Goal: Task Accomplishment & Management: Manage account settings

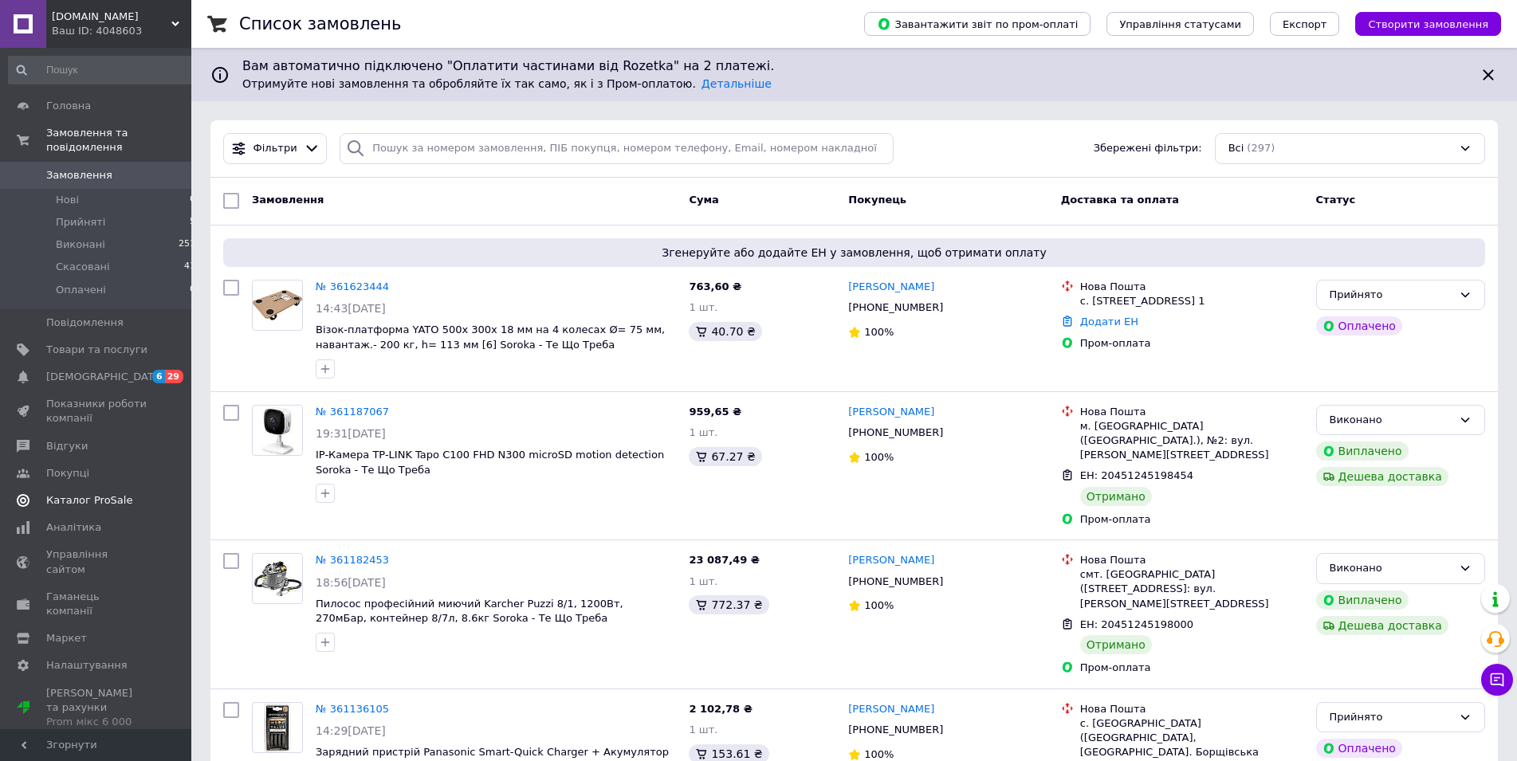
click at [89, 493] on span "Каталог ProSale" at bounding box center [89, 500] width 86 height 14
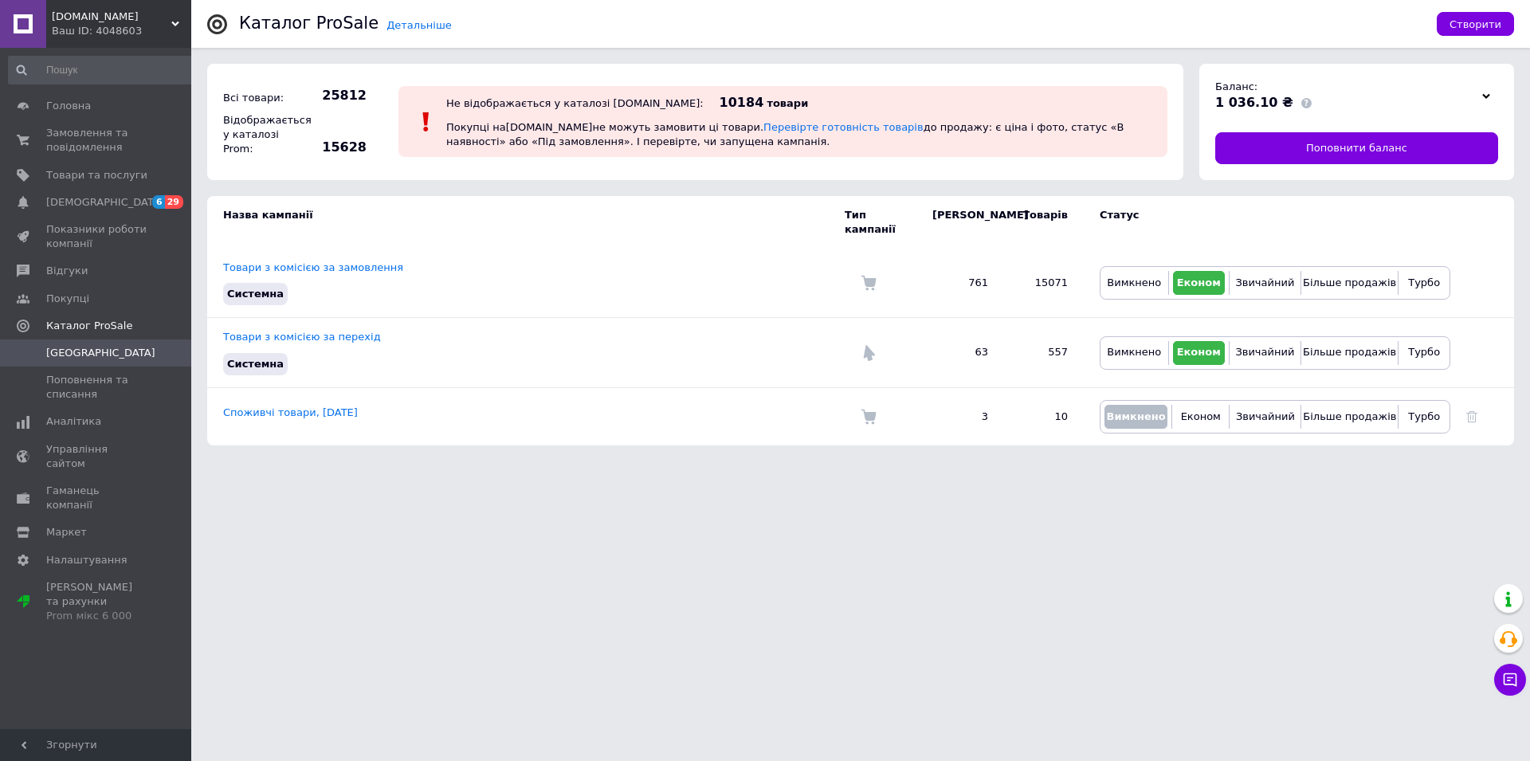
click at [82, 12] on span "[PERSON_NAME][DOMAIN_NAME]" at bounding box center [112, 17] width 120 height 14
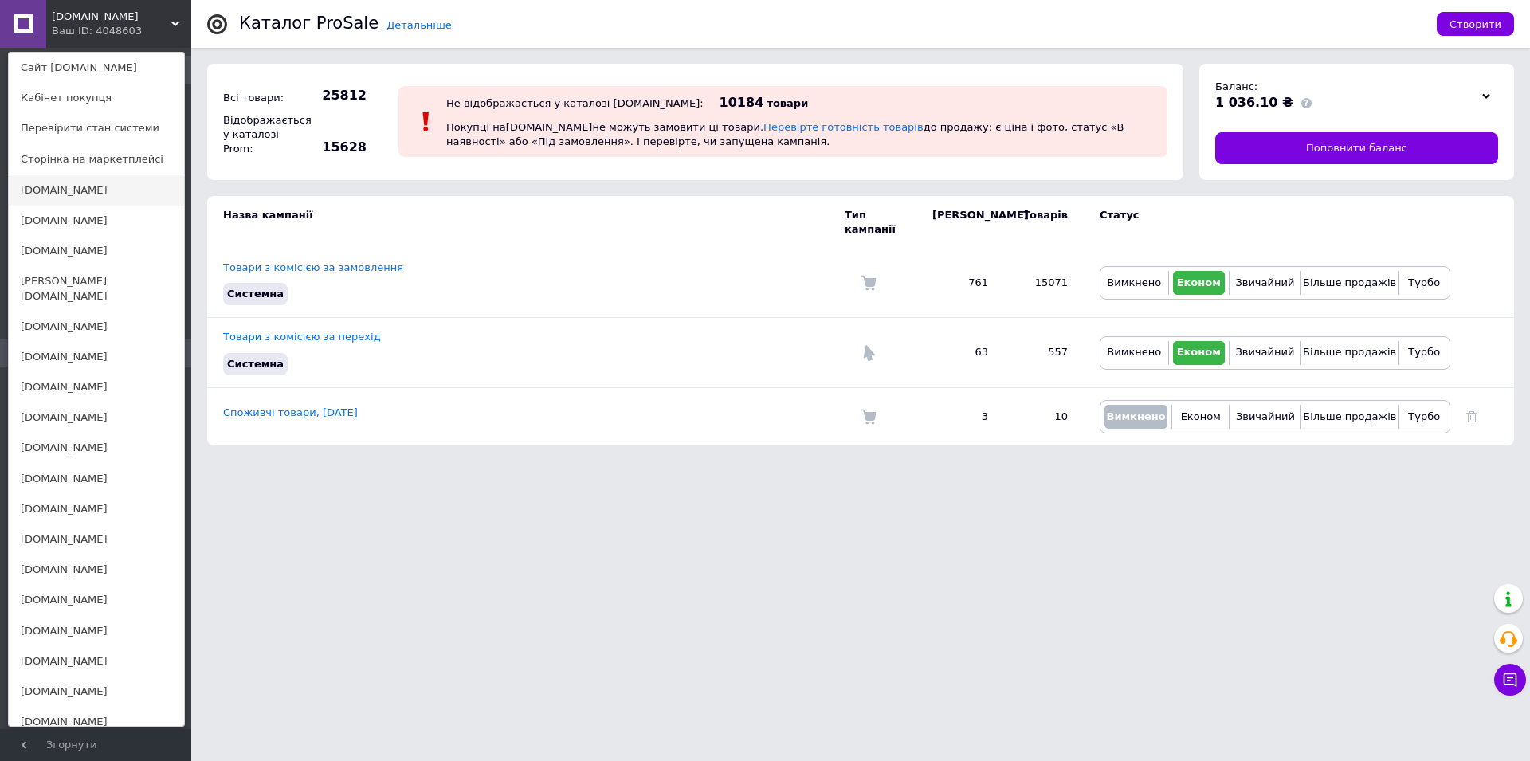
click at [57, 188] on link "[DOMAIN_NAME]" at bounding box center [96, 190] width 175 height 30
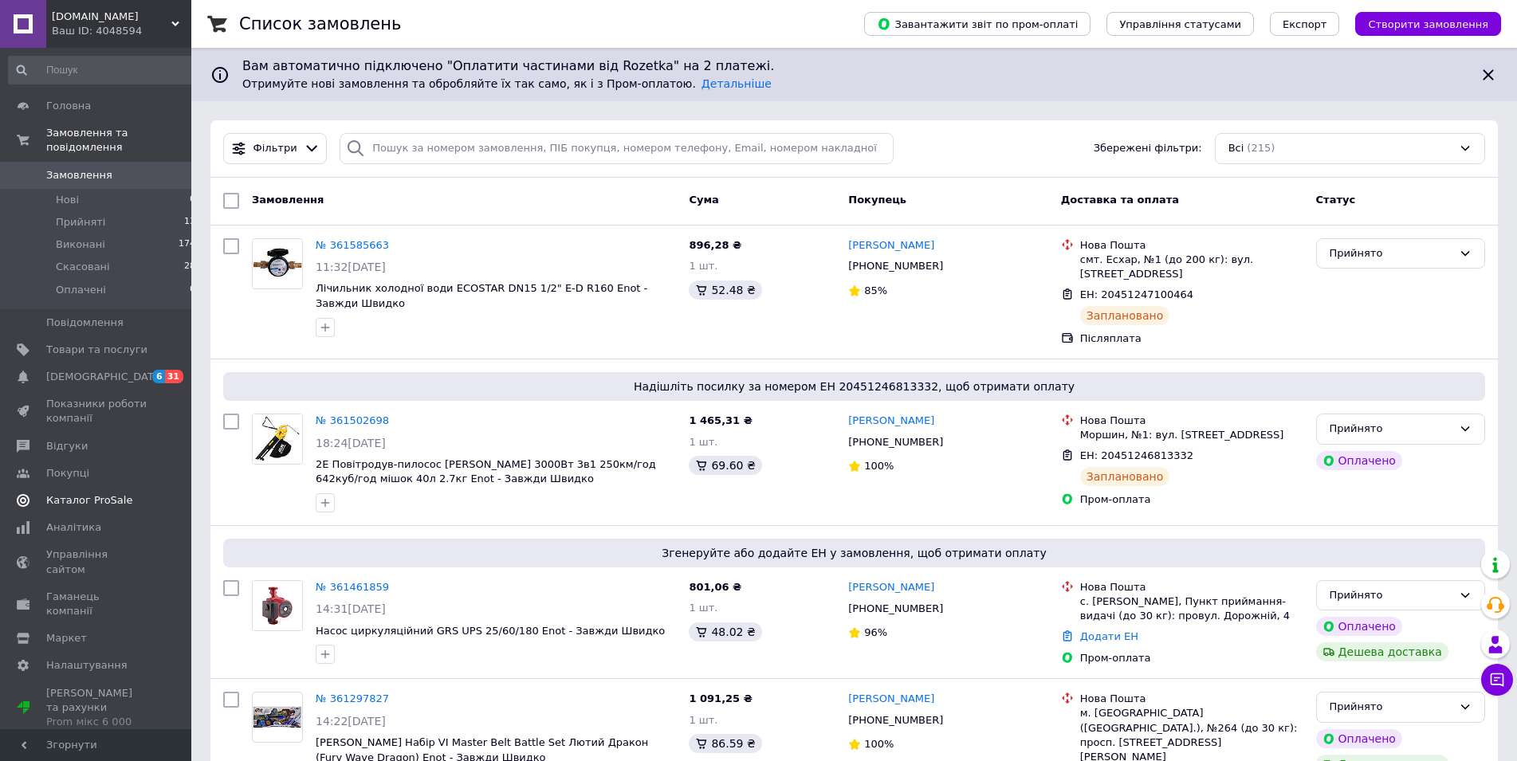
click at [100, 493] on span "Каталог ProSale" at bounding box center [89, 500] width 86 height 14
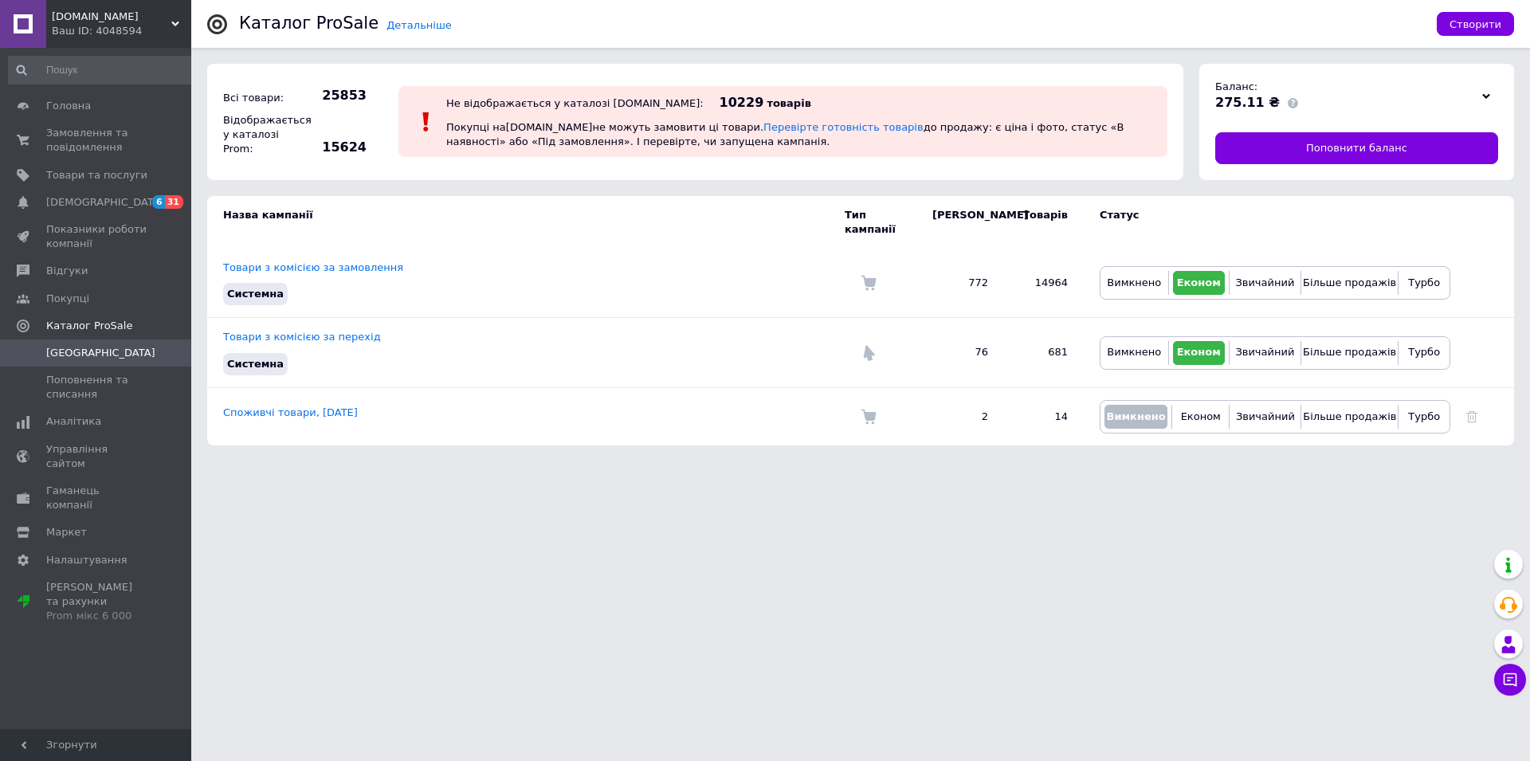
drag, startPoint x: 87, startPoint y: 17, endPoint x: 90, endPoint y: 4, distance: 13.1
click at [87, 14] on span "[DOMAIN_NAME]" at bounding box center [112, 17] width 120 height 14
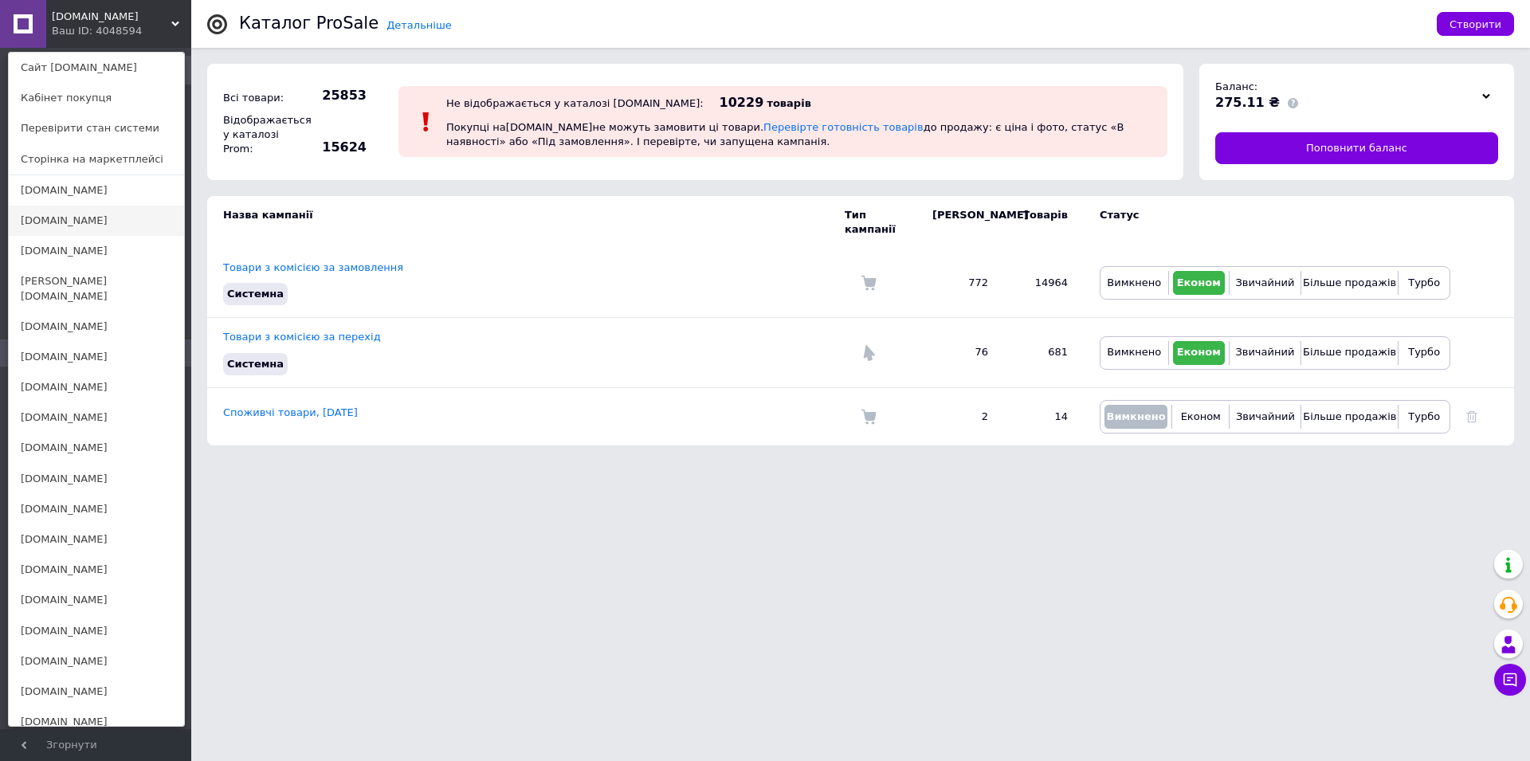
click at [49, 221] on link "[DOMAIN_NAME]" at bounding box center [96, 221] width 175 height 30
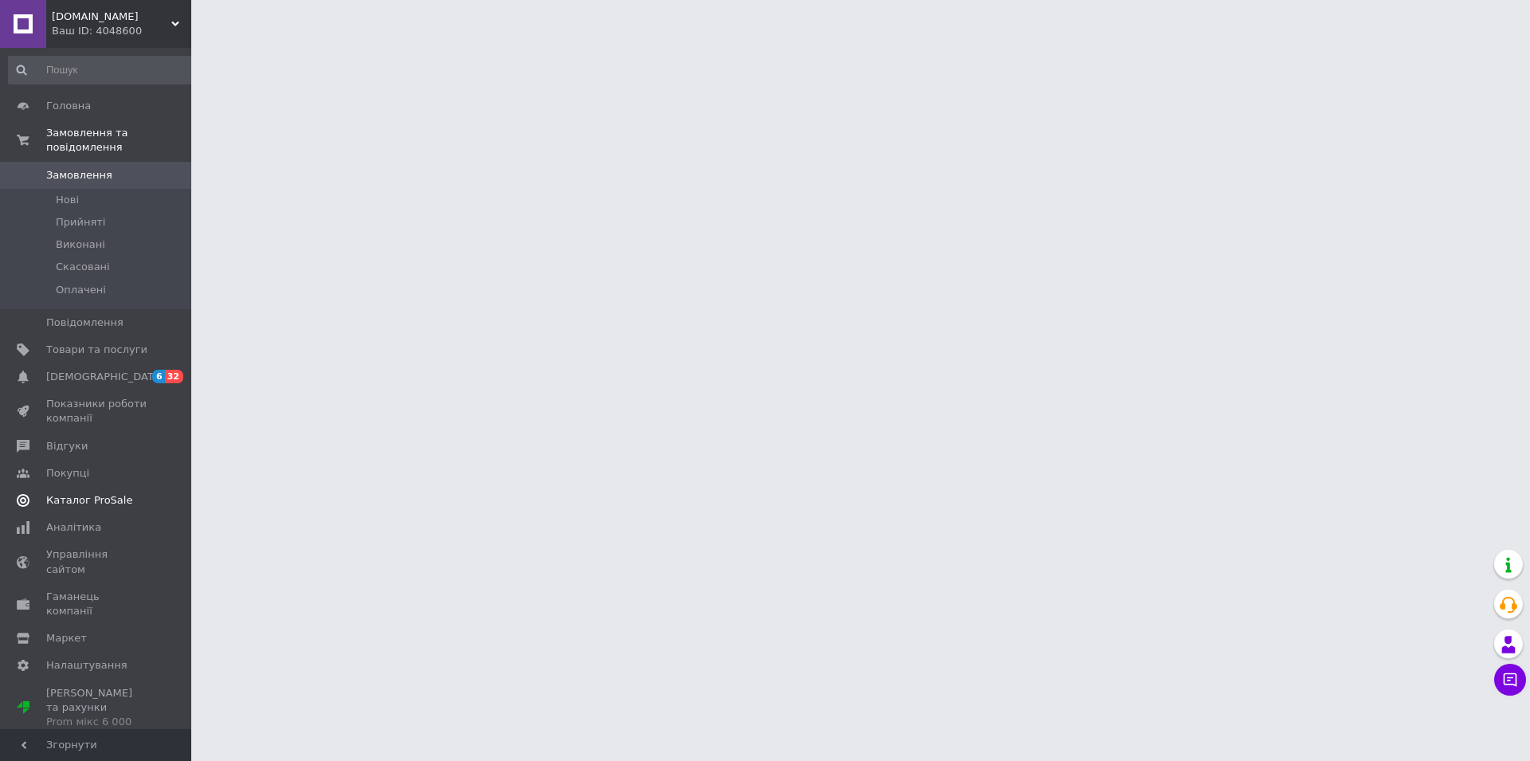
click at [106, 493] on span "Каталог ProSale" at bounding box center [89, 500] width 86 height 14
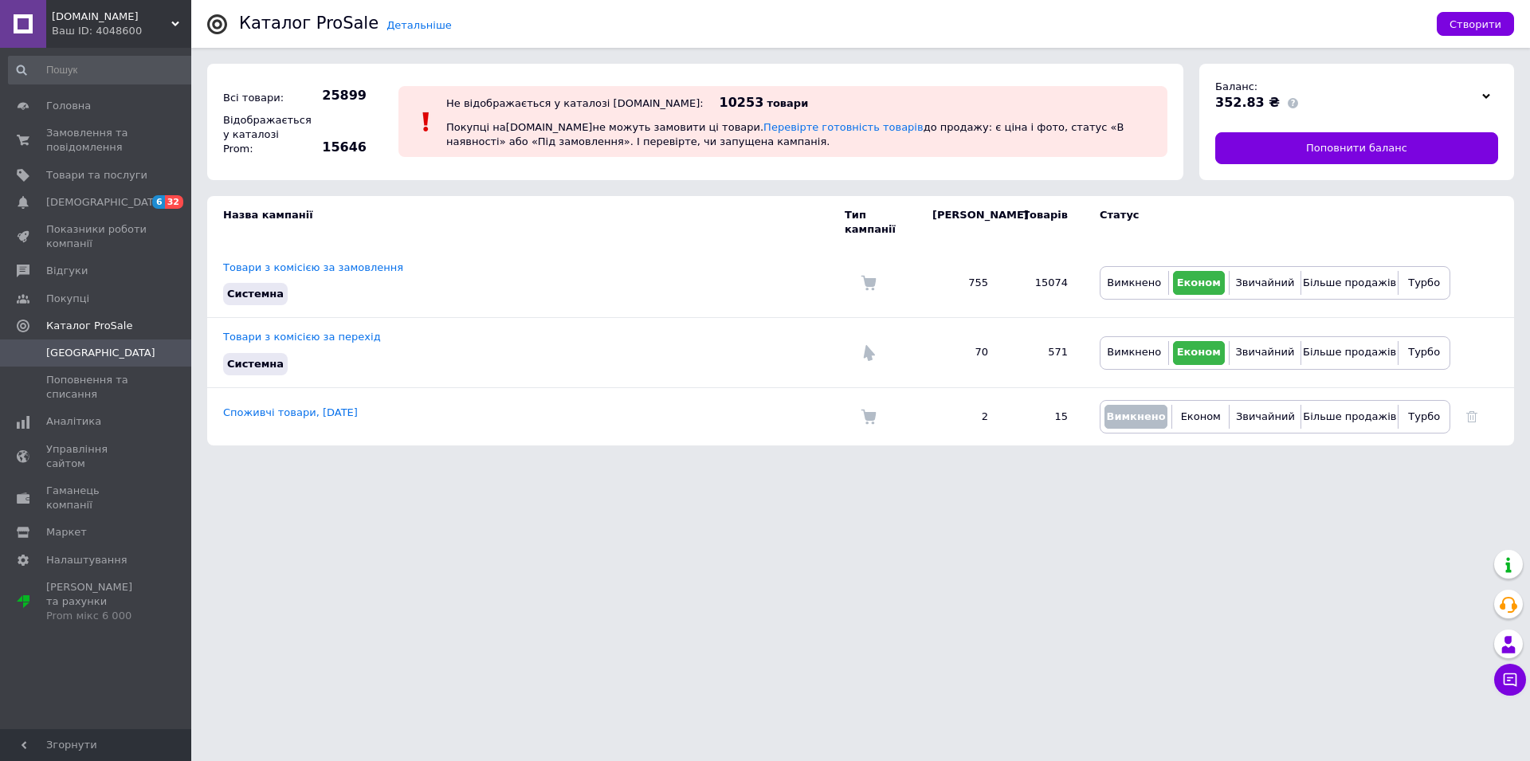
click at [83, 14] on span "[DOMAIN_NAME]" at bounding box center [112, 17] width 120 height 14
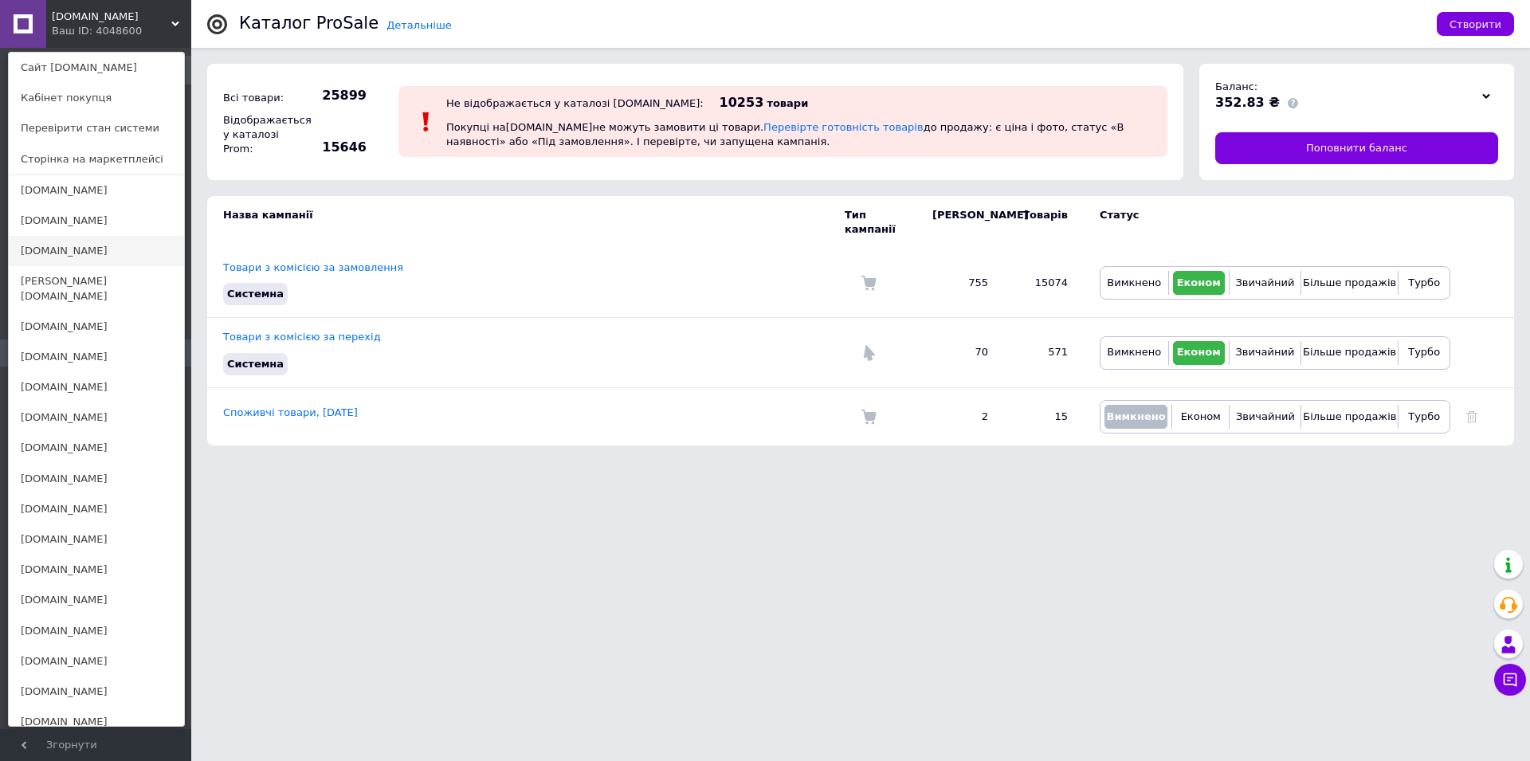
click at [46, 248] on link "[DOMAIN_NAME]" at bounding box center [96, 251] width 175 height 30
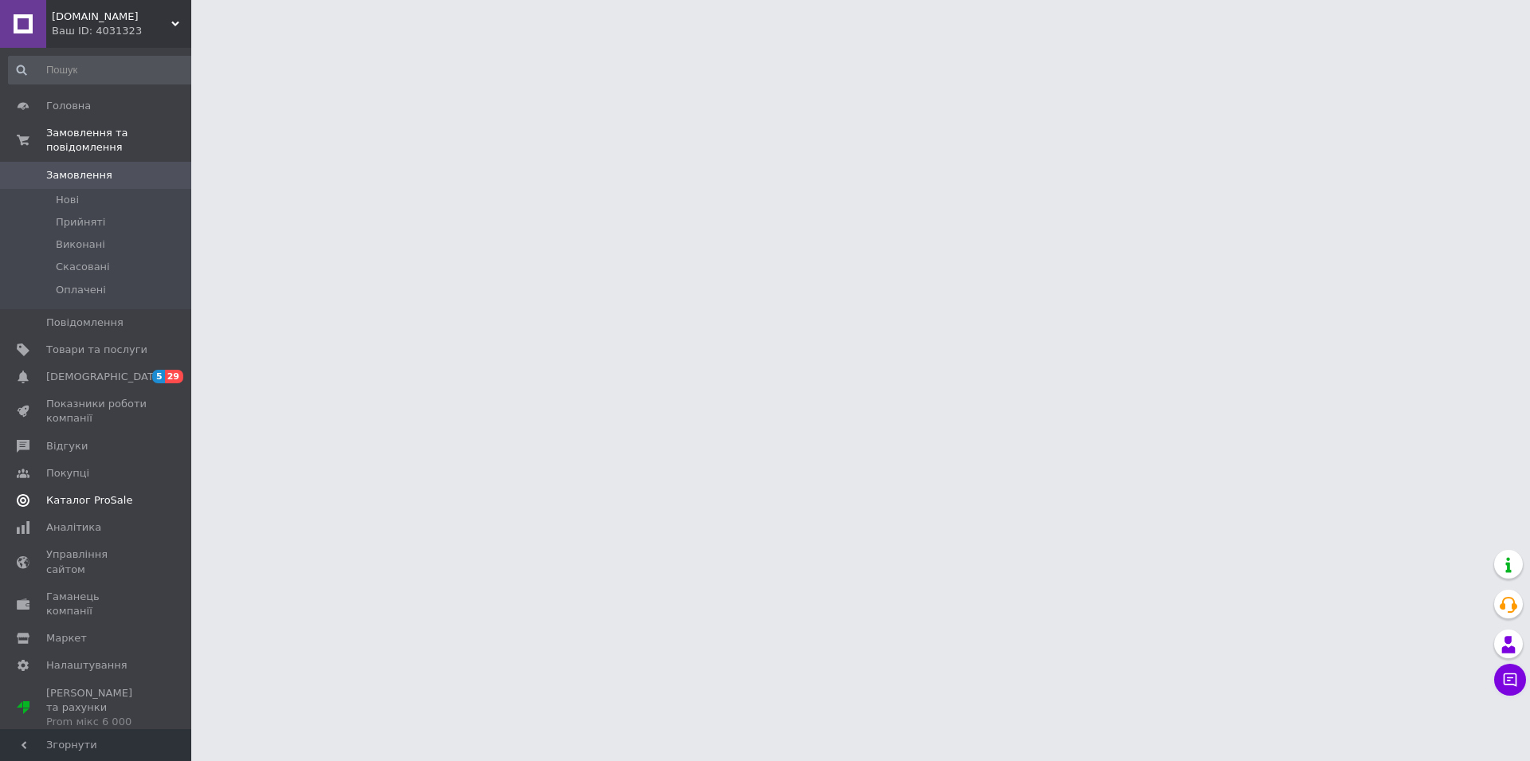
click at [104, 493] on span "Каталог ProSale" at bounding box center [89, 500] width 86 height 14
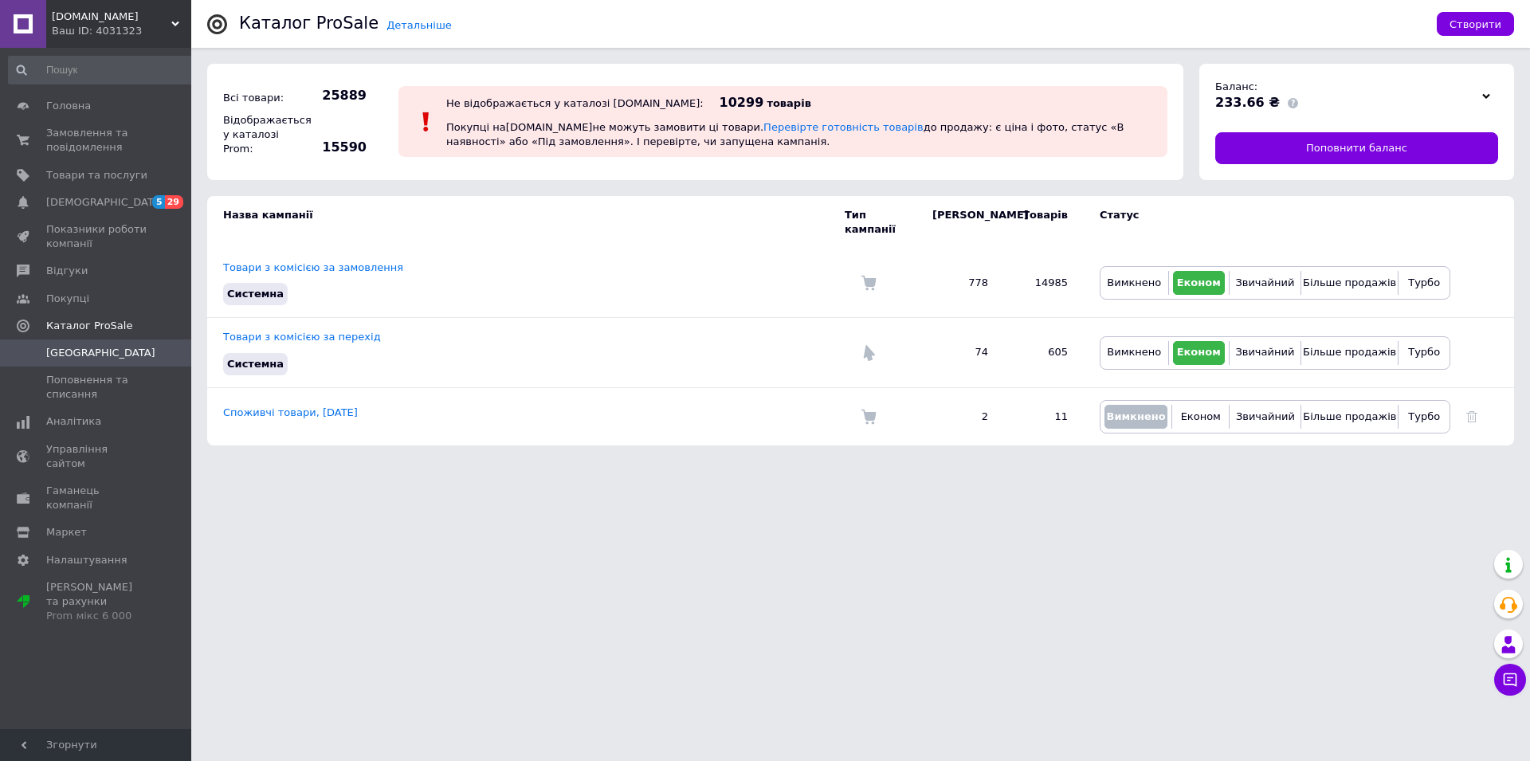
click at [62, 16] on span "[DOMAIN_NAME]" at bounding box center [112, 17] width 120 height 14
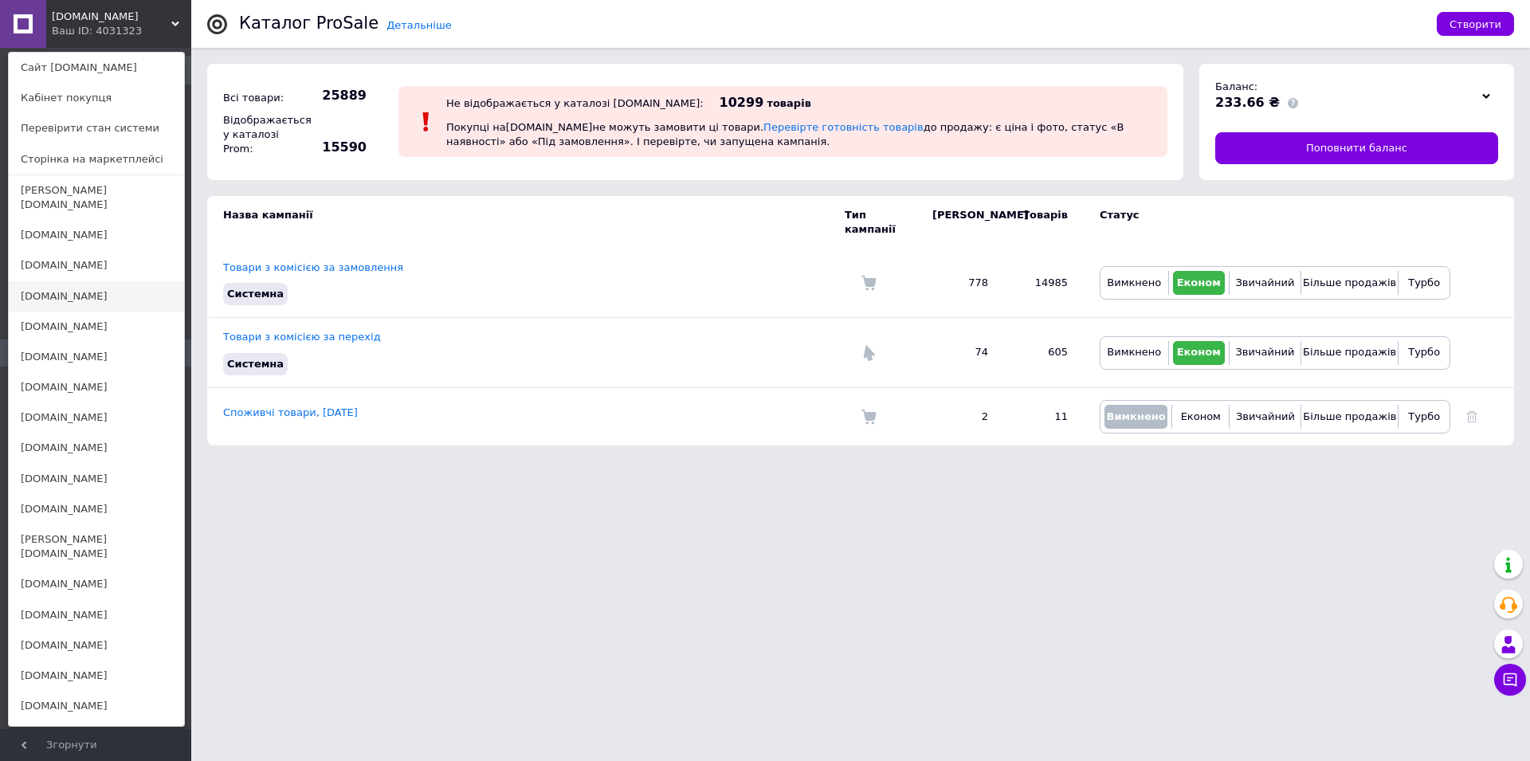
click at [41, 281] on link "[PERSON_NAME][DOMAIN_NAME]" at bounding box center [96, 296] width 175 height 30
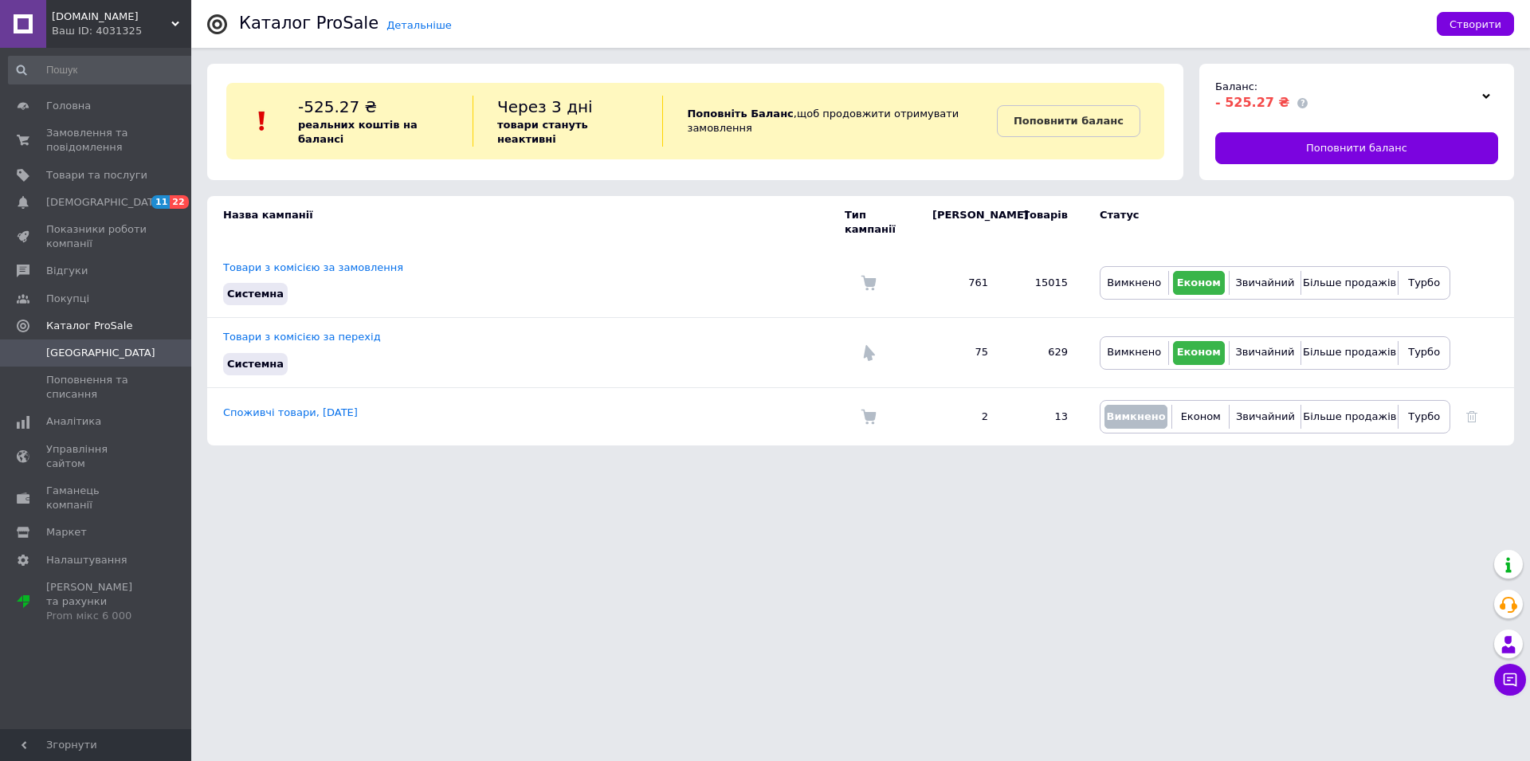
click at [100, 24] on div "Ваш ID: 4031325" at bounding box center [121, 31] width 139 height 14
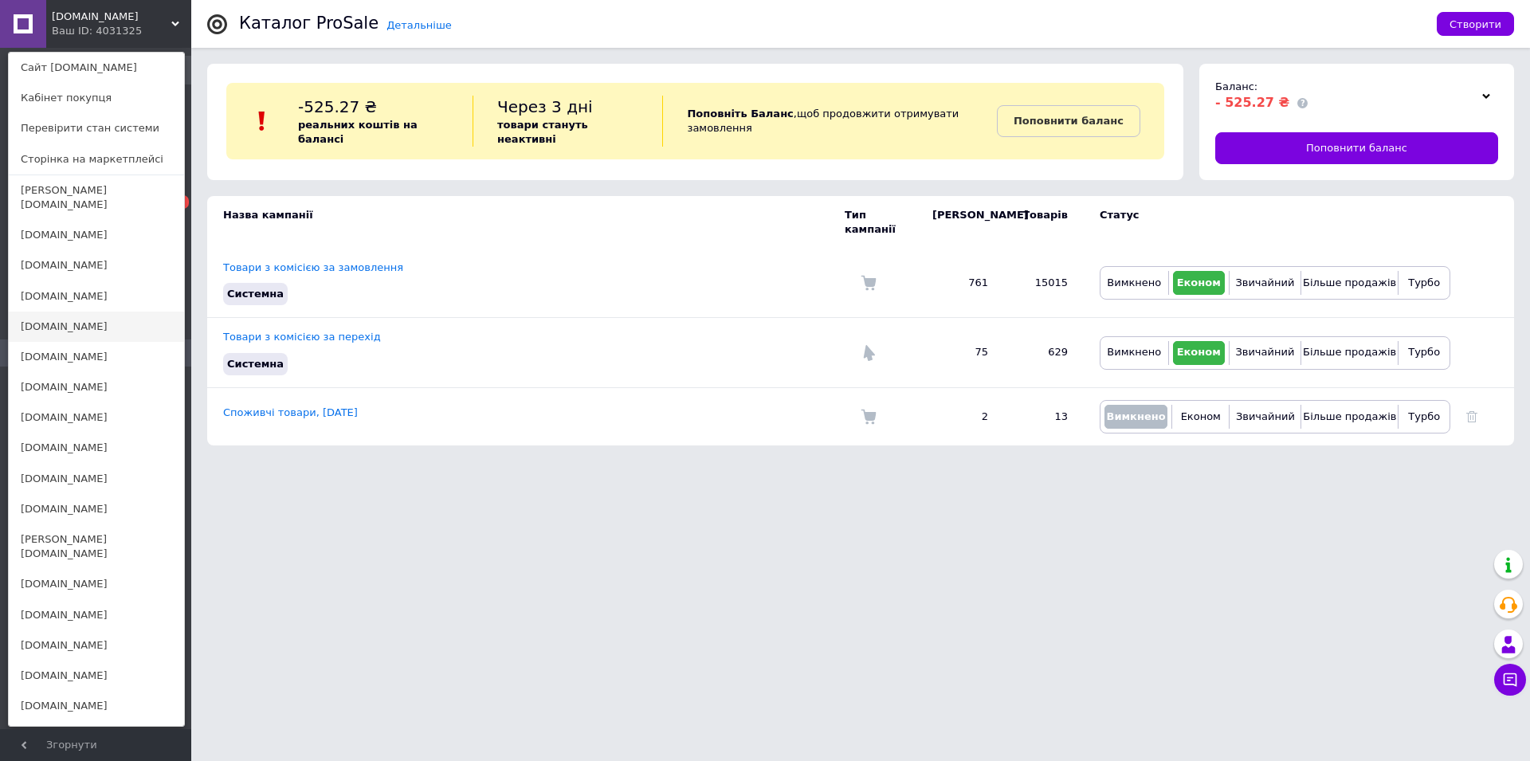
click at [53, 317] on link "[DOMAIN_NAME]" at bounding box center [96, 327] width 175 height 30
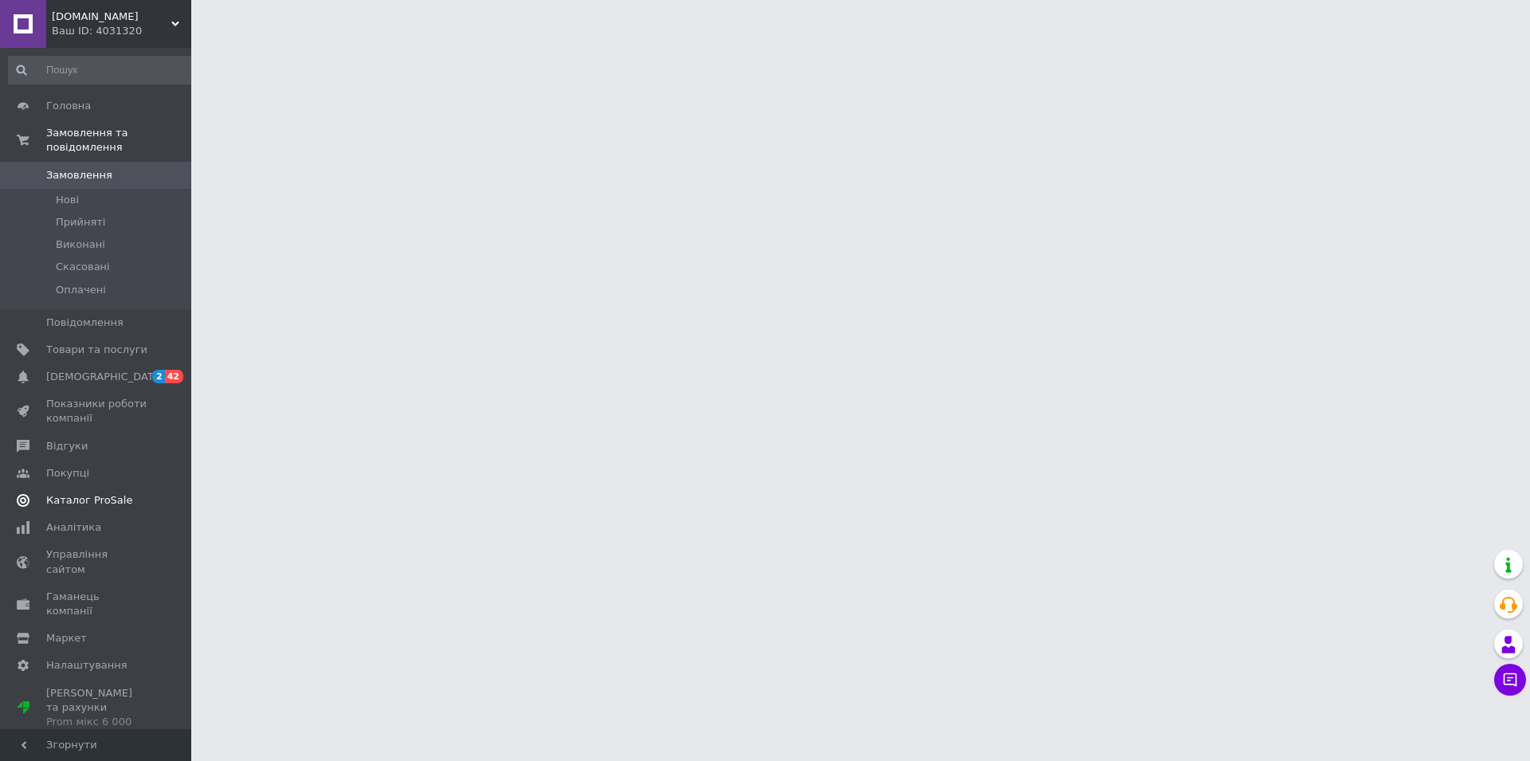
click at [100, 493] on span "Каталог ProSale" at bounding box center [89, 500] width 86 height 14
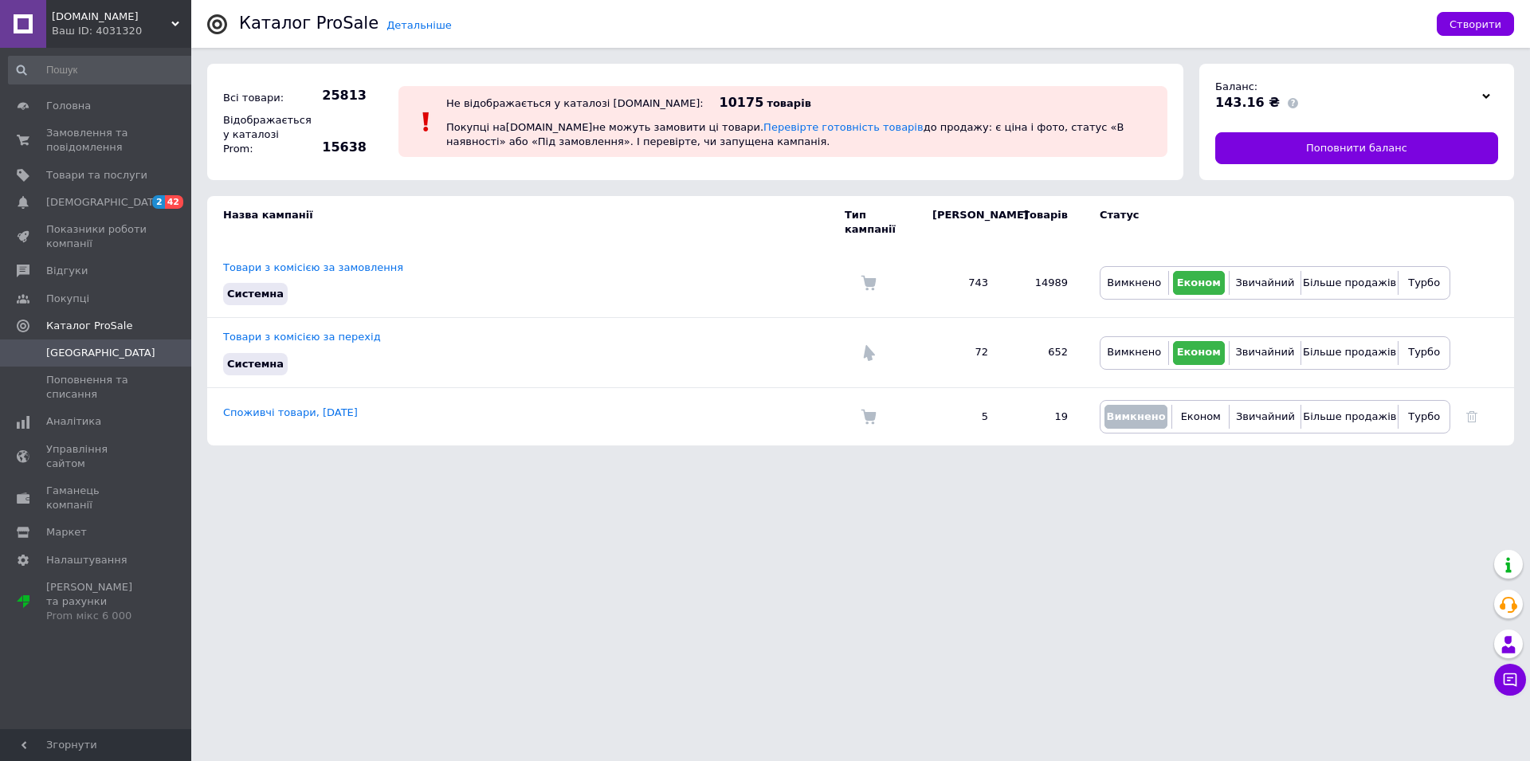
click at [75, 14] on span "[DOMAIN_NAME]" at bounding box center [112, 17] width 120 height 14
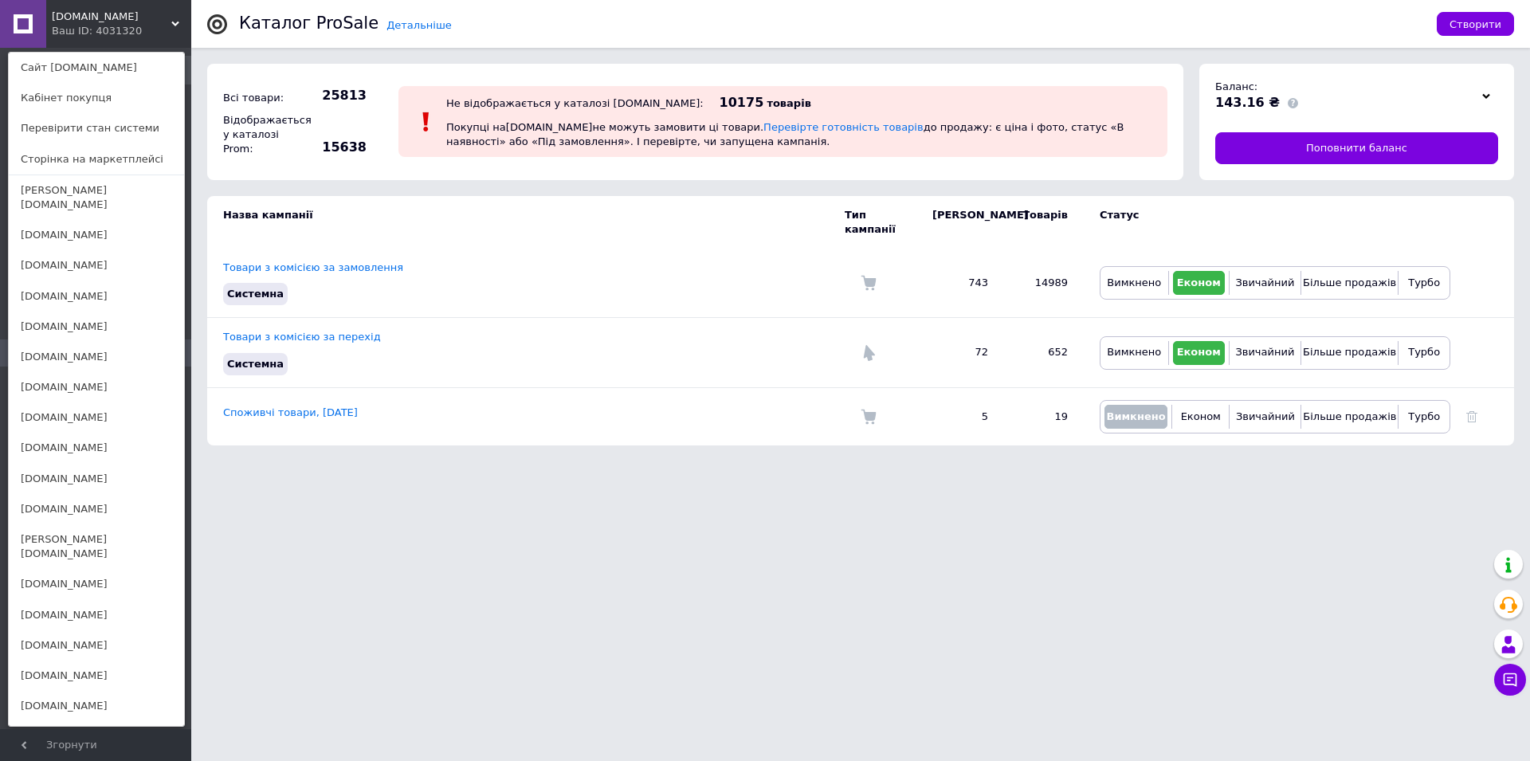
drag, startPoint x: 52, startPoint y: 340, endPoint x: 79, endPoint y: 332, distance: 28.2
click at [53, 342] on link "[DOMAIN_NAME]" at bounding box center [96, 357] width 175 height 30
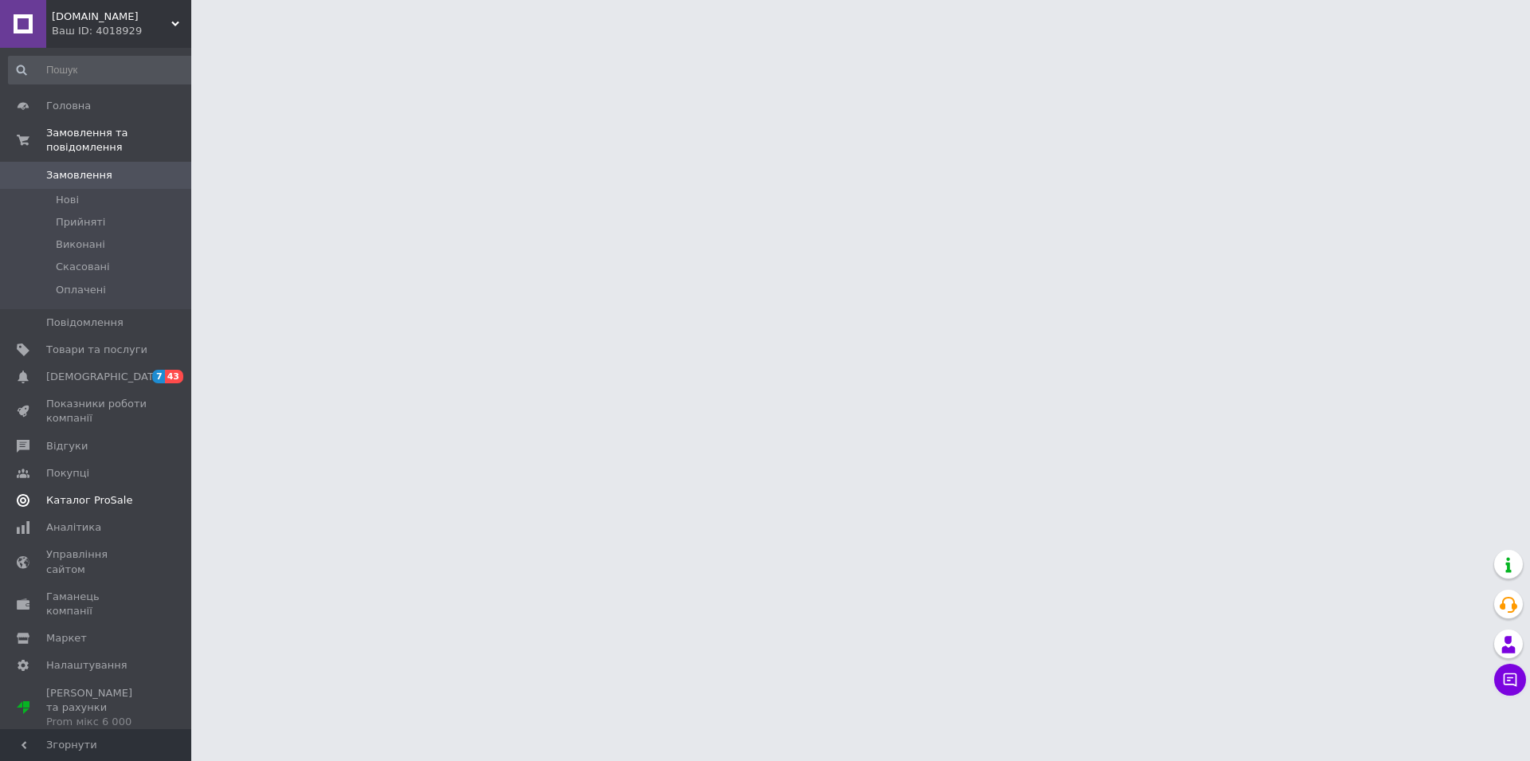
click at [104, 493] on span "Каталог ProSale" at bounding box center [89, 500] width 86 height 14
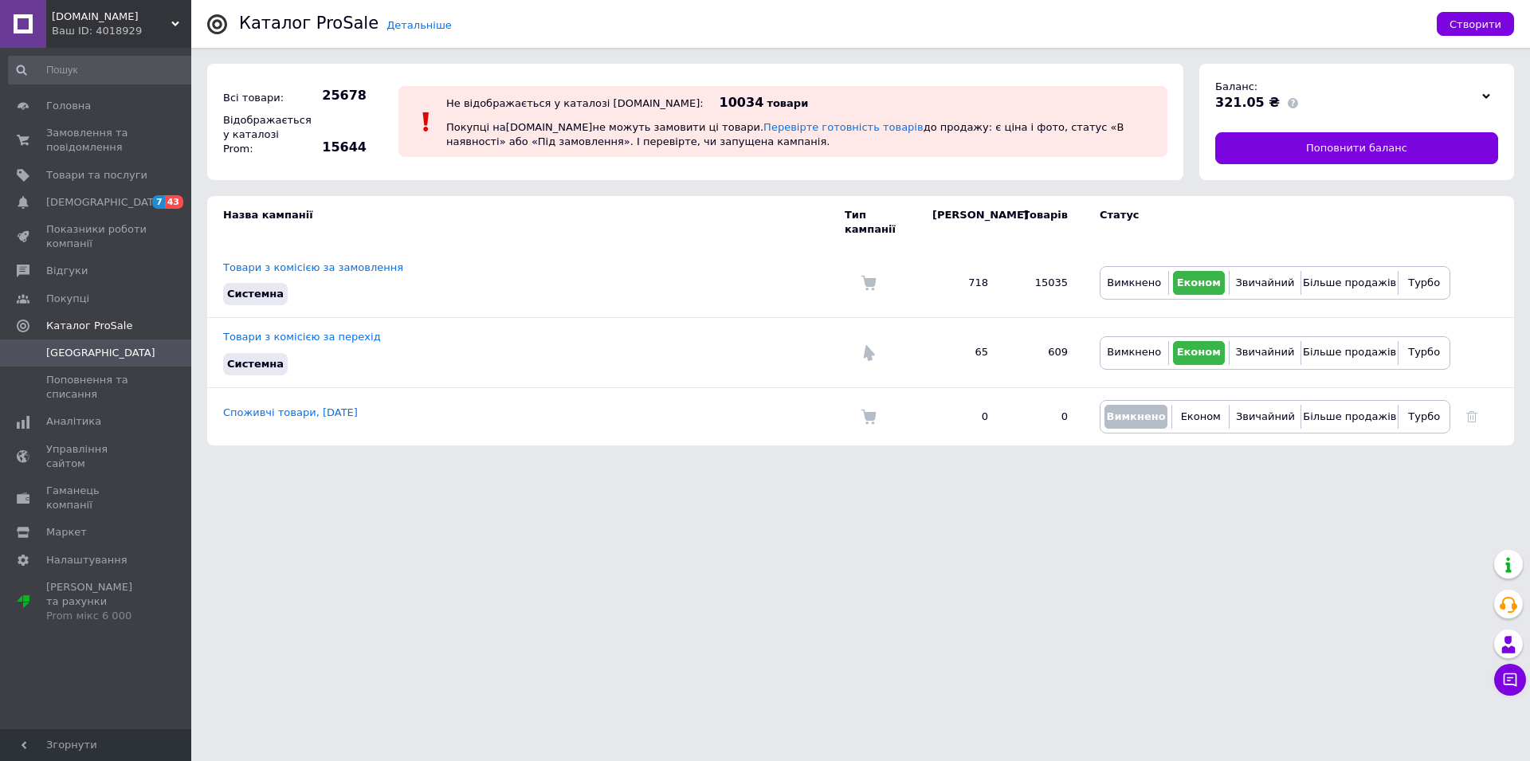
click at [92, 14] on span "[DOMAIN_NAME]" at bounding box center [112, 17] width 120 height 14
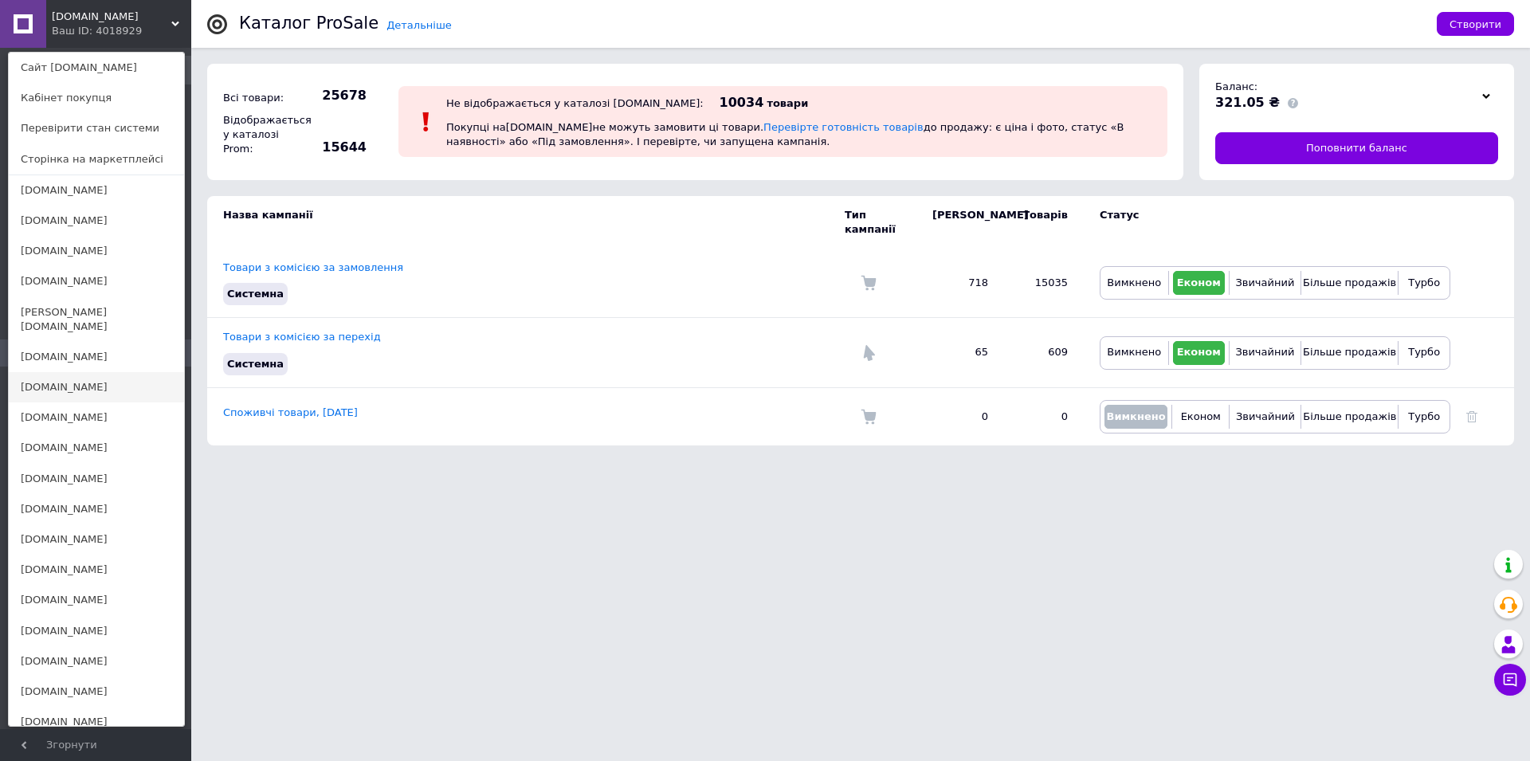
click at [49, 375] on link "[DOMAIN_NAME]" at bounding box center [96, 387] width 175 height 30
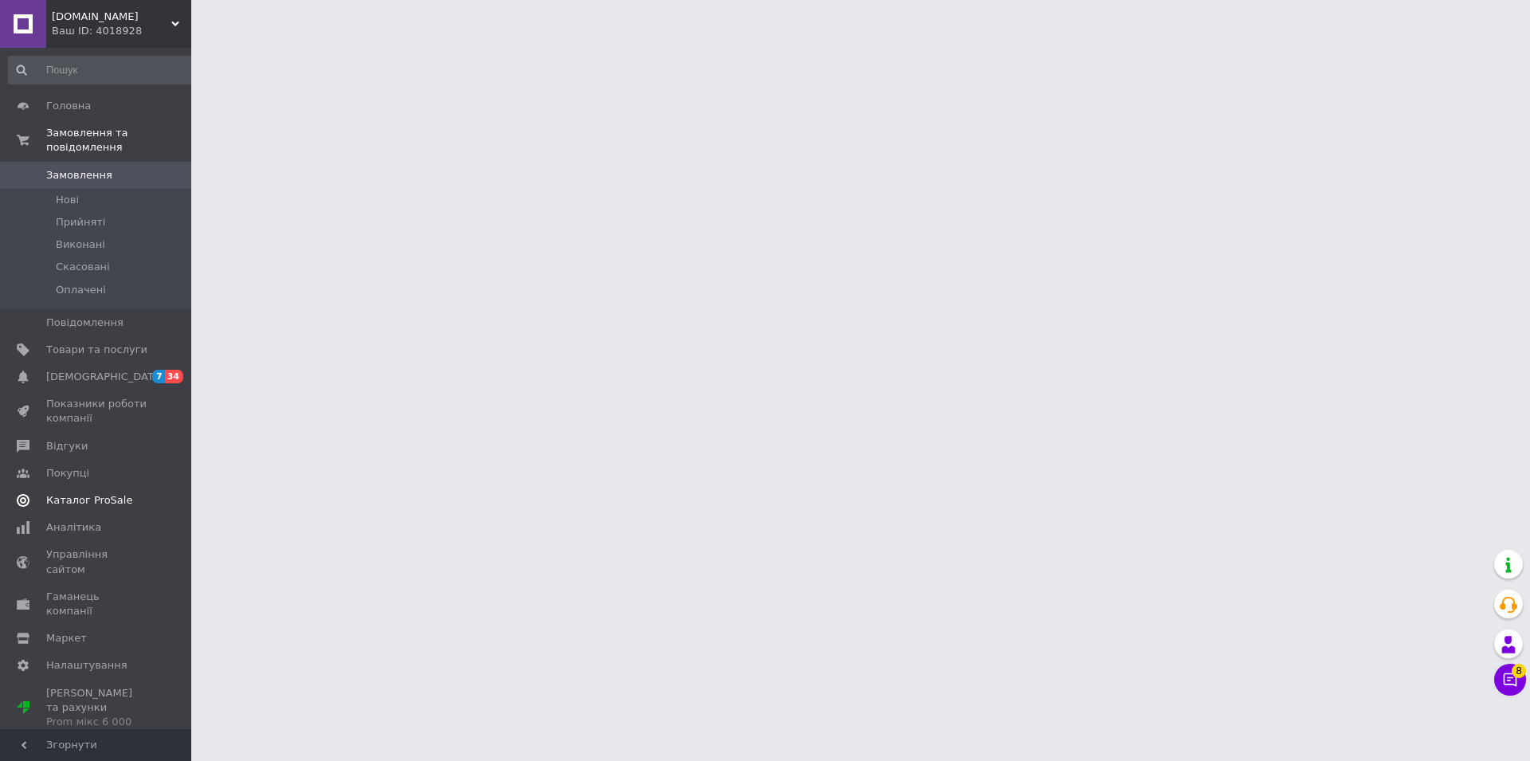
click at [115, 493] on span "Каталог ProSale" at bounding box center [89, 500] width 86 height 14
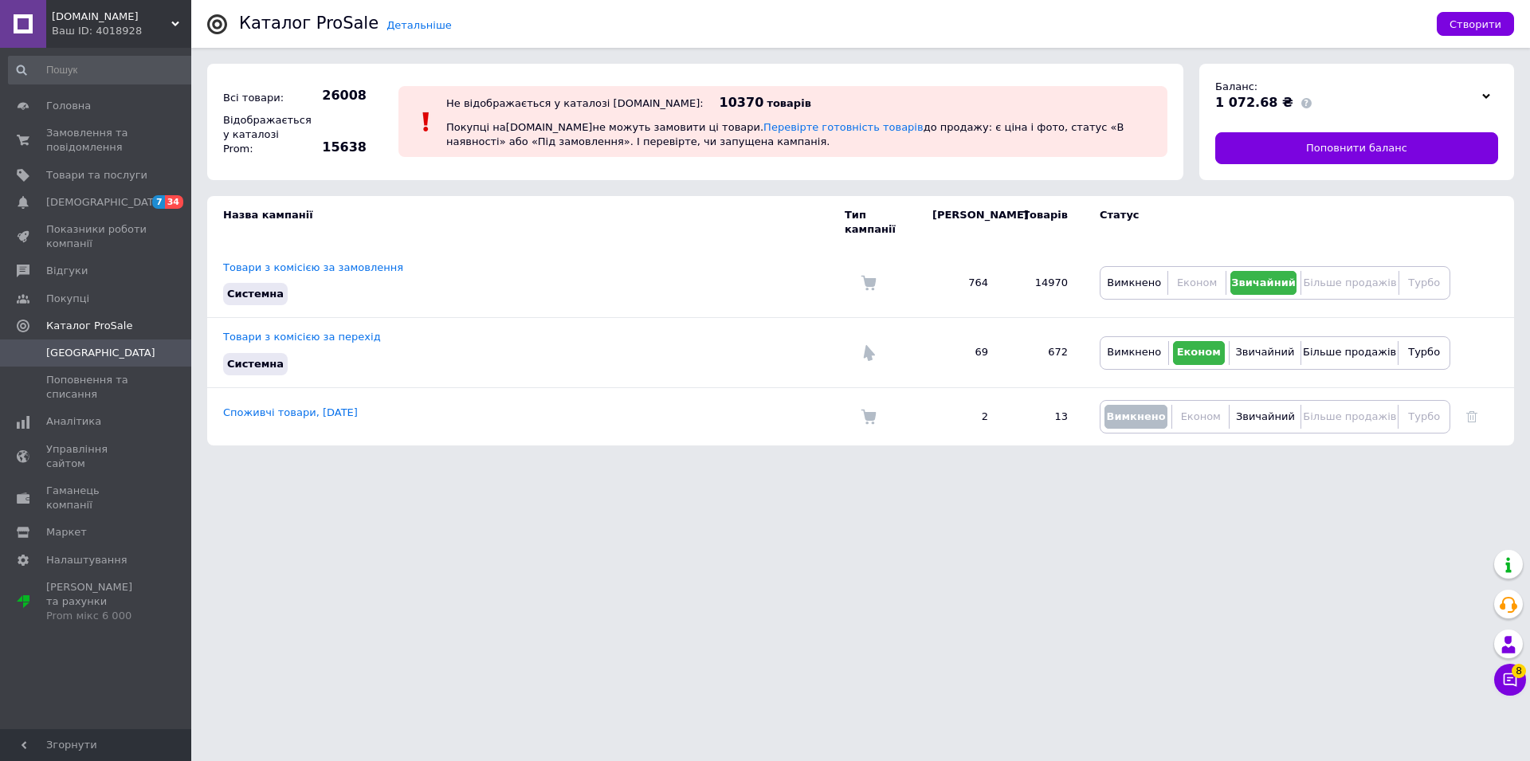
drag, startPoint x: 61, startPoint y: 13, endPoint x: 95, endPoint y: 0, distance: 35.8
click at [62, 13] on span "[DOMAIN_NAME]" at bounding box center [112, 17] width 120 height 14
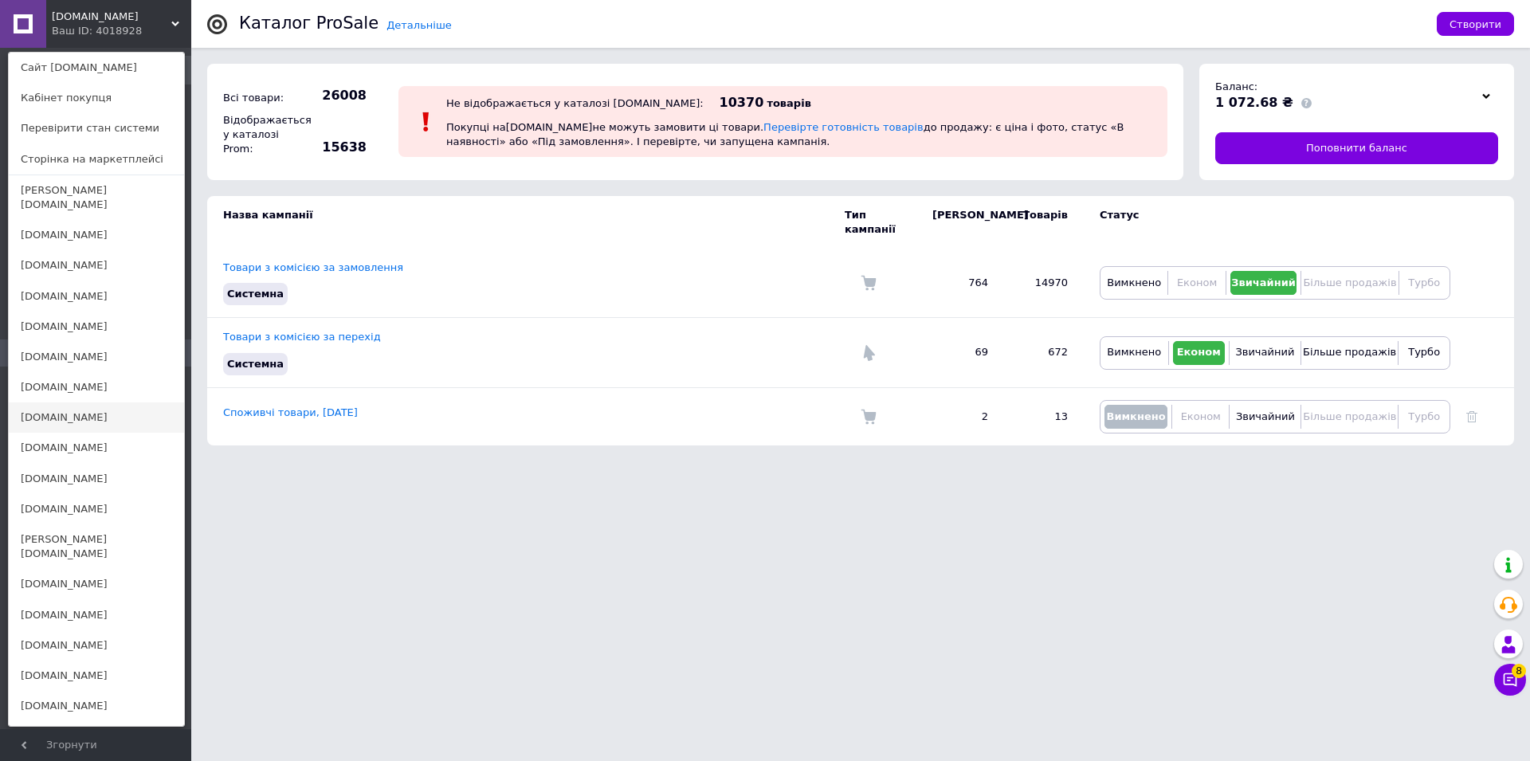
click at [58, 405] on link "[DOMAIN_NAME]" at bounding box center [96, 417] width 175 height 30
click at [58, 405] on link "Поповнення та списання" at bounding box center [102, 387] width 205 height 41
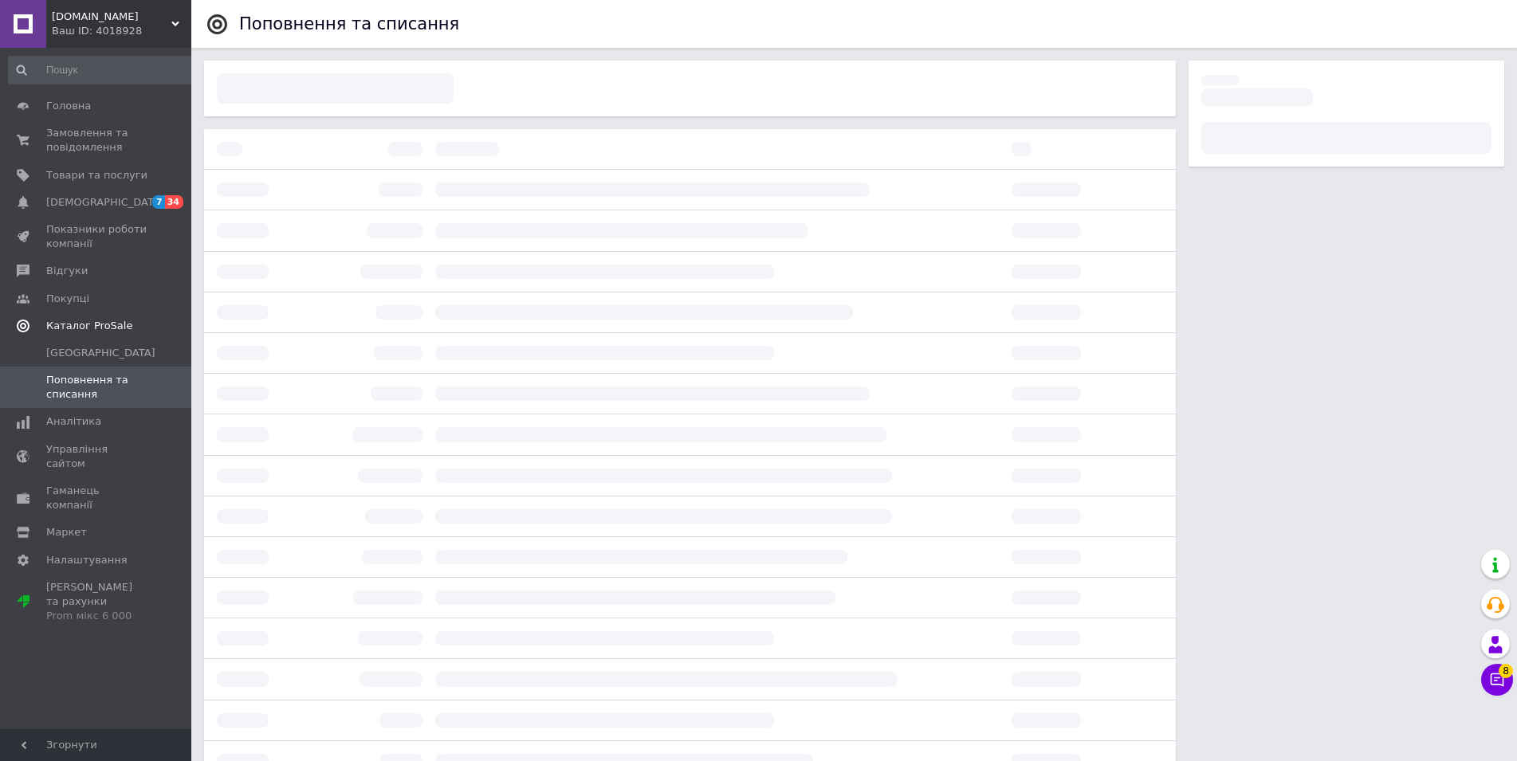
click at [92, 328] on span "Каталог ProSale" at bounding box center [89, 326] width 86 height 14
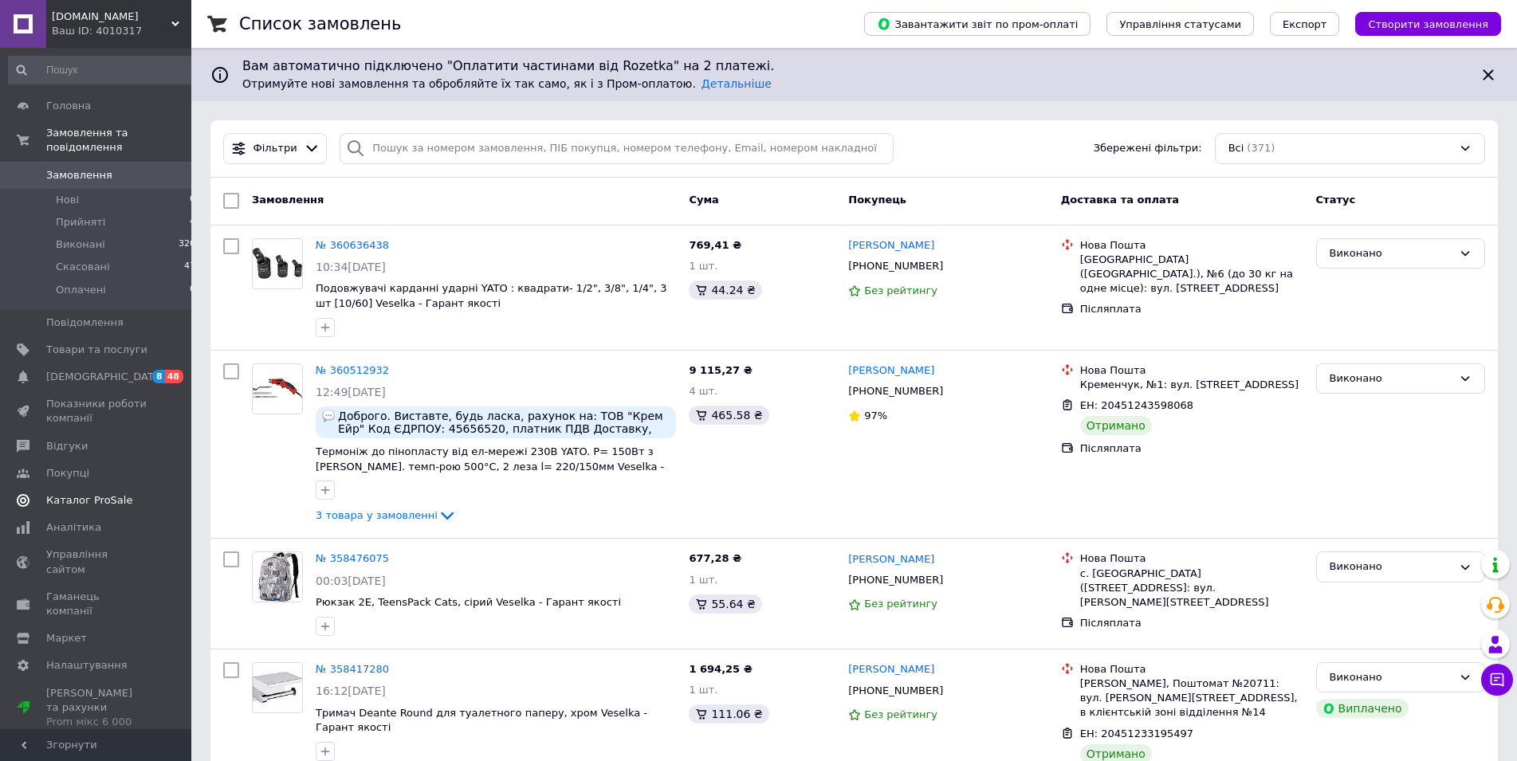
click at [92, 493] on span "Каталог ProSale" at bounding box center [89, 500] width 86 height 14
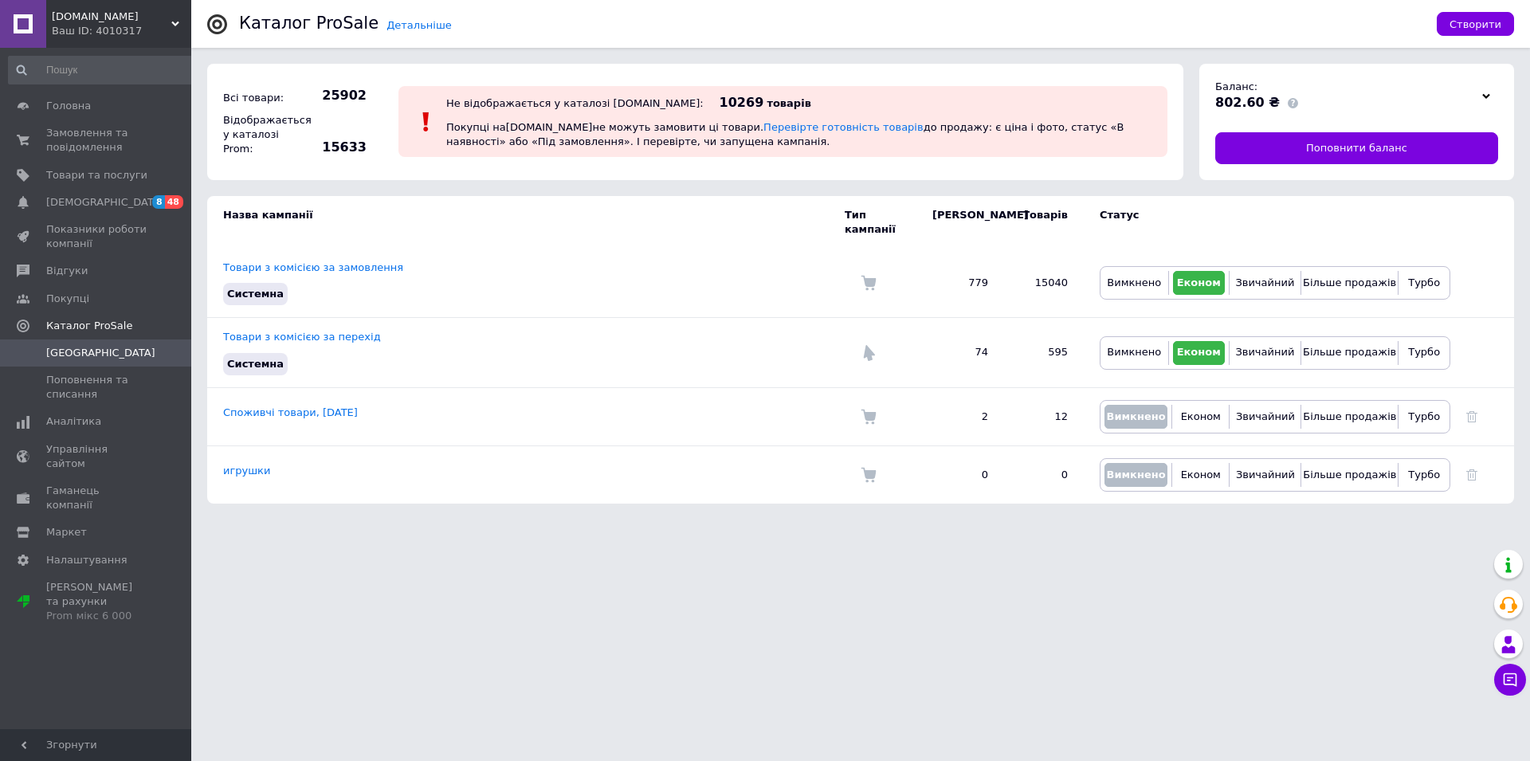
drag, startPoint x: 76, startPoint y: 15, endPoint x: 104, endPoint y: 2, distance: 31.4
click at [77, 15] on span "[DOMAIN_NAME]" at bounding box center [112, 17] width 120 height 14
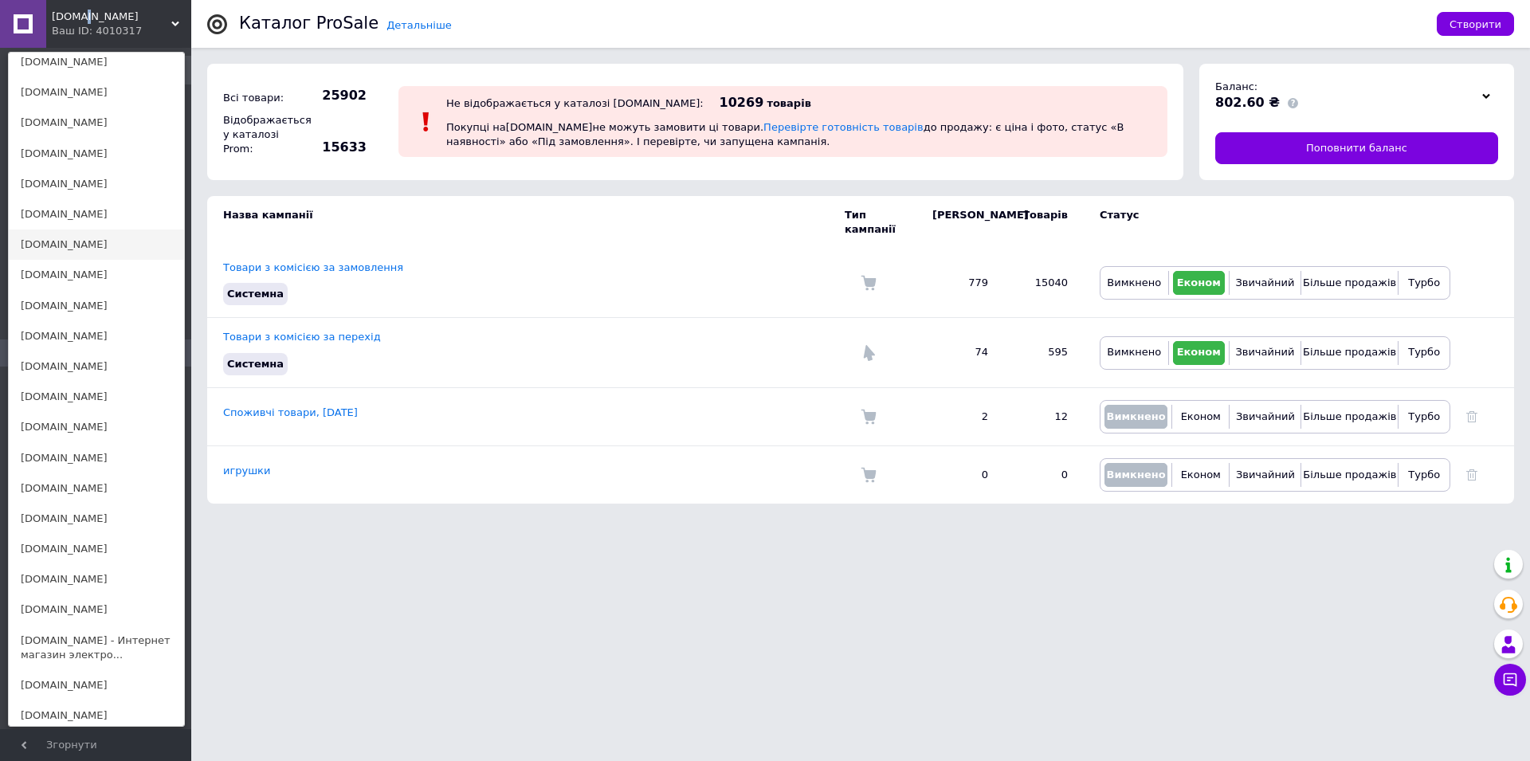
scroll to position [244, 0]
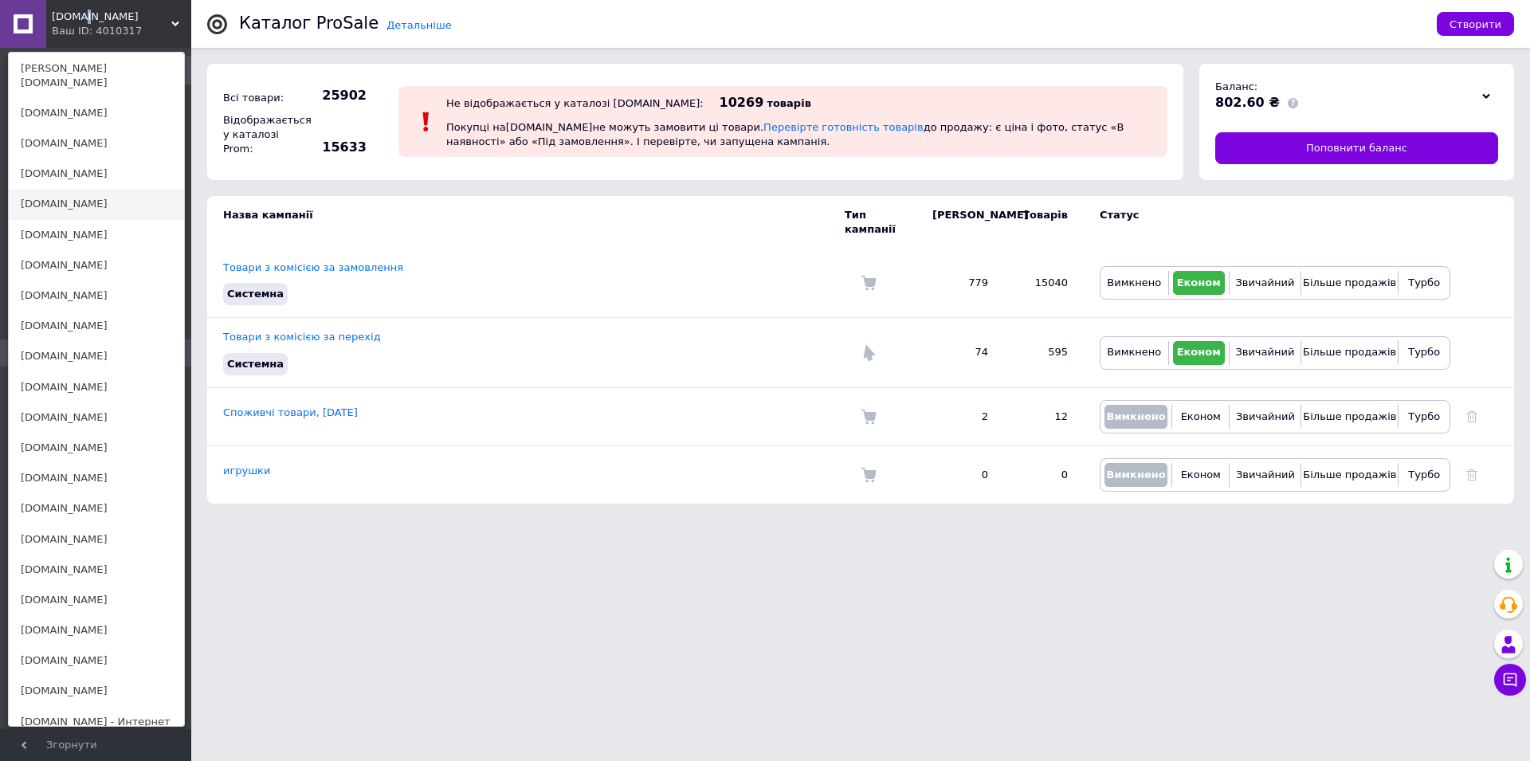
click at [53, 190] on link "[DOMAIN_NAME]" at bounding box center [96, 204] width 175 height 30
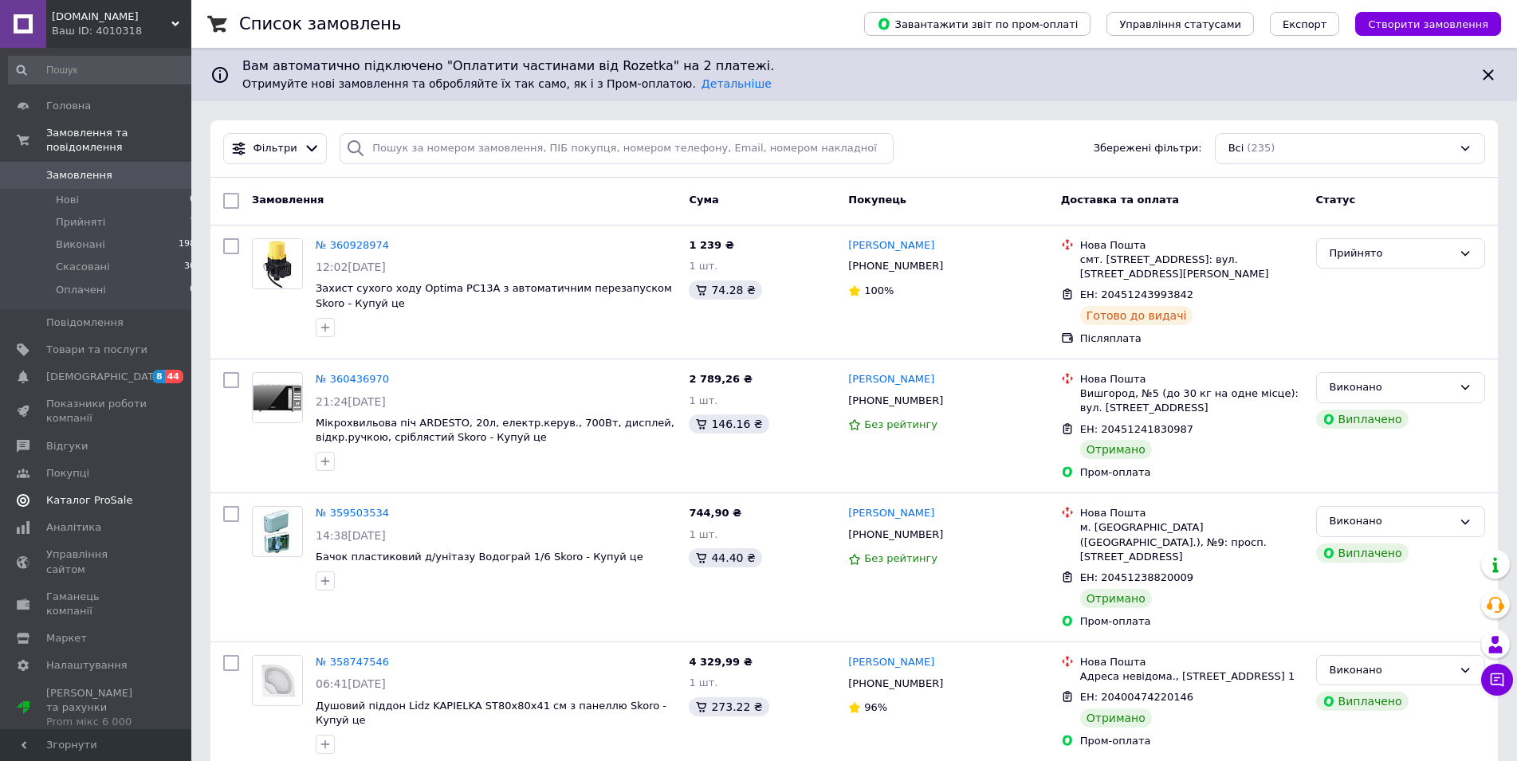
click at [85, 493] on span "Каталог ProSale" at bounding box center [89, 500] width 86 height 14
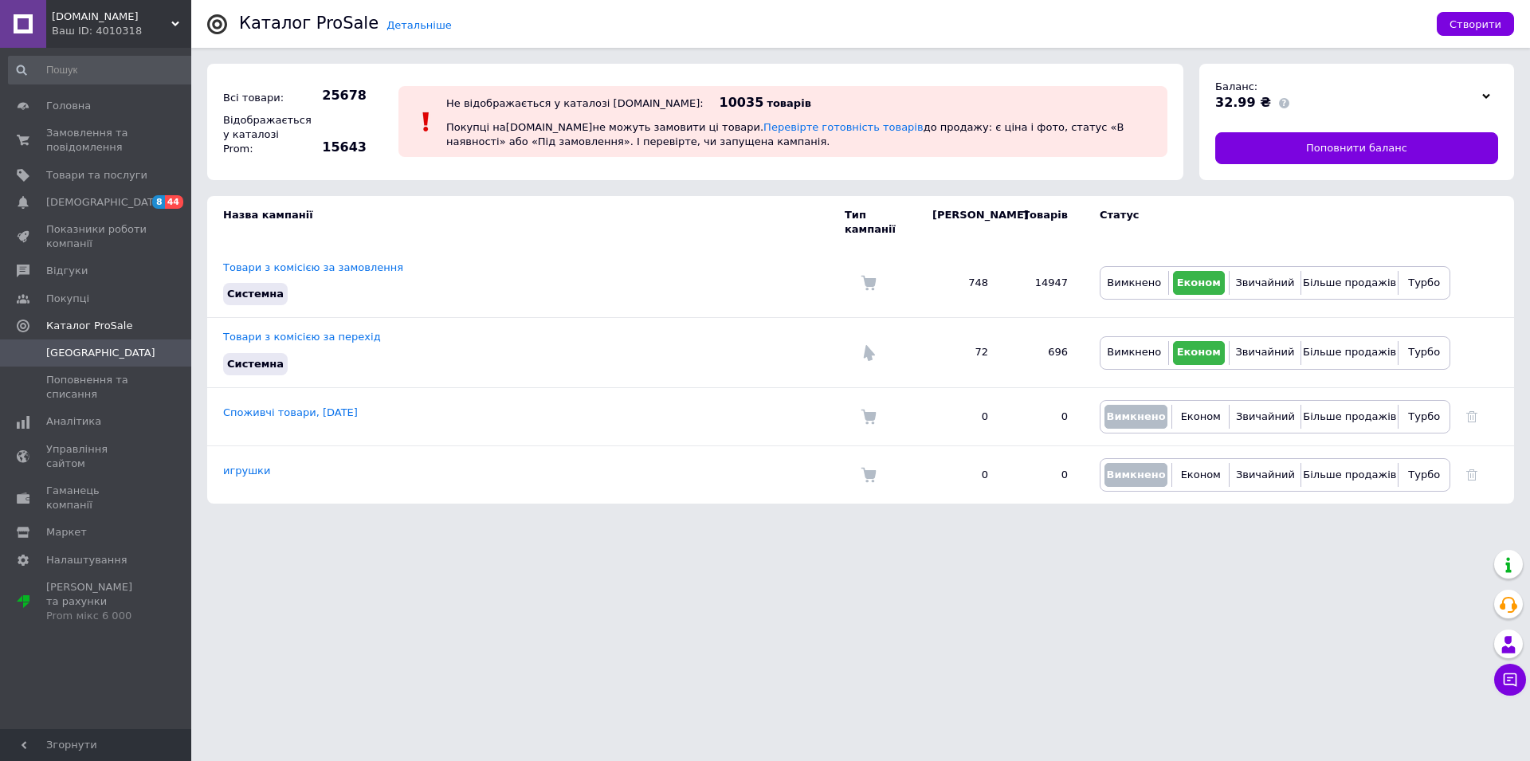
click at [66, 13] on span "[DOMAIN_NAME]" at bounding box center [112, 17] width 120 height 14
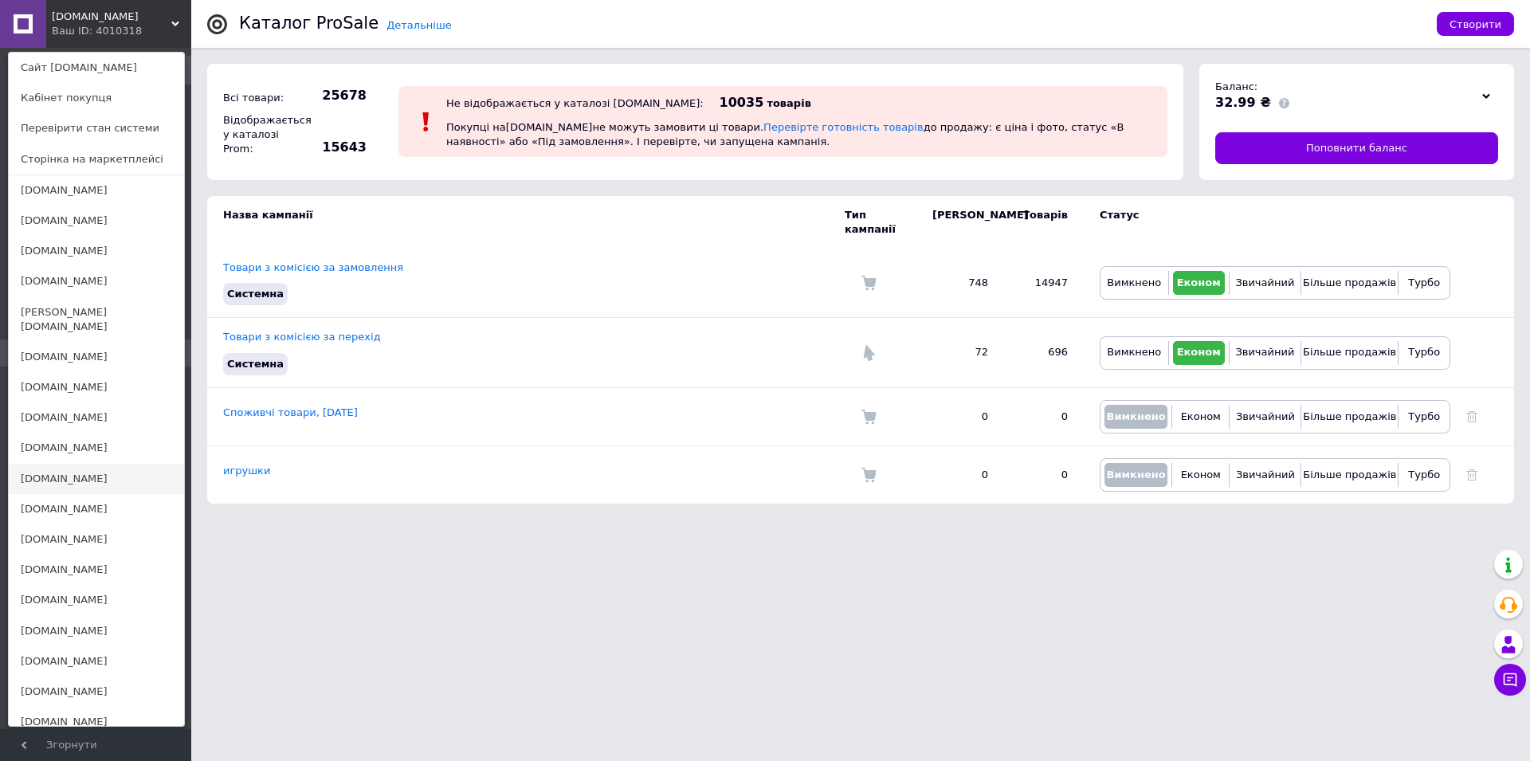
click at [69, 468] on link "[DOMAIN_NAME]" at bounding box center [96, 479] width 175 height 30
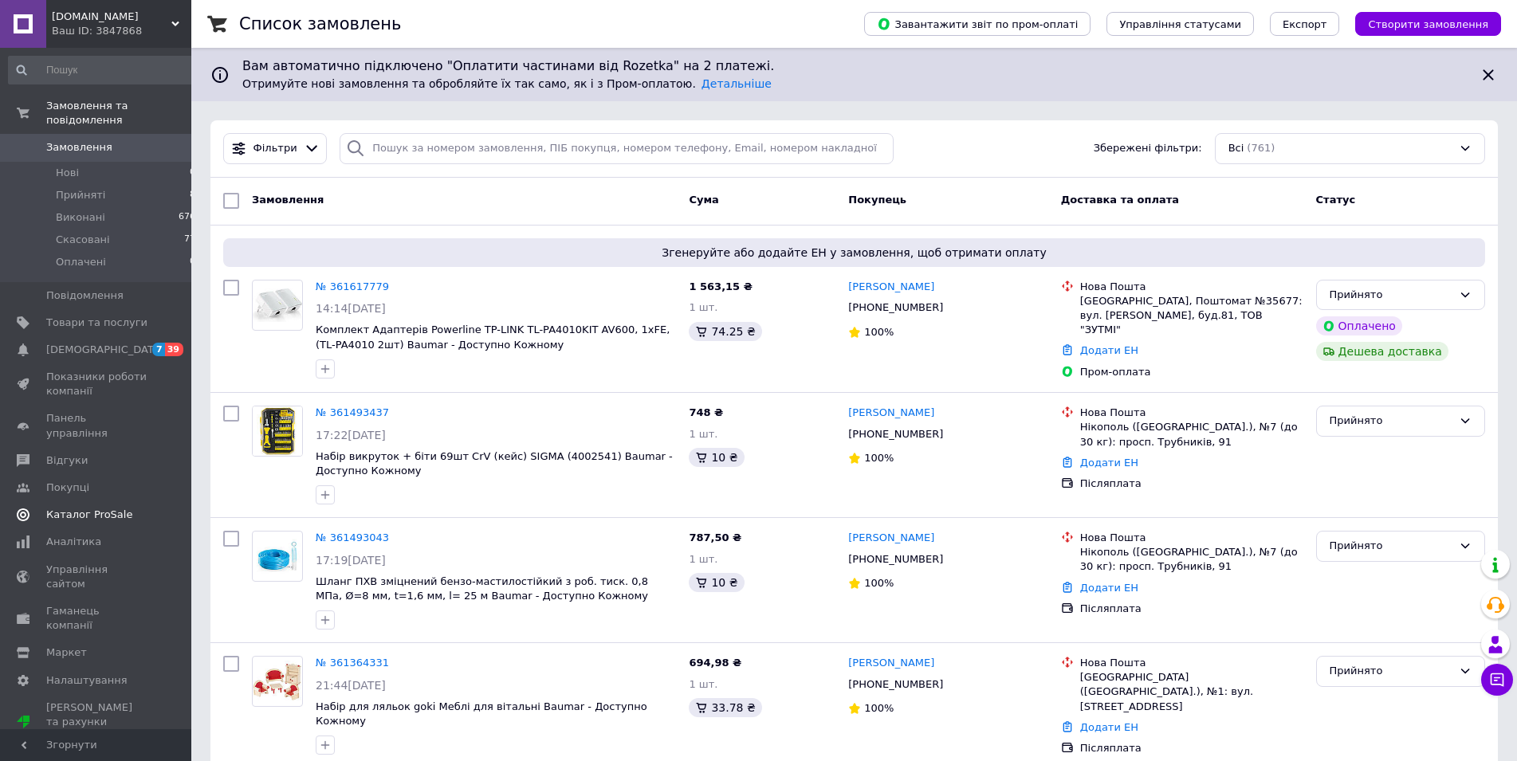
click at [105, 508] on span "Каталог ProSale" at bounding box center [89, 515] width 86 height 14
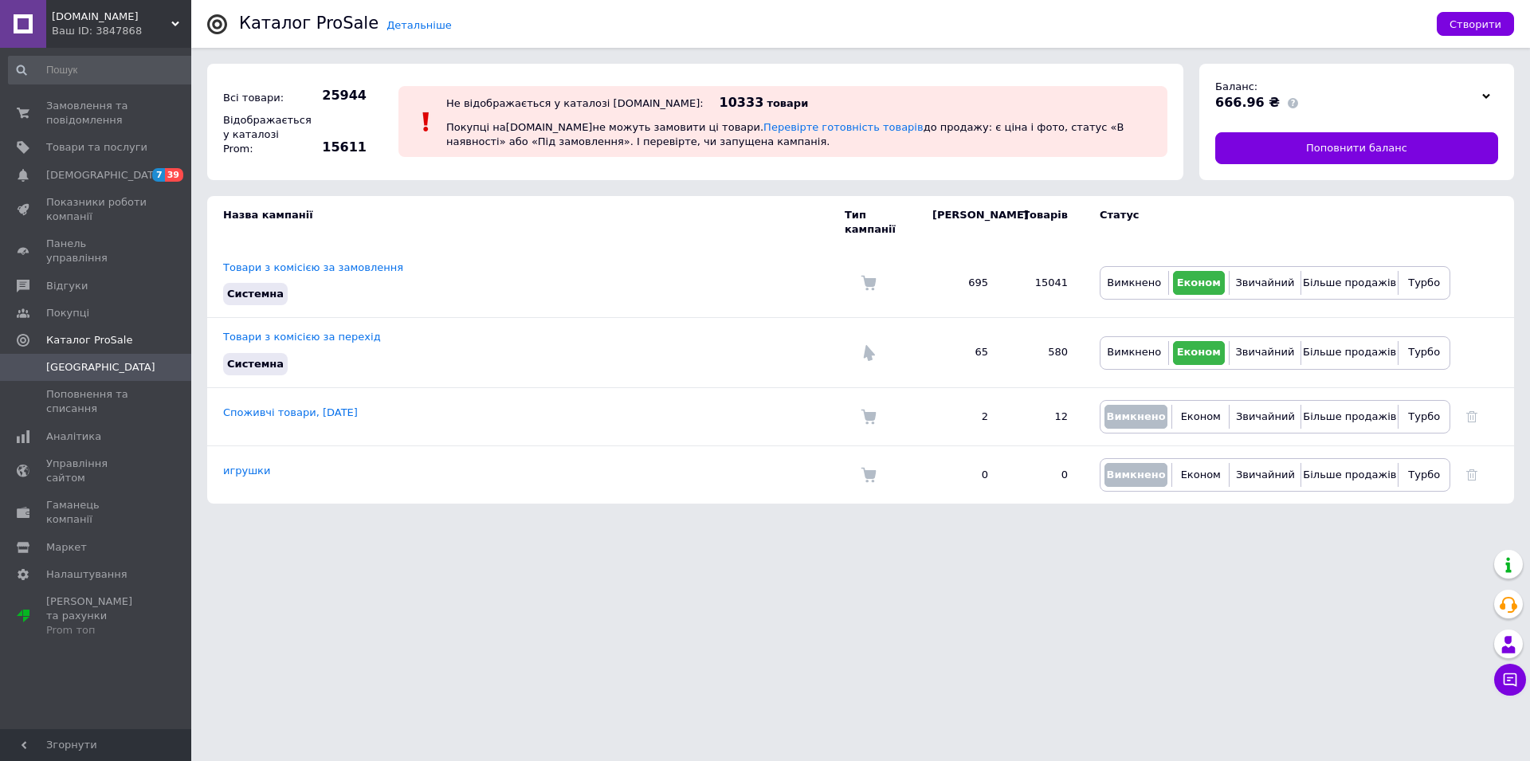
click at [80, 11] on span "[DOMAIN_NAME]" at bounding box center [112, 17] width 120 height 14
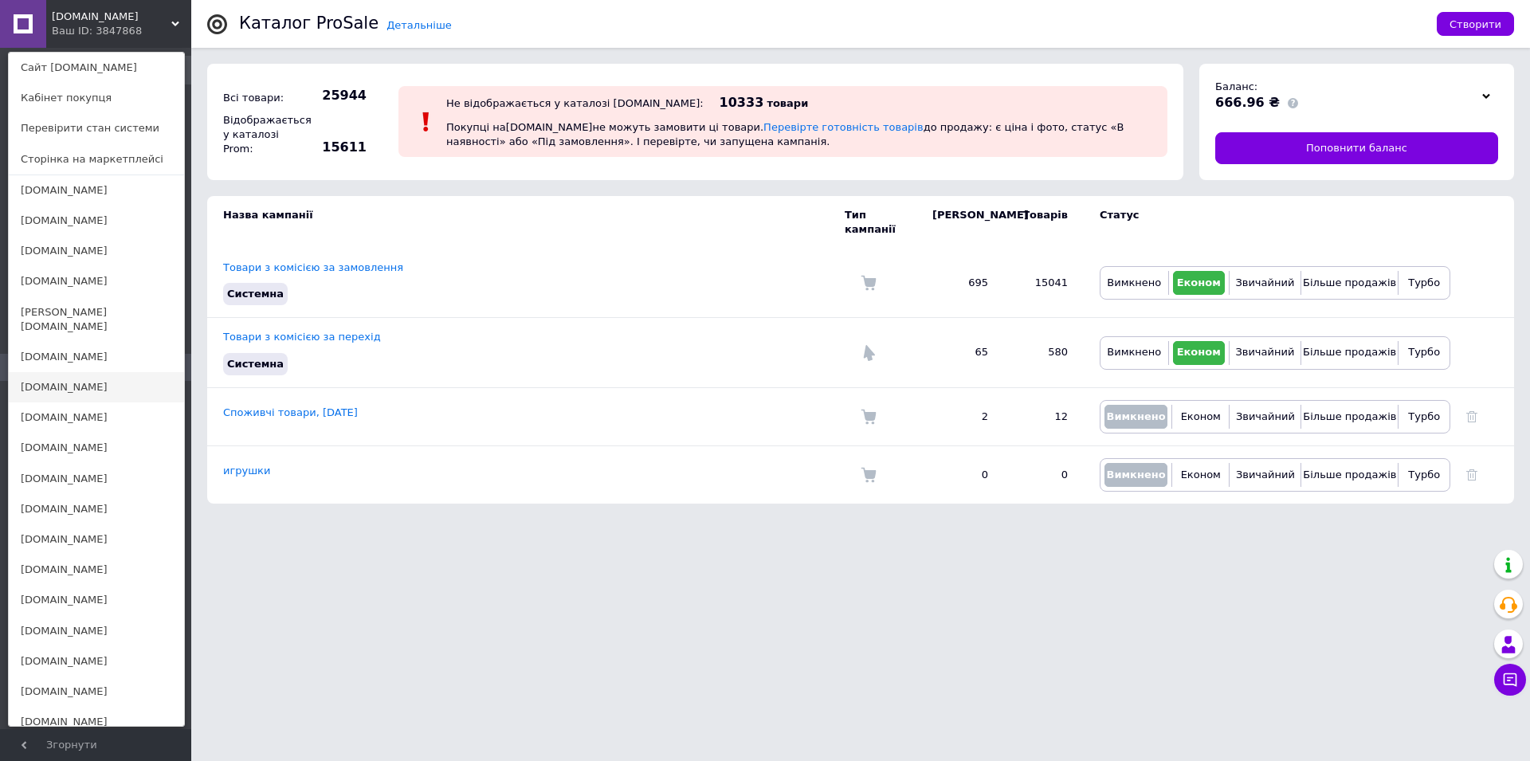
scroll to position [81, 0]
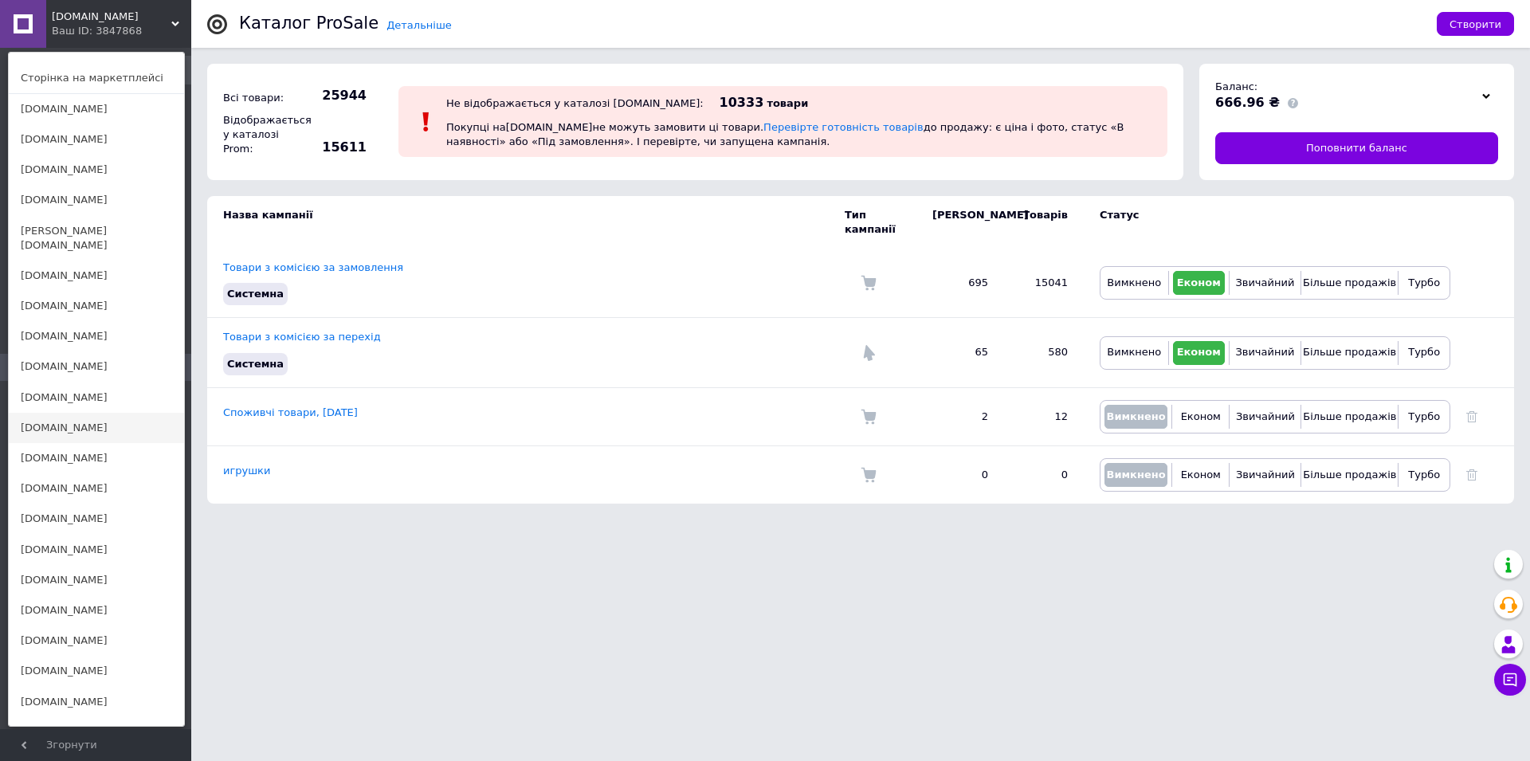
click at [69, 418] on link "[DOMAIN_NAME]" at bounding box center [96, 428] width 175 height 30
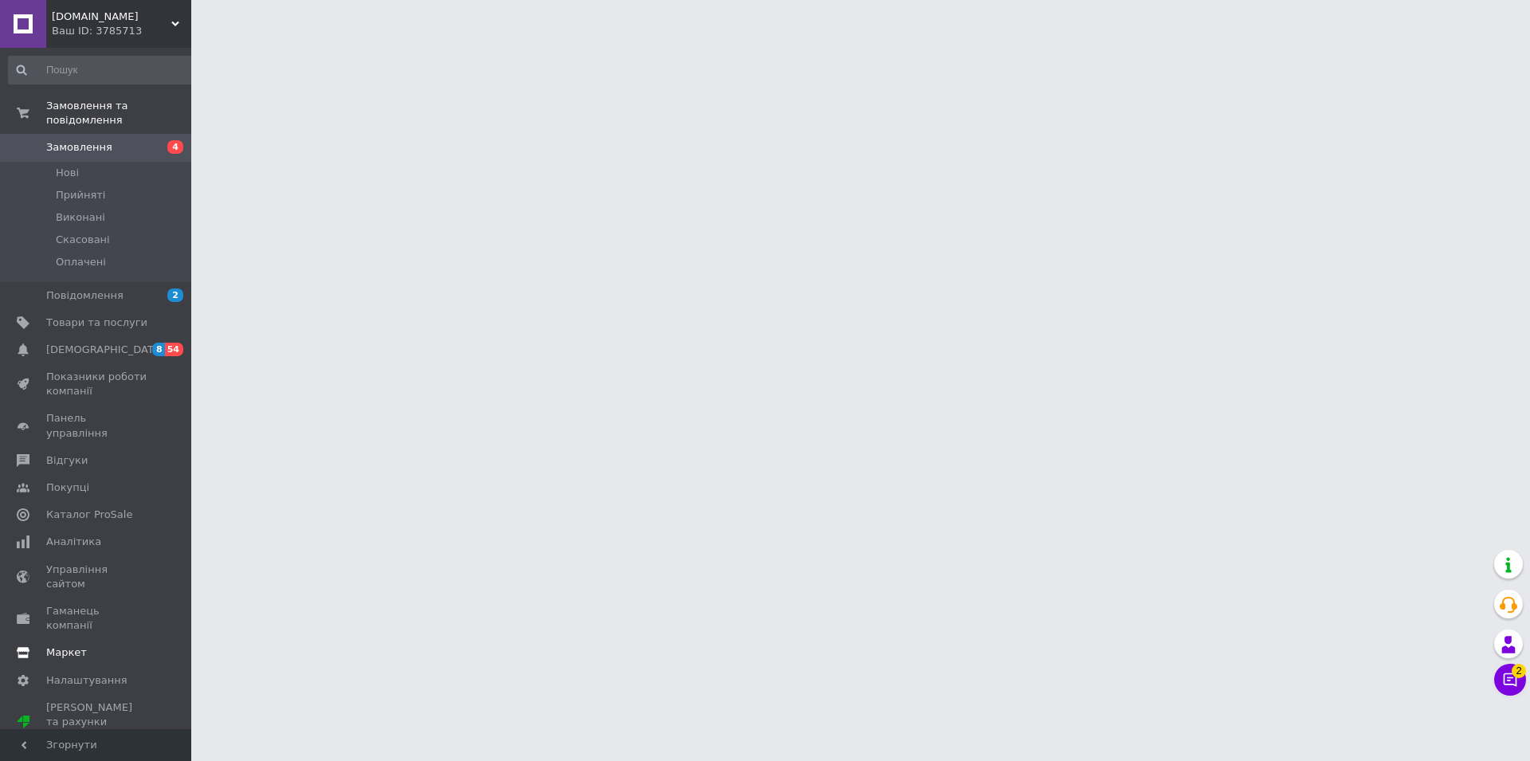
click at [95, 508] on span "Каталог ProSale" at bounding box center [89, 515] width 86 height 14
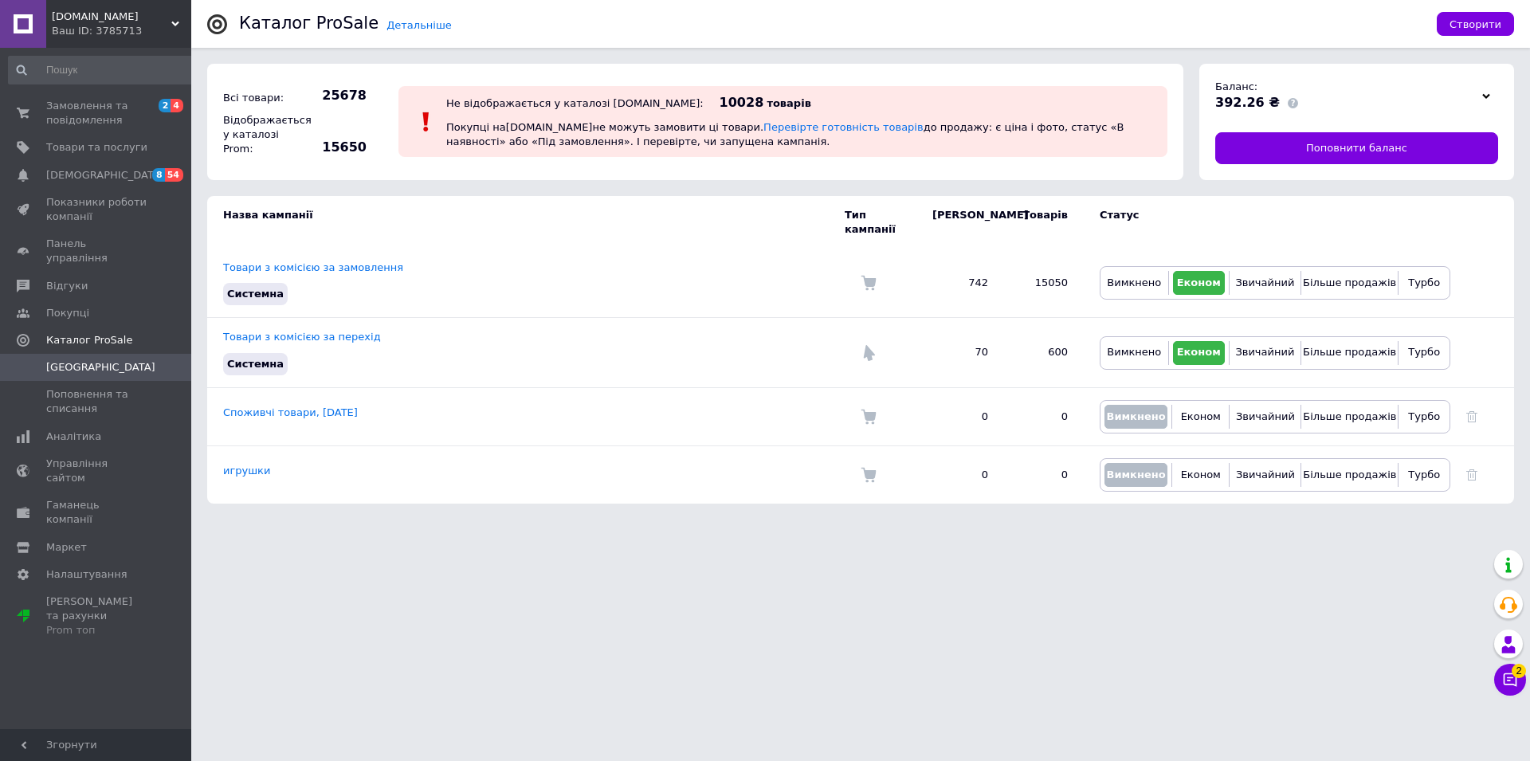
click at [80, 18] on span "[DOMAIN_NAME]" at bounding box center [112, 17] width 120 height 14
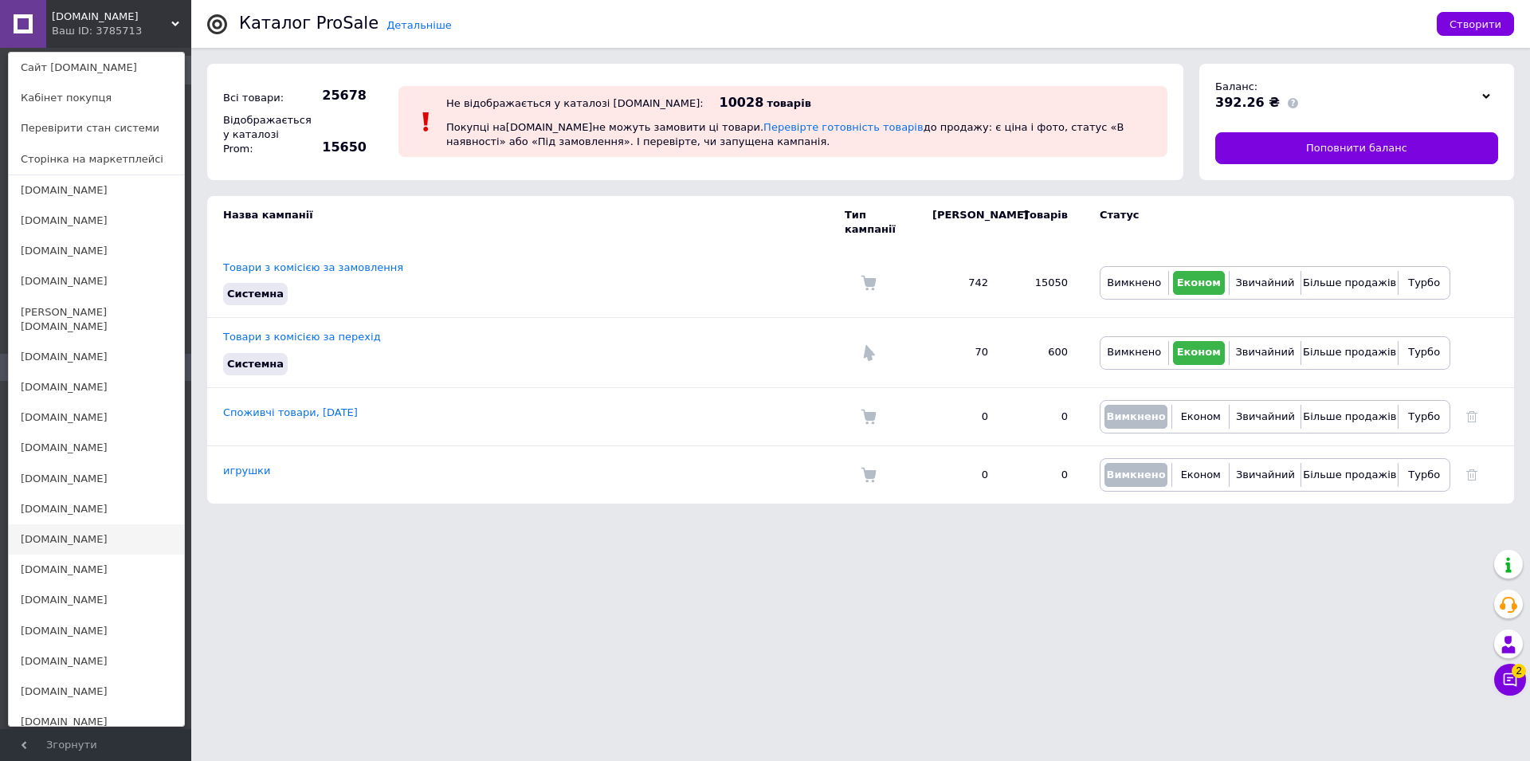
click at [67, 528] on link "[DOMAIN_NAME]" at bounding box center [96, 539] width 175 height 30
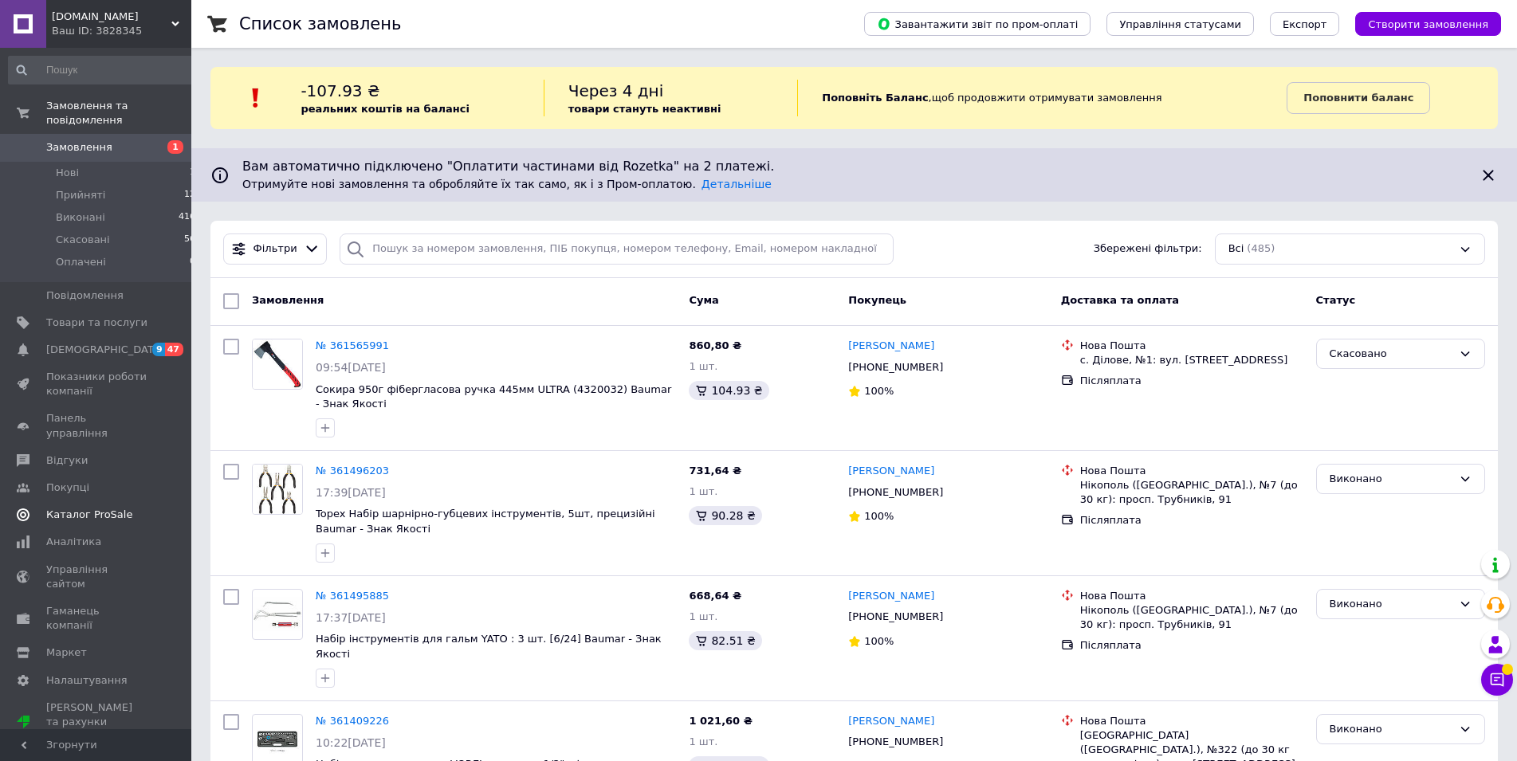
click at [91, 508] on span "Каталог ProSale" at bounding box center [89, 515] width 86 height 14
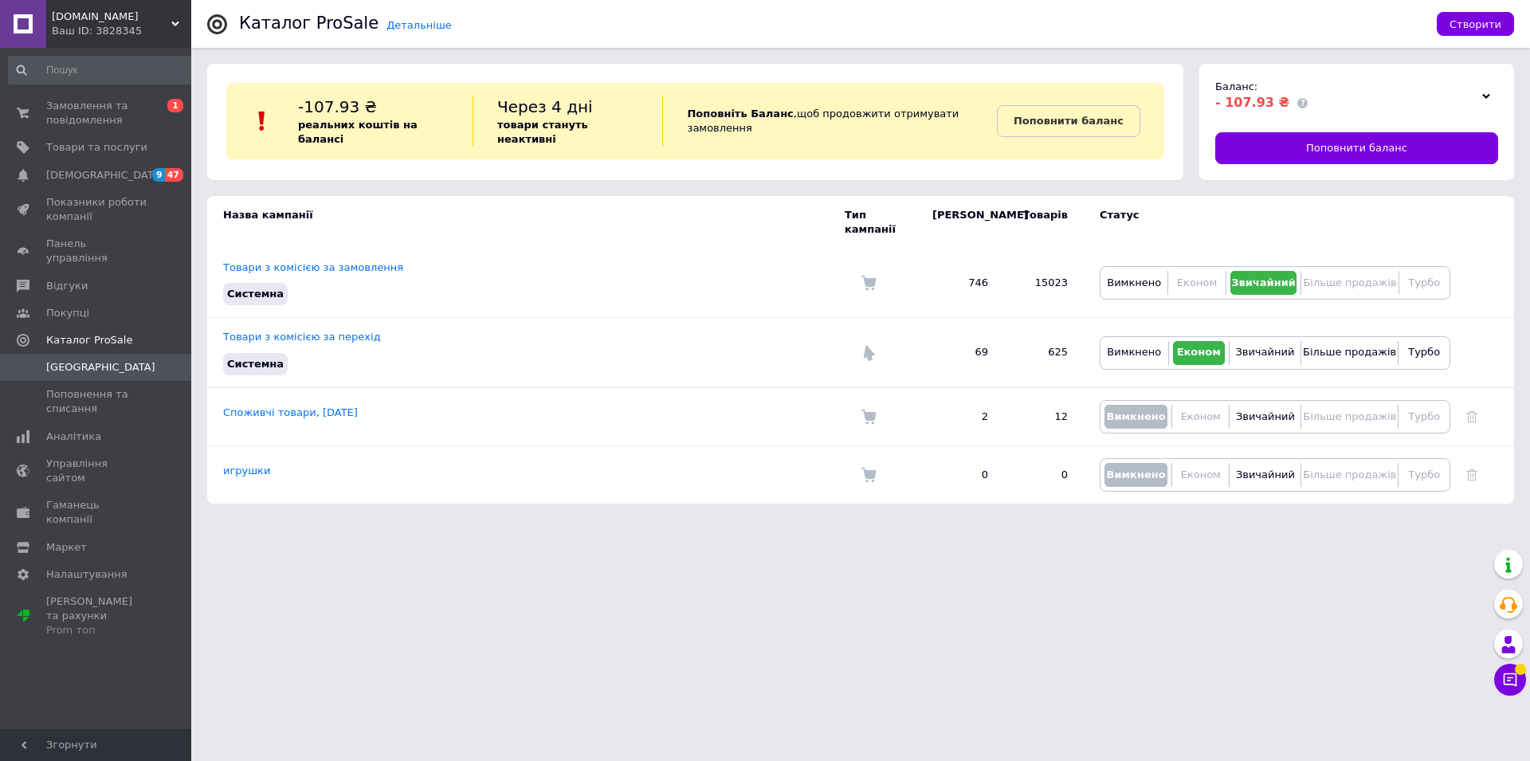
drag, startPoint x: 65, startPoint y: 18, endPoint x: 100, endPoint y: 2, distance: 39.2
click at [70, 17] on span "[DOMAIN_NAME]" at bounding box center [112, 17] width 120 height 14
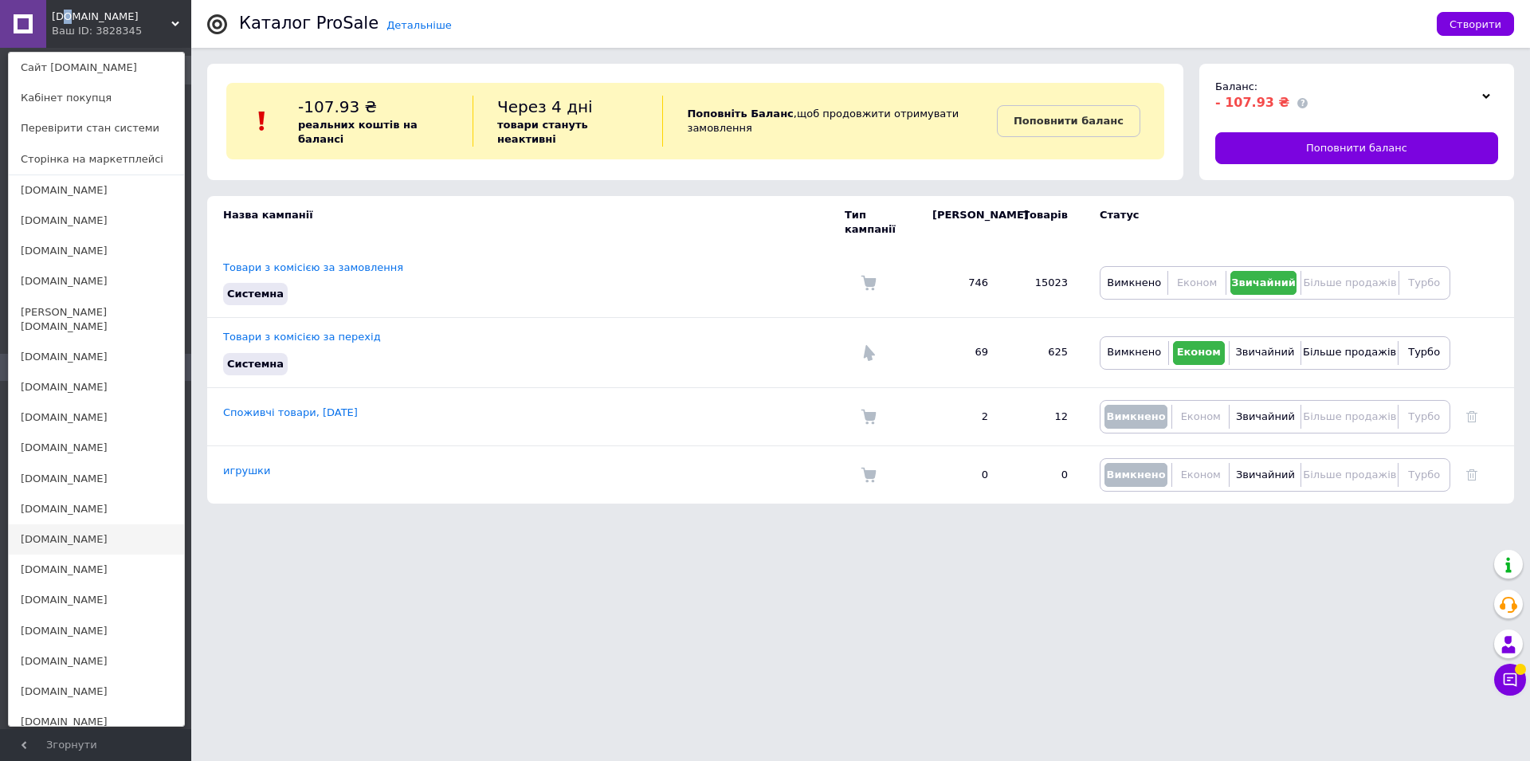
click at [64, 525] on link "[DOMAIN_NAME]" at bounding box center [96, 539] width 175 height 30
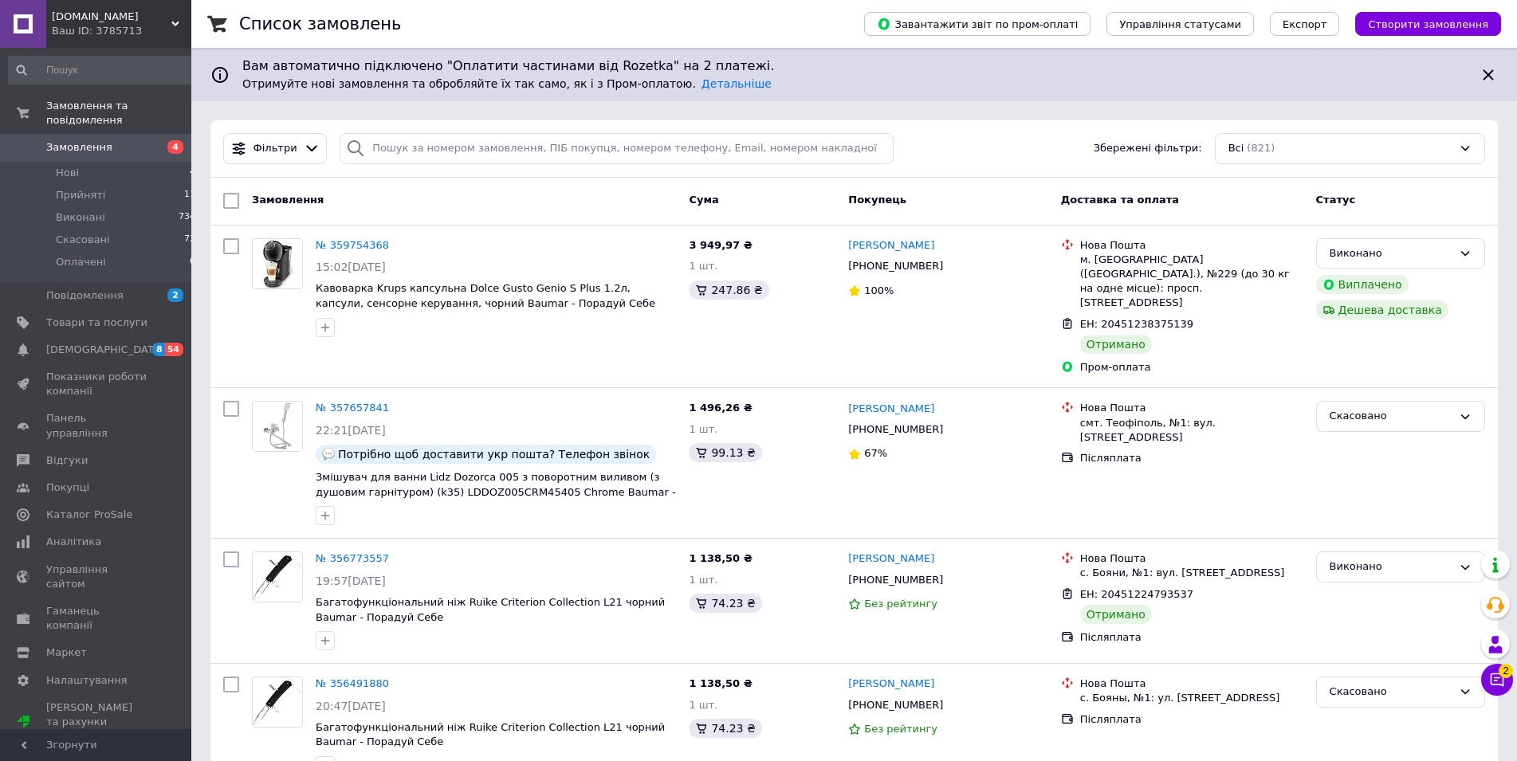
drag, startPoint x: 62, startPoint y: 12, endPoint x: 92, endPoint y: 2, distance: 31.8
click at [63, 13] on span "[DOMAIN_NAME]" at bounding box center [112, 17] width 120 height 14
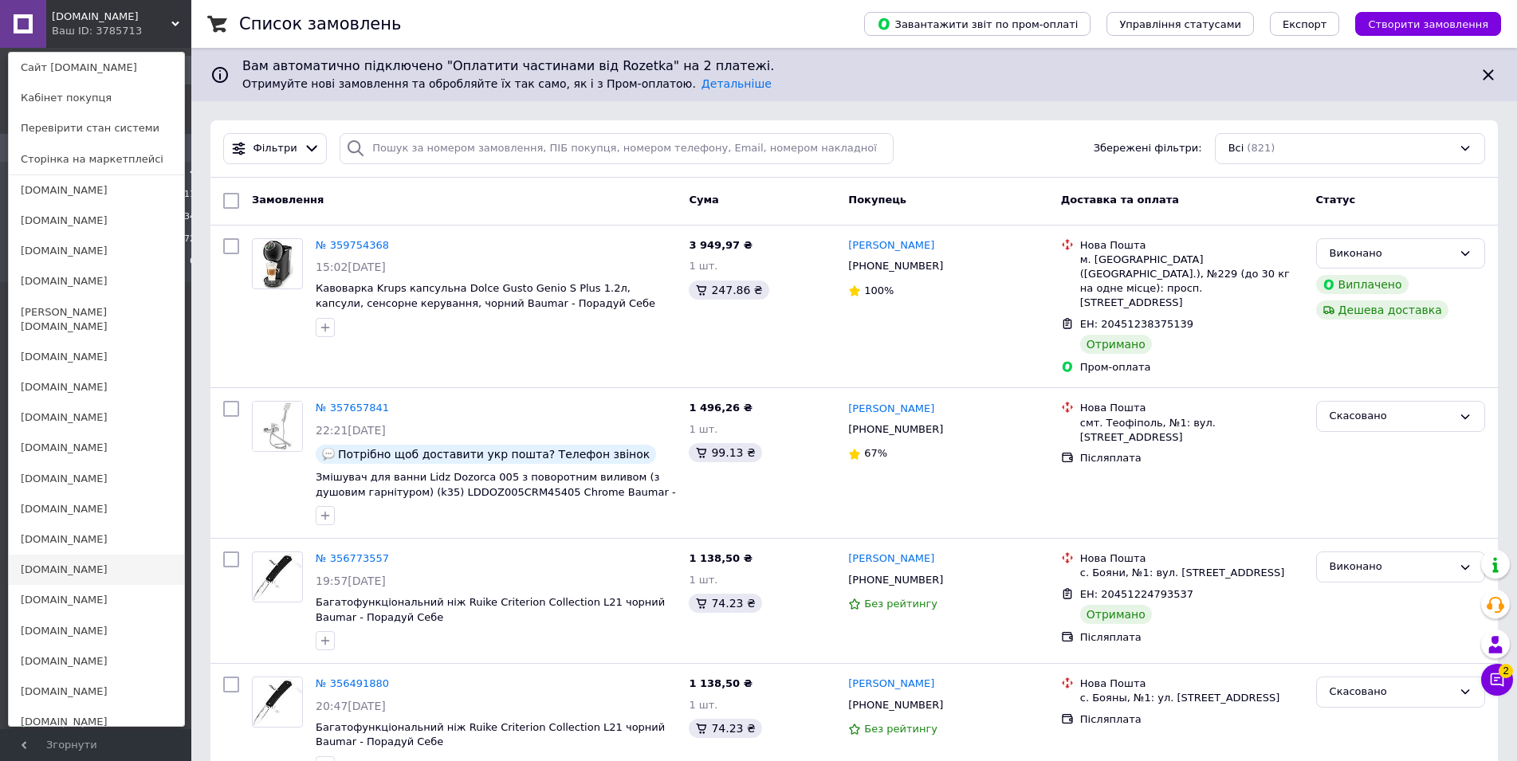
click at [65, 556] on link "[DOMAIN_NAME]" at bounding box center [96, 570] width 175 height 30
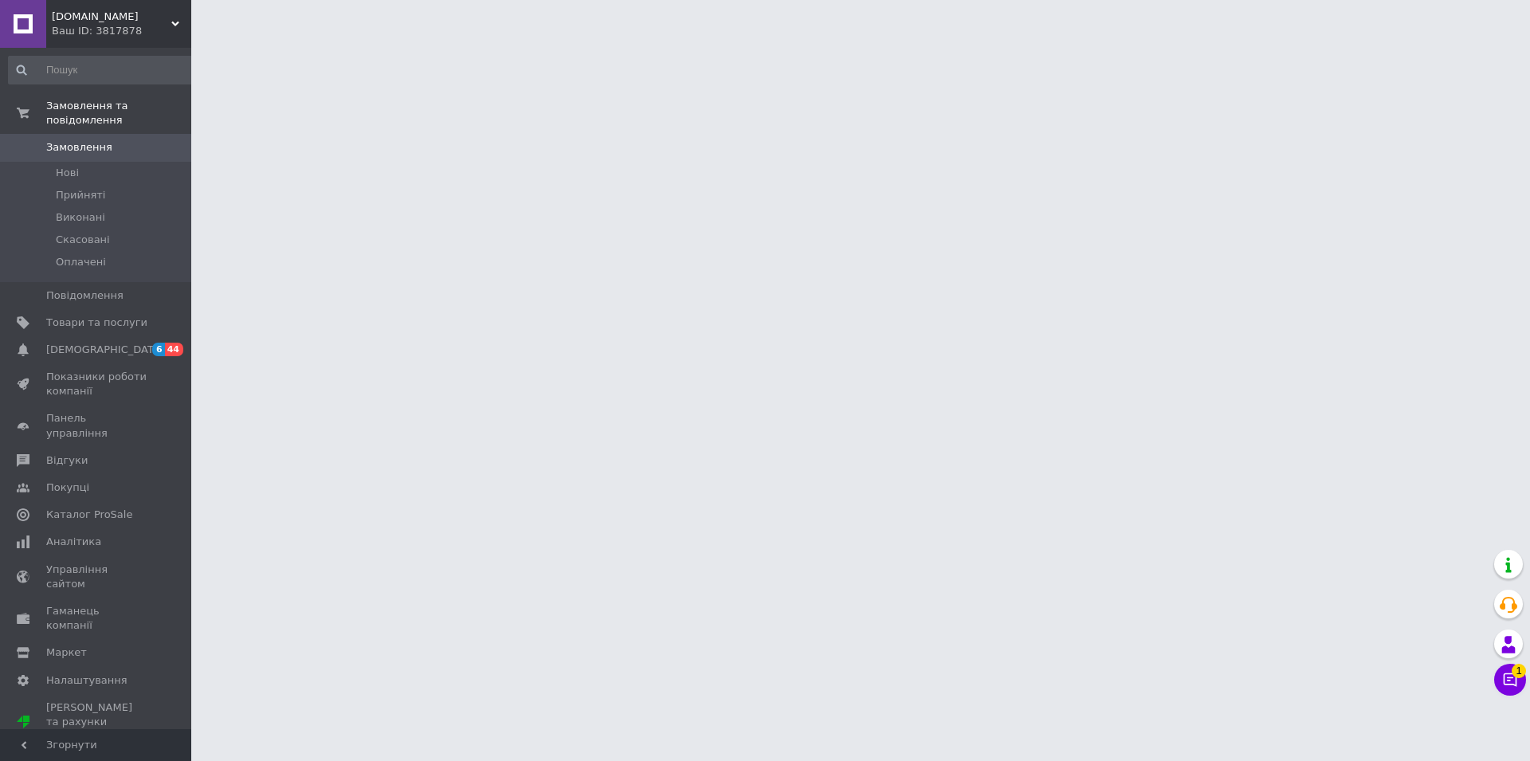
click at [101, 508] on span "Каталог ProSale" at bounding box center [89, 515] width 86 height 14
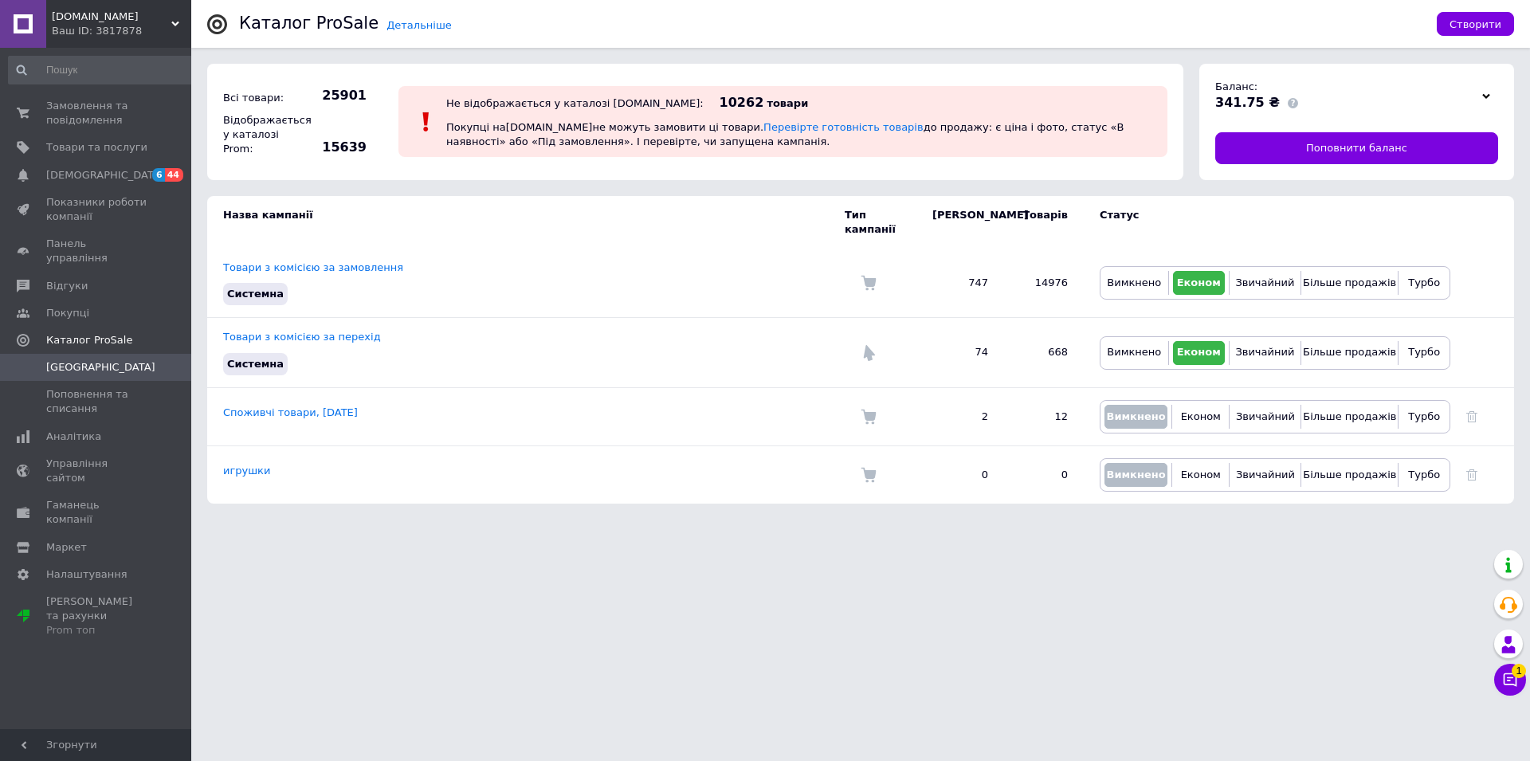
click at [89, 31] on div "Ваш ID: 3817878" at bounding box center [121, 31] width 139 height 14
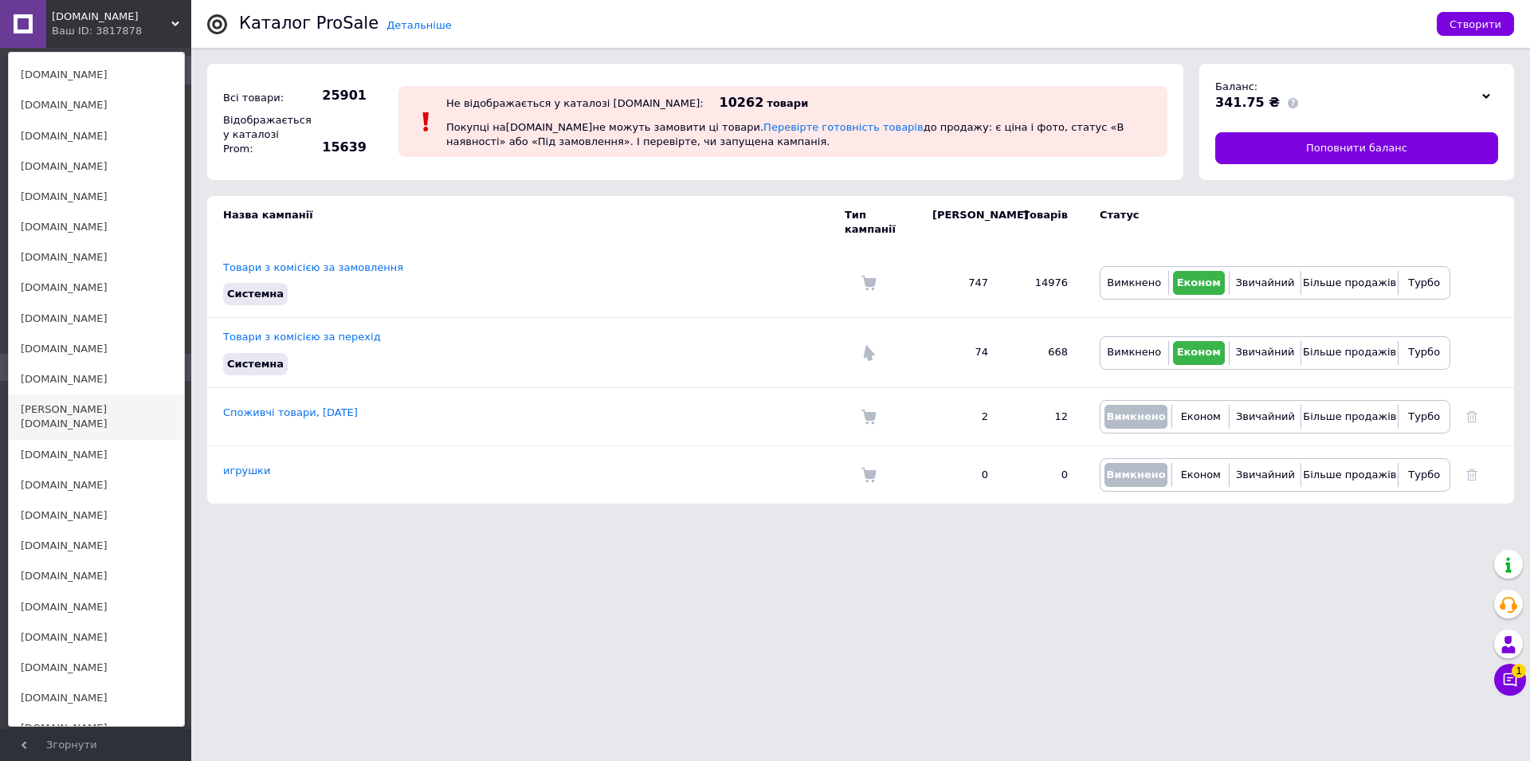
scroll to position [163, 0]
click at [73, 438] on link "[DOMAIN_NAME]" at bounding box center [96, 453] width 175 height 30
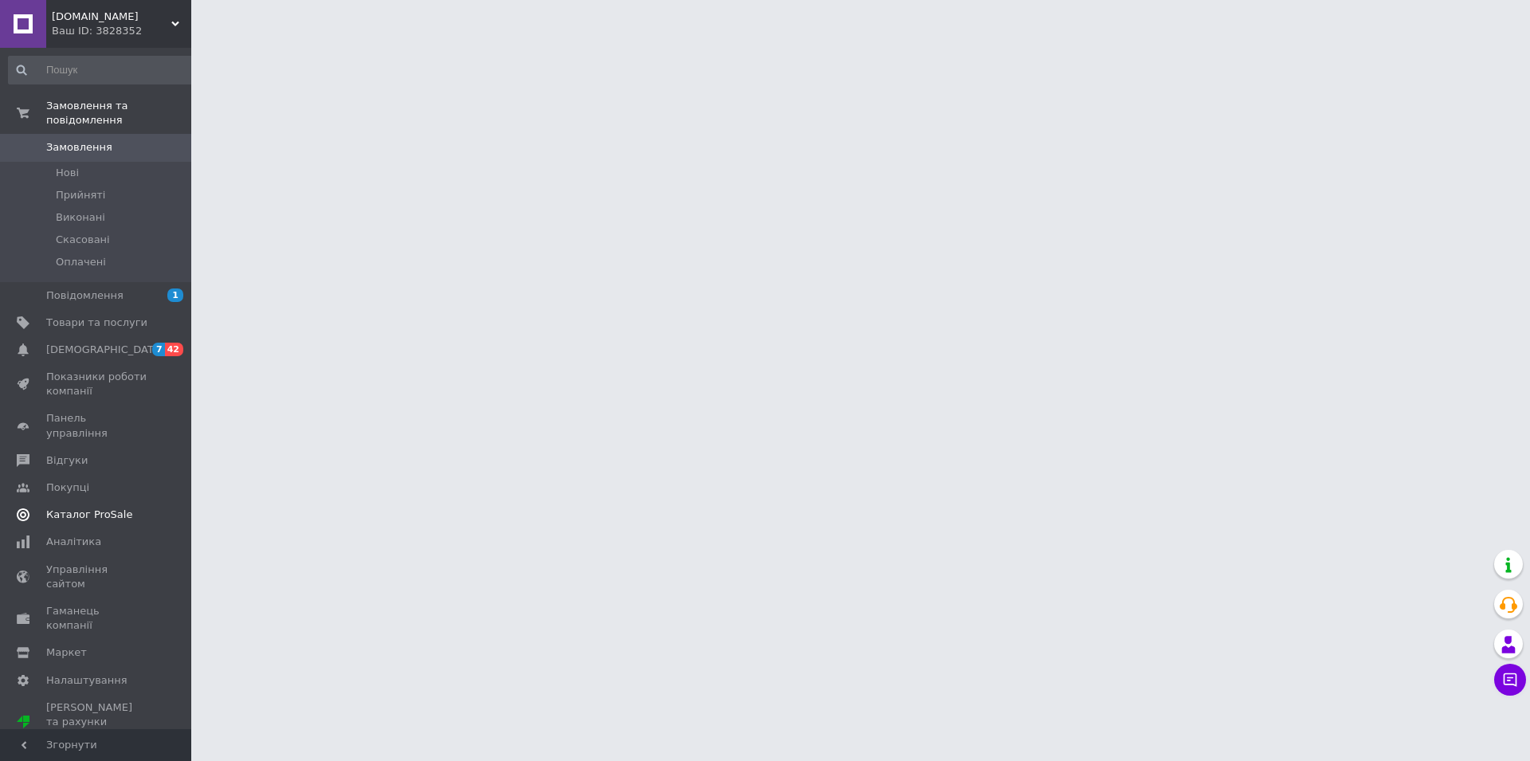
click at [94, 508] on span "Каталог ProSale" at bounding box center [89, 515] width 86 height 14
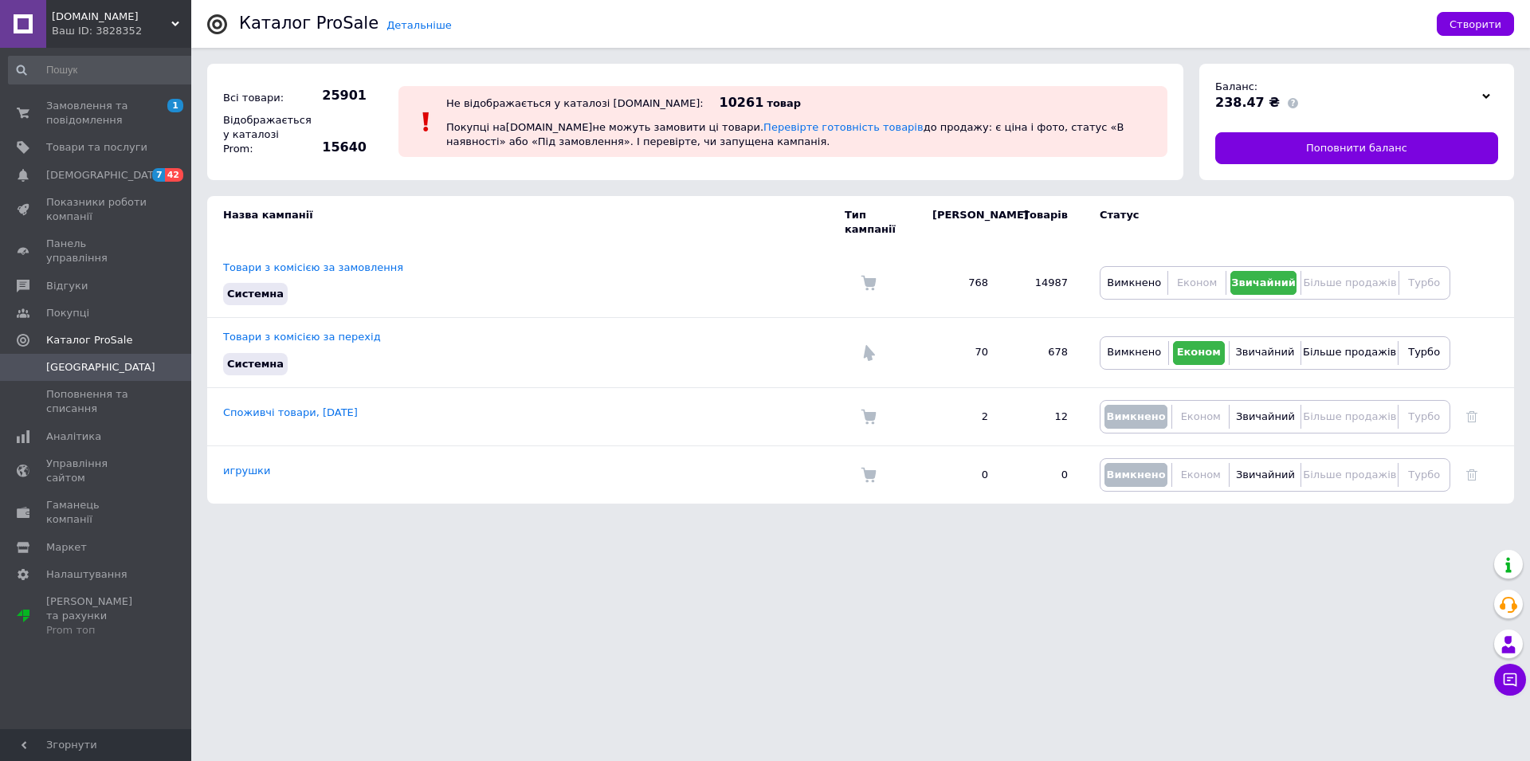
drag, startPoint x: 96, startPoint y: 22, endPoint x: 96, endPoint y: 10, distance: 12.0
click at [96, 21] on span "[DOMAIN_NAME]" at bounding box center [112, 17] width 120 height 14
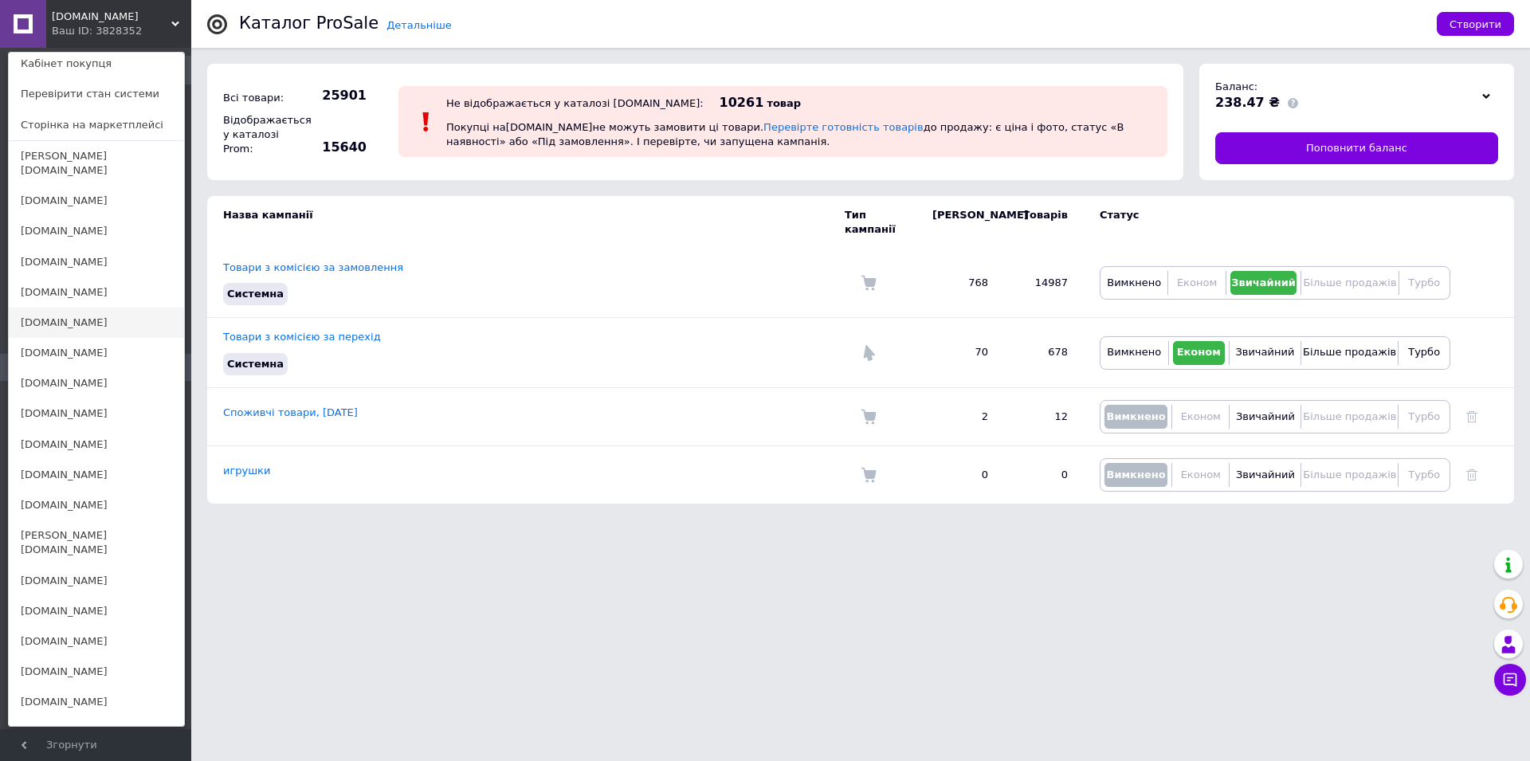
scroll to position [81, 0]
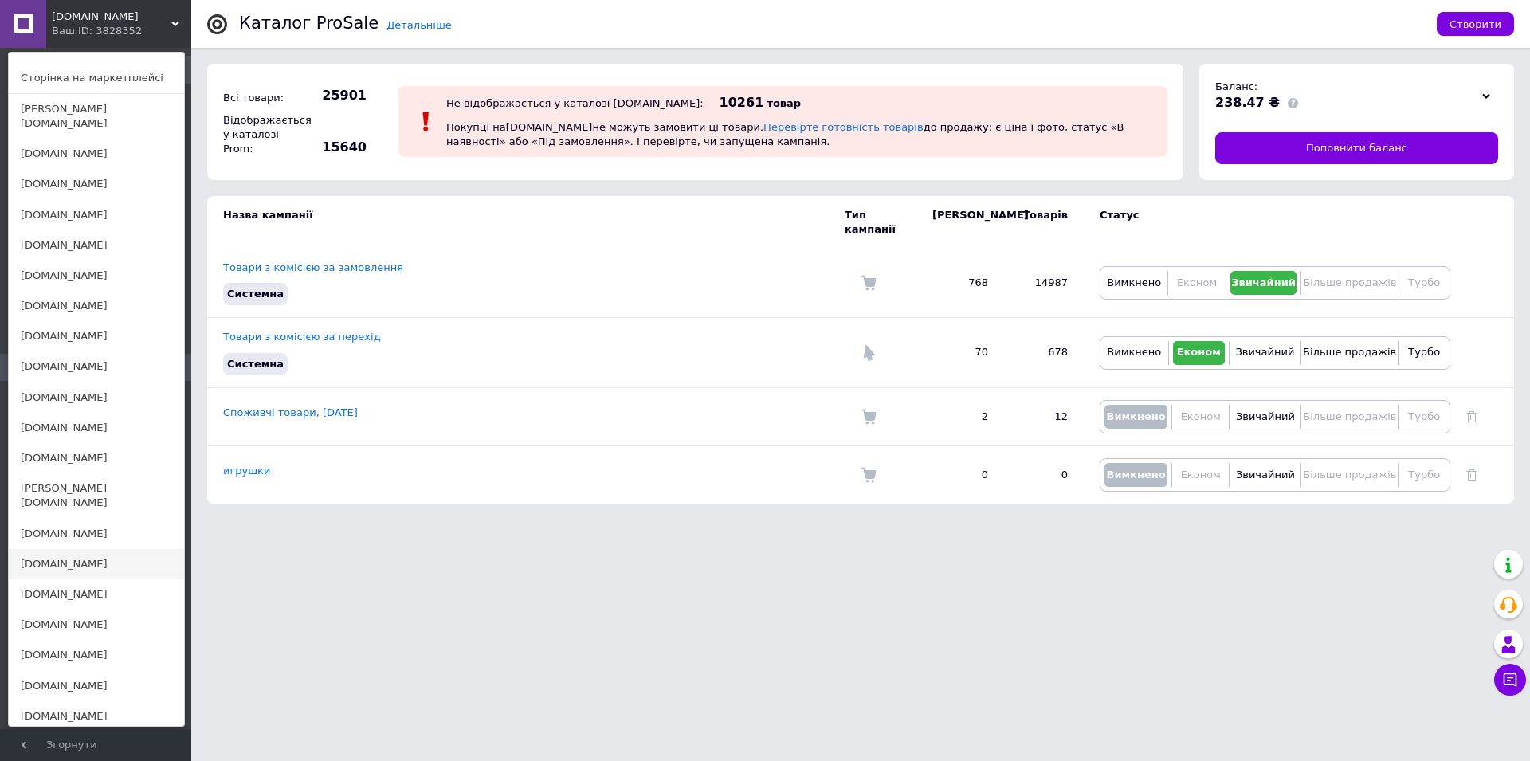
click at [64, 549] on link "[DOMAIN_NAME]" at bounding box center [96, 564] width 175 height 30
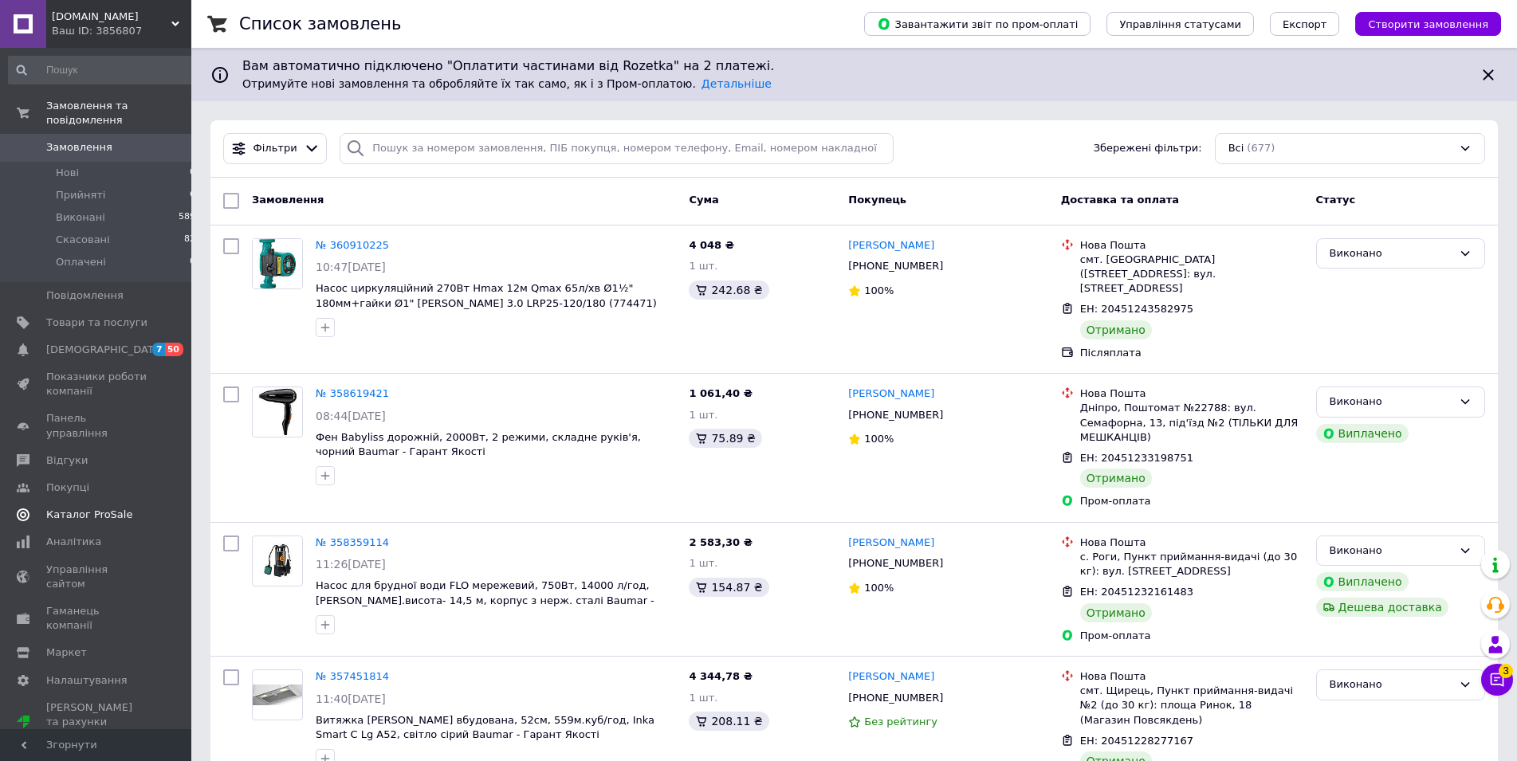
click at [95, 508] on span "Каталог ProSale" at bounding box center [89, 515] width 86 height 14
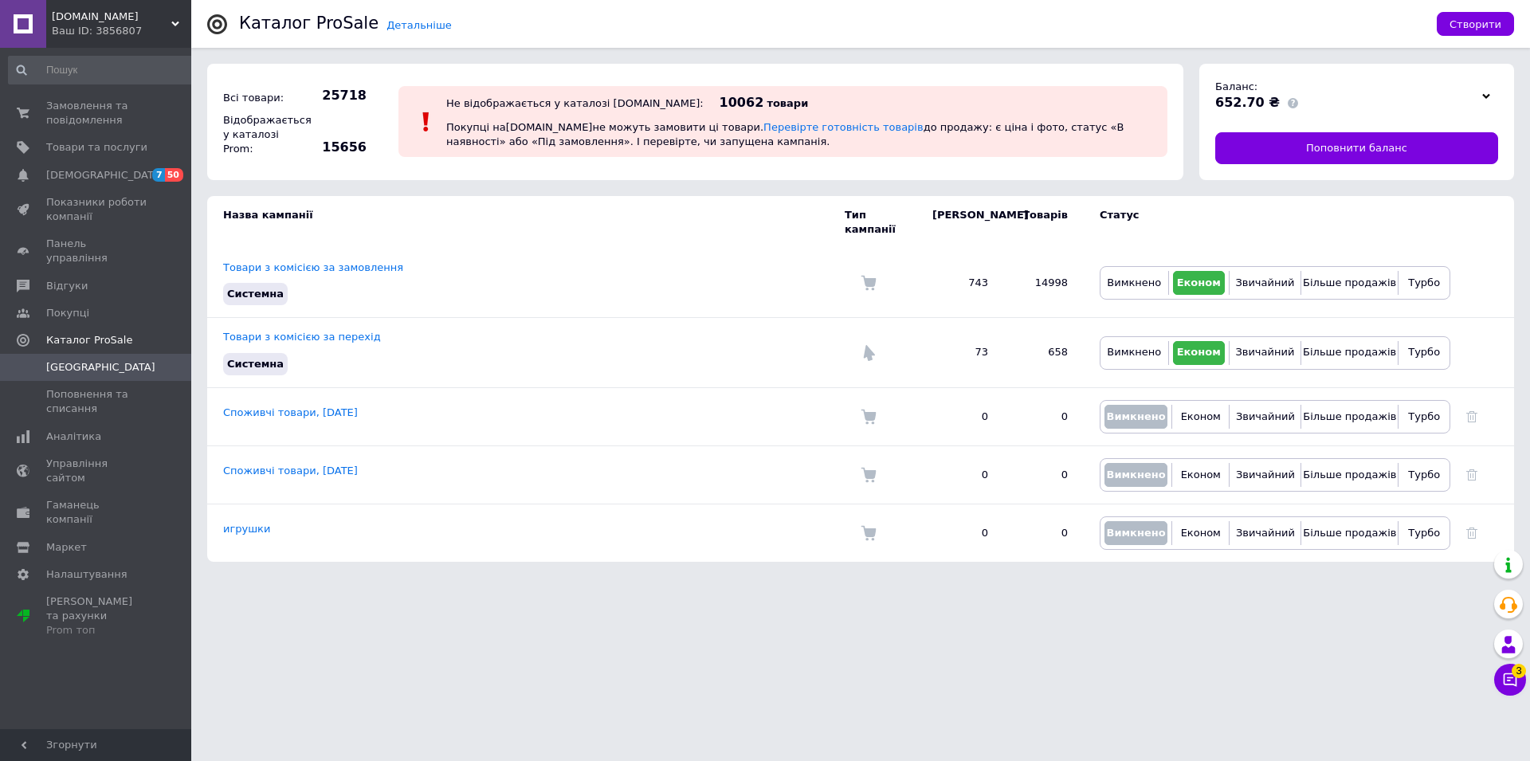
drag, startPoint x: 64, startPoint y: 18, endPoint x: 79, endPoint y: 12, distance: 16.1
click at [70, 14] on span "[DOMAIN_NAME]" at bounding box center [112, 17] width 120 height 14
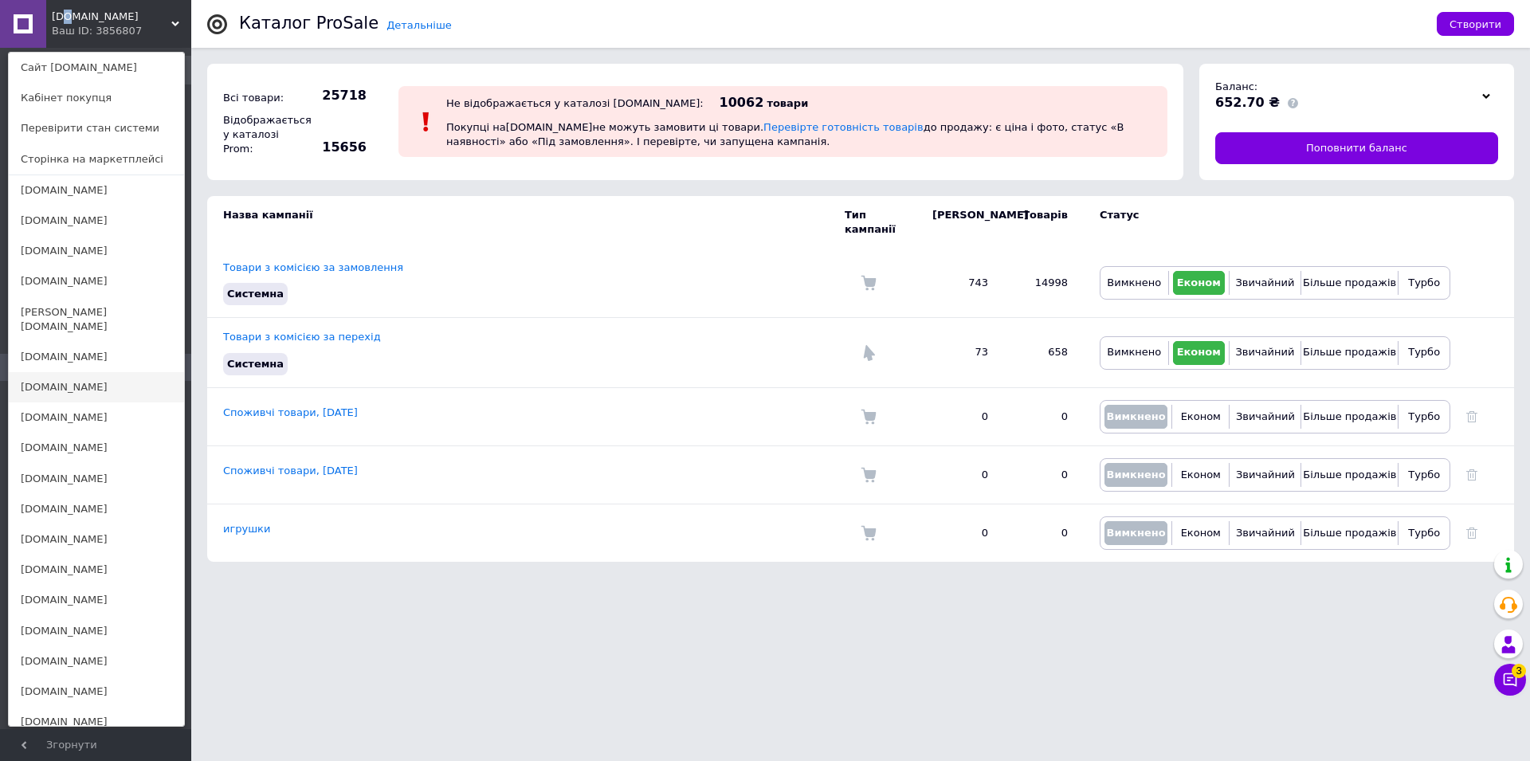
scroll to position [163, 0]
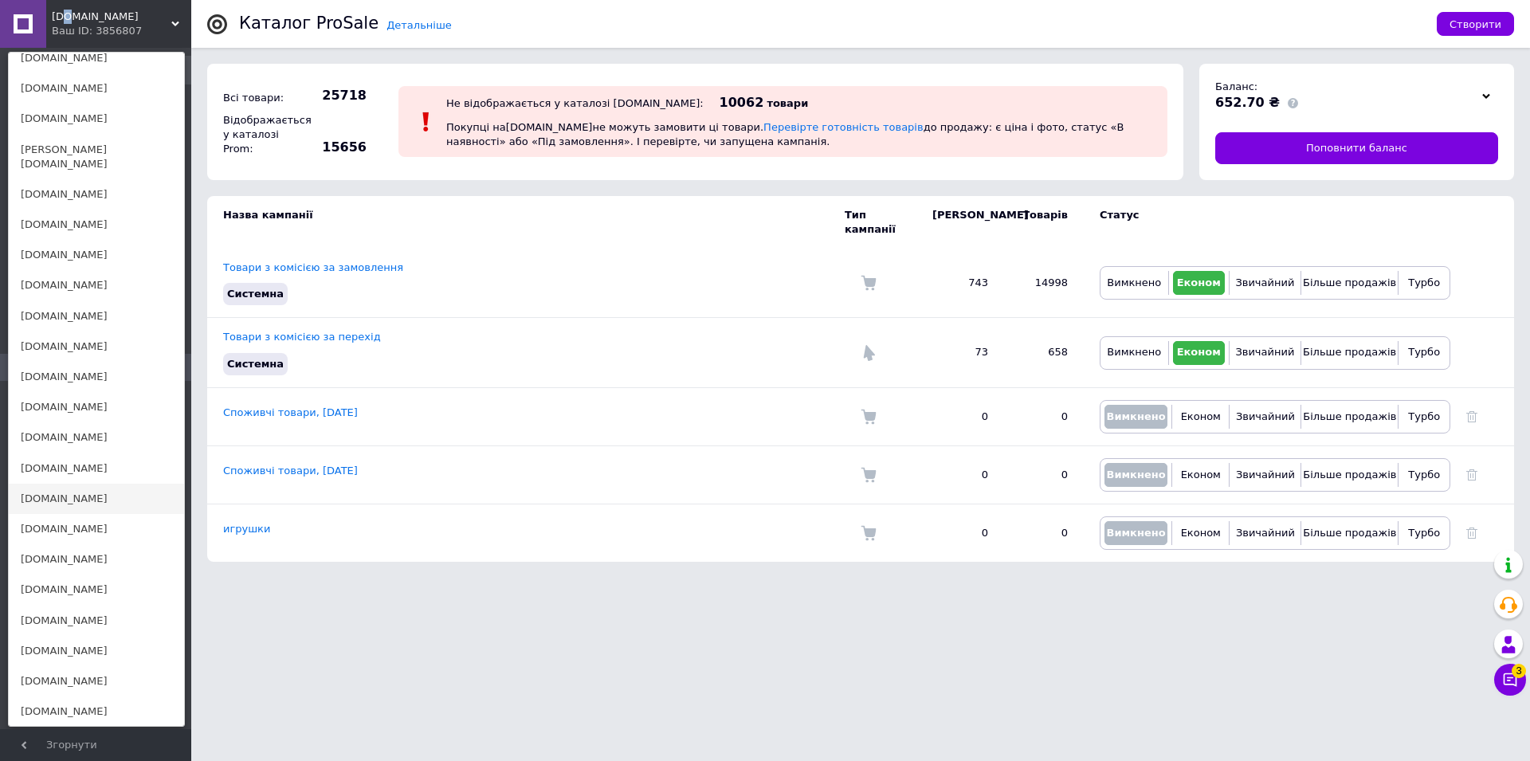
click at [82, 484] on link "[DOMAIN_NAME]" at bounding box center [96, 499] width 175 height 30
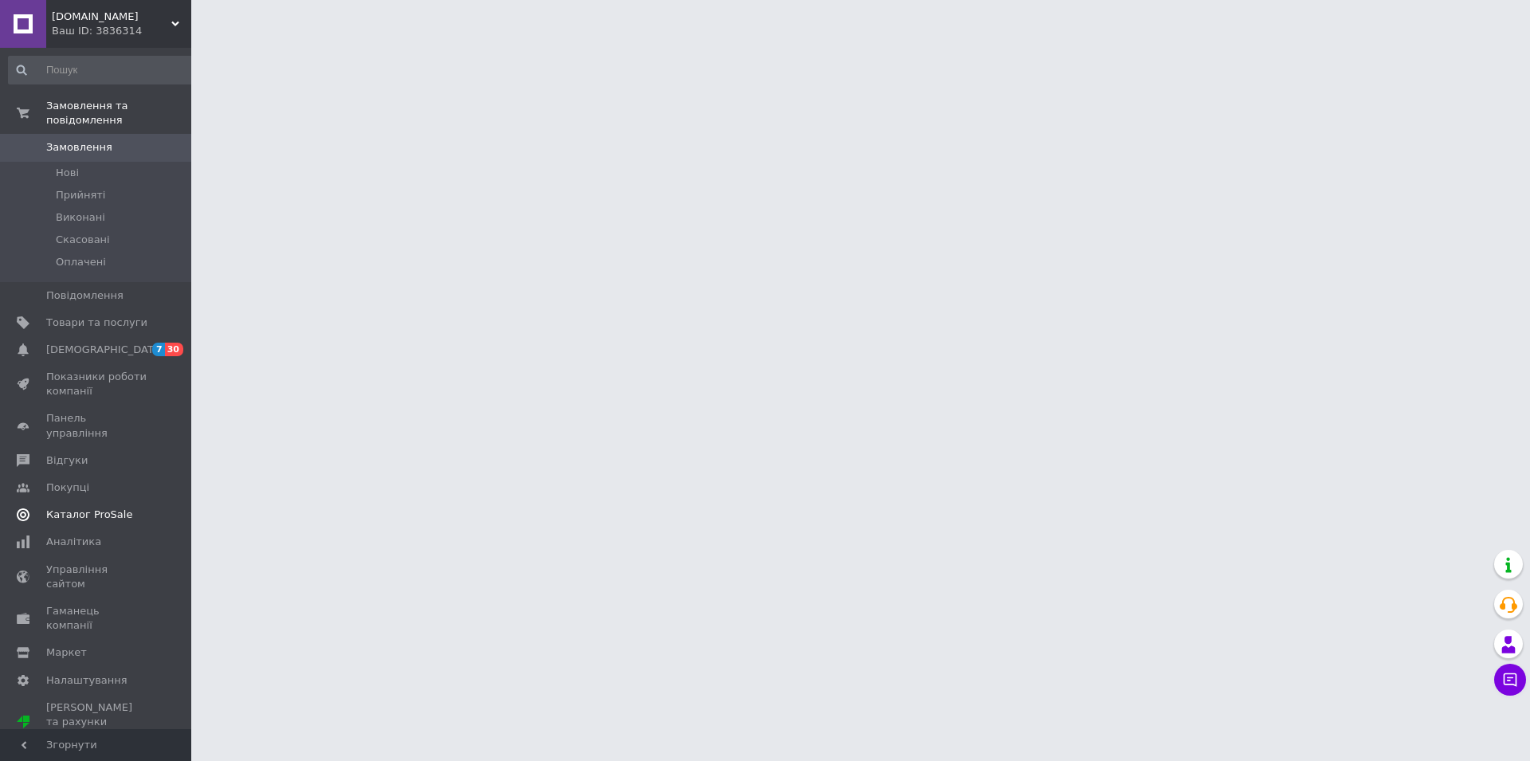
click at [112, 508] on span "Каталог ProSale" at bounding box center [89, 515] width 86 height 14
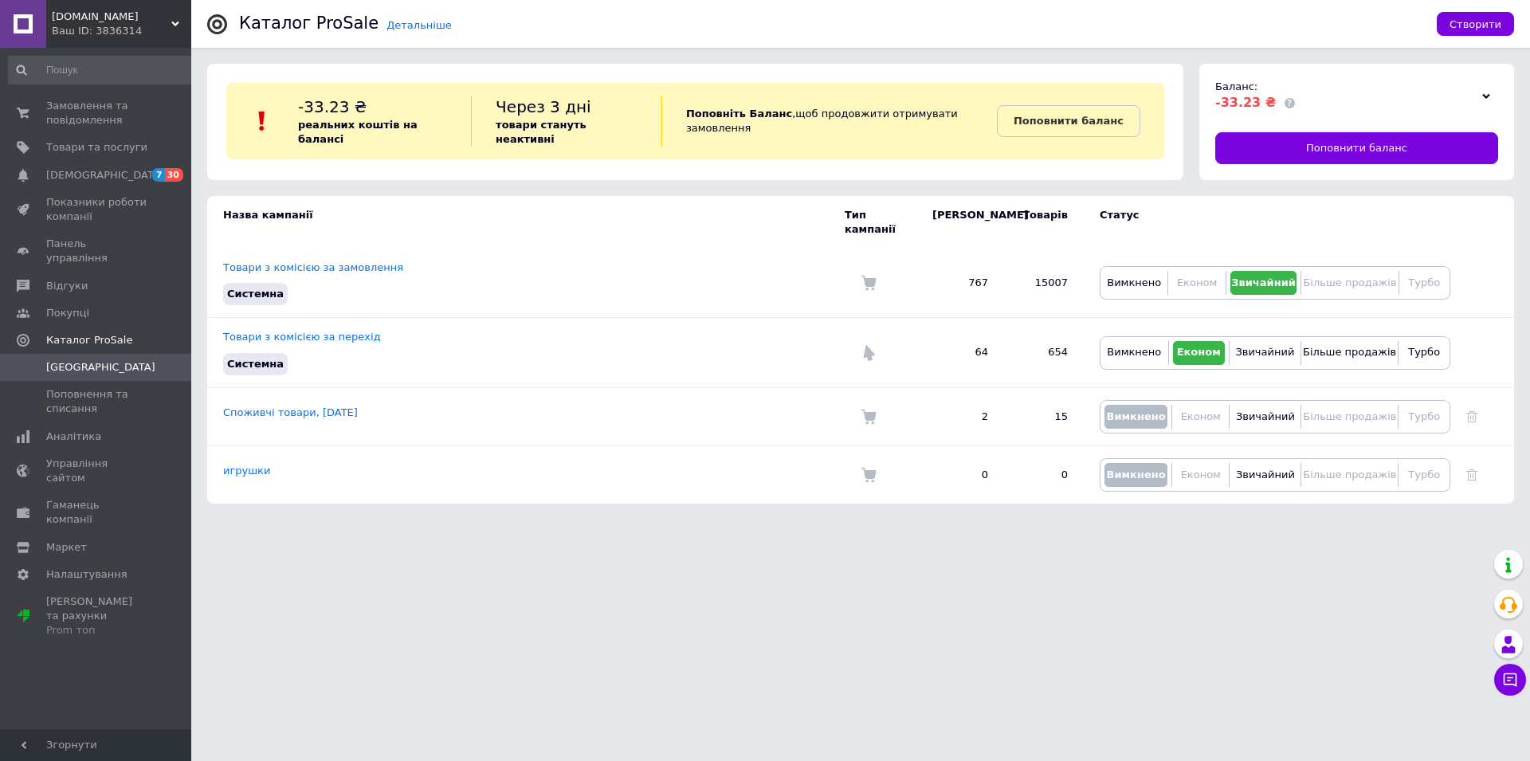
drag, startPoint x: 96, startPoint y: 20, endPoint x: 126, endPoint y: 0, distance: 36.3
click at [96, 19] on span "[DOMAIN_NAME]" at bounding box center [112, 17] width 120 height 14
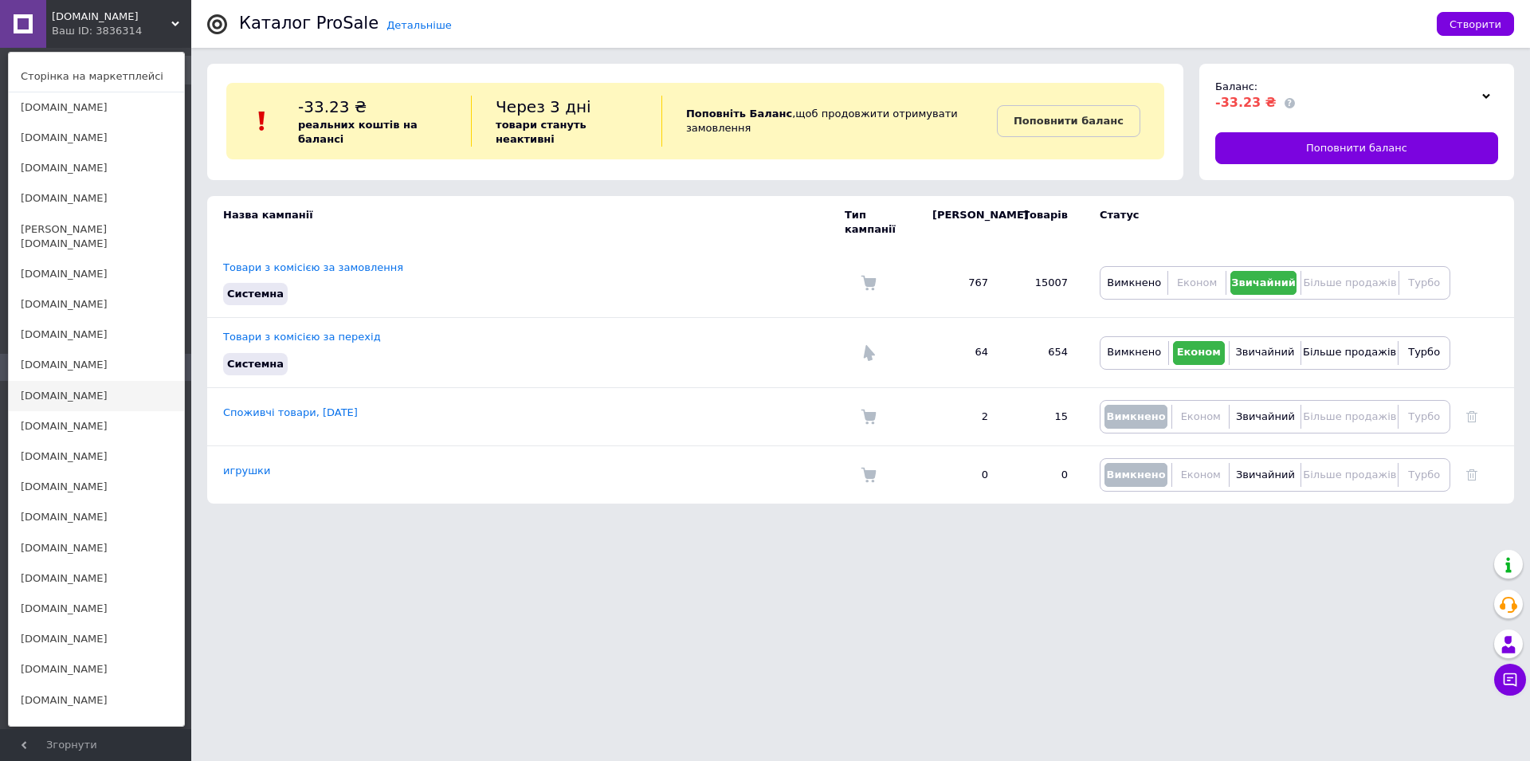
scroll to position [163, 0]
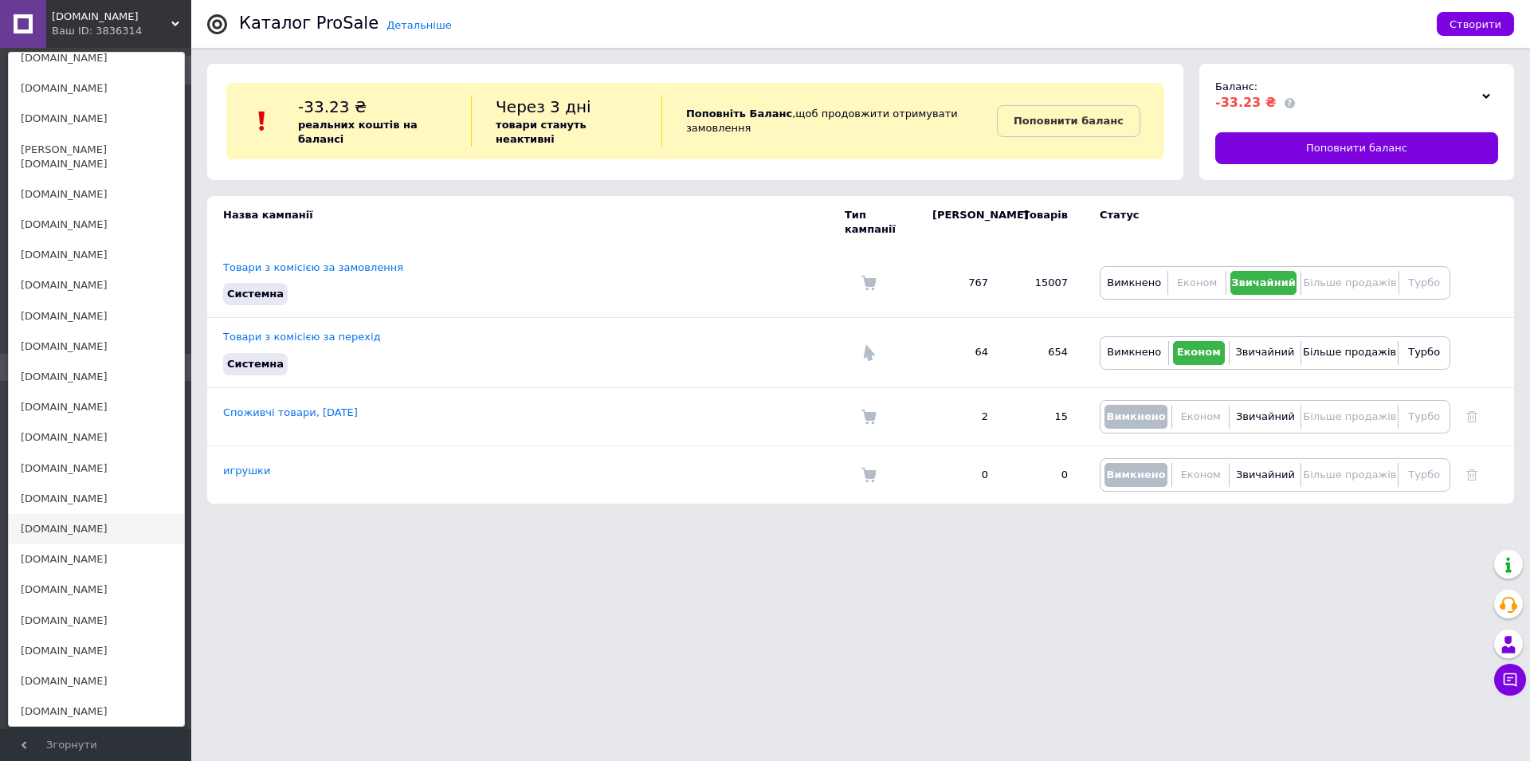
click at [53, 516] on link "[DOMAIN_NAME]" at bounding box center [96, 529] width 175 height 30
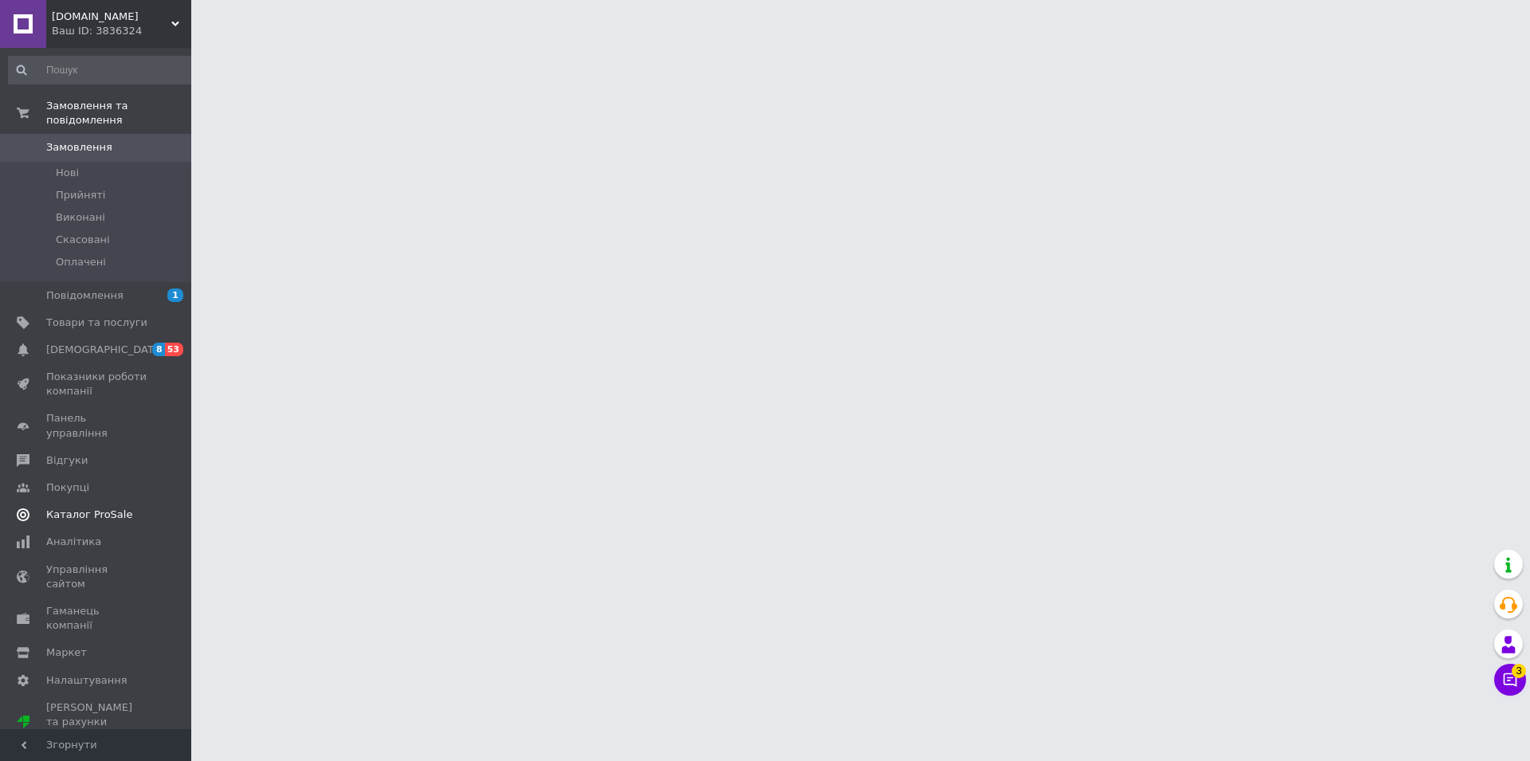
click at [105, 501] on link "Каталог ProSale" at bounding box center [102, 514] width 205 height 27
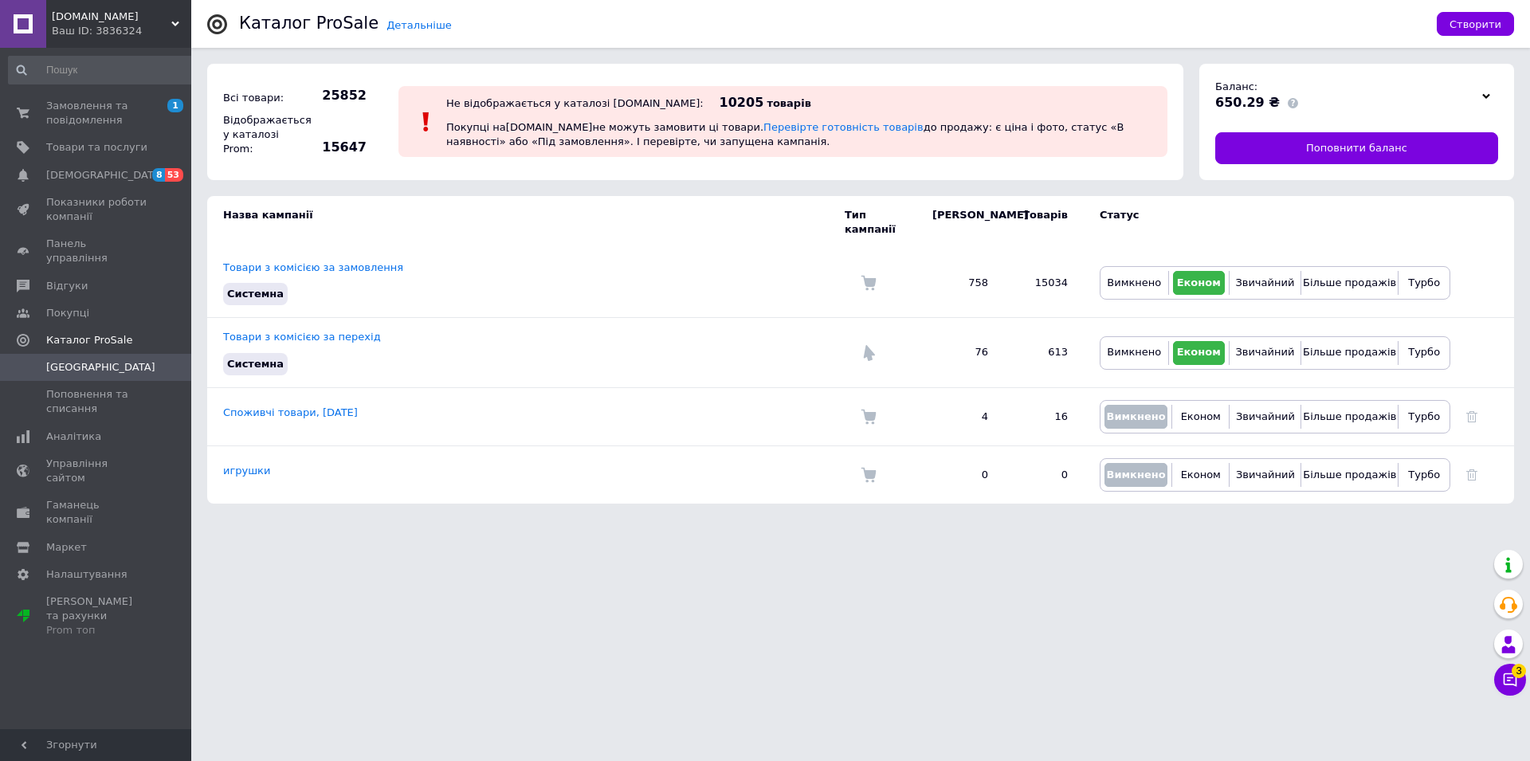
click at [80, 26] on div "Ваш ID: 3836324" at bounding box center [121, 31] width 139 height 14
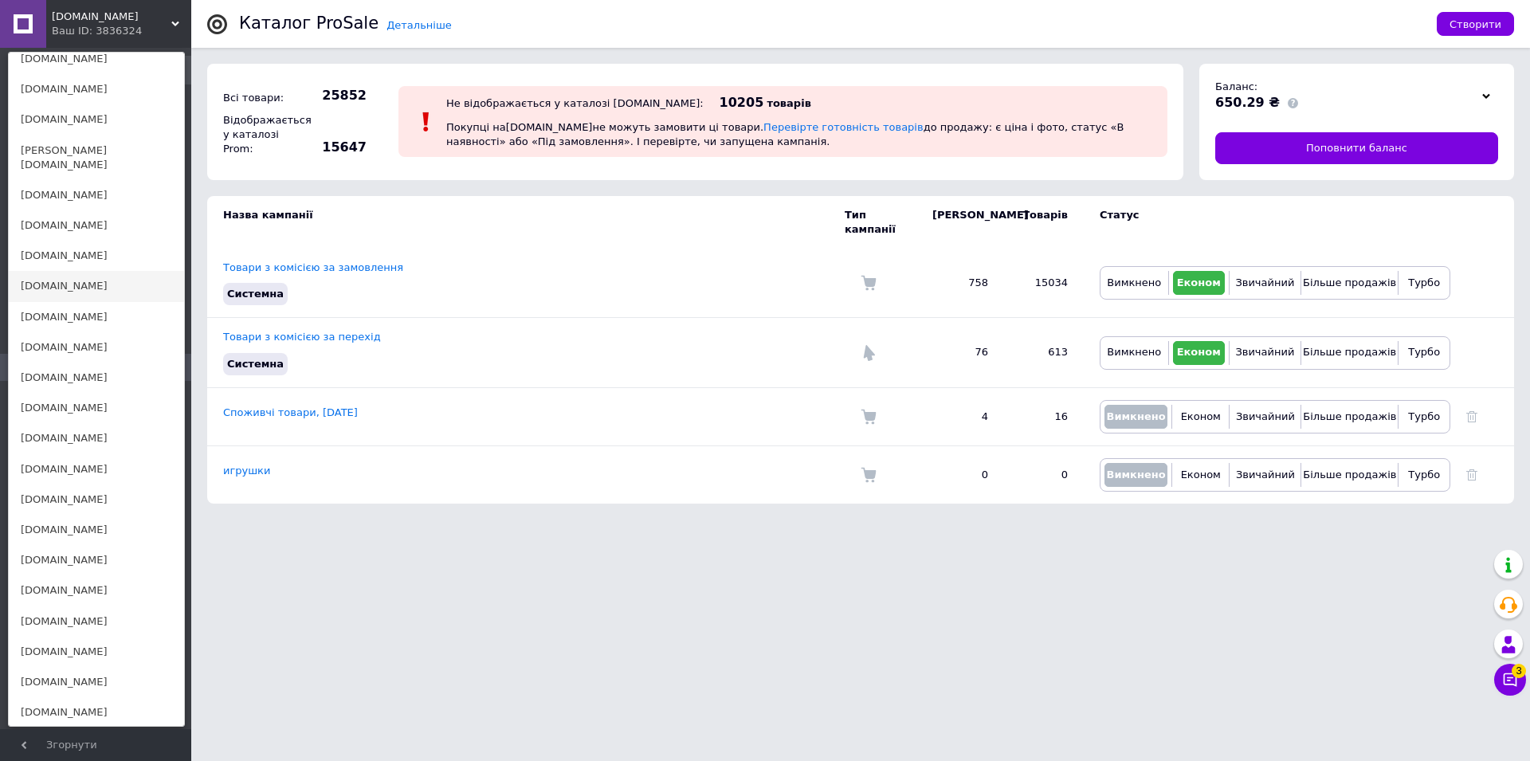
scroll to position [163, 0]
click at [73, 544] on link "[DOMAIN_NAME]" at bounding box center [96, 559] width 175 height 30
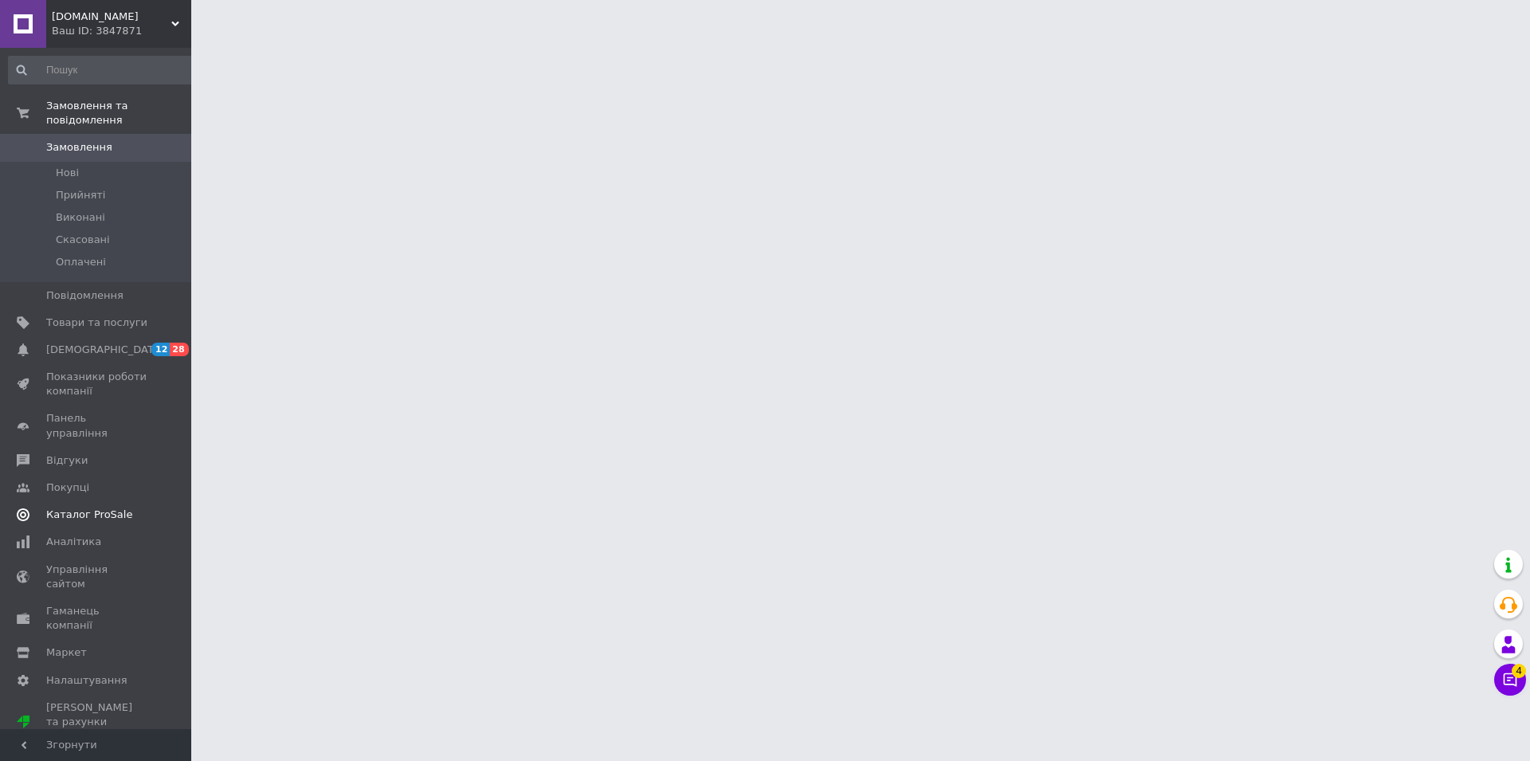
click at [92, 508] on span "Каталог ProSale" at bounding box center [89, 515] width 86 height 14
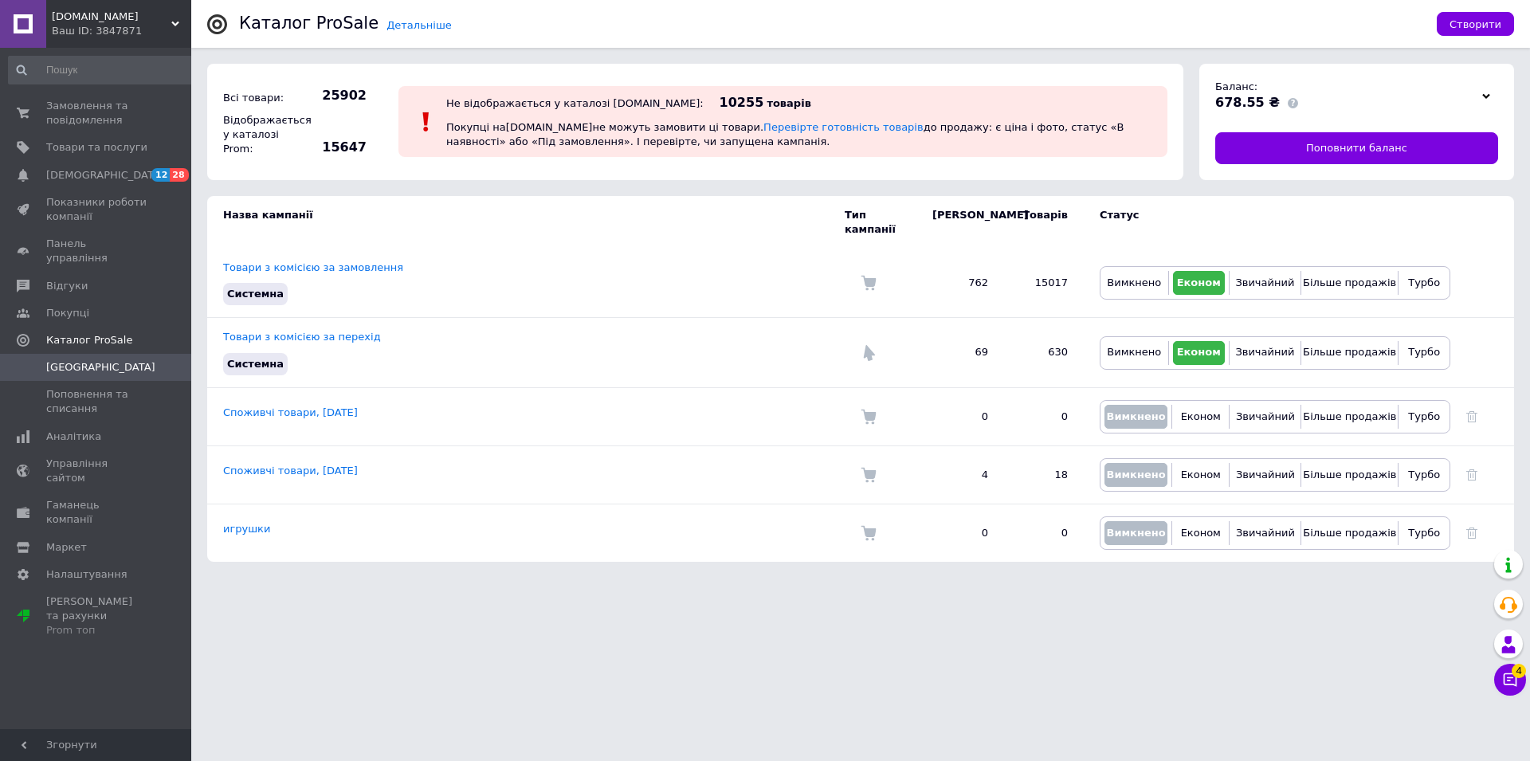
click at [109, 15] on span "[DOMAIN_NAME]" at bounding box center [112, 17] width 120 height 14
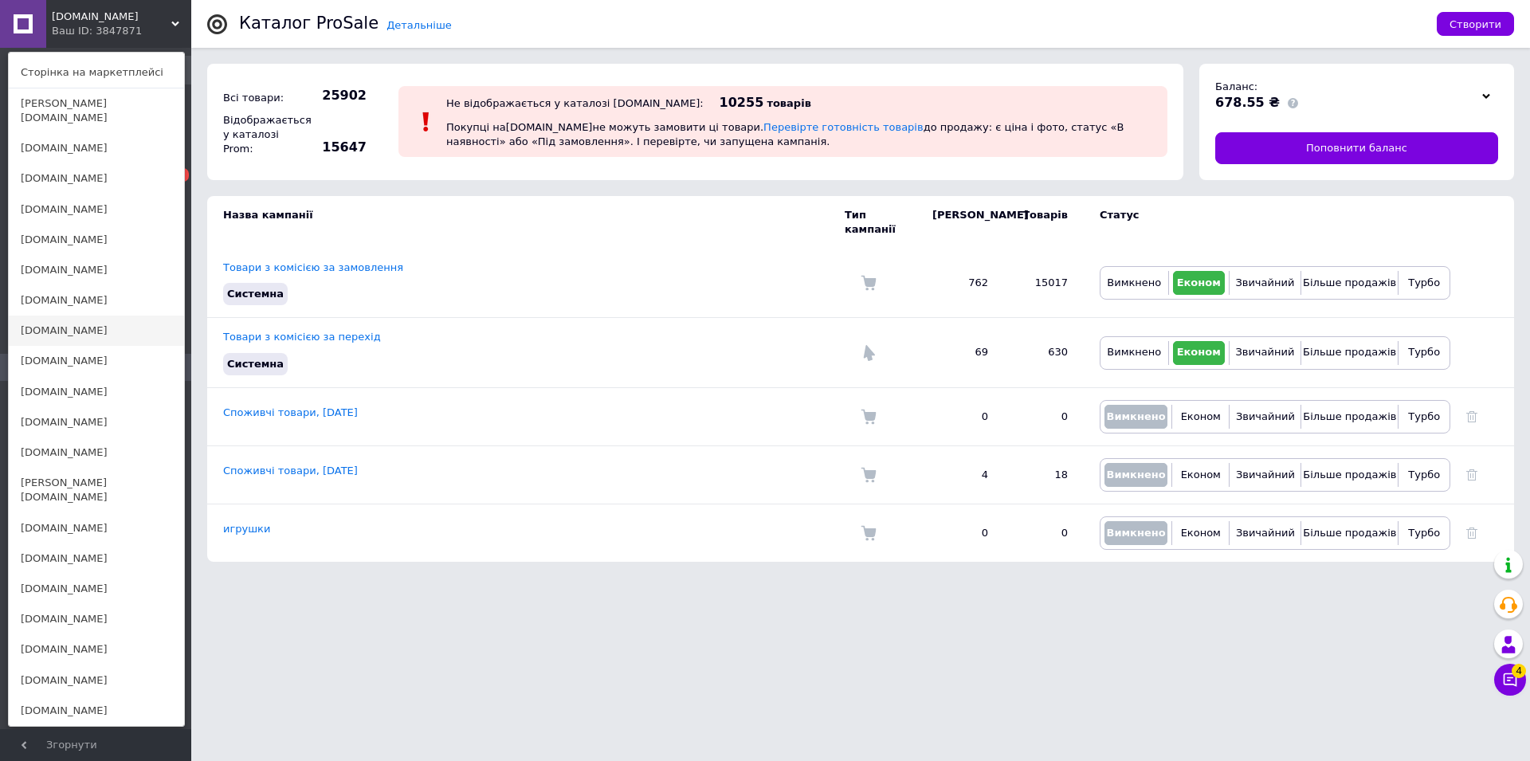
scroll to position [163, 0]
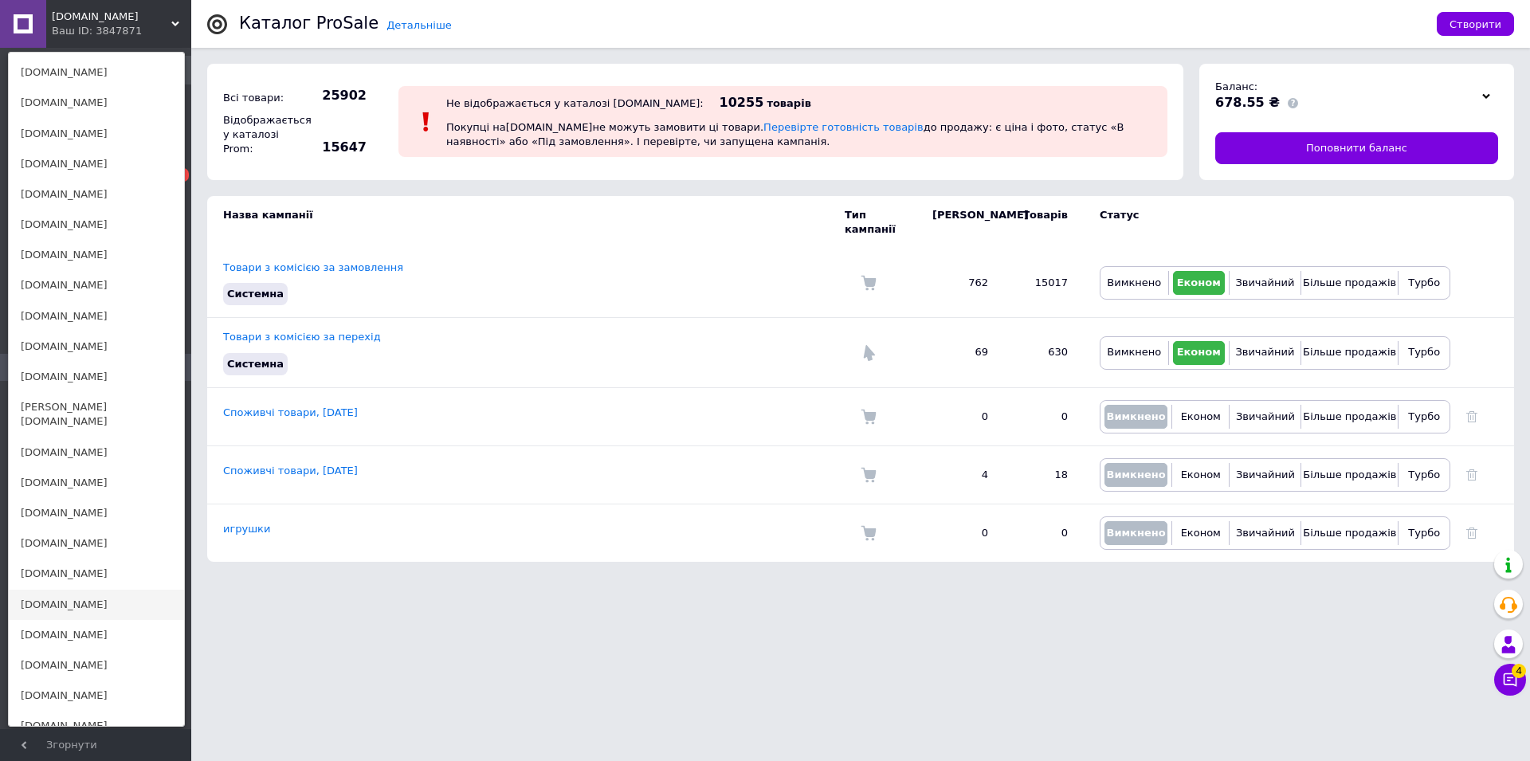
click at [46, 590] on link "[DOMAIN_NAME]" at bounding box center [96, 605] width 175 height 30
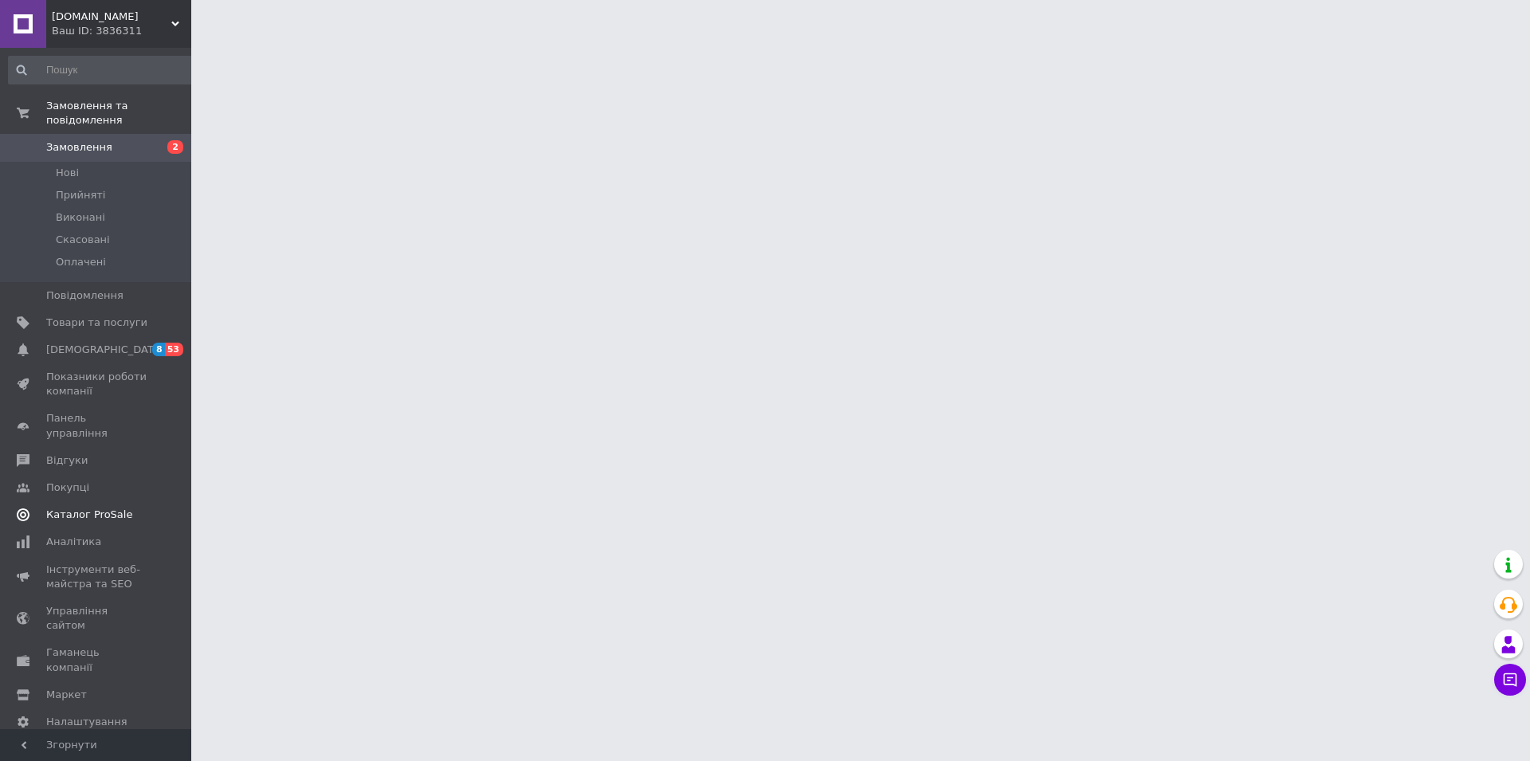
click at [105, 508] on span "Каталог ProSale" at bounding box center [89, 515] width 86 height 14
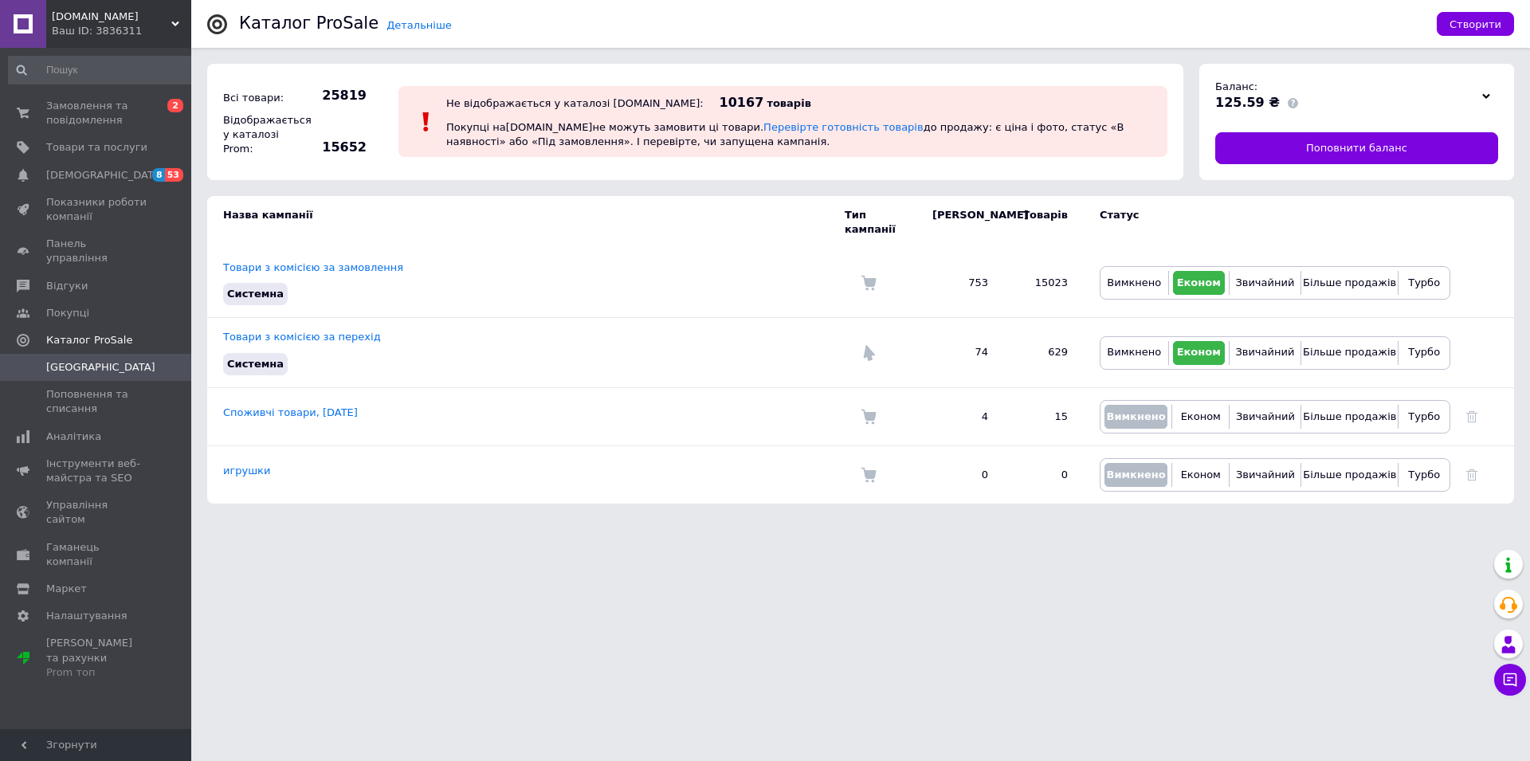
drag, startPoint x: 88, startPoint y: 18, endPoint x: 92, endPoint y: 36, distance: 18.2
click at [87, 18] on span "[DOMAIN_NAME]" at bounding box center [112, 17] width 120 height 14
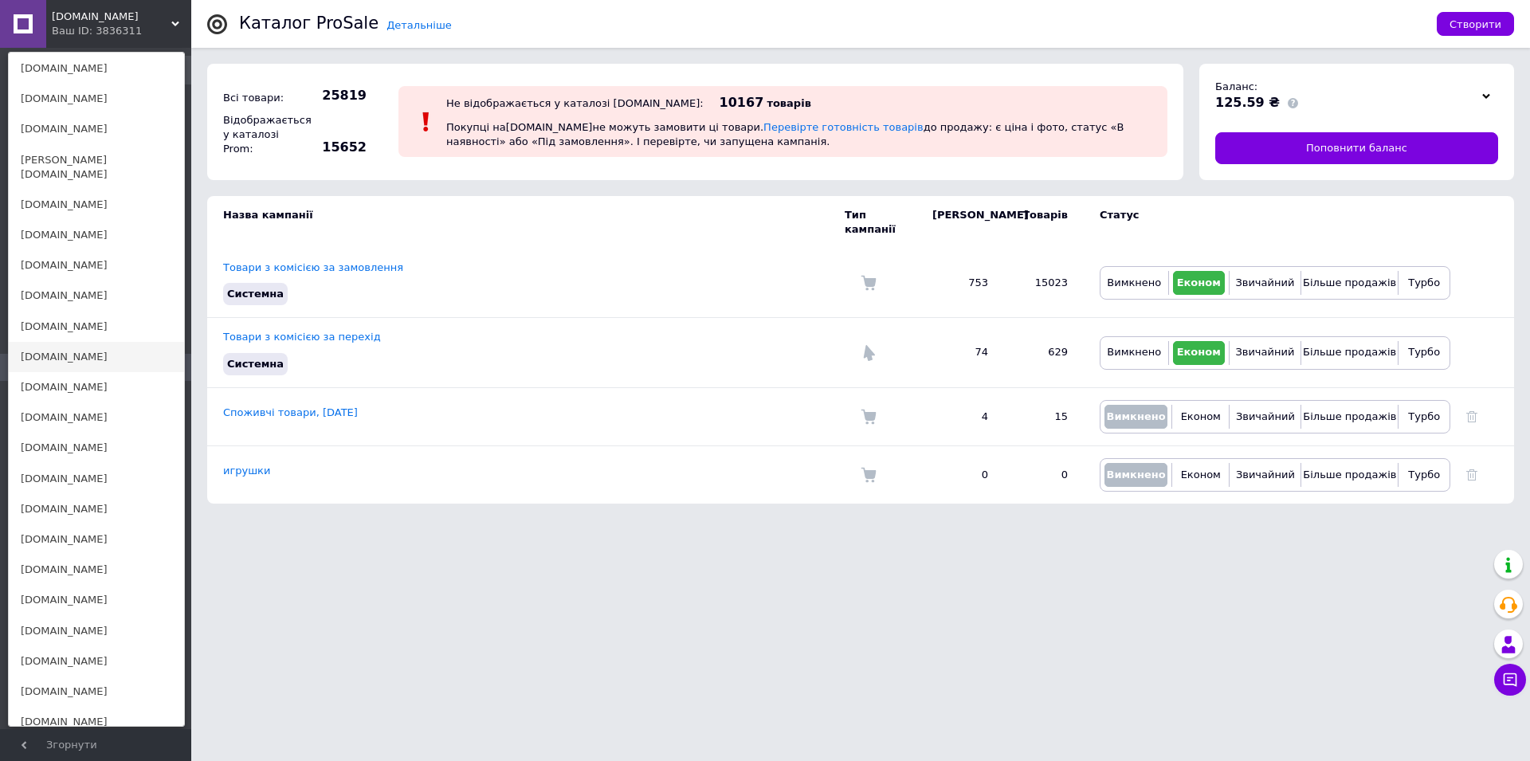
scroll to position [163, 0]
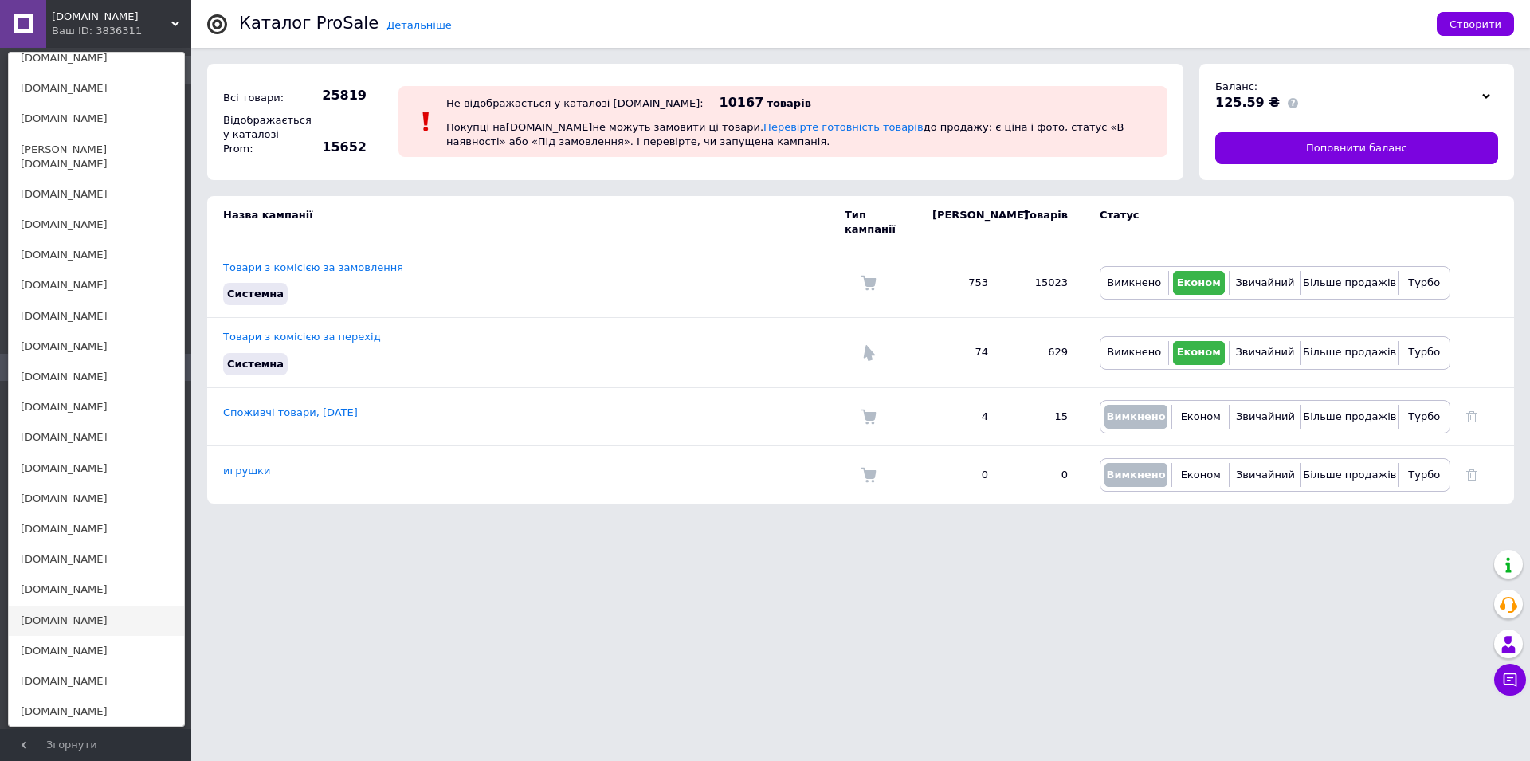
click at [62, 607] on link "[DOMAIN_NAME]" at bounding box center [96, 621] width 175 height 30
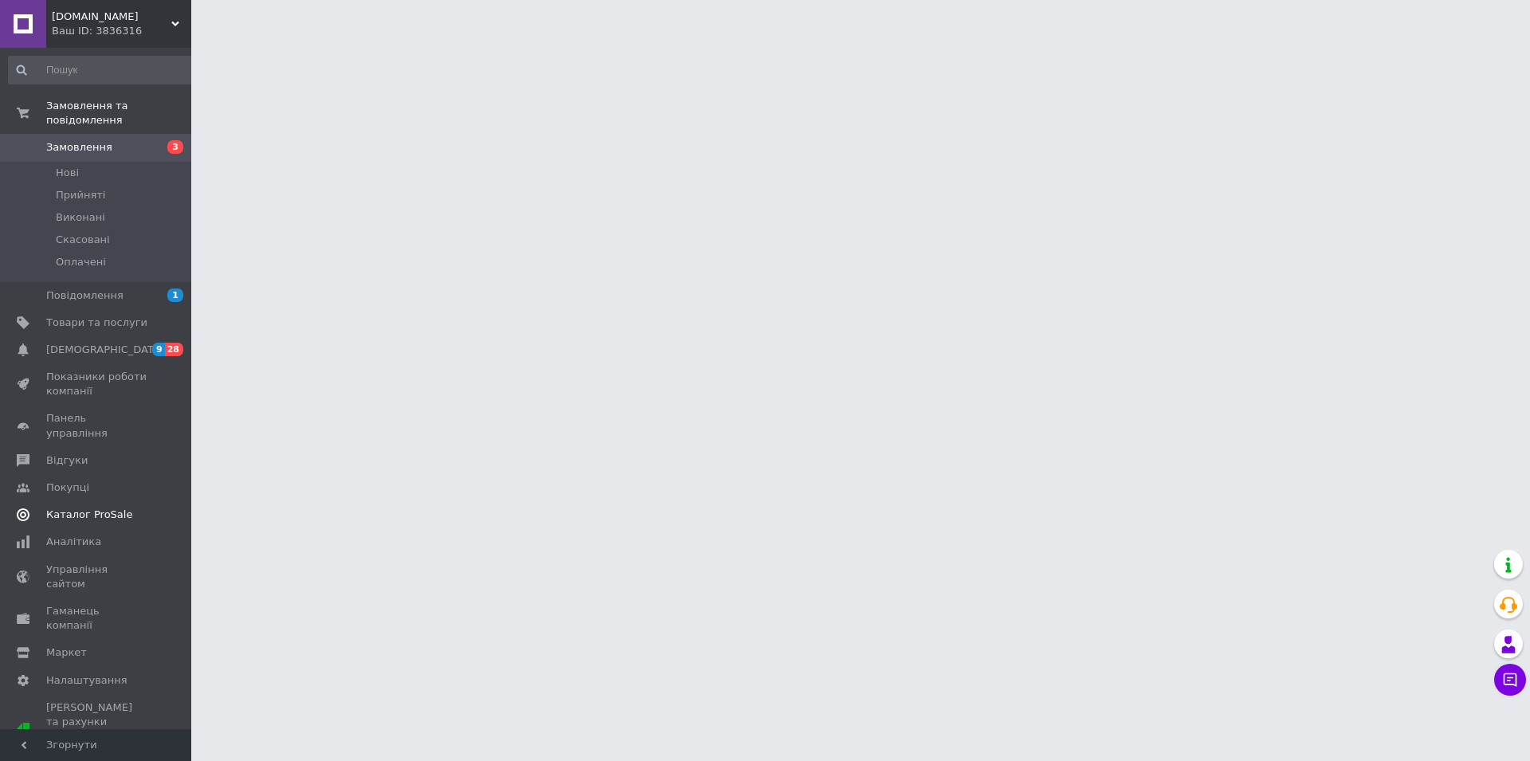
click at [120, 508] on span "Каталог ProSale" at bounding box center [96, 515] width 101 height 14
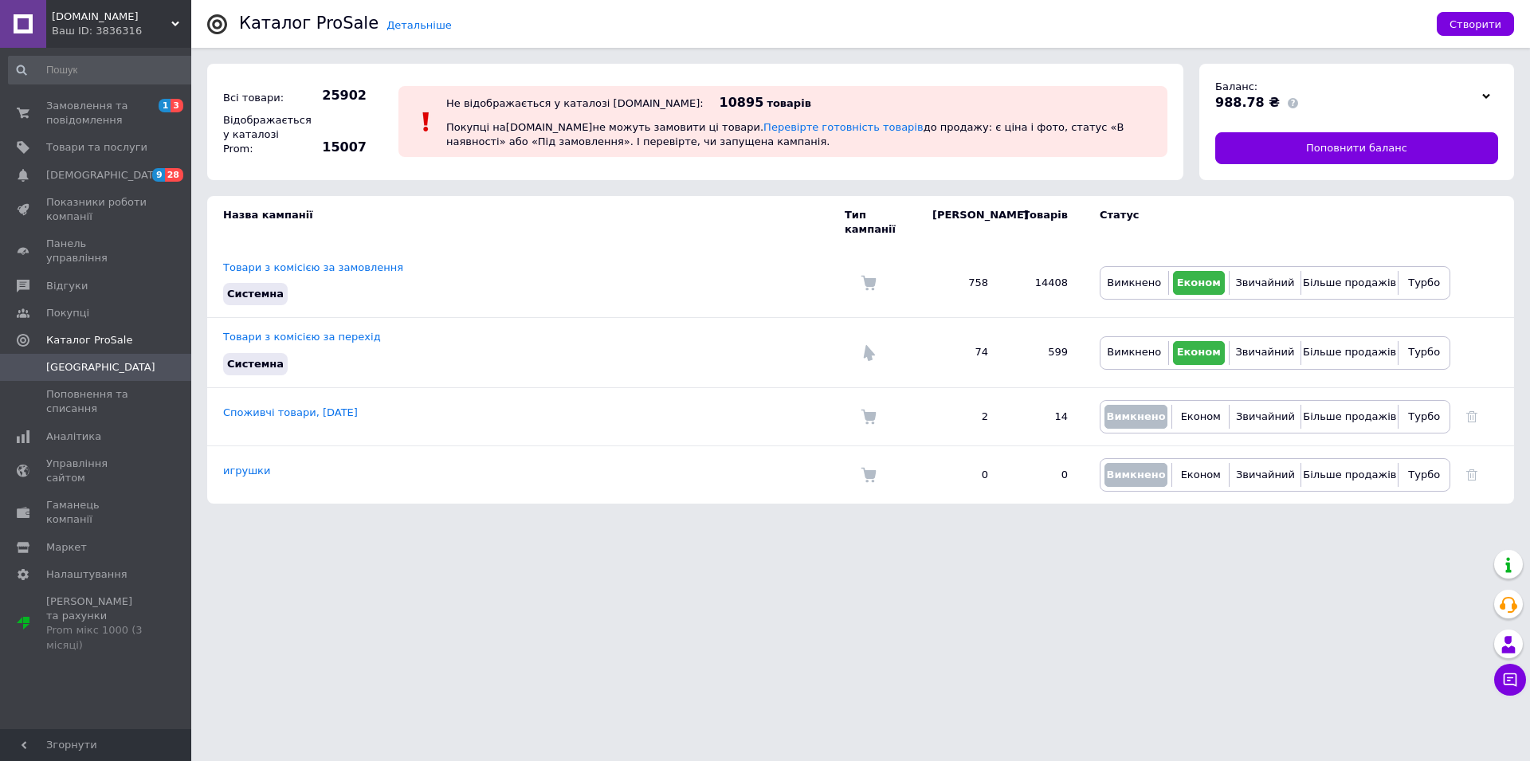
click at [84, 18] on span "[DOMAIN_NAME]" at bounding box center [112, 17] width 120 height 14
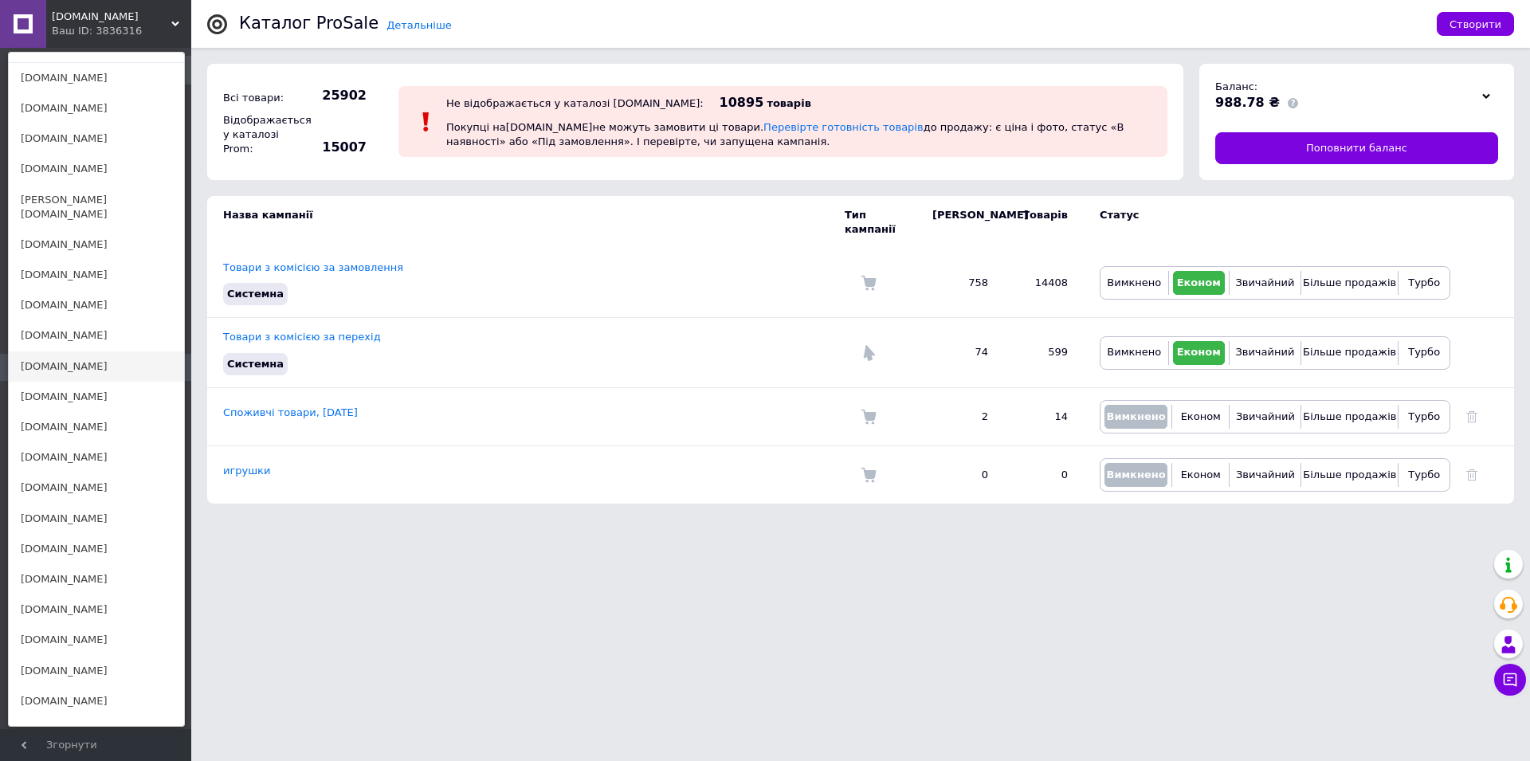
scroll to position [163, 0]
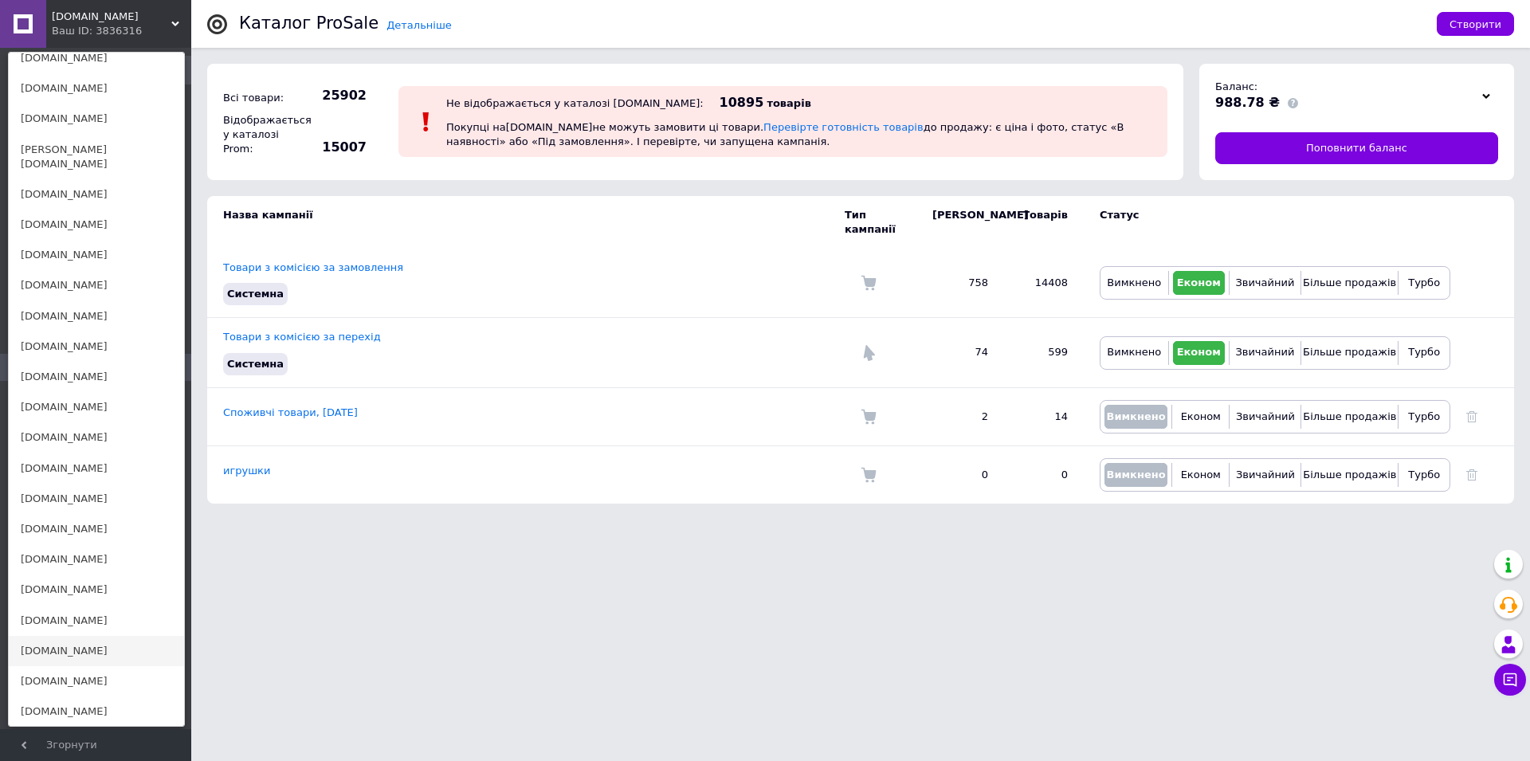
click at [48, 636] on link "[DOMAIN_NAME]" at bounding box center [96, 651] width 175 height 30
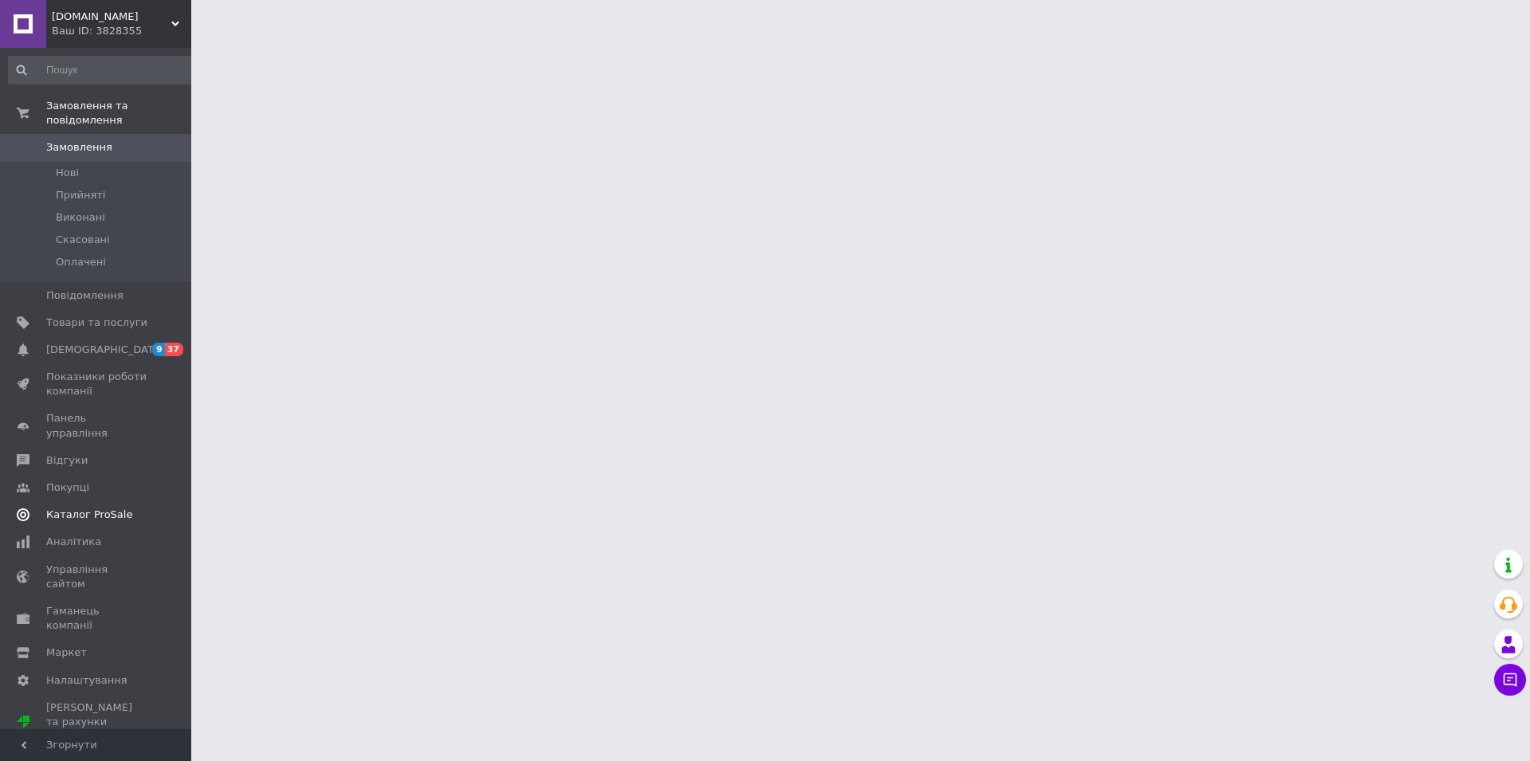
click at [103, 508] on span "Каталог ProSale" at bounding box center [89, 515] width 86 height 14
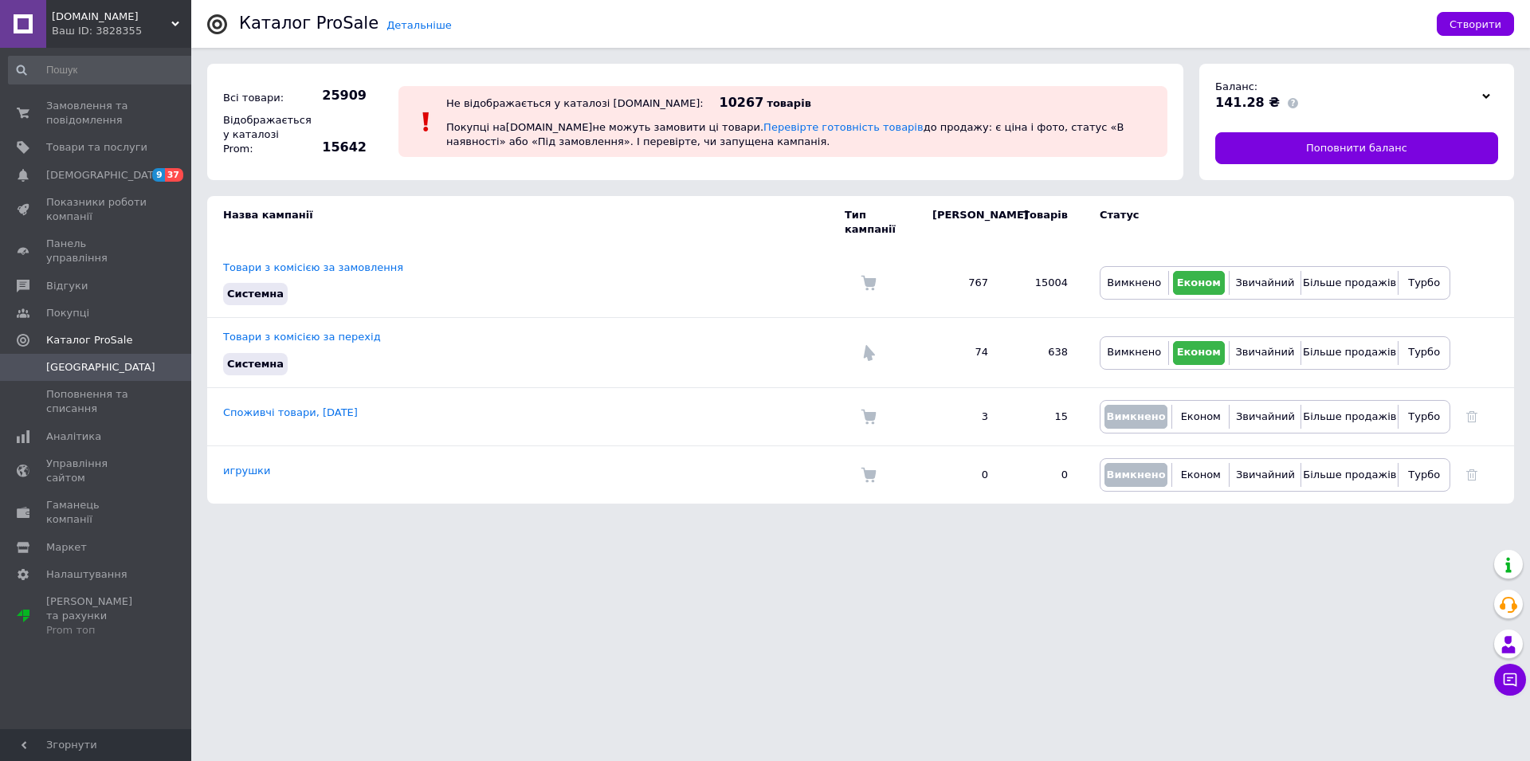
click at [69, 24] on div "Ваш ID: 3828355" at bounding box center [121, 31] width 139 height 14
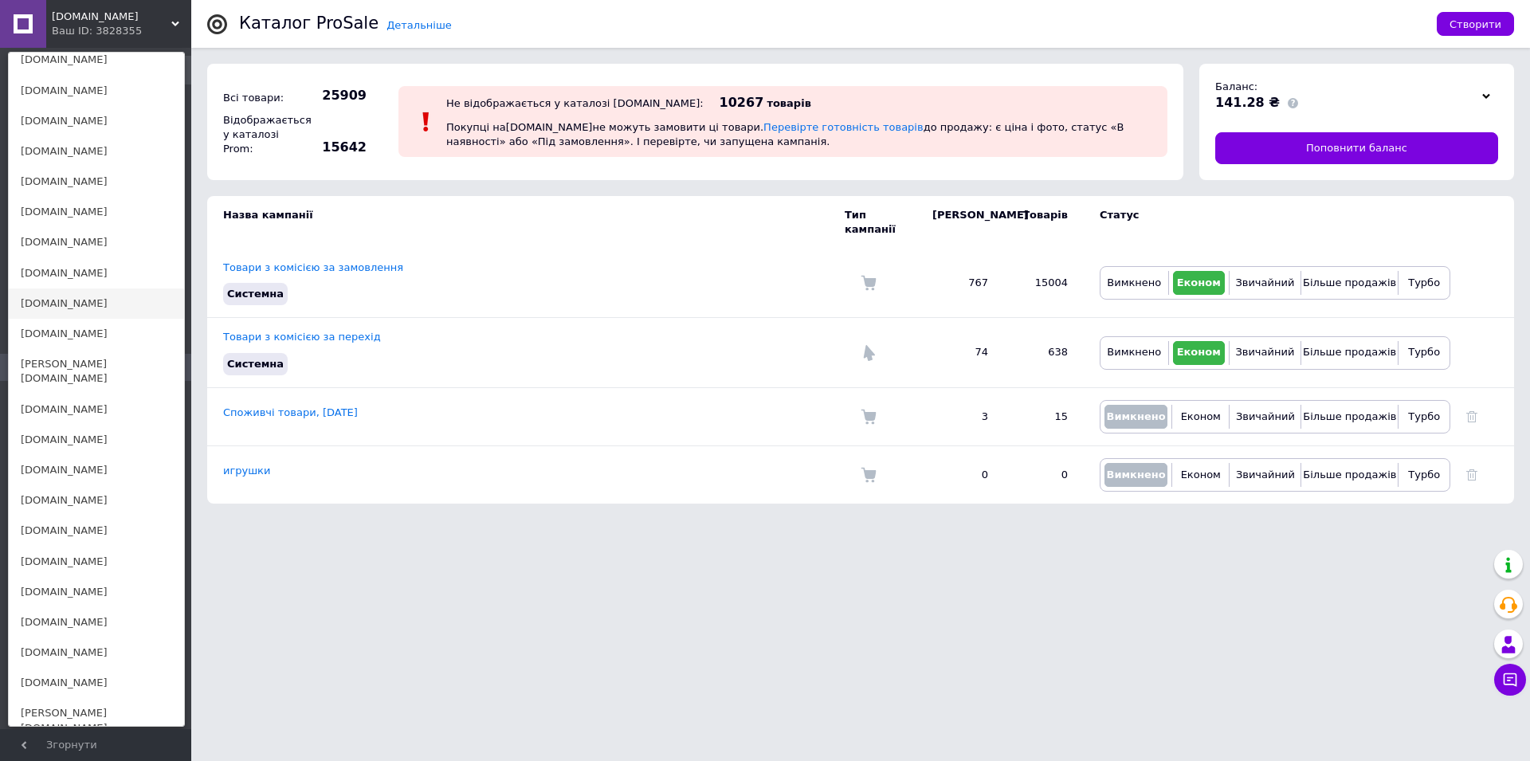
scroll to position [244, 0]
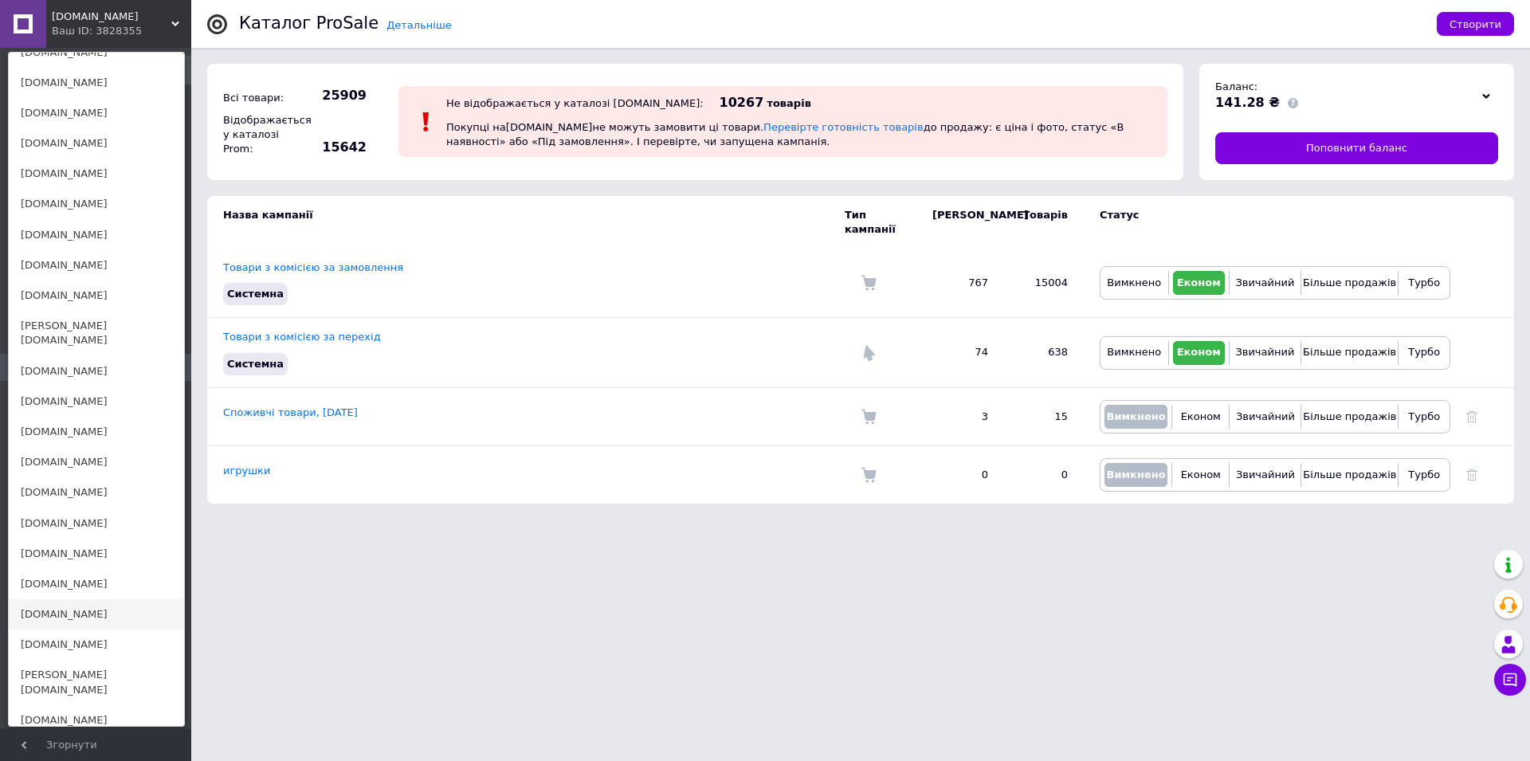
click at [75, 599] on link "[DOMAIN_NAME]" at bounding box center [96, 614] width 175 height 30
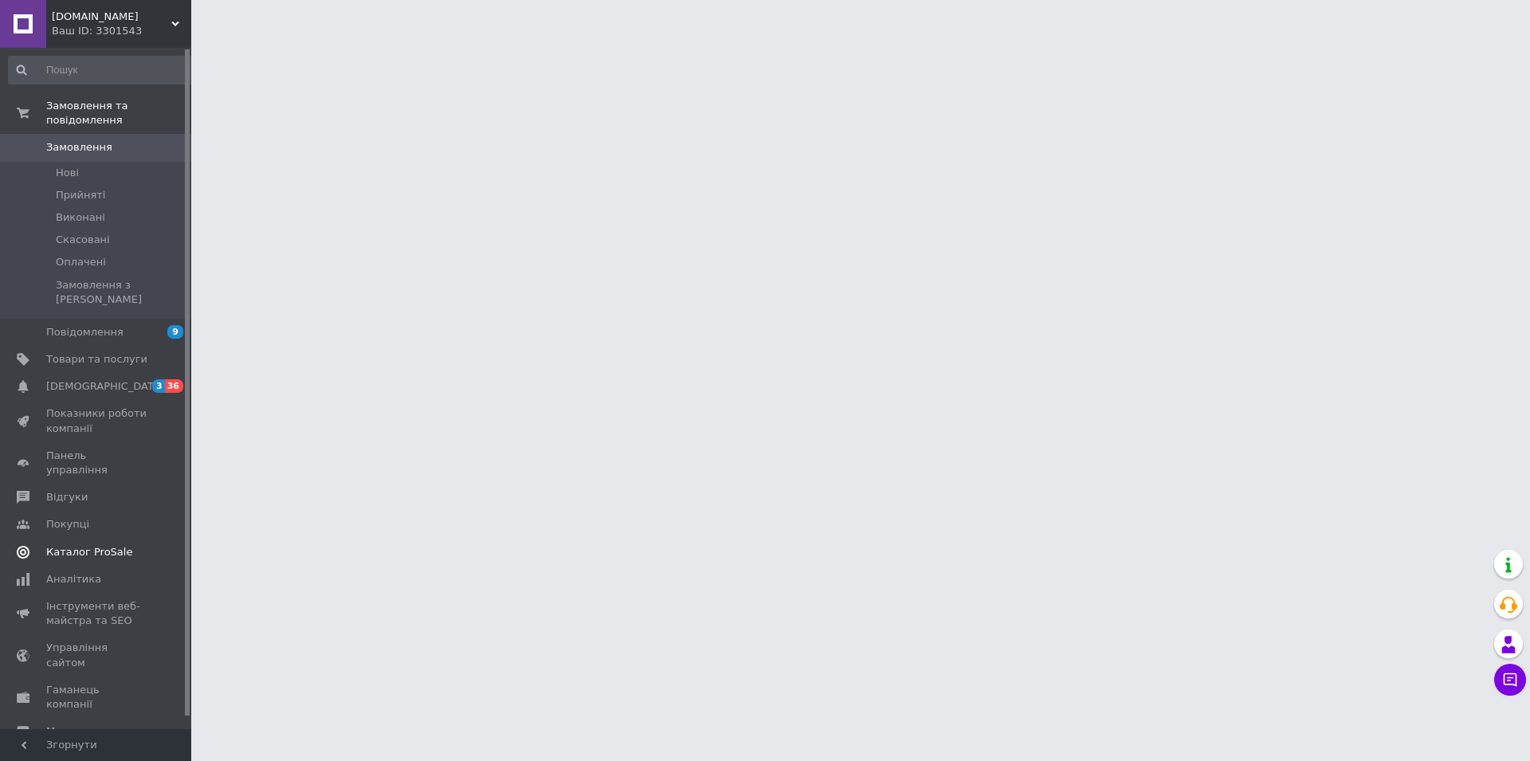
click at [108, 545] on span "Каталог ProSale" at bounding box center [89, 552] width 86 height 14
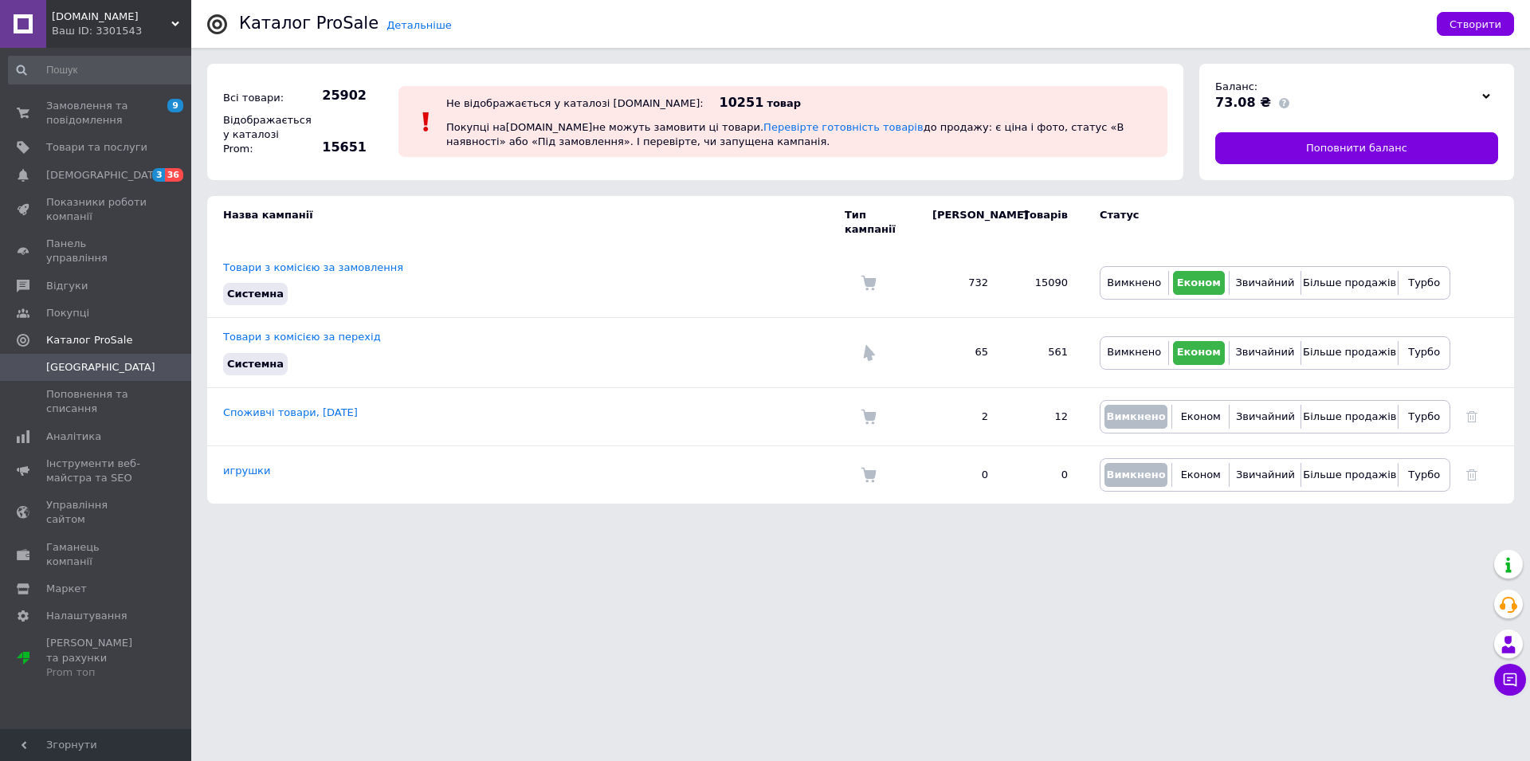
click at [80, 14] on span "[DOMAIN_NAME]" at bounding box center [112, 17] width 120 height 14
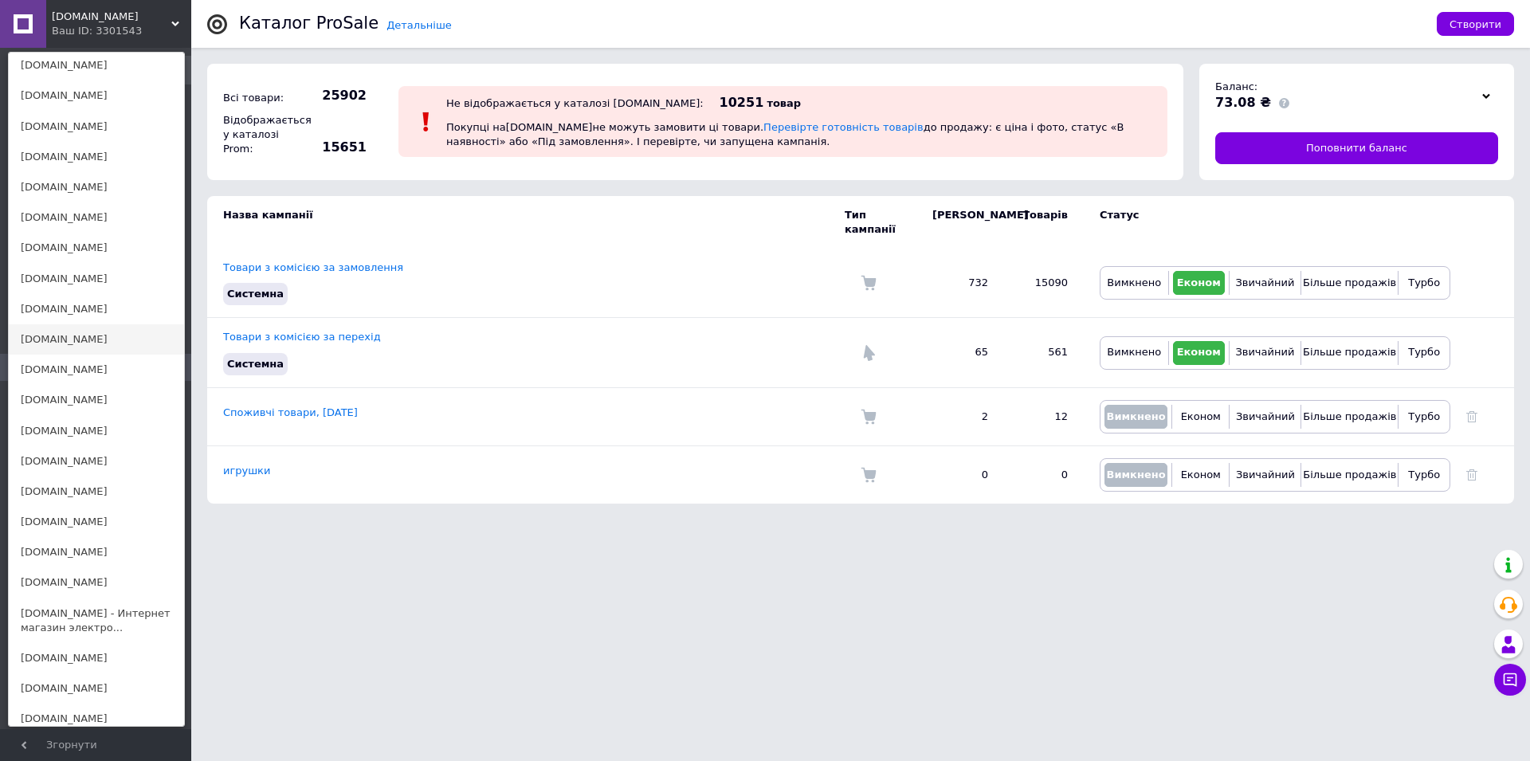
scroll to position [406, 0]
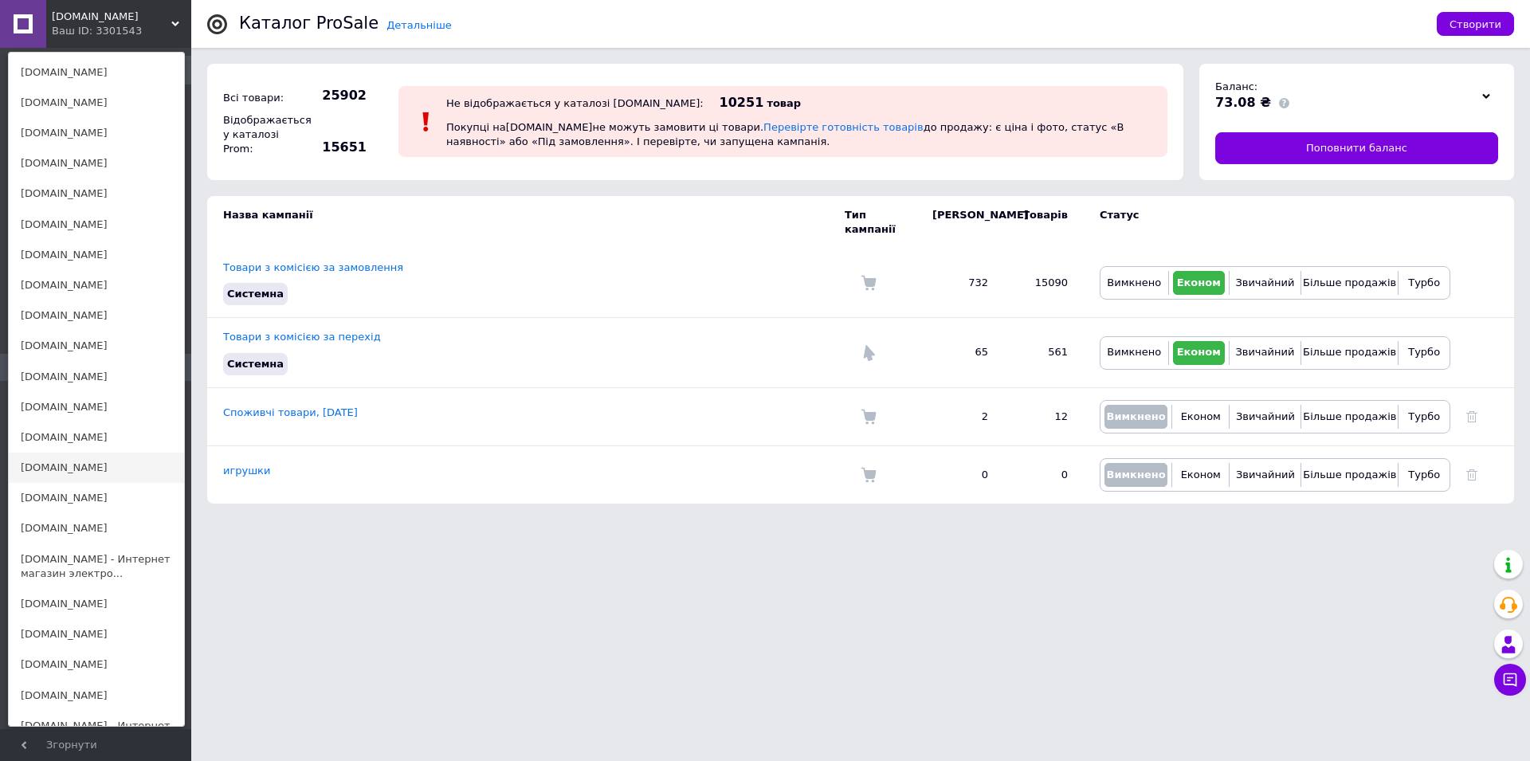
click at [55, 457] on link "[DOMAIN_NAME]" at bounding box center [96, 468] width 175 height 30
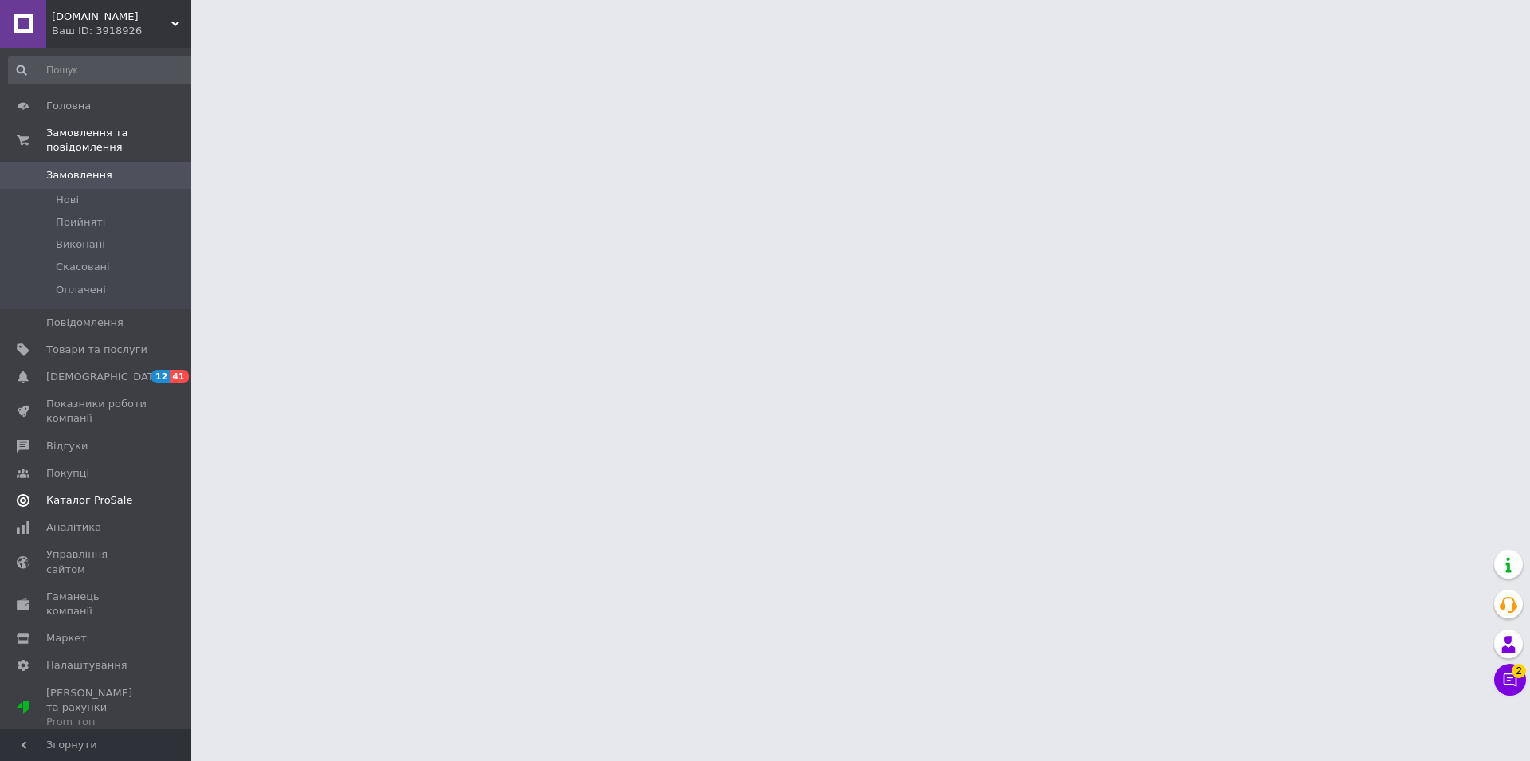
click at [95, 493] on span "Каталог ProSale" at bounding box center [89, 500] width 86 height 14
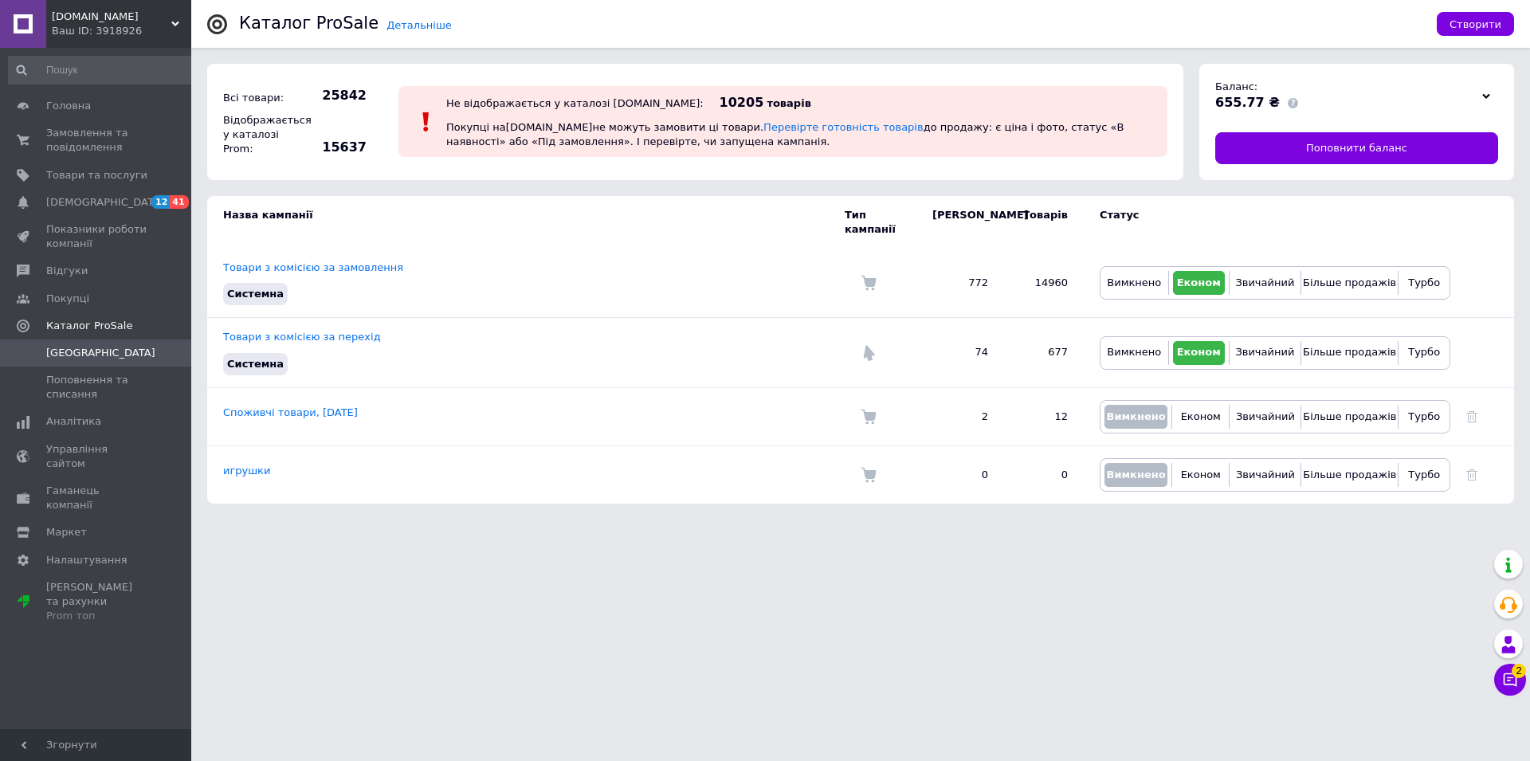
click at [79, 10] on span "[DOMAIN_NAME]" at bounding box center [112, 17] width 120 height 14
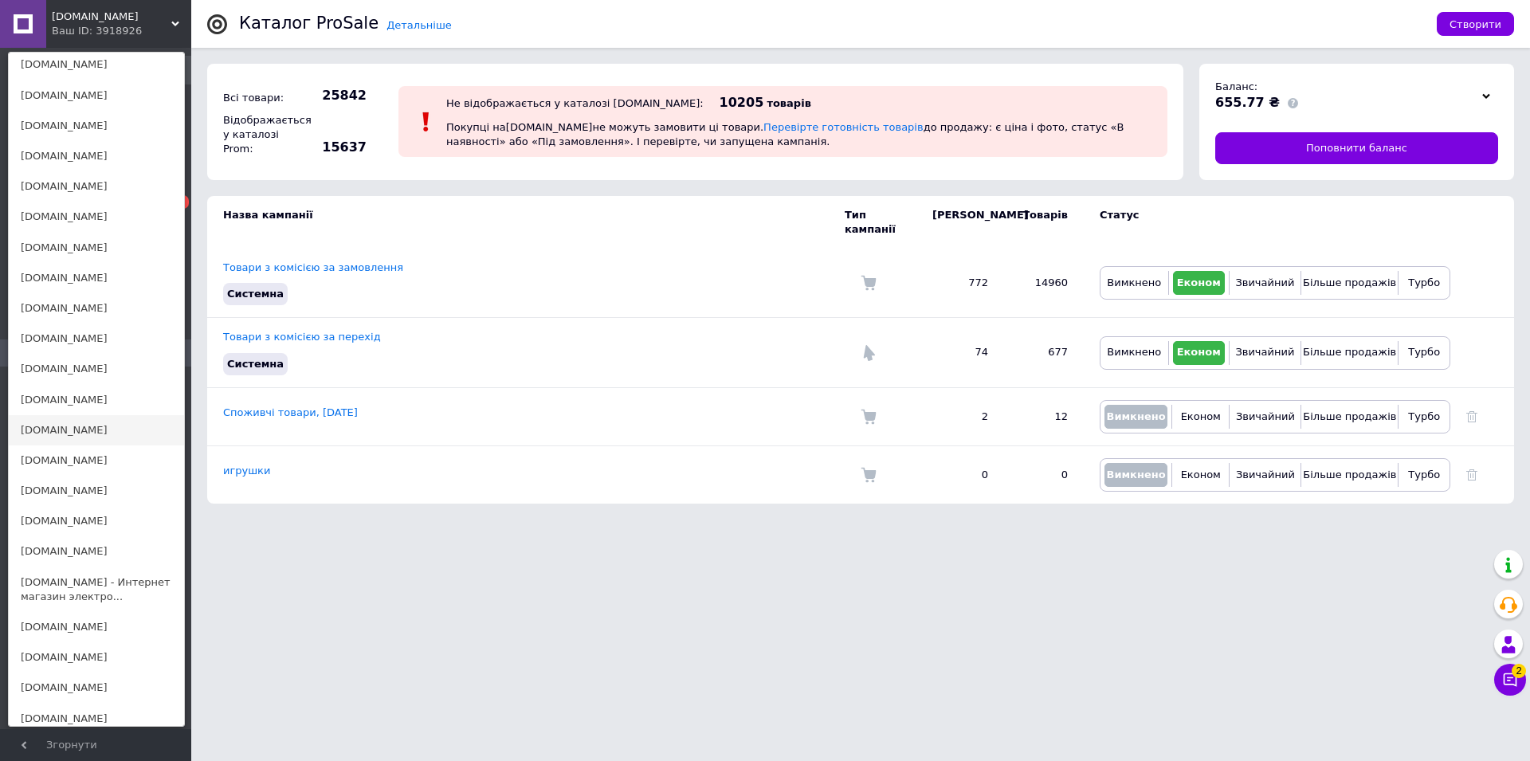
scroll to position [406, 0]
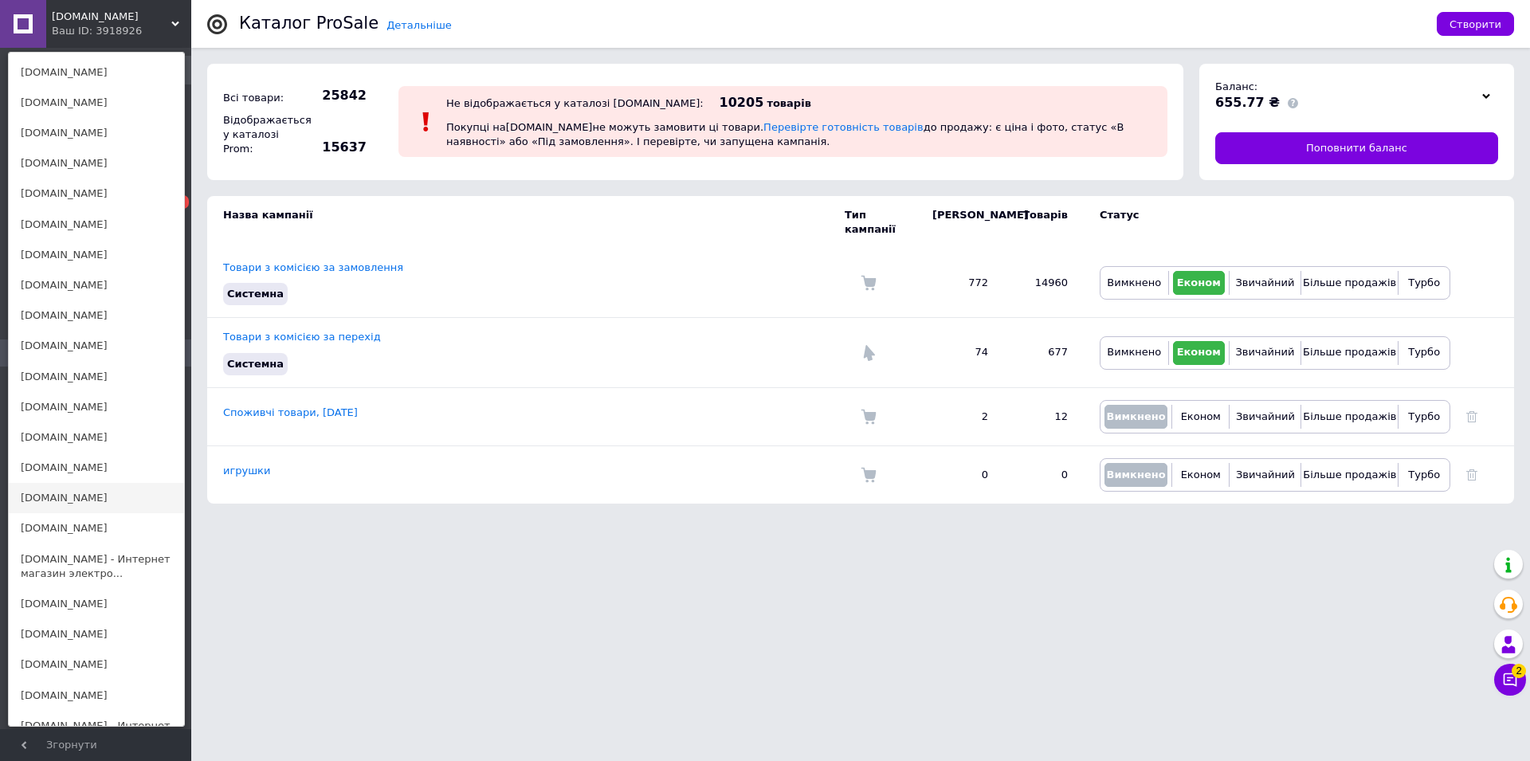
click at [45, 490] on link "[DOMAIN_NAME]" at bounding box center [96, 498] width 175 height 30
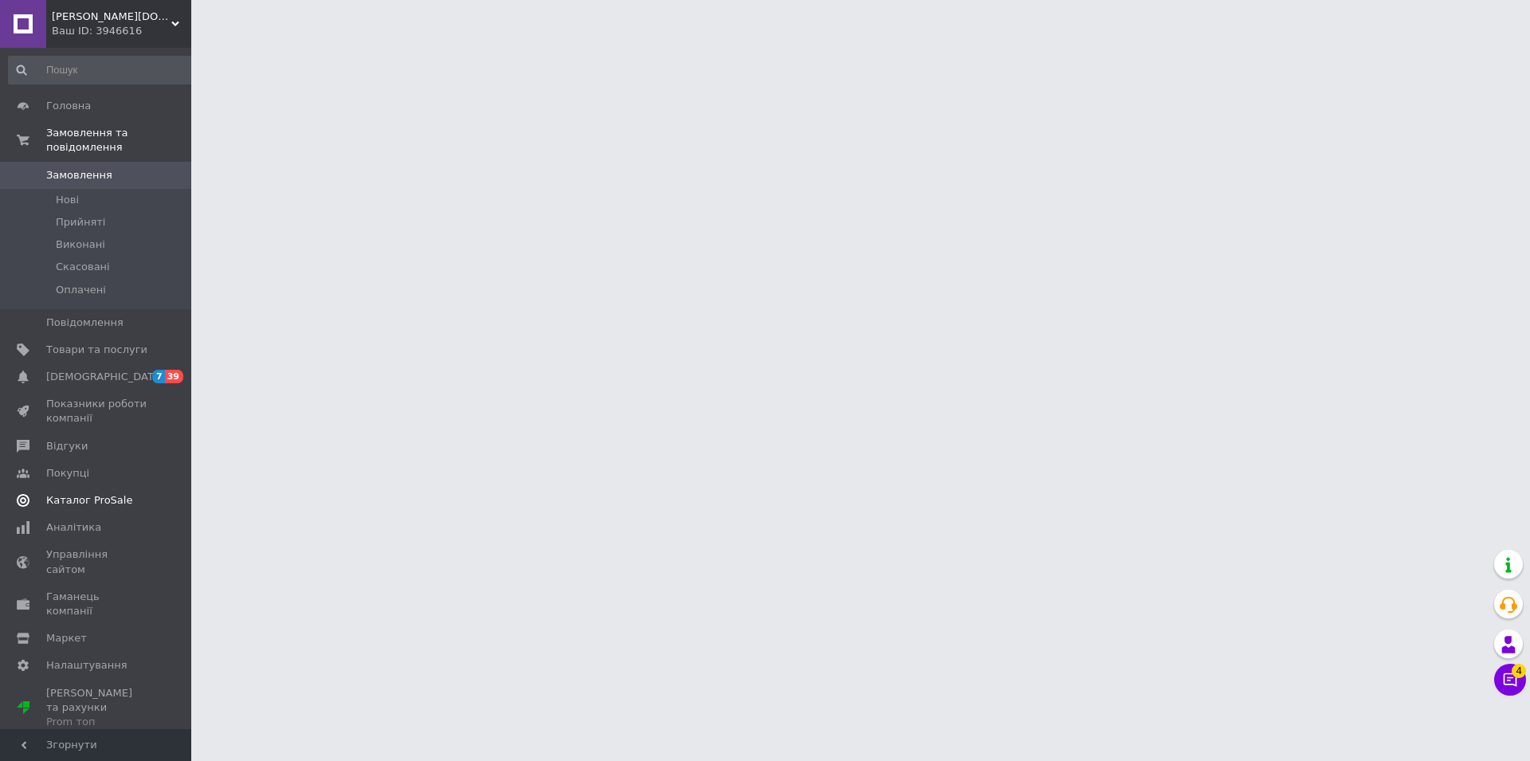
click at [101, 493] on span "Каталог ProSale" at bounding box center [89, 500] width 86 height 14
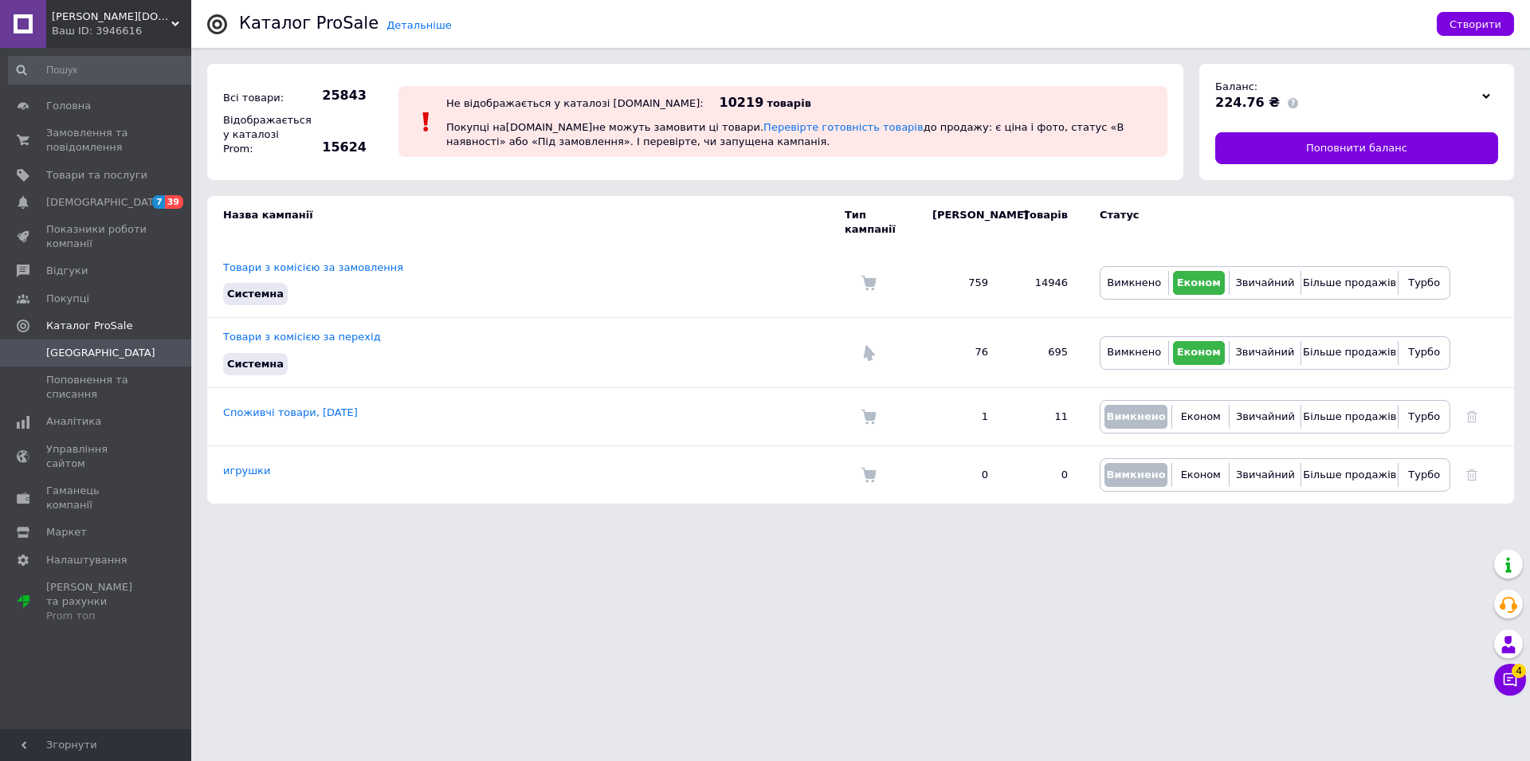
click at [59, 6] on div "[PERSON_NAME][DOMAIN_NAME] Ваш ID: 3946616" at bounding box center [118, 24] width 145 height 48
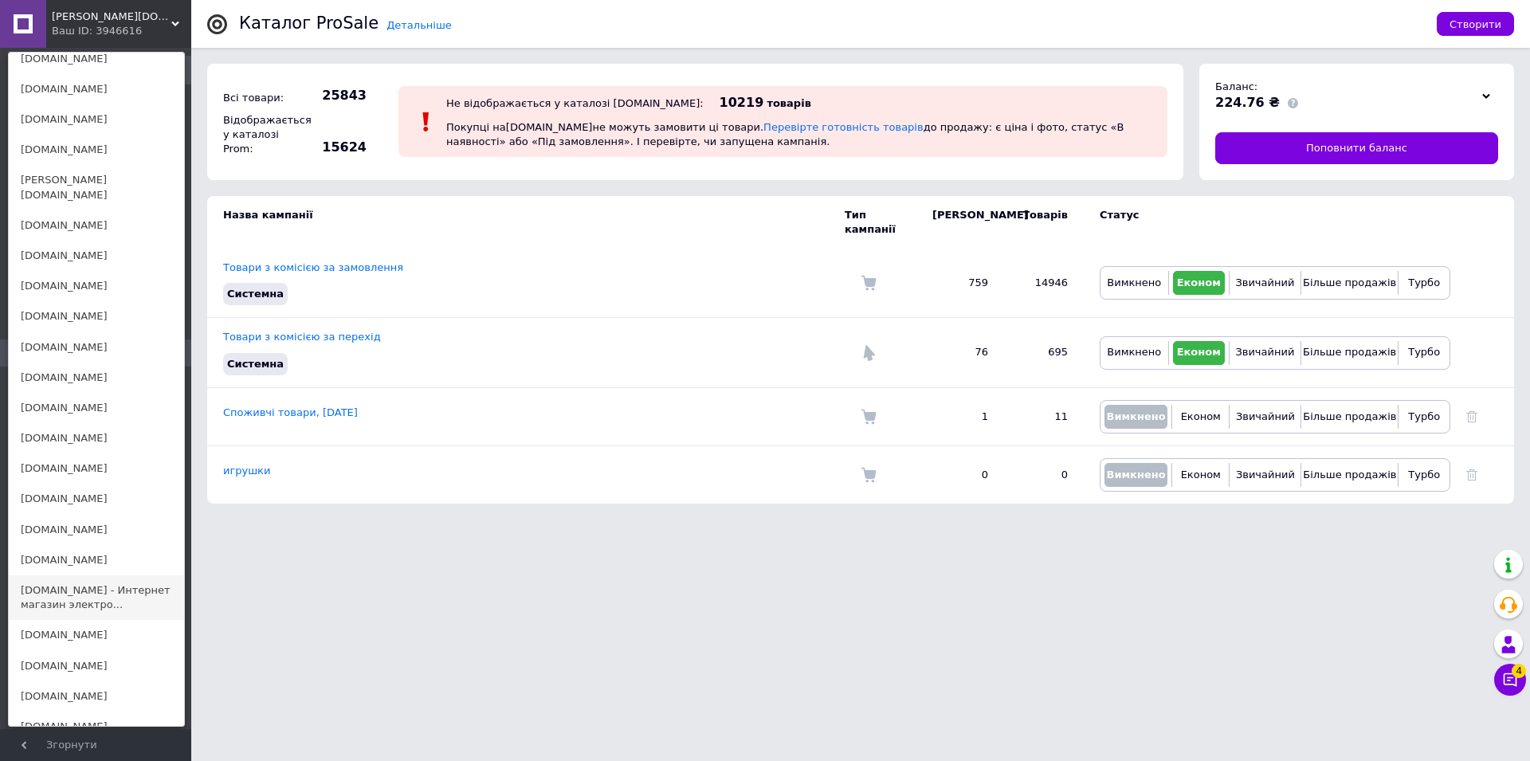
scroll to position [406, 0]
click at [51, 543] on link "[DOMAIN_NAME]" at bounding box center [96, 558] width 175 height 30
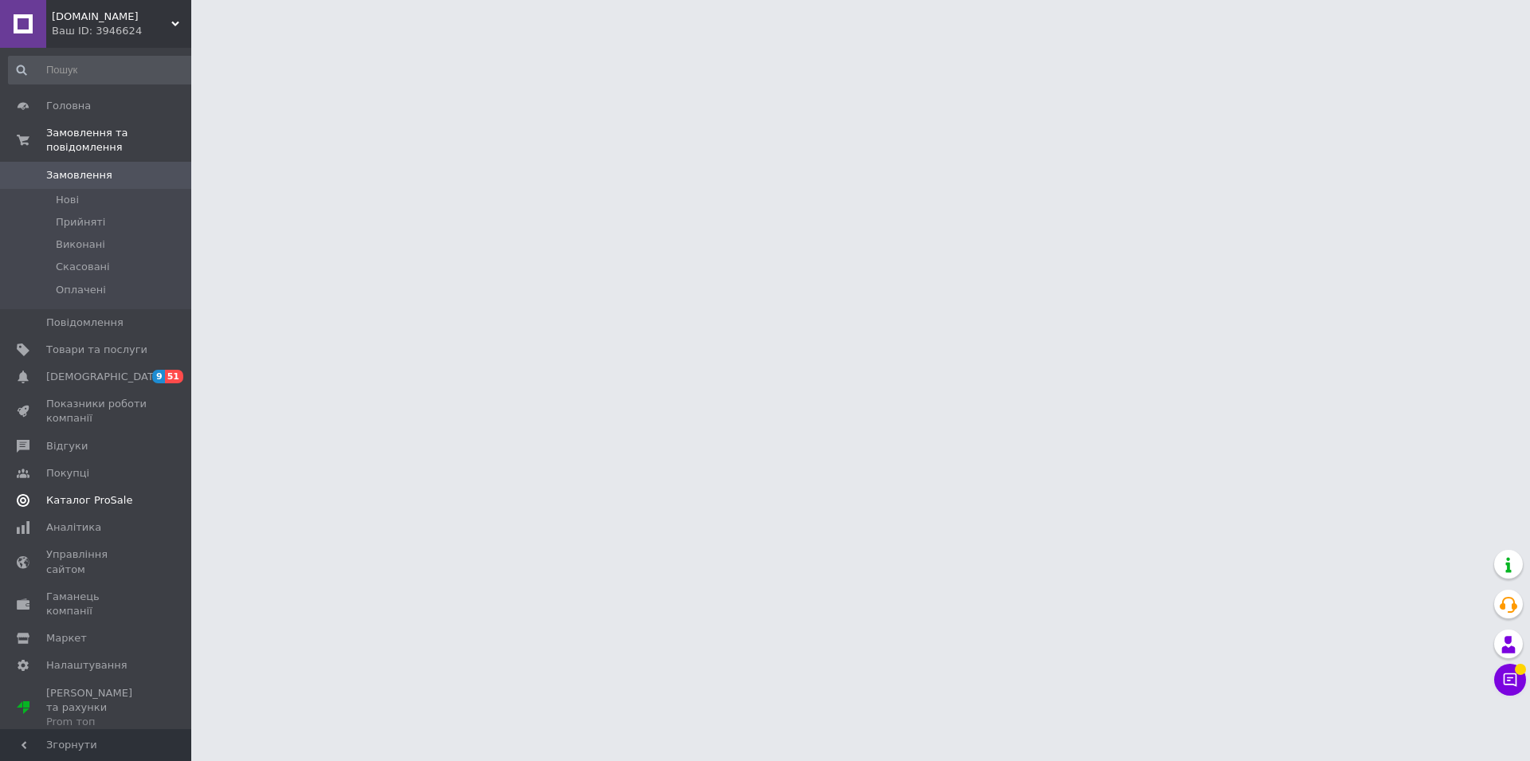
click at [88, 493] on span "Каталог ProSale" at bounding box center [89, 500] width 86 height 14
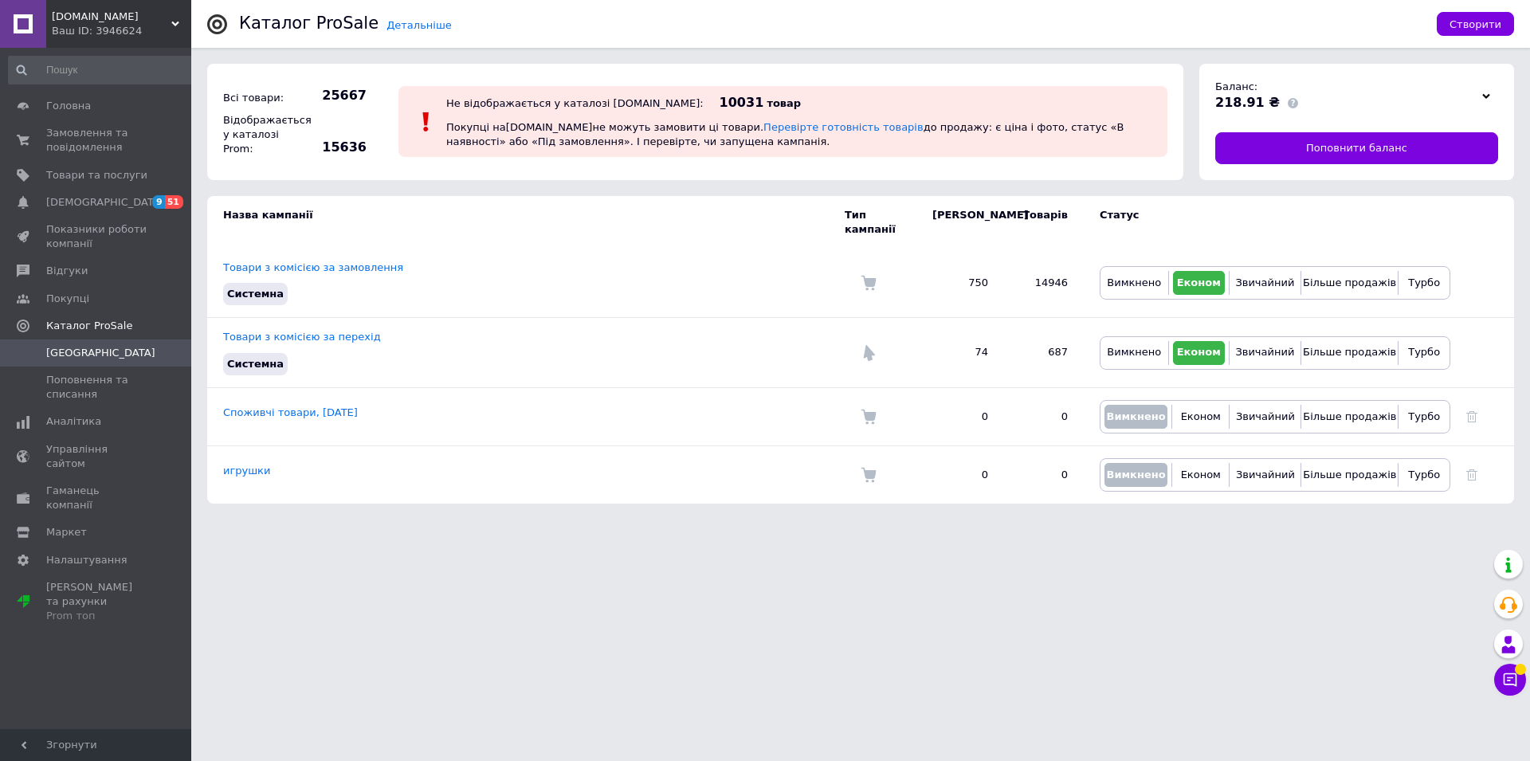
drag, startPoint x: 65, startPoint y: 13, endPoint x: 77, endPoint y: 7, distance: 13.2
click at [67, 13] on span "[DOMAIN_NAME]" at bounding box center [112, 17] width 120 height 14
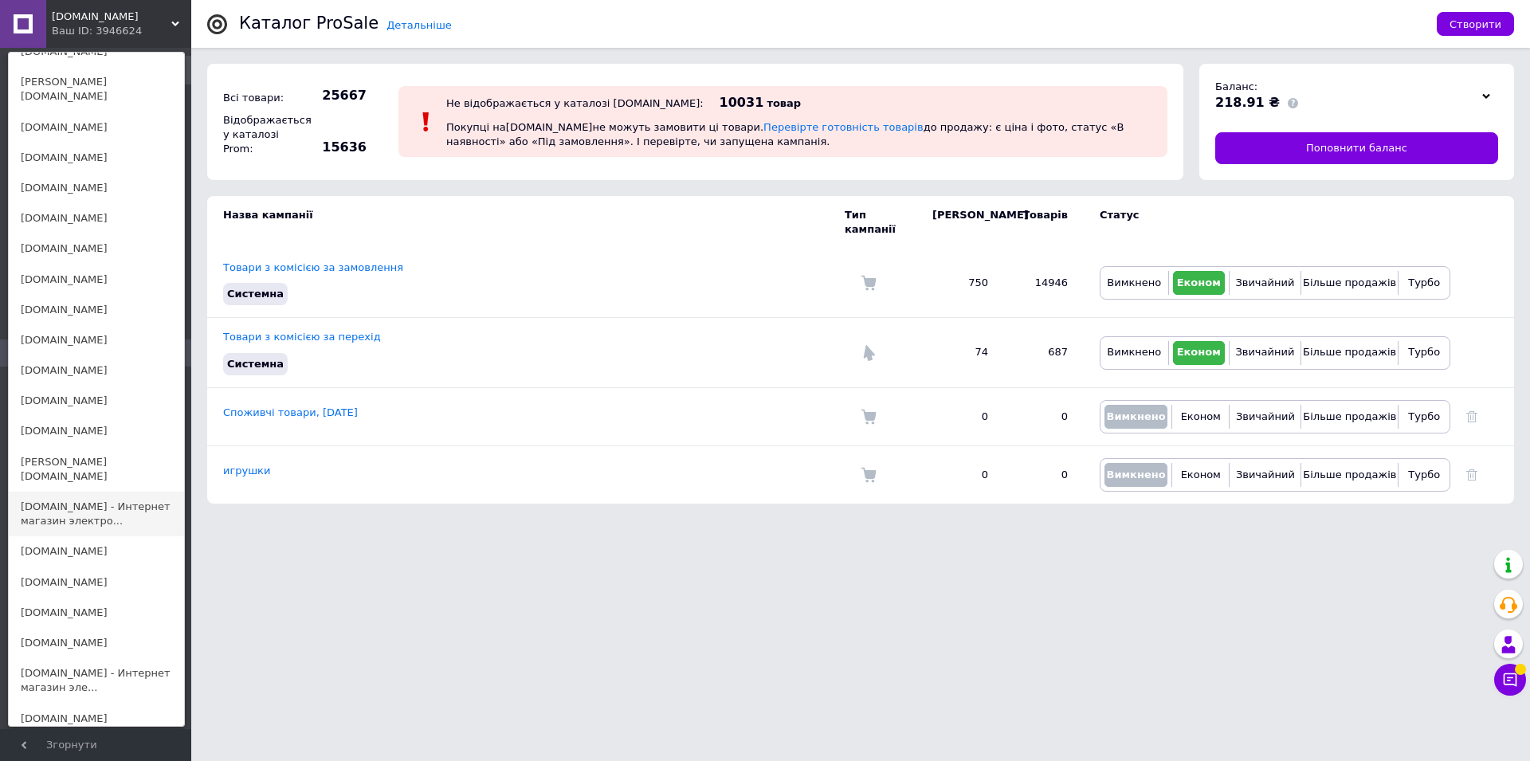
scroll to position [569, 0]
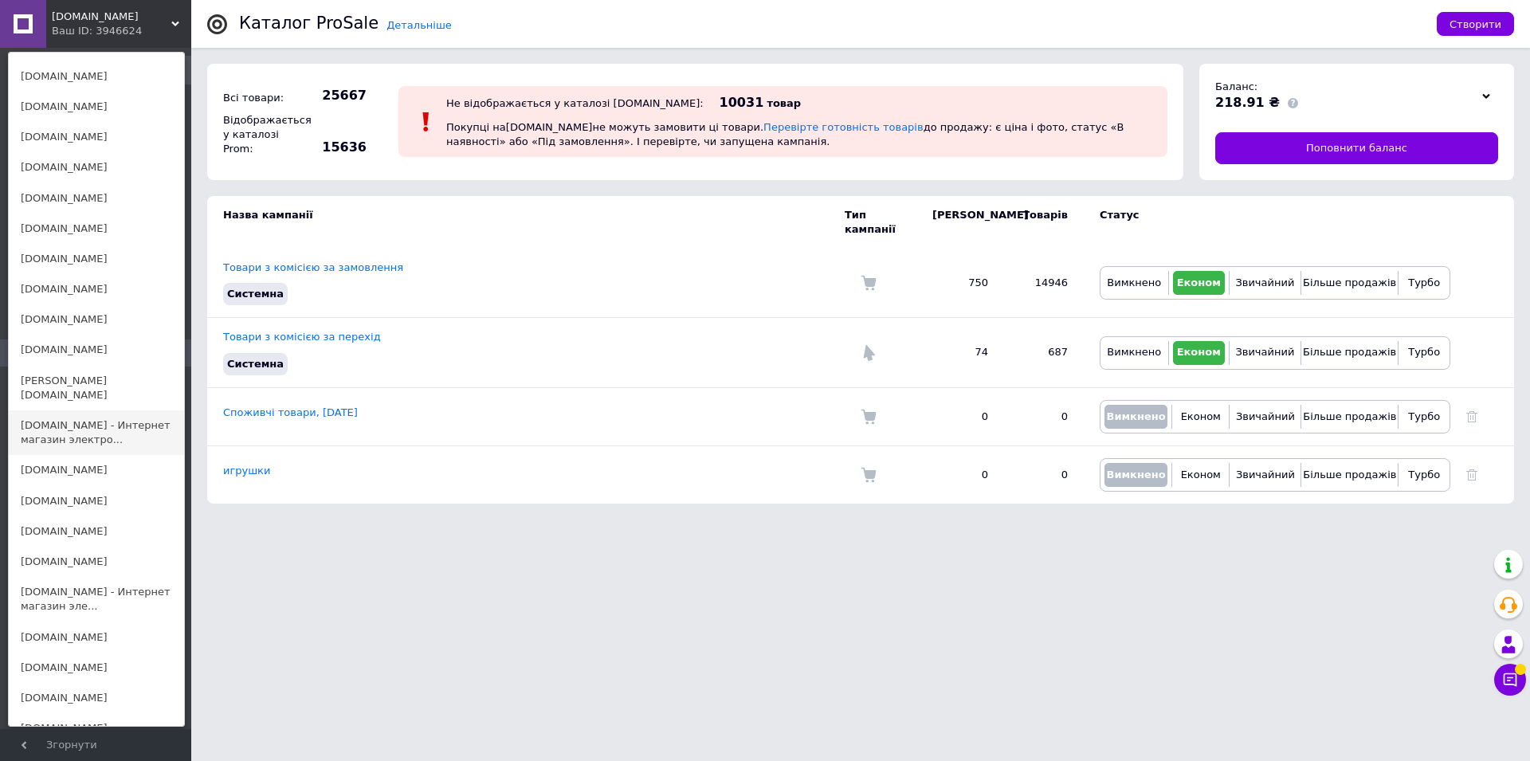
click at [63, 410] on link "[DOMAIN_NAME] - Интернет магазин электро..." at bounding box center [96, 432] width 175 height 45
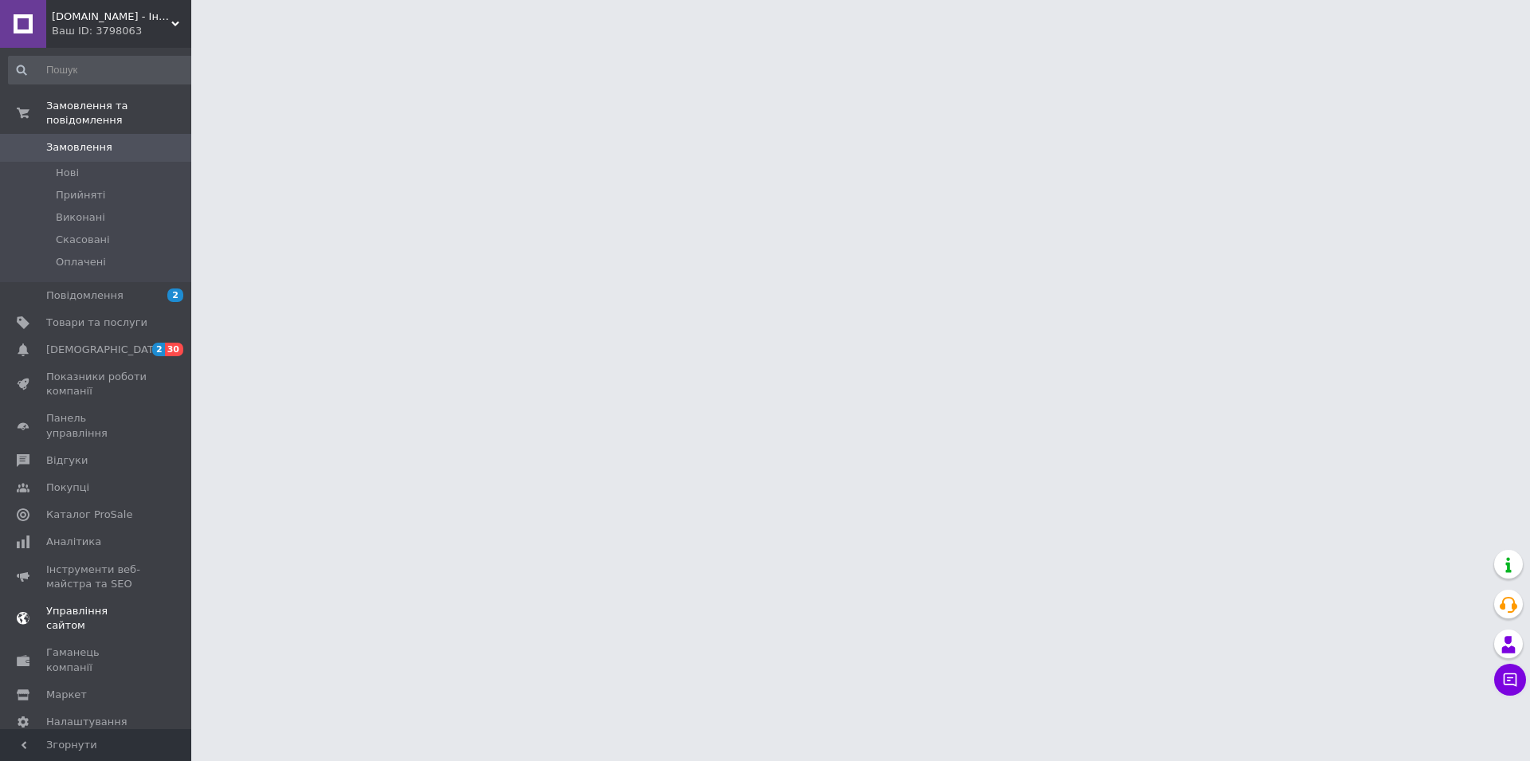
click at [108, 508] on span "Каталог ProSale" at bounding box center [89, 515] width 86 height 14
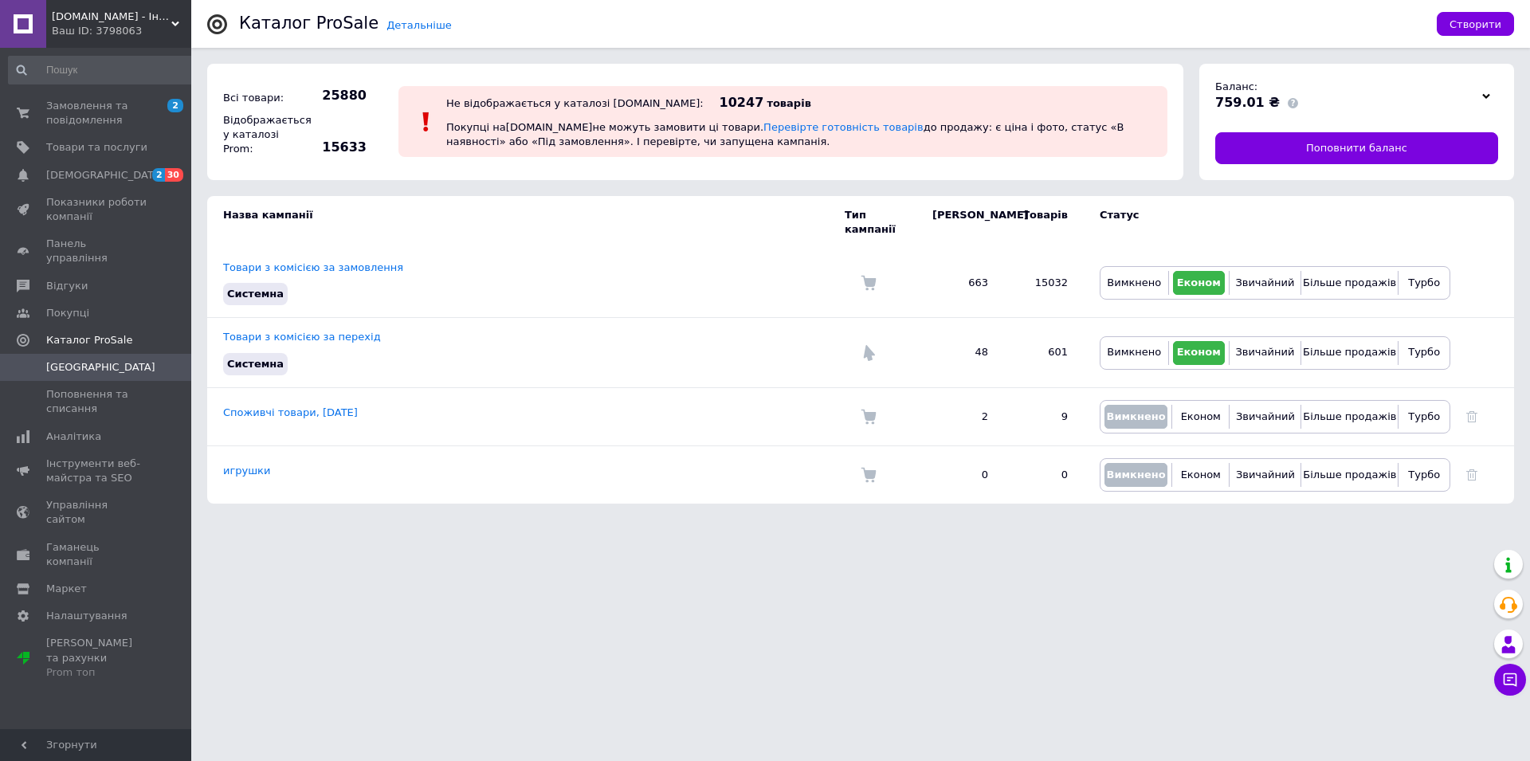
drag, startPoint x: 70, startPoint y: 15, endPoint x: 98, endPoint y: 2, distance: 30.7
click at [71, 15] on span "[DOMAIN_NAME] - Інтернет магазин електроніки та товарів для дому" at bounding box center [112, 17] width 120 height 14
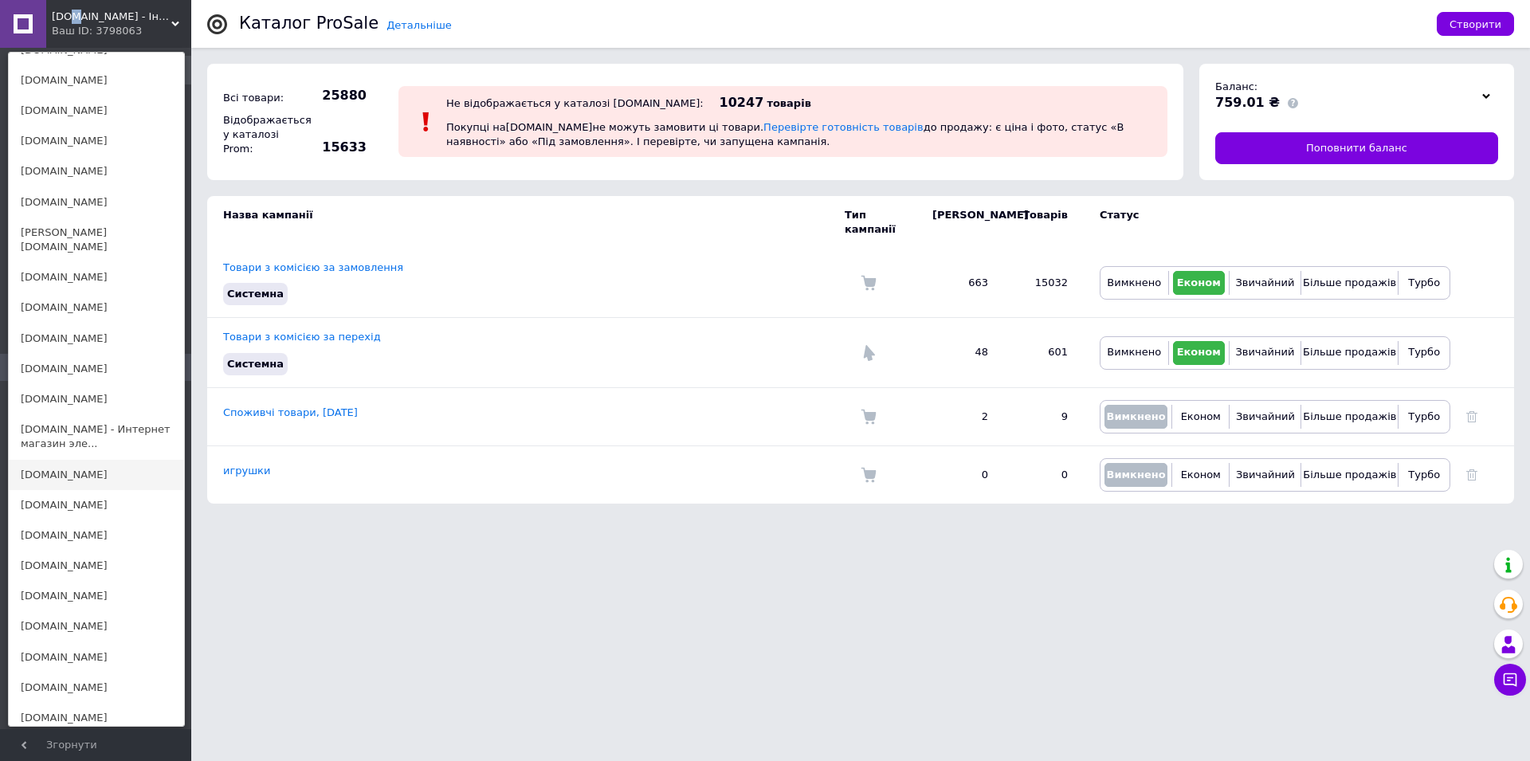
scroll to position [894, 0]
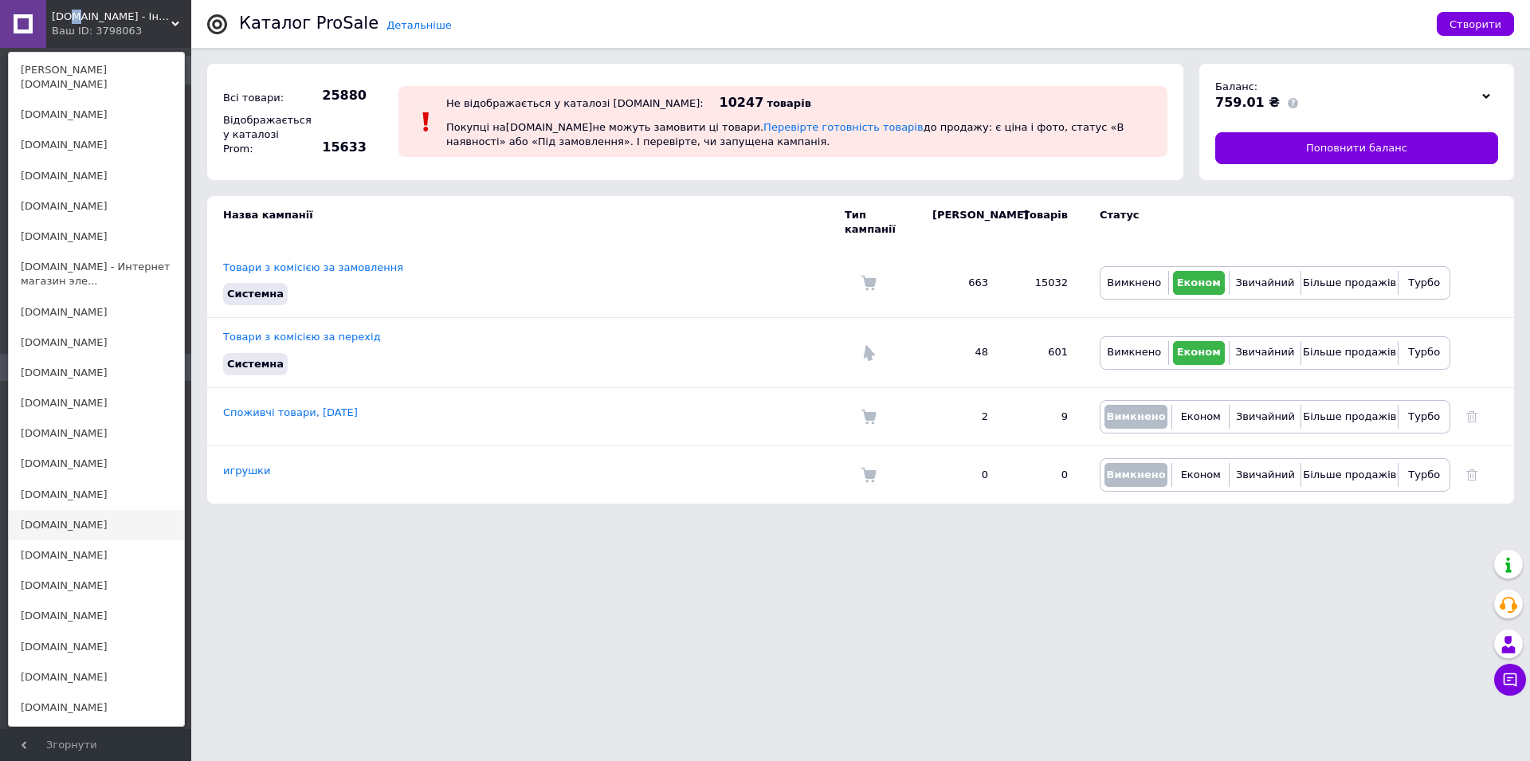
click at [56, 510] on link "[DOMAIN_NAME]" at bounding box center [96, 525] width 175 height 30
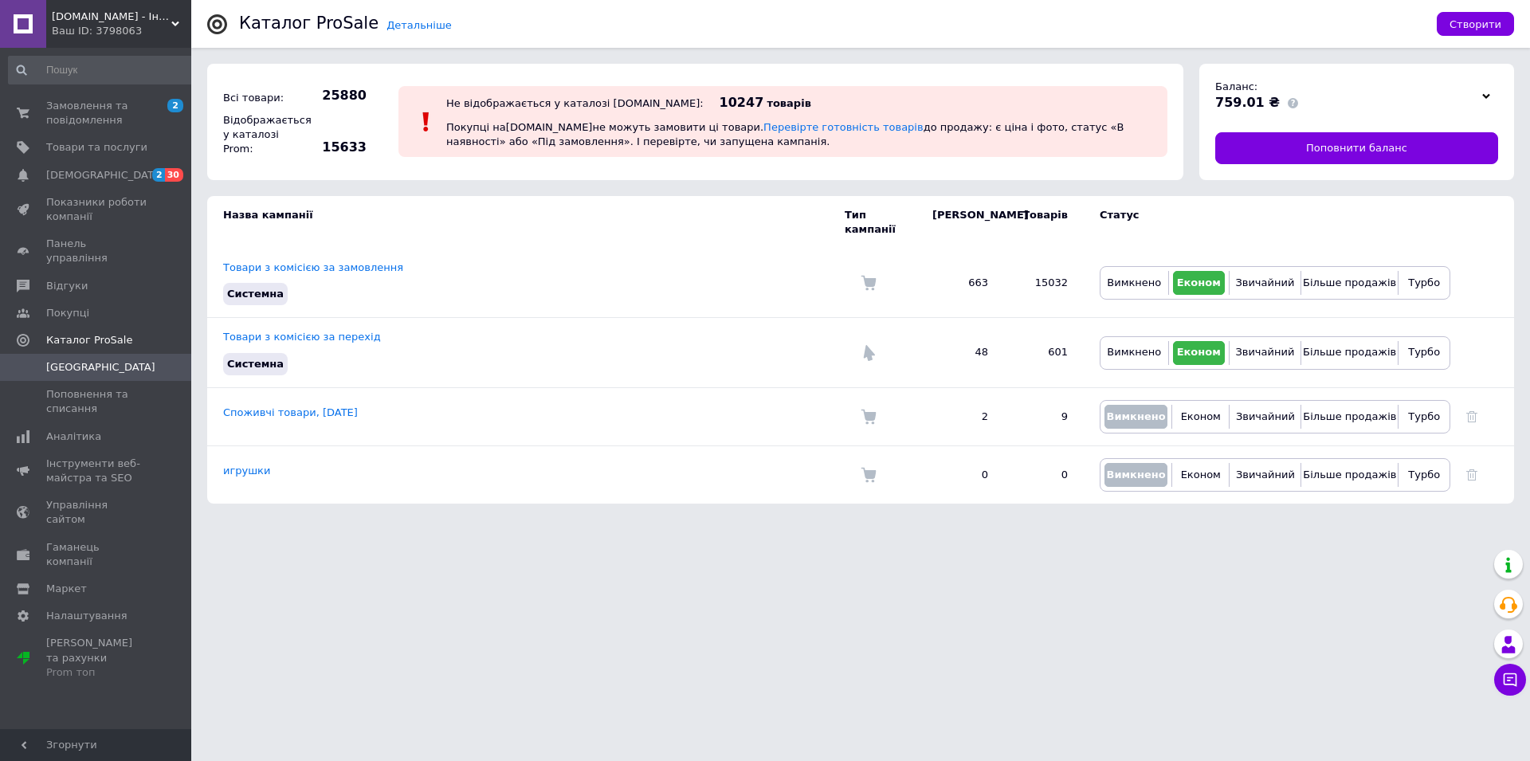
click at [100, 22] on span "[DOMAIN_NAME] - Інтернет магазин електроніки та товарів для дому" at bounding box center [112, 17] width 120 height 14
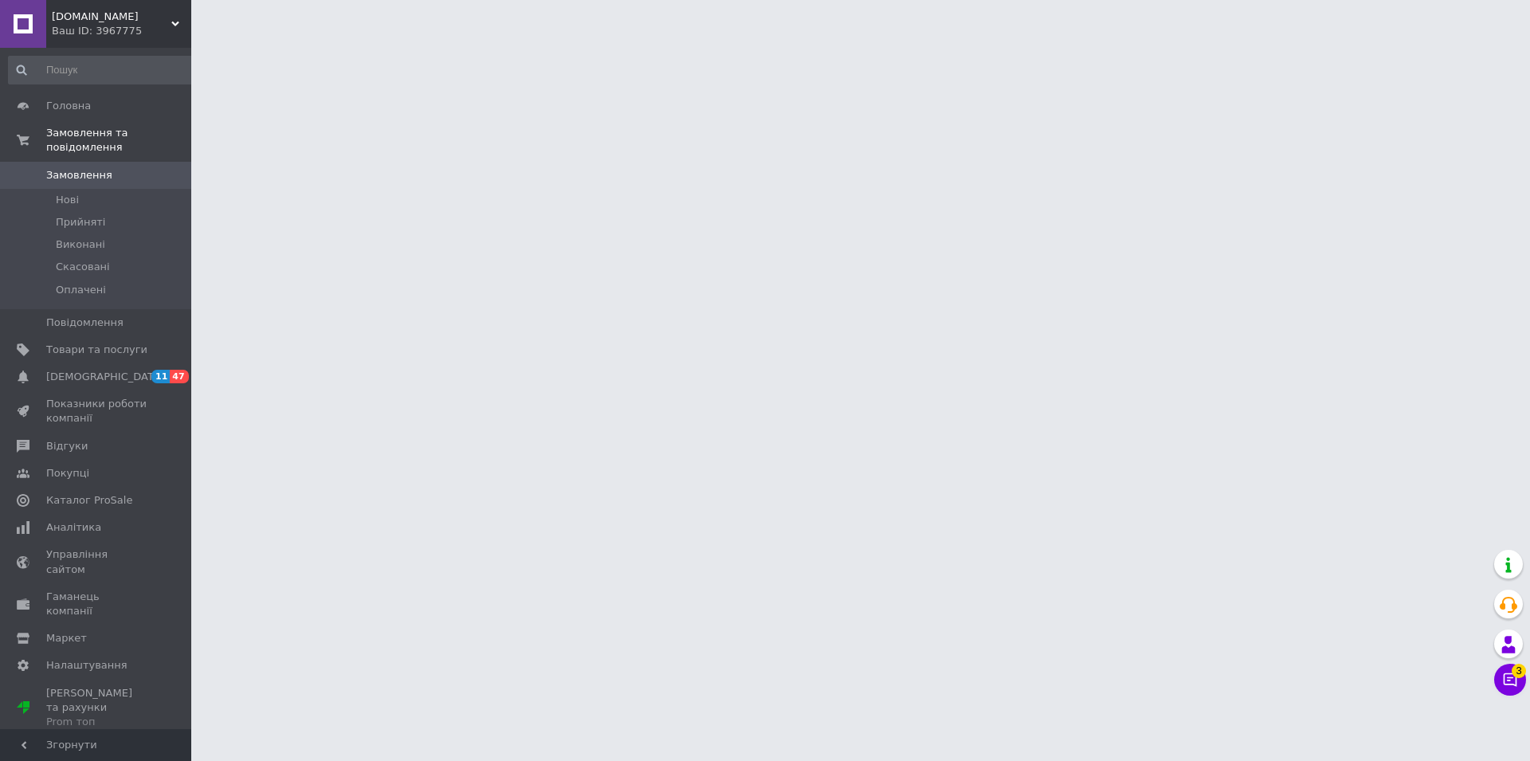
click at [102, 17] on span "[DOMAIN_NAME]" at bounding box center [112, 17] width 120 height 14
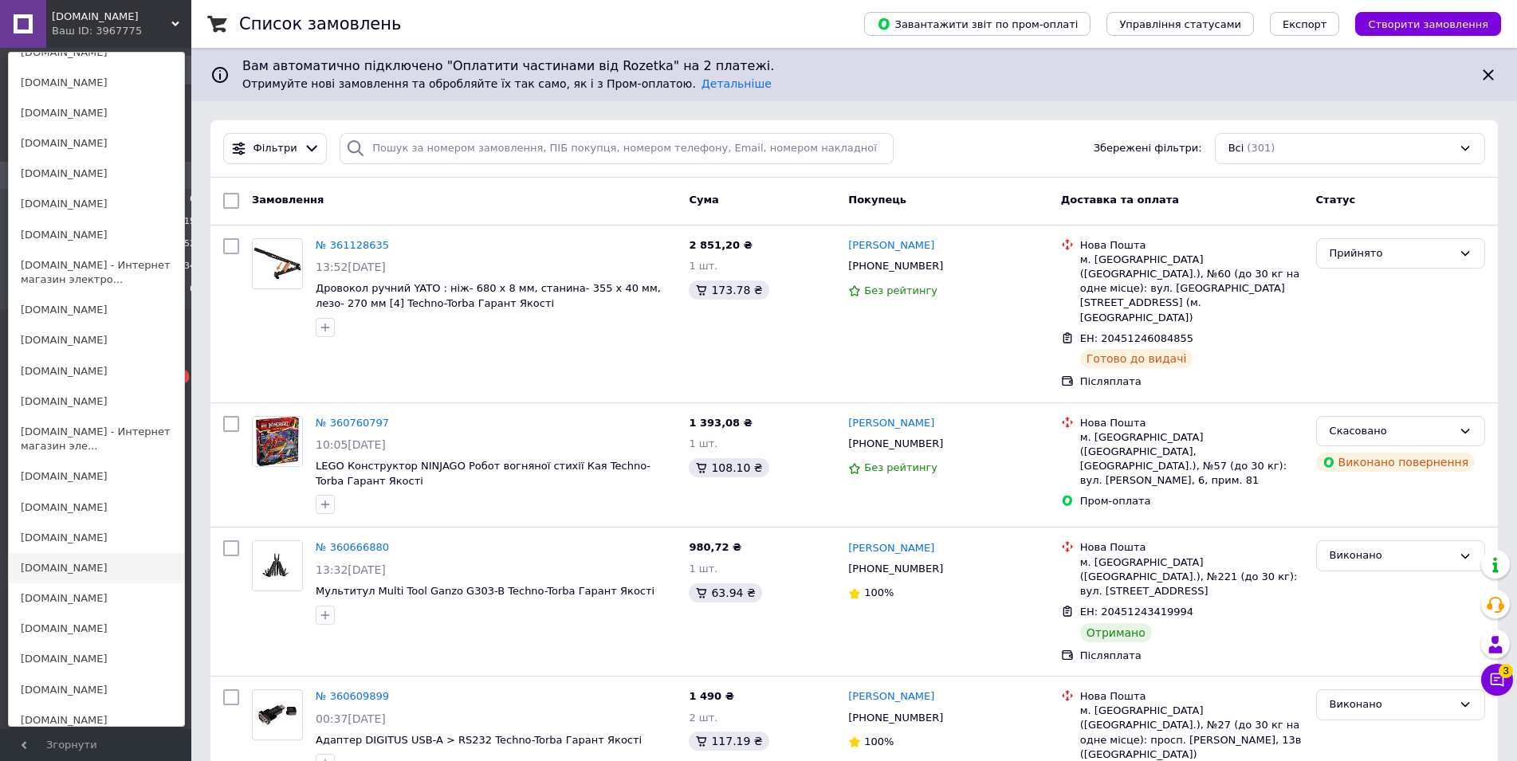
scroll to position [650, 0]
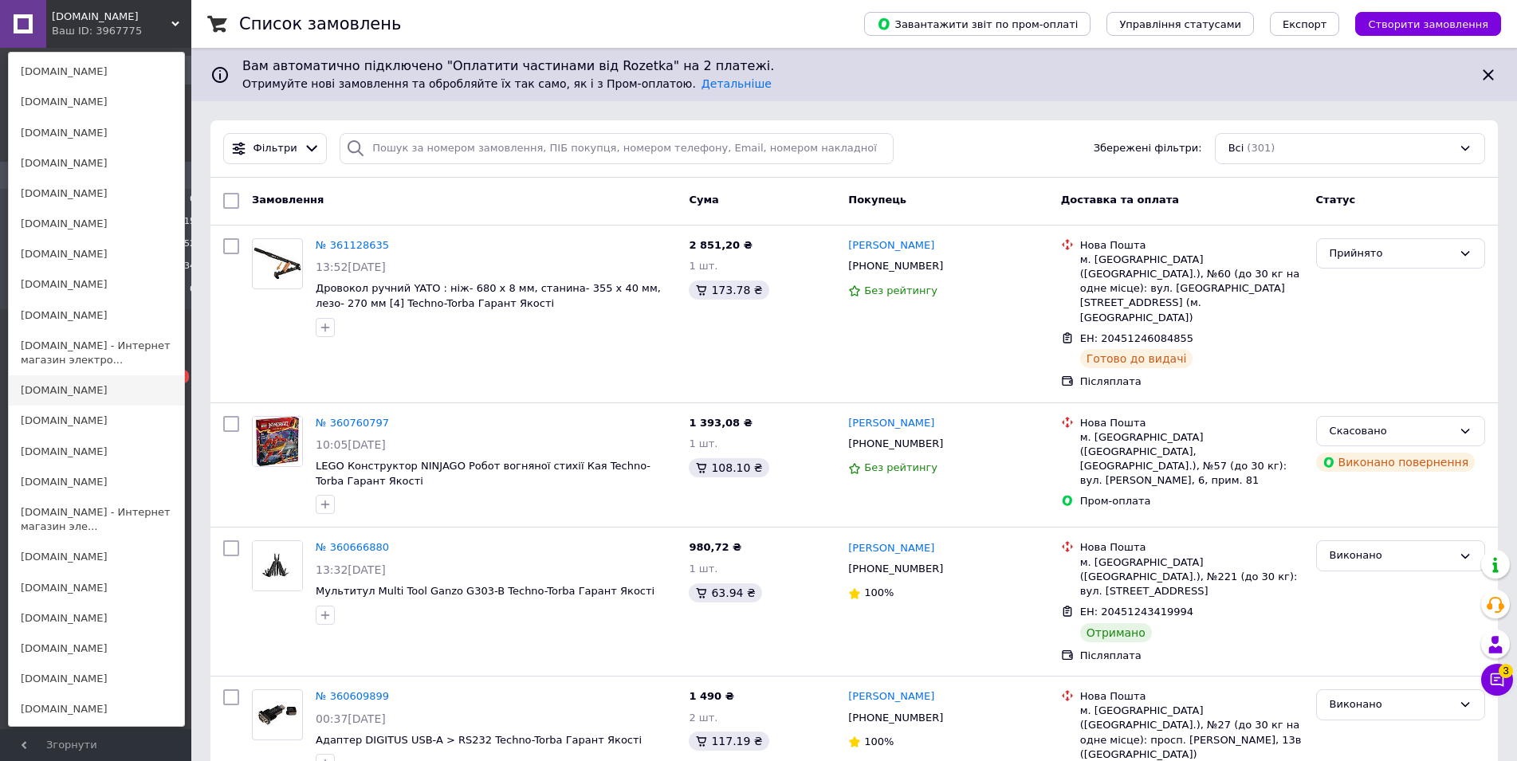
click at [56, 378] on link "[DOMAIN_NAME]" at bounding box center [96, 390] width 175 height 30
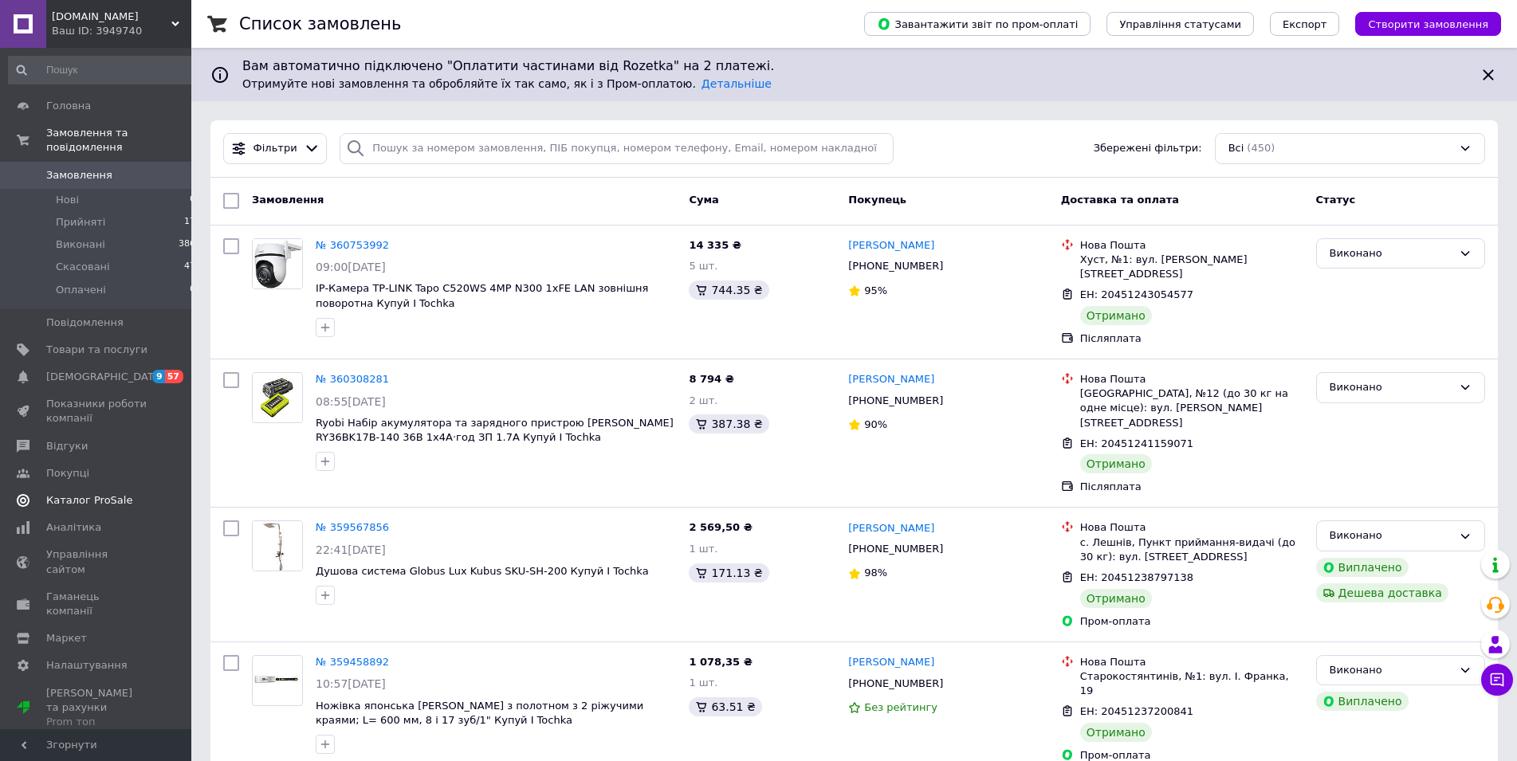
click at [100, 493] on span "Каталог ProSale" at bounding box center [89, 500] width 86 height 14
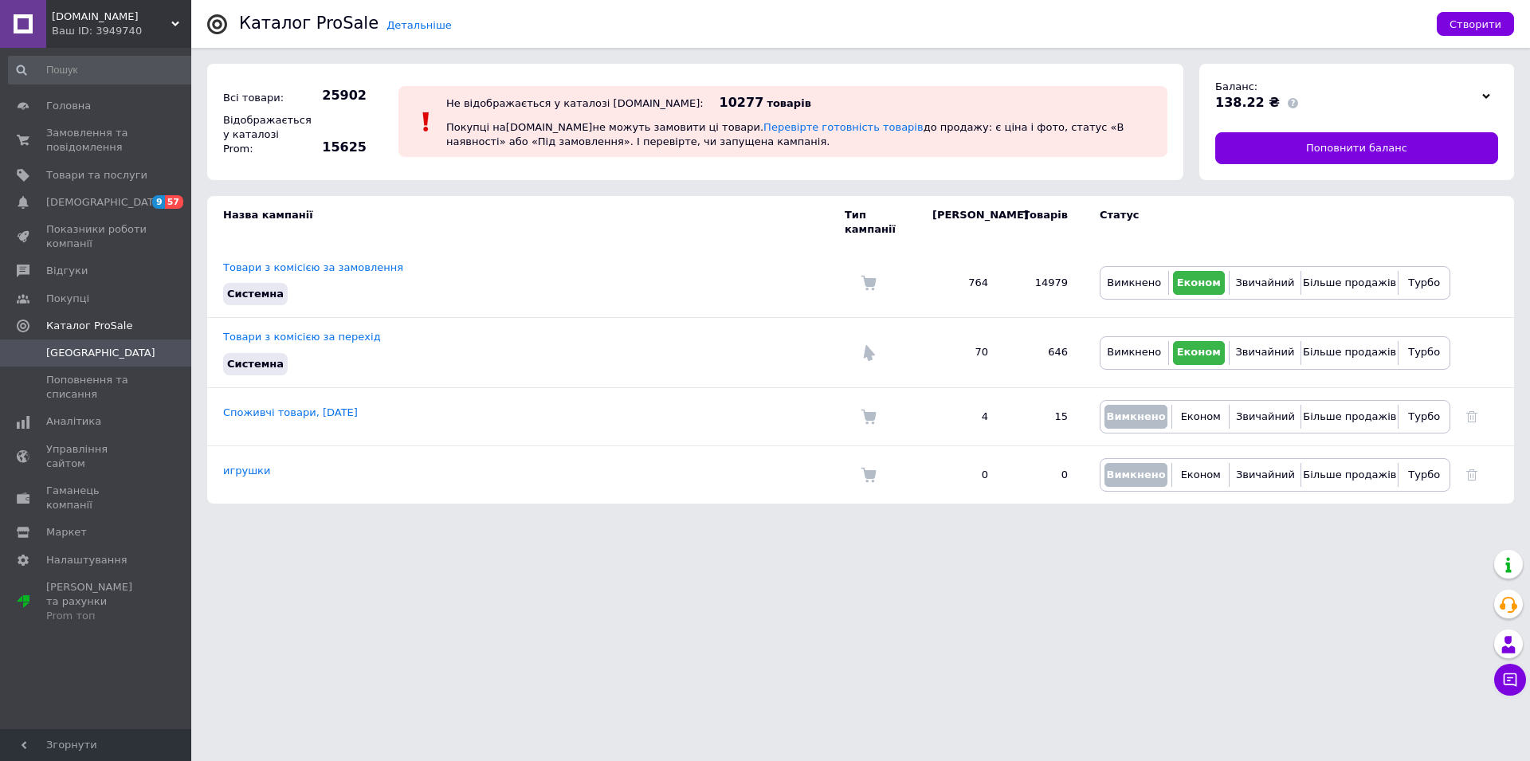
click at [90, 8] on div "tochka.trade Ваш ID: 3949740" at bounding box center [118, 24] width 145 height 48
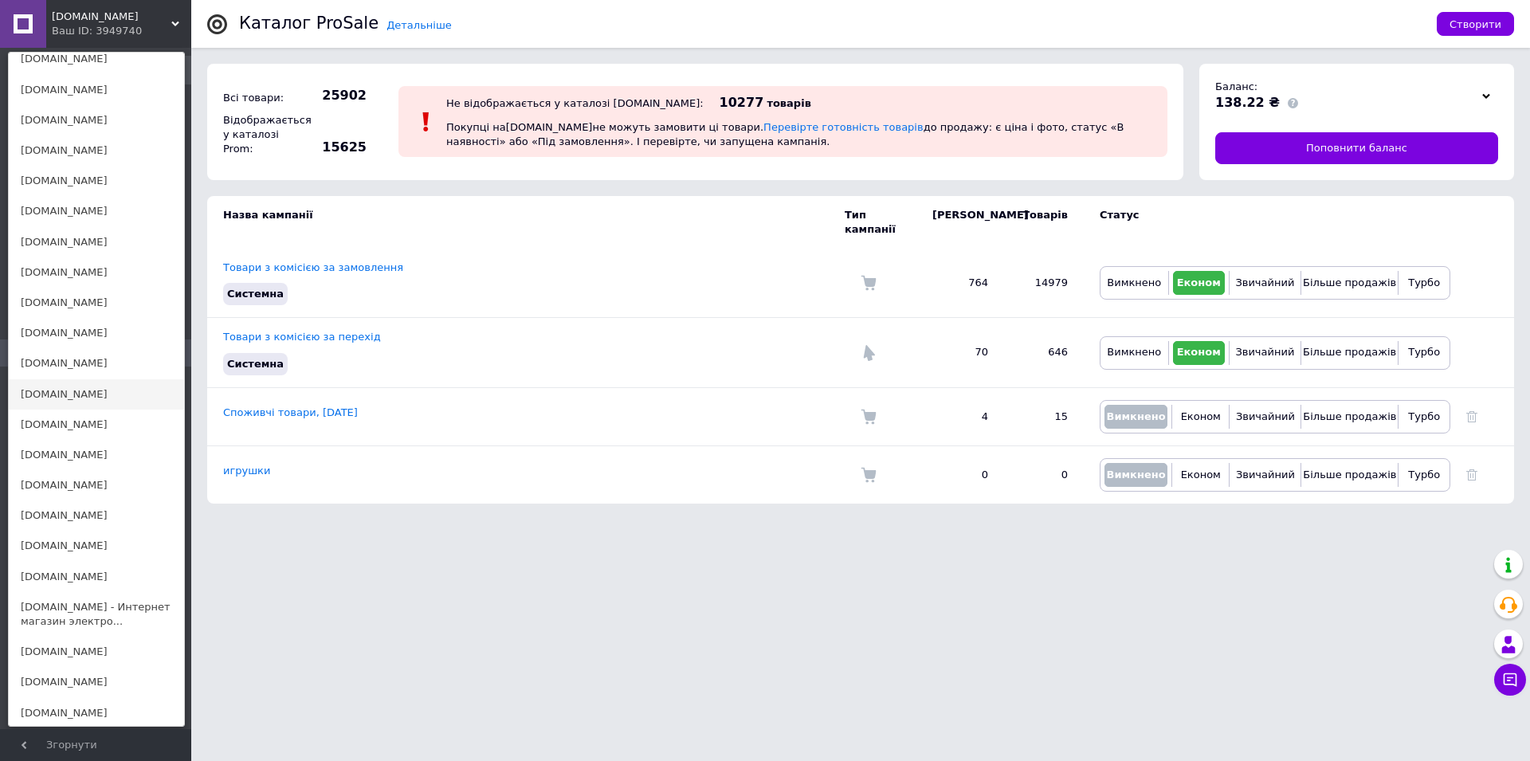
scroll to position [406, 0]
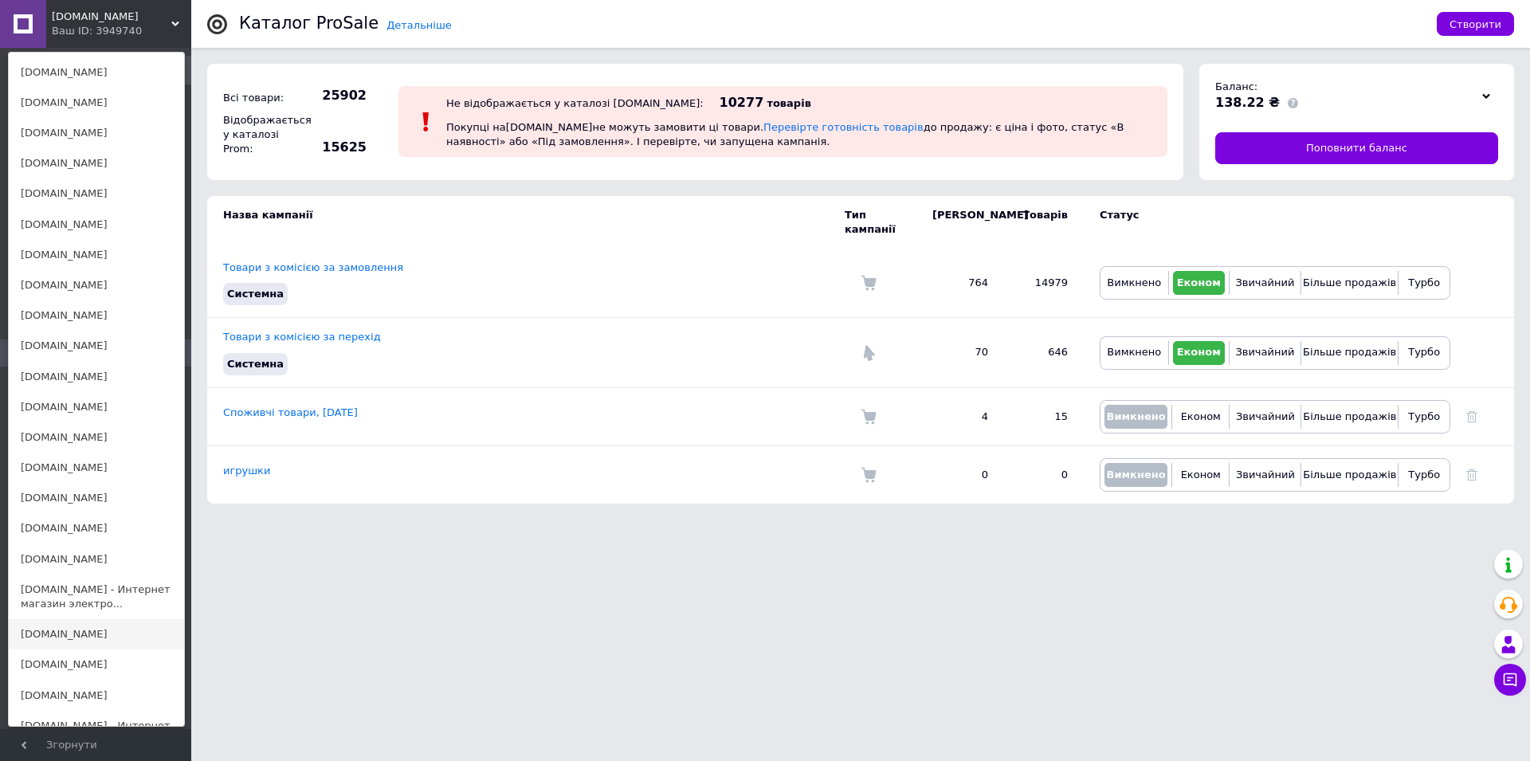
click at [28, 619] on link "[DOMAIN_NAME]" at bounding box center [96, 634] width 175 height 30
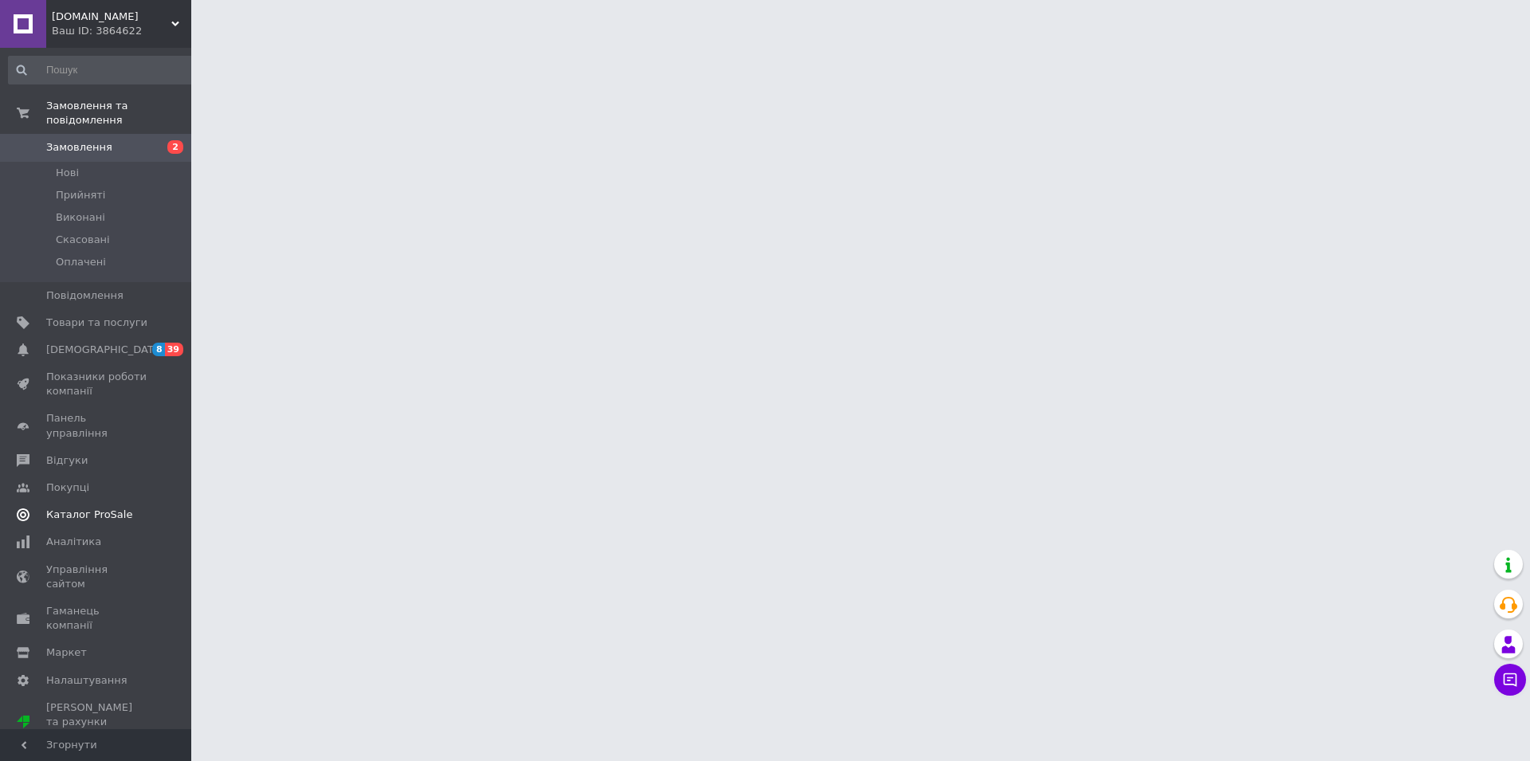
click at [109, 508] on span "Каталог ProSale" at bounding box center [89, 515] width 86 height 14
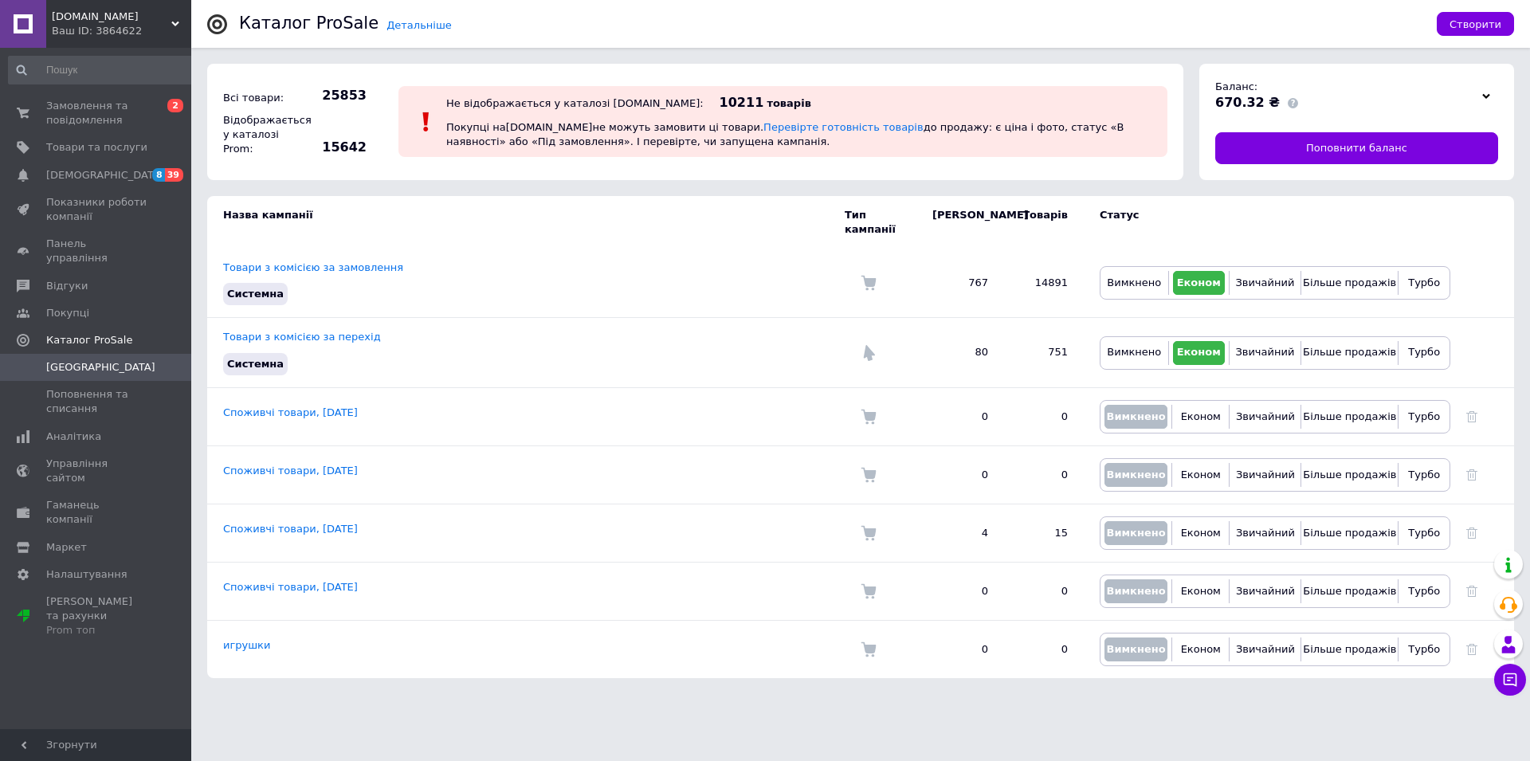
click at [91, 10] on span "[DOMAIN_NAME]" at bounding box center [112, 17] width 120 height 14
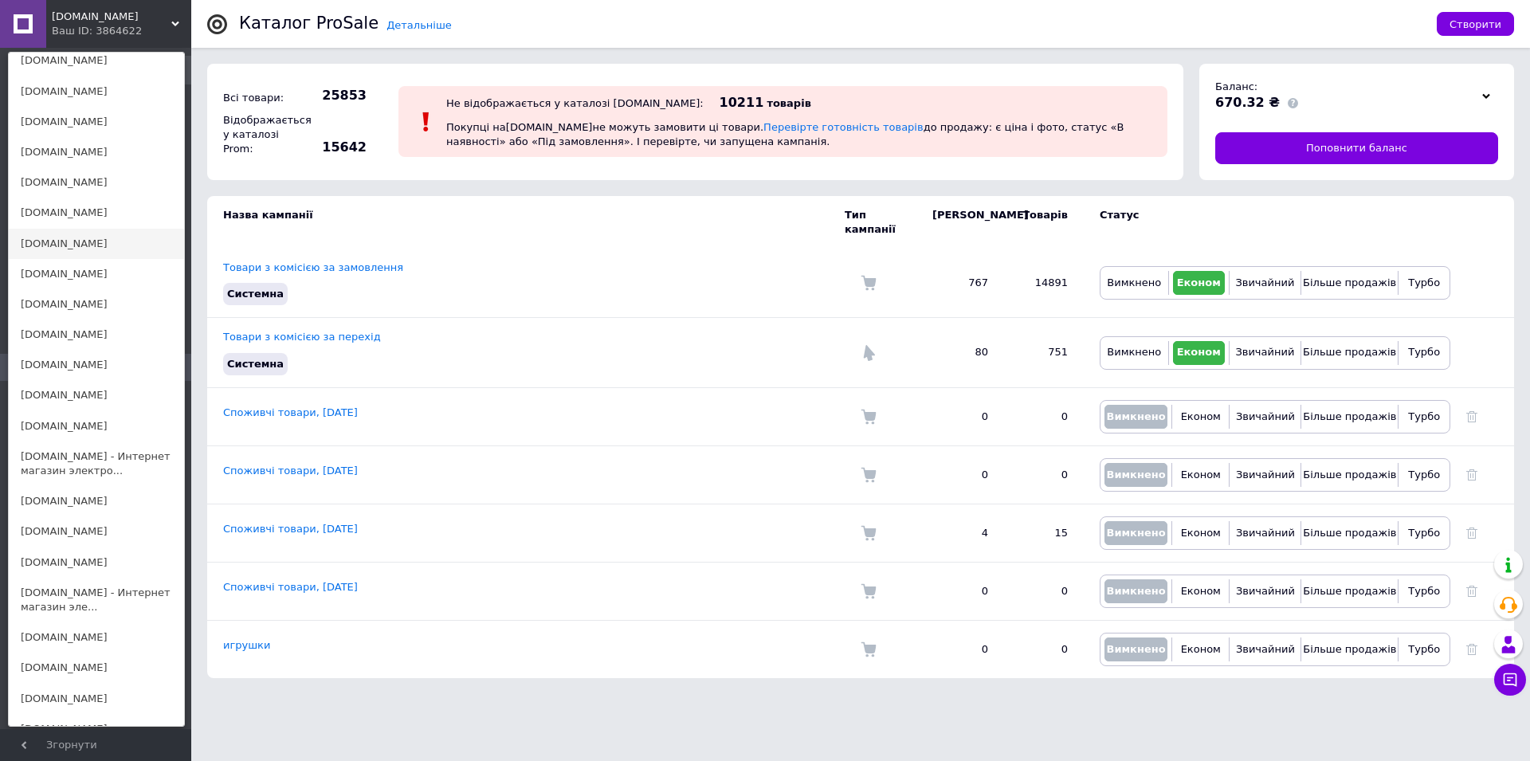
scroll to position [569, 0]
click at [57, 489] on link "[DOMAIN_NAME]" at bounding box center [96, 502] width 175 height 30
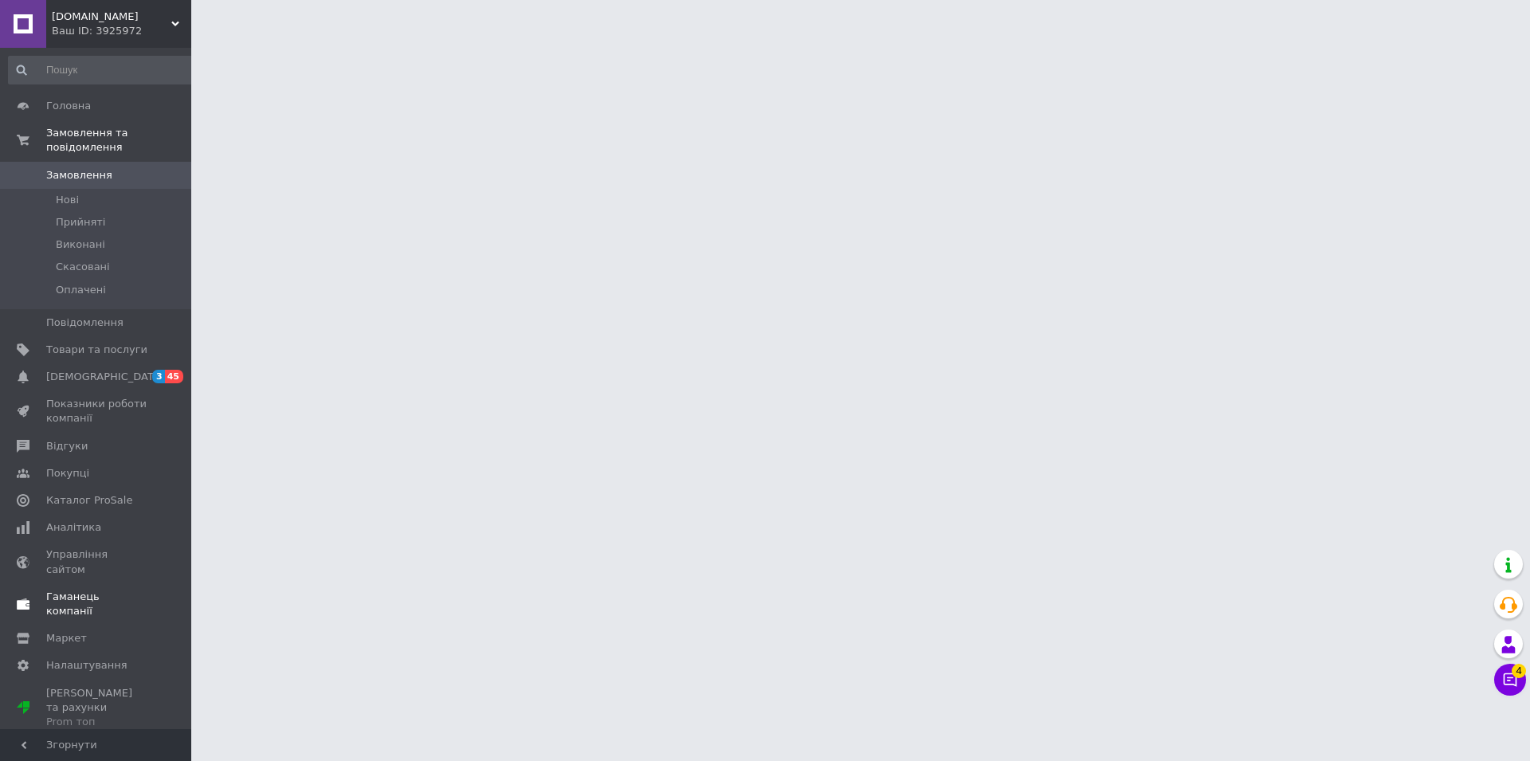
click at [102, 493] on span "Каталог ProSale" at bounding box center [89, 500] width 86 height 14
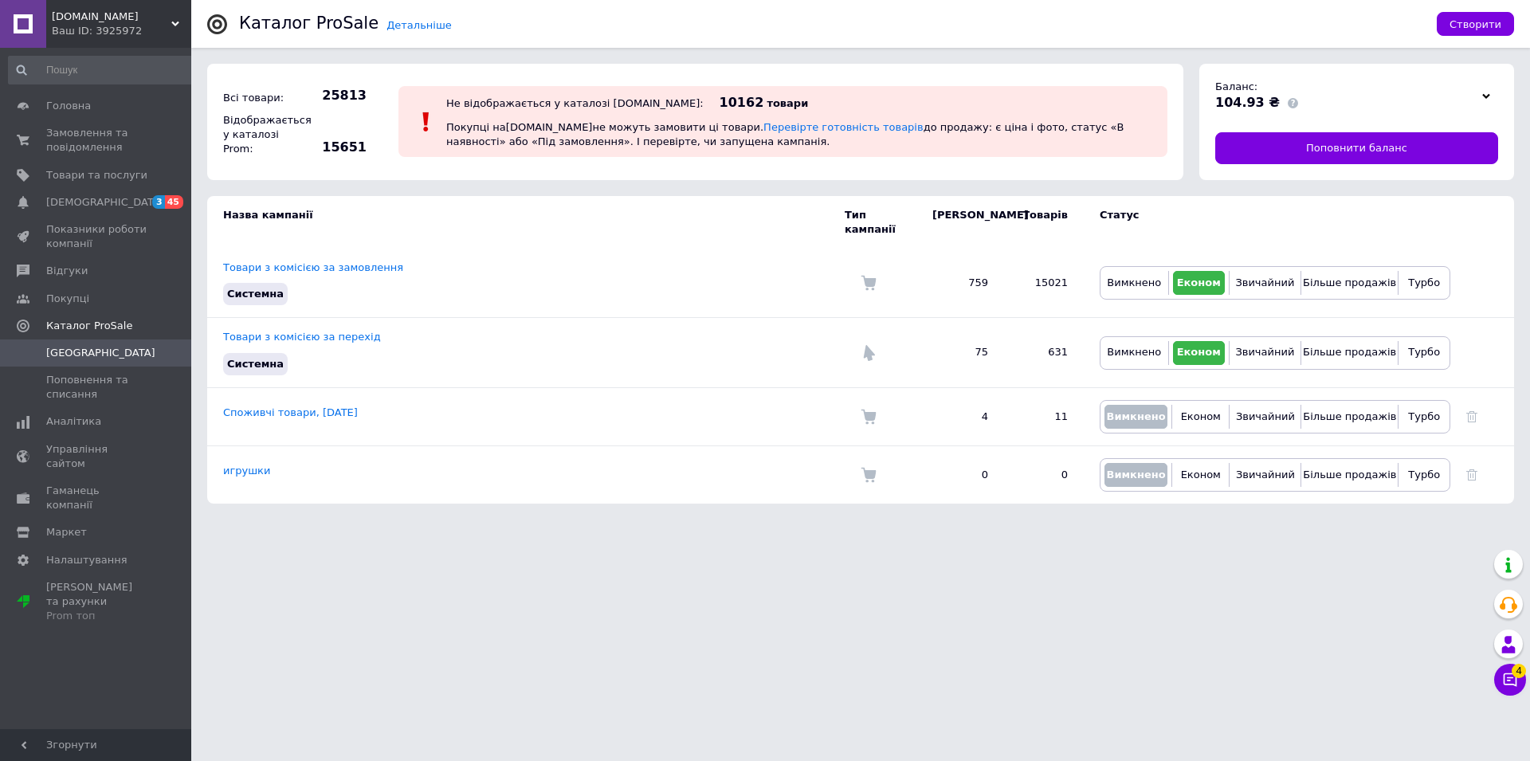
click at [97, 12] on span "[DOMAIN_NAME]" at bounding box center [112, 17] width 120 height 14
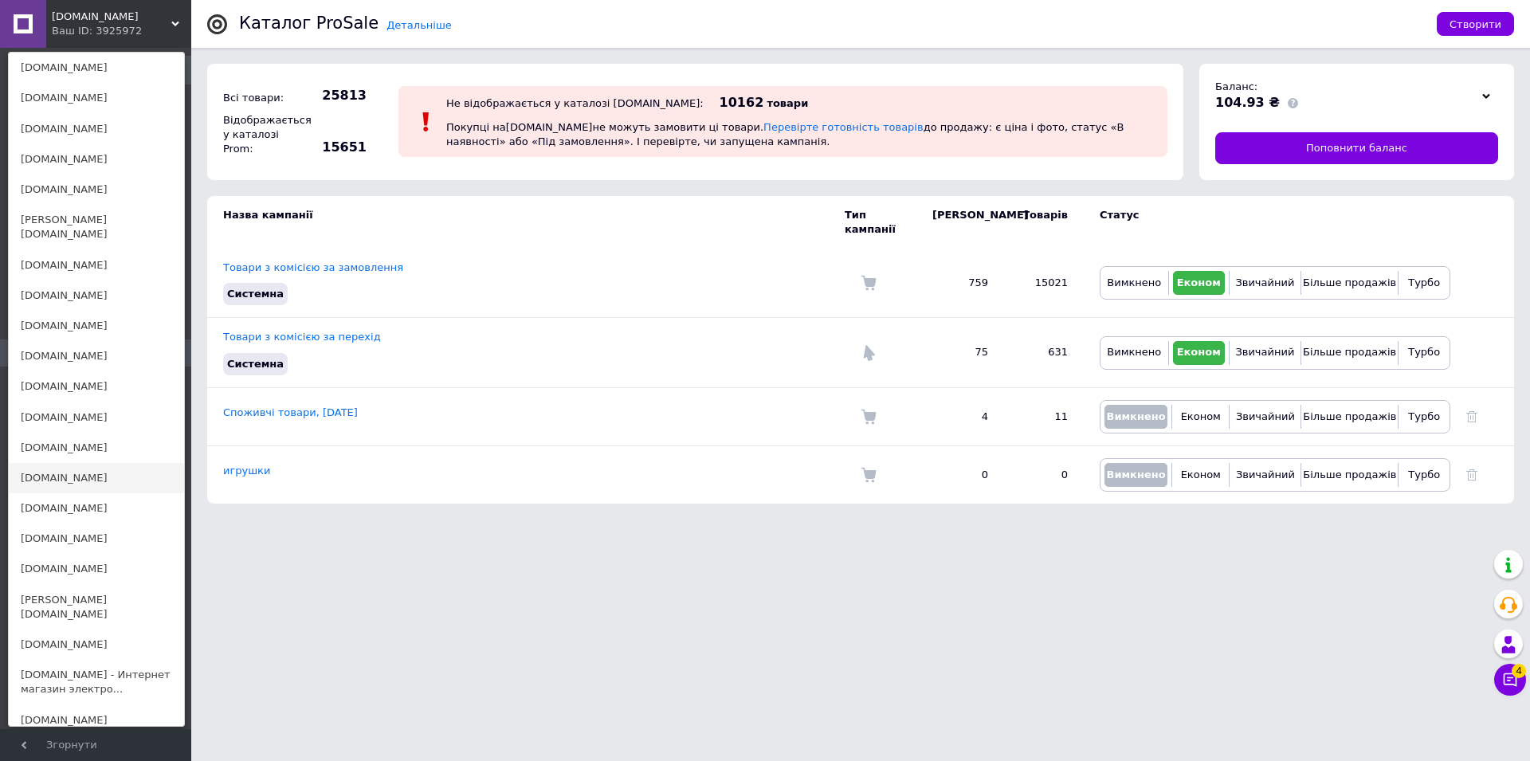
scroll to position [406, 0]
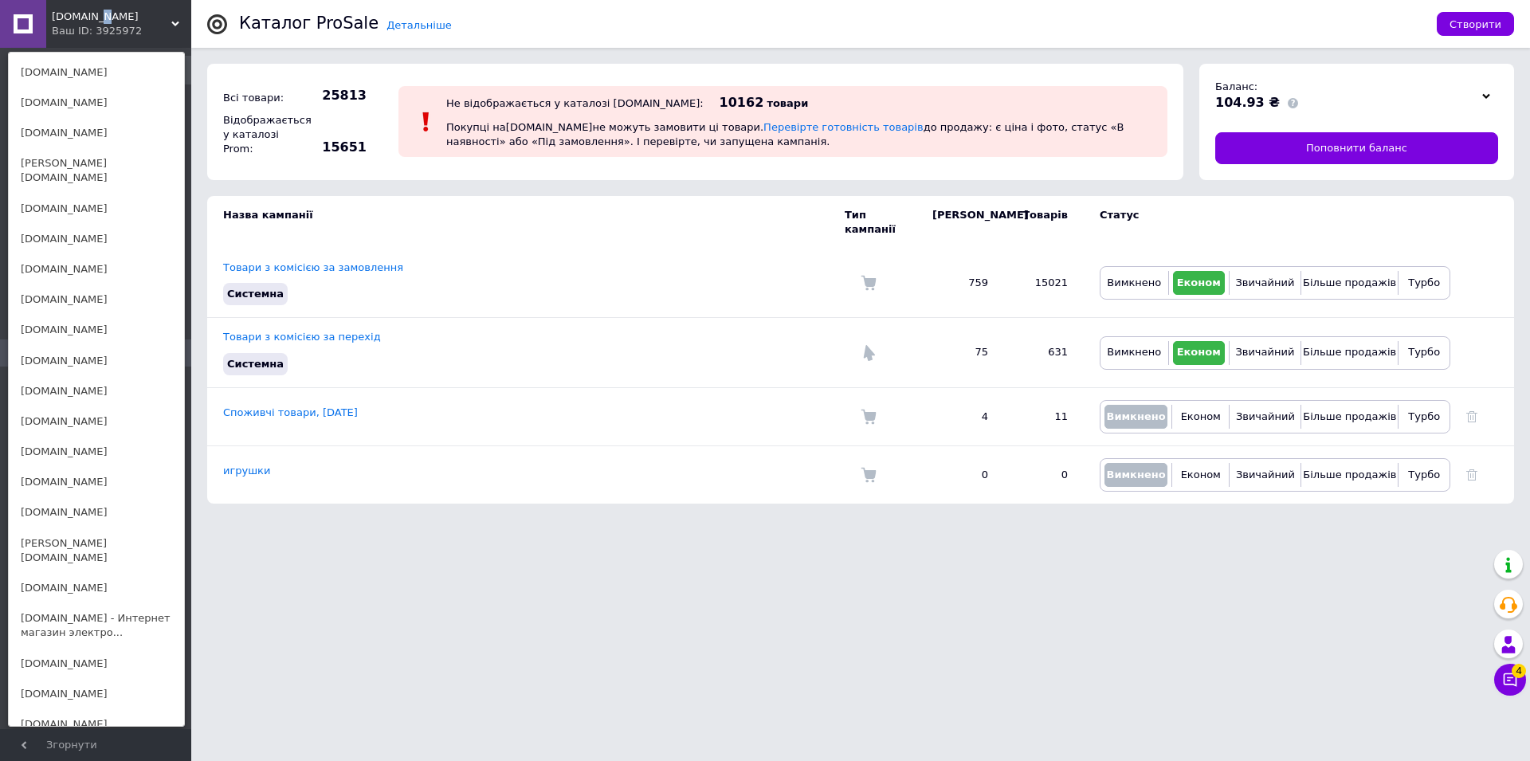
click at [93, 17] on span "[DOMAIN_NAME]" at bounding box center [112, 17] width 120 height 14
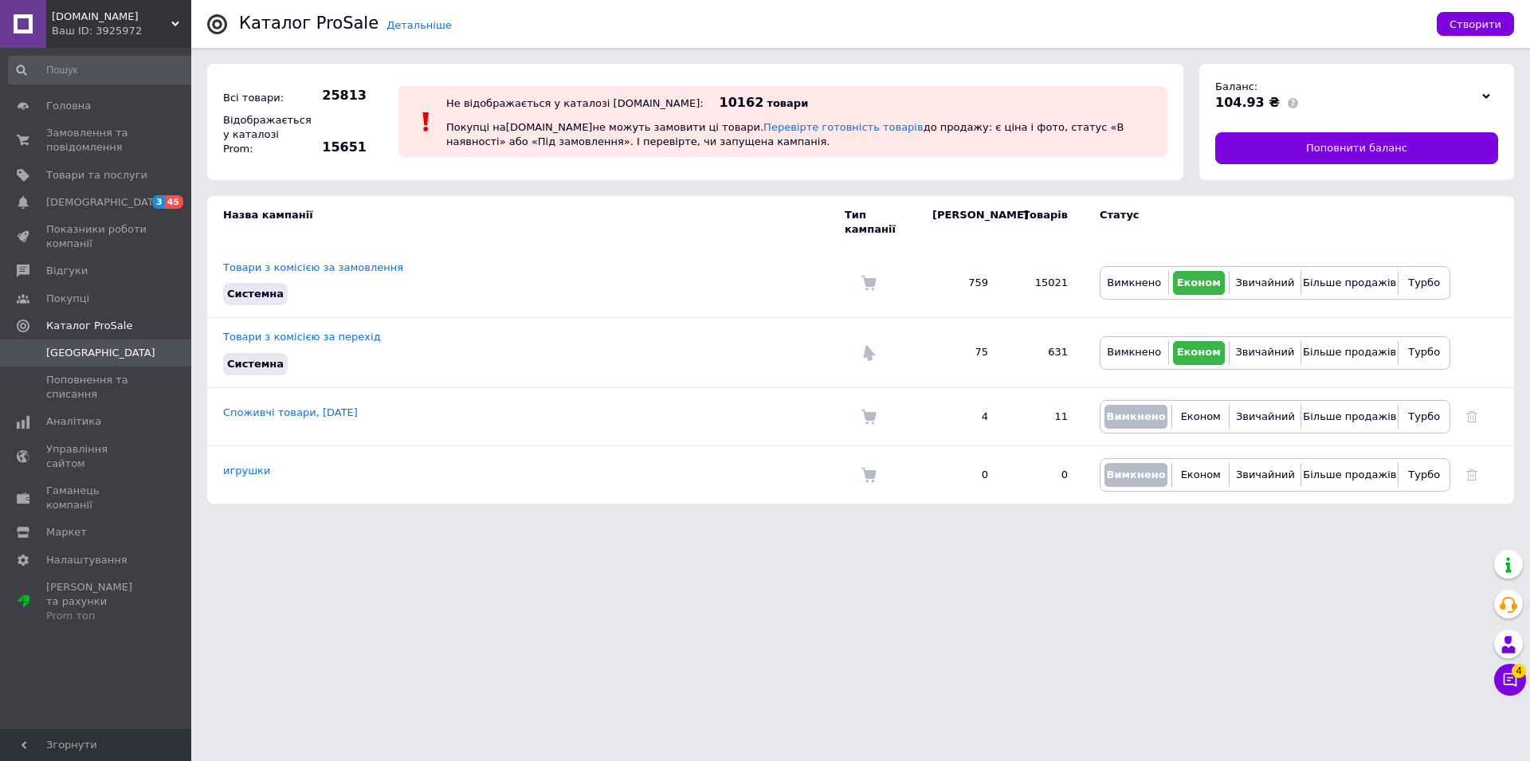
click at [53, 0] on div "povna-torba.shop Ваш ID: 3925972" at bounding box center [118, 24] width 145 height 48
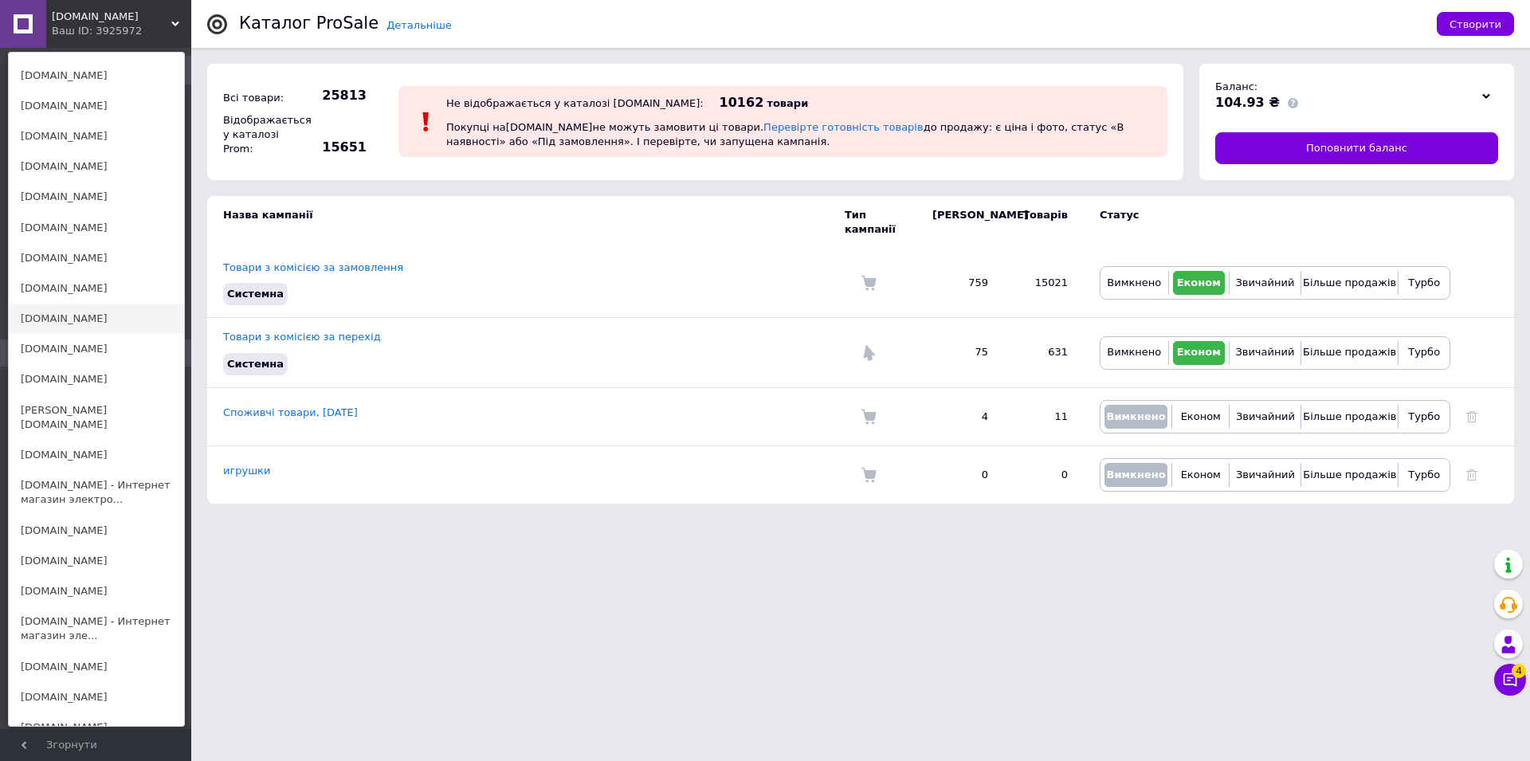
scroll to position [569, 0]
click at [63, 547] on link "[DOMAIN_NAME]" at bounding box center [96, 562] width 175 height 30
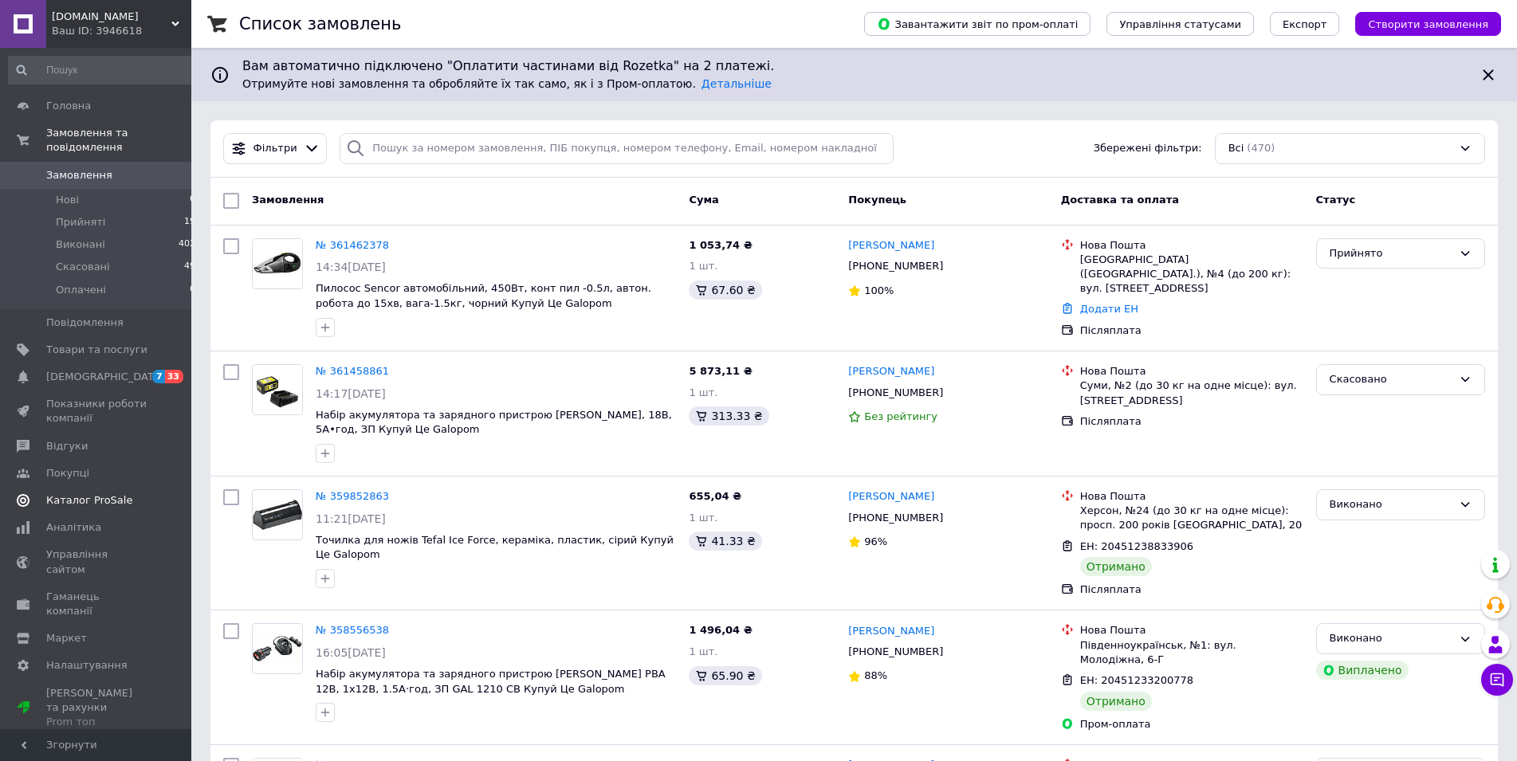
click at [103, 493] on span "Каталог ProSale" at bounding box center [89, 500] width 86 height 14
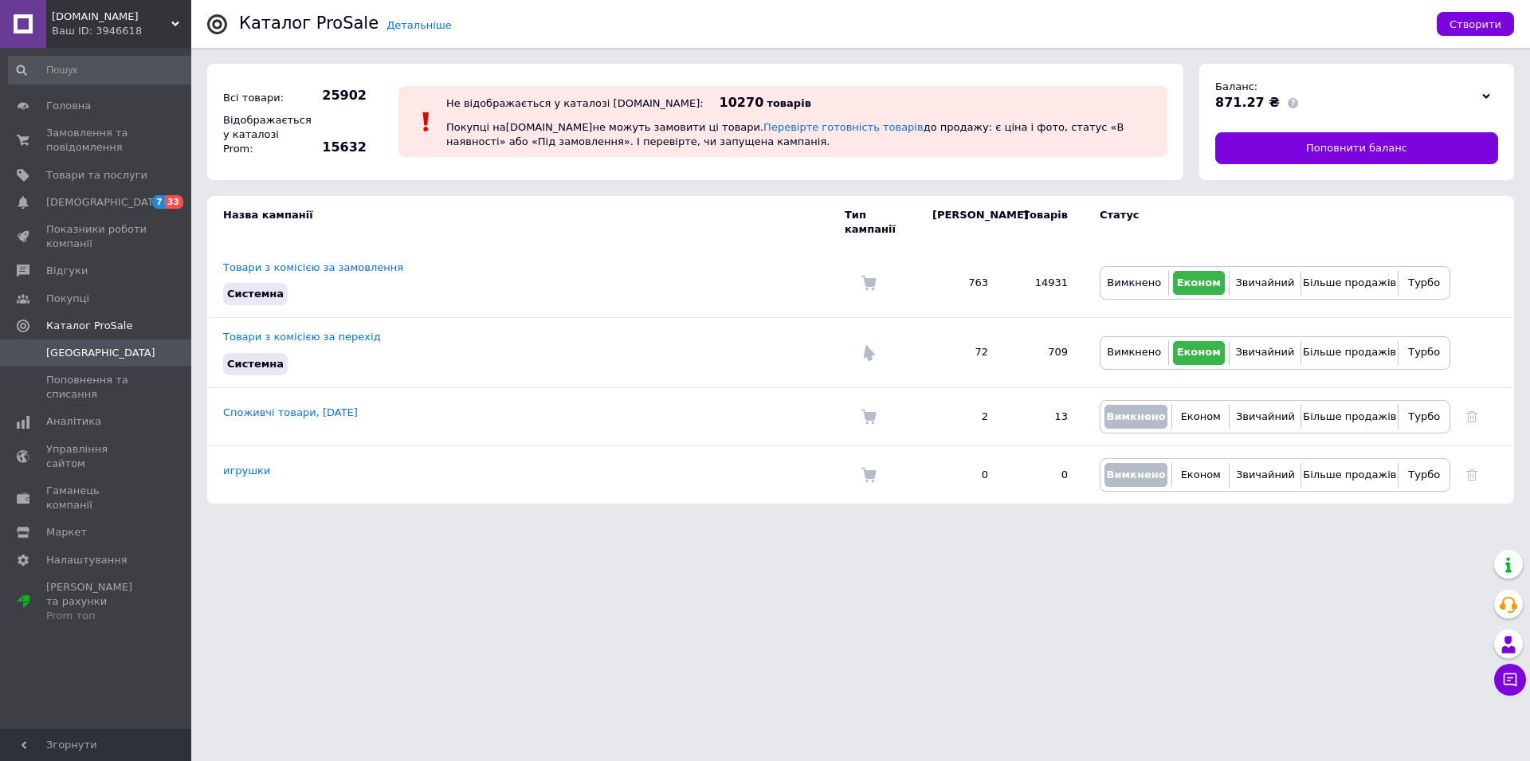
click at [70, 10] on span "[DOMAIN_NAME]" at bounding box center [112, 17] width 120 height 14
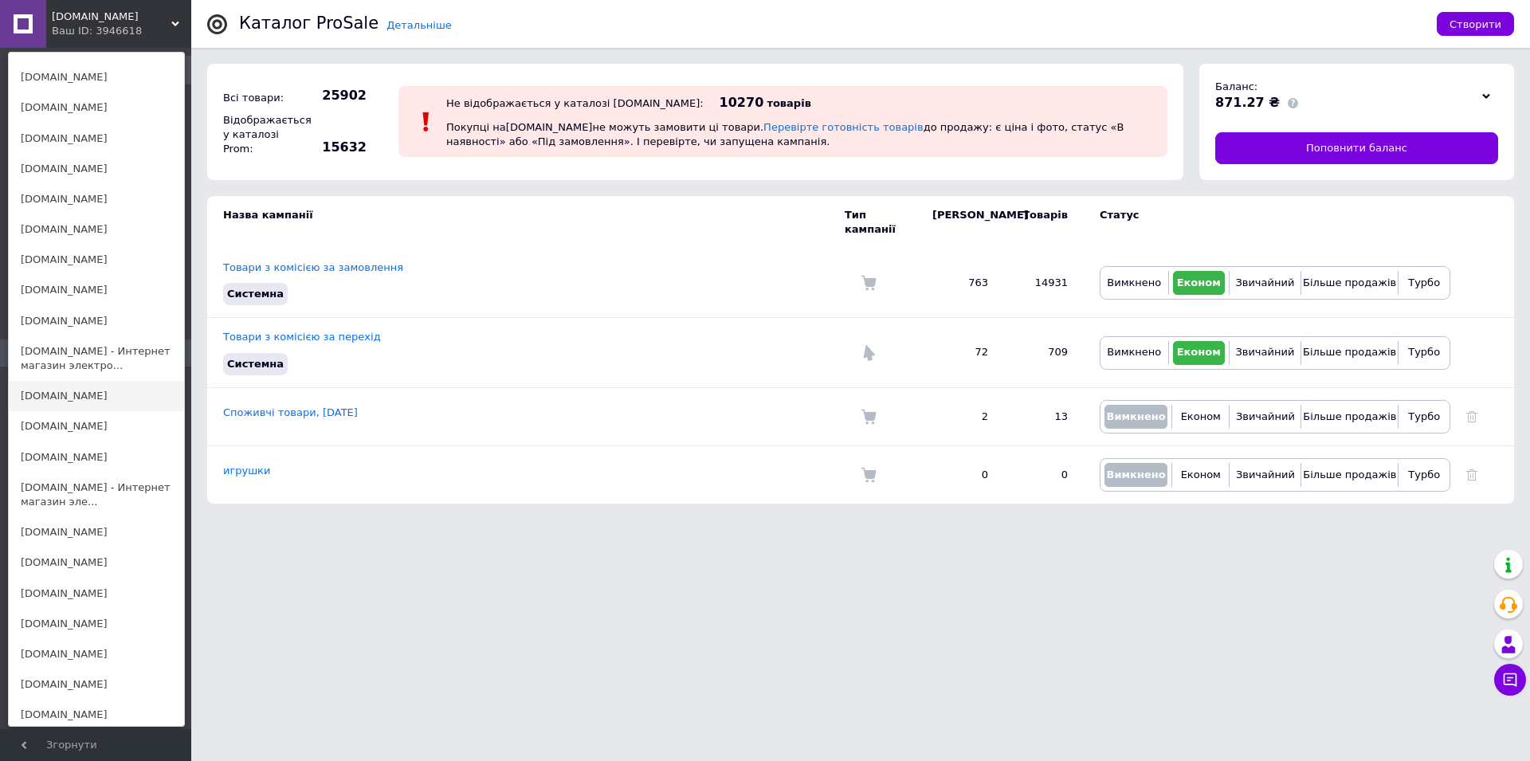
scroll to position [650, 0]
click at [84, 468] on link "[DOMAIN_NAME] - Интернет магазин эле..." at bounding box center [96, 489] width 175 height 45
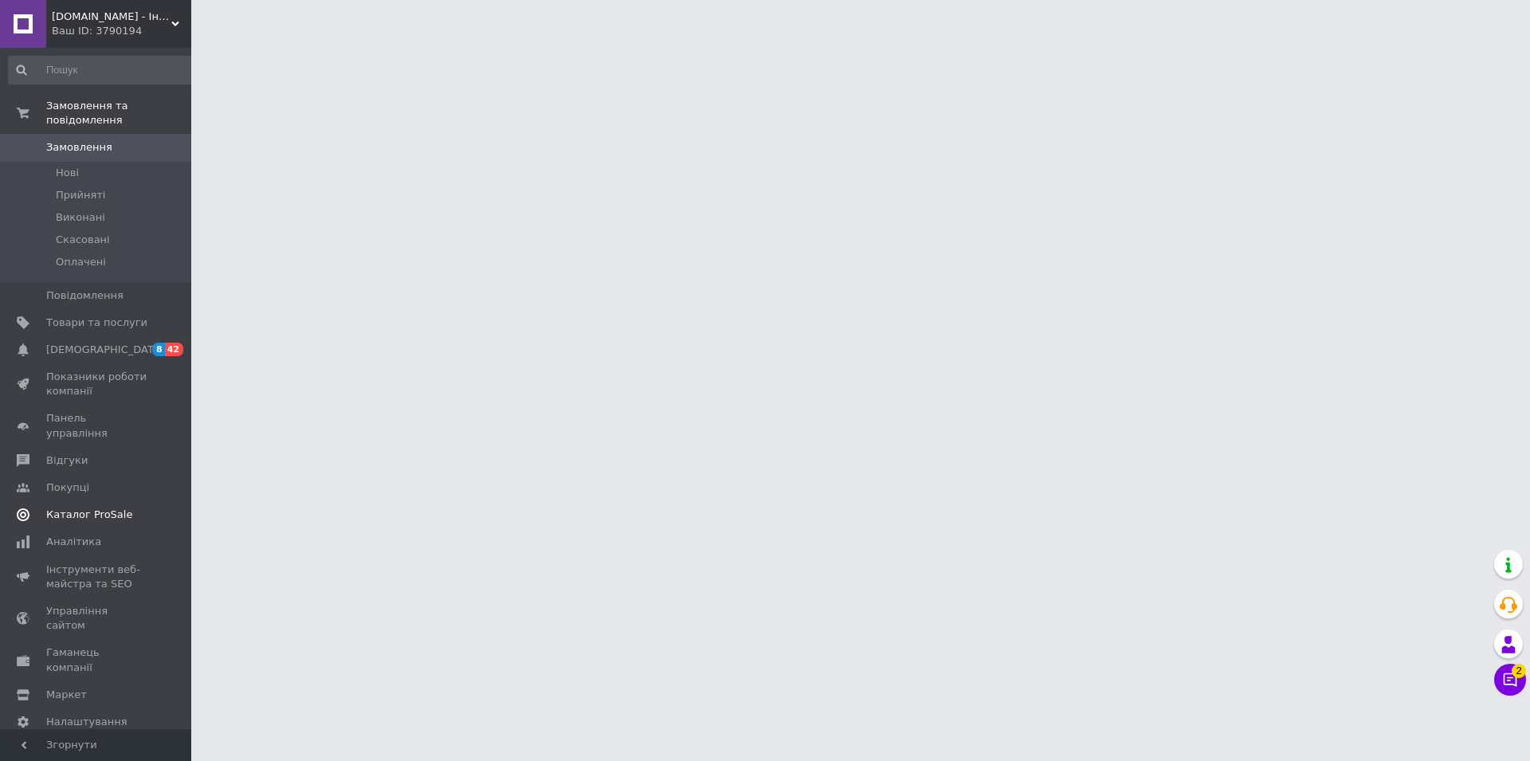
click at [94, 508] on span "Каталог ProSale" at bounding box center [89, 515] width 86 height 14
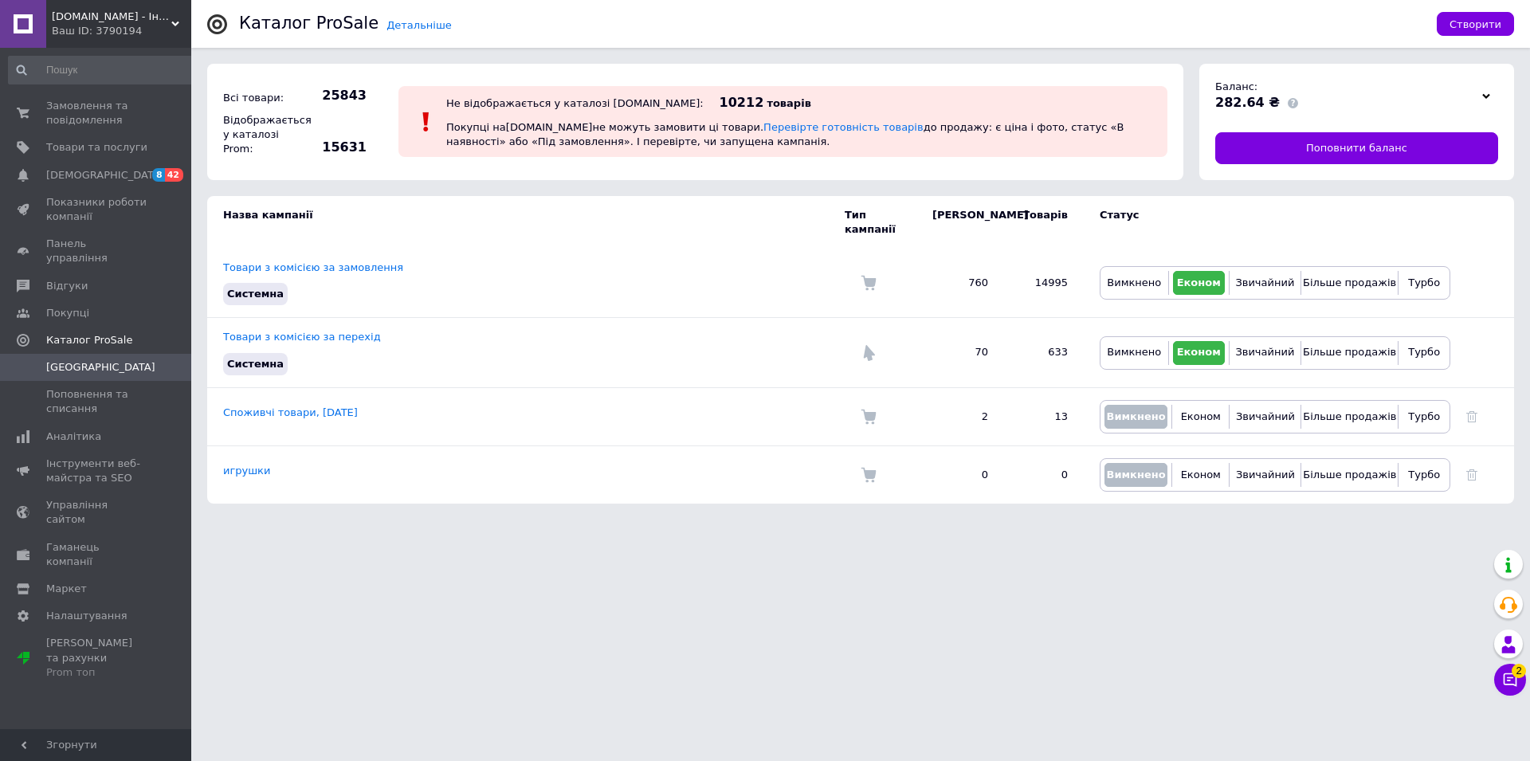
click at [98, 18] on span "[DOMAIN_NAME] - Інтернет магазин електроніки та товарів для дому" at bounding box center [112, 17] width 120 height 14
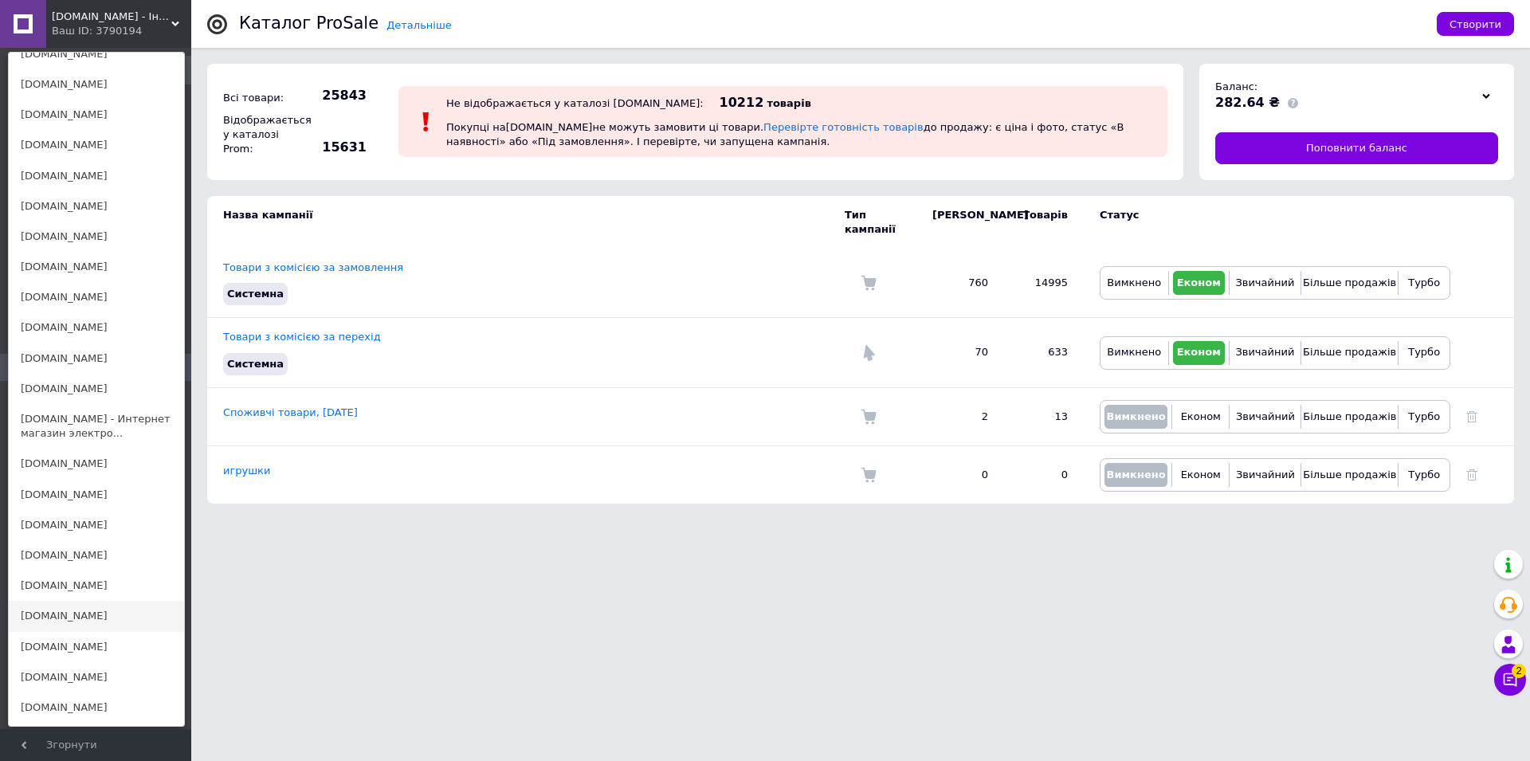
scroll to position [569, 0]
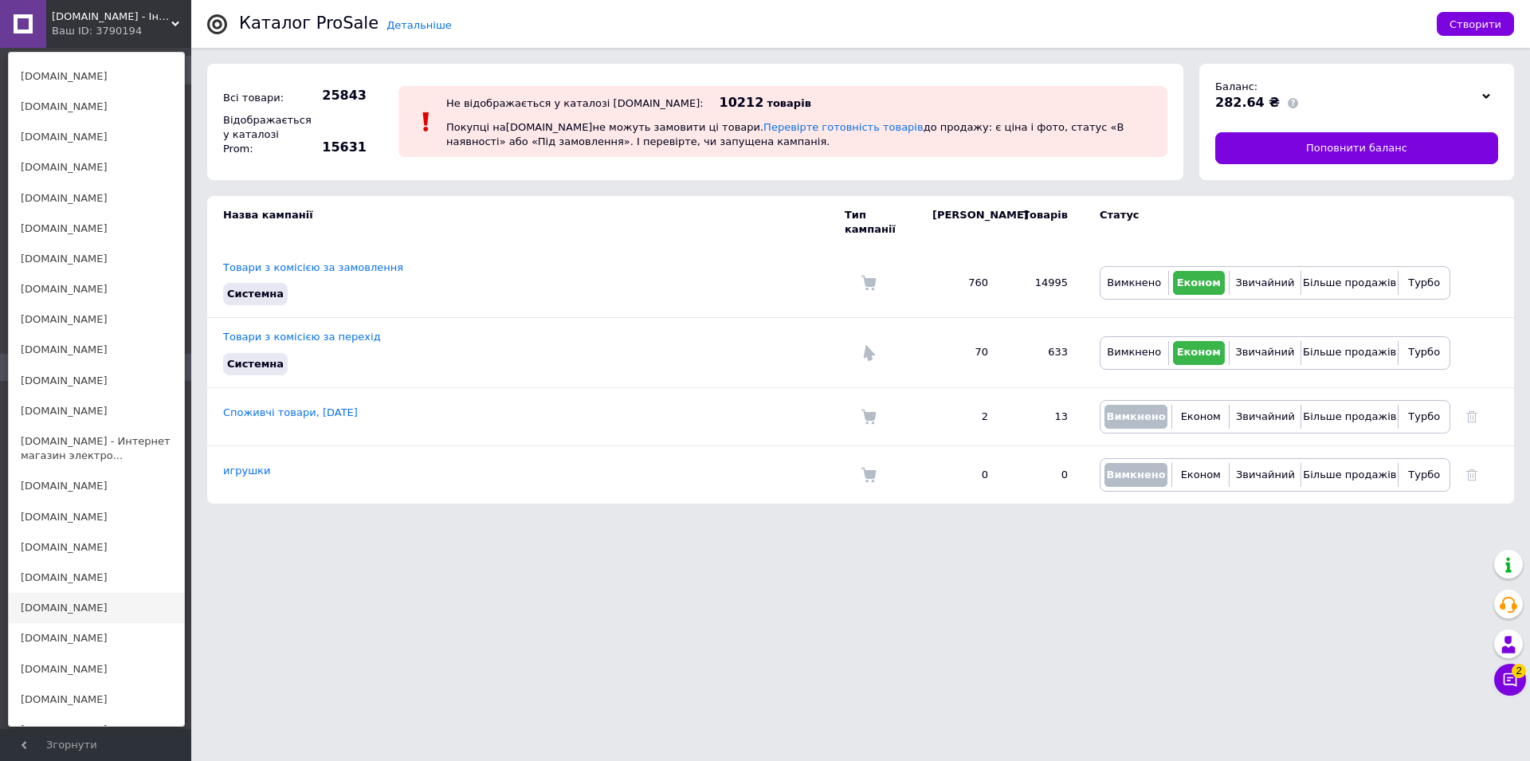
click at [36, 596] on link "[DOMAIN_NAME]" at bounding box center [96, 608] width 175 height 30
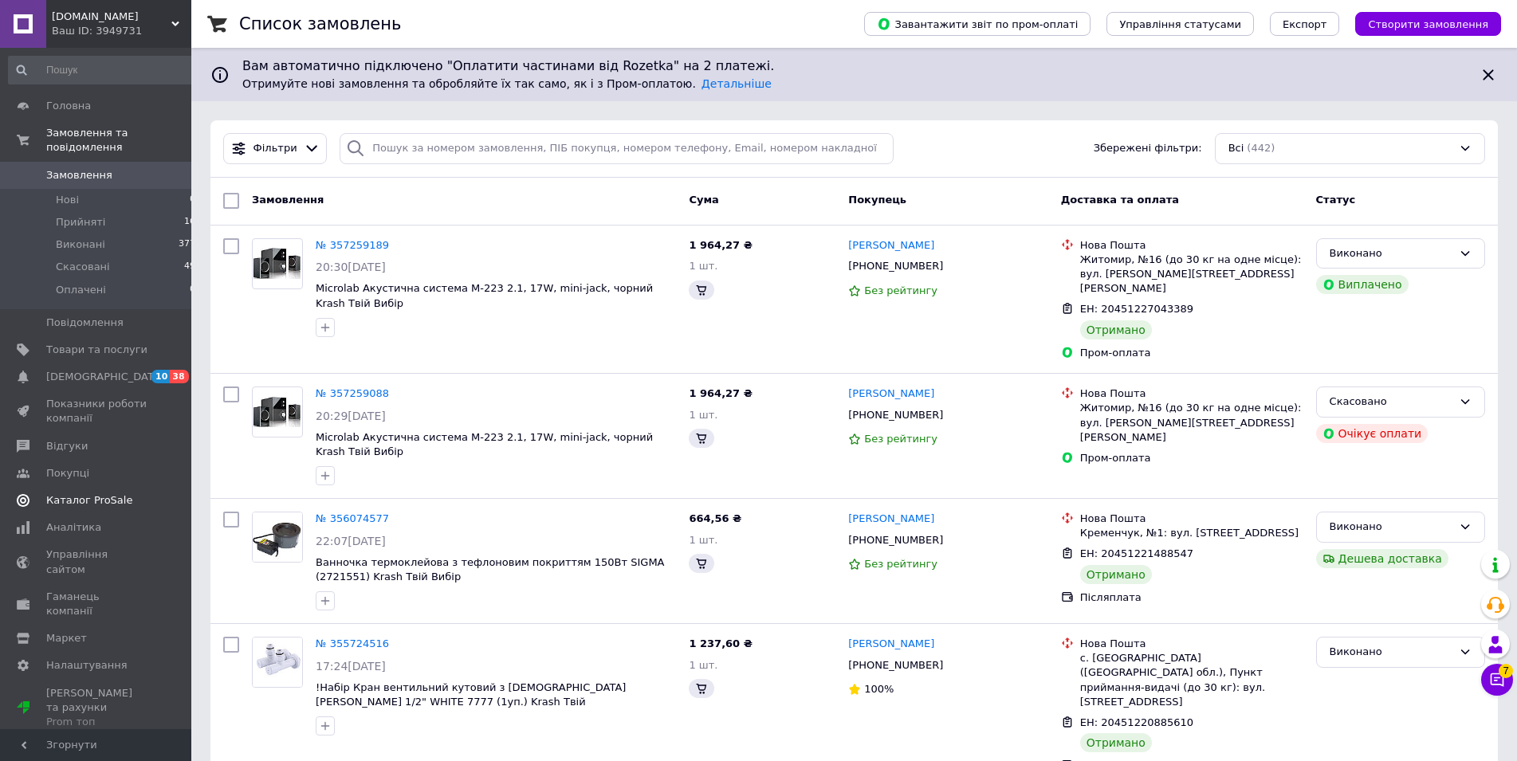
click at [66, 493] on span "Каталог ProSale" at bounding box center [89, 500] width 86 height 14
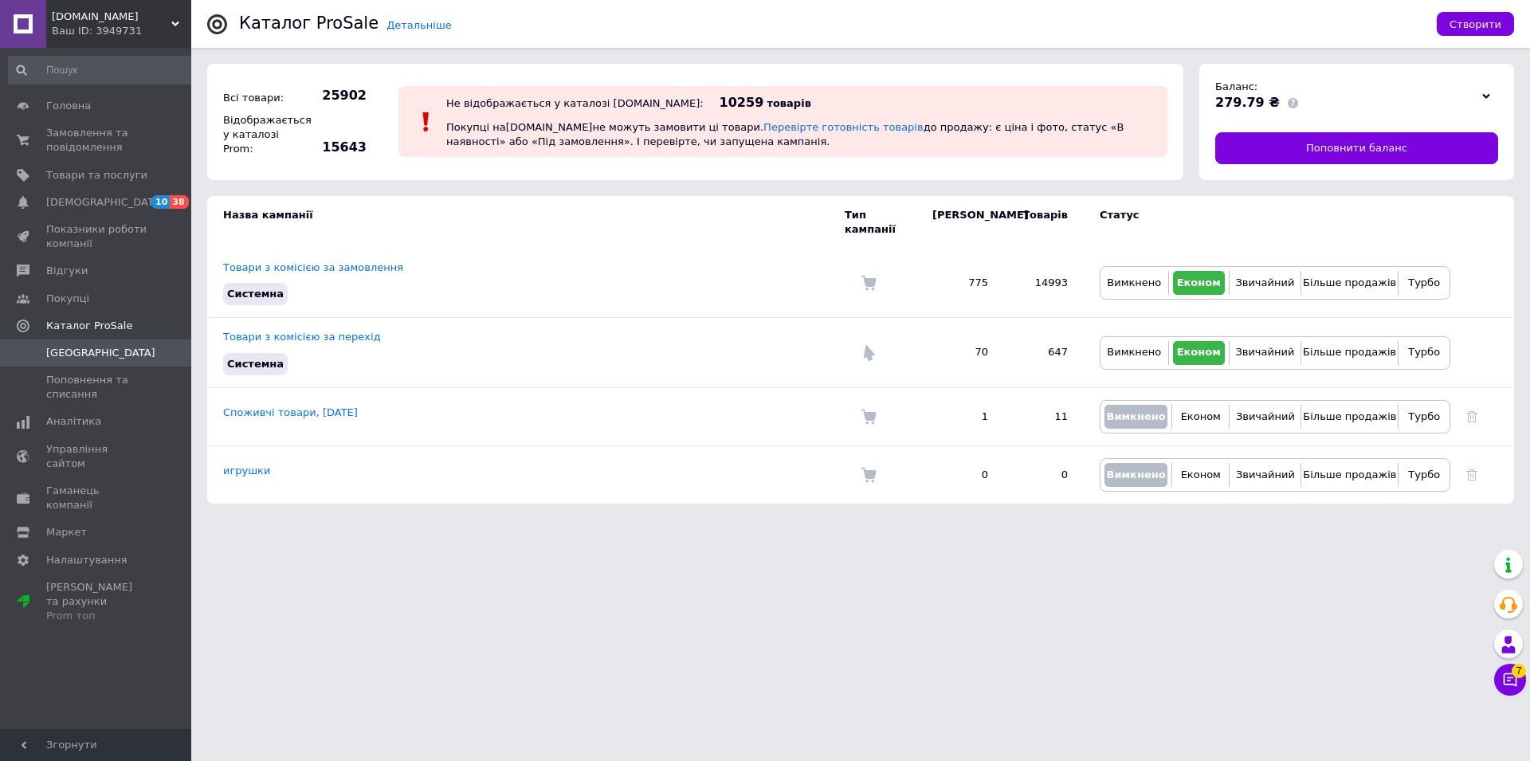
click at [55, 12] on span "[DOMAIN_NAME]" at bounding box center [112, 17] width 120 height 14
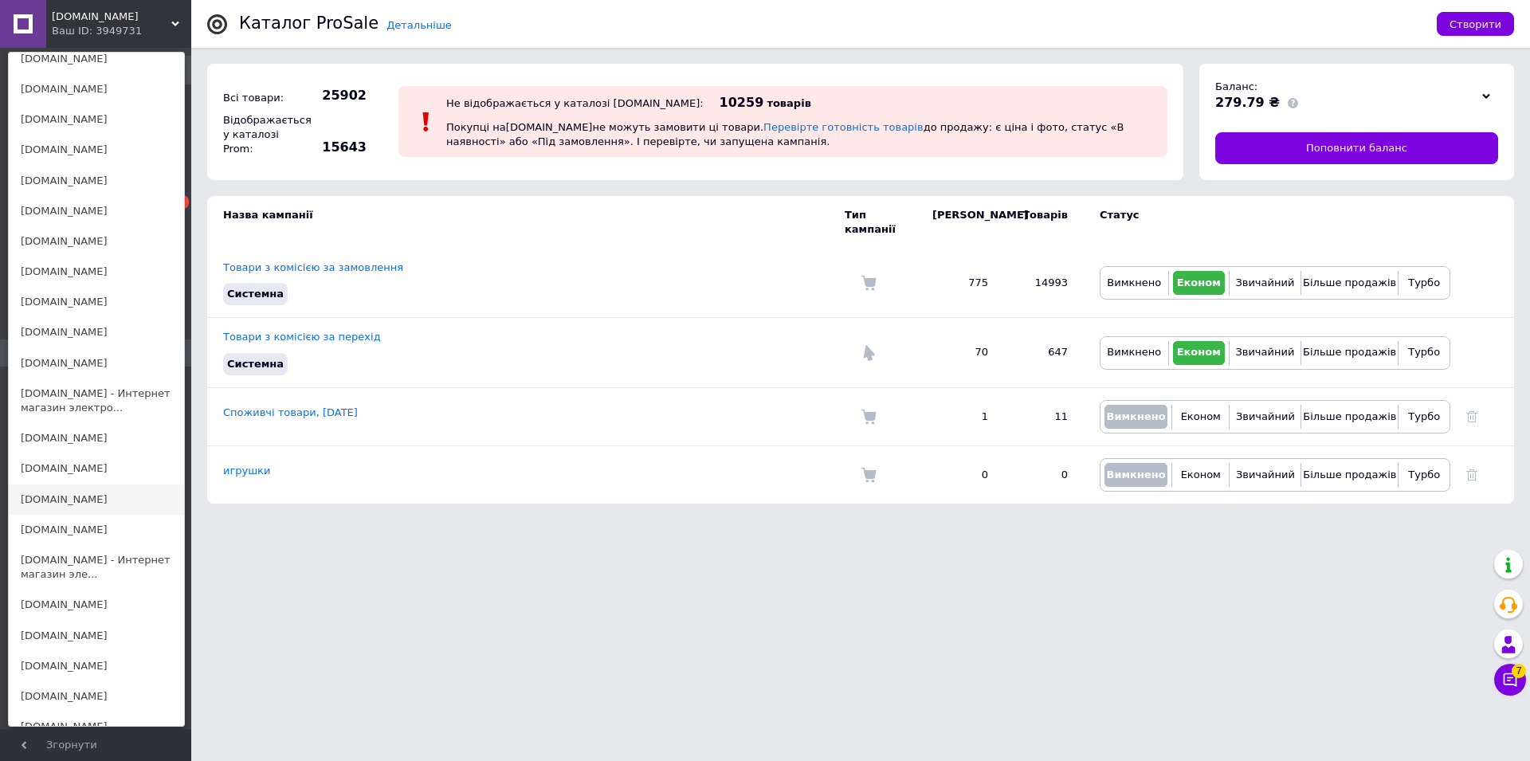
scroll to position [650, 0]
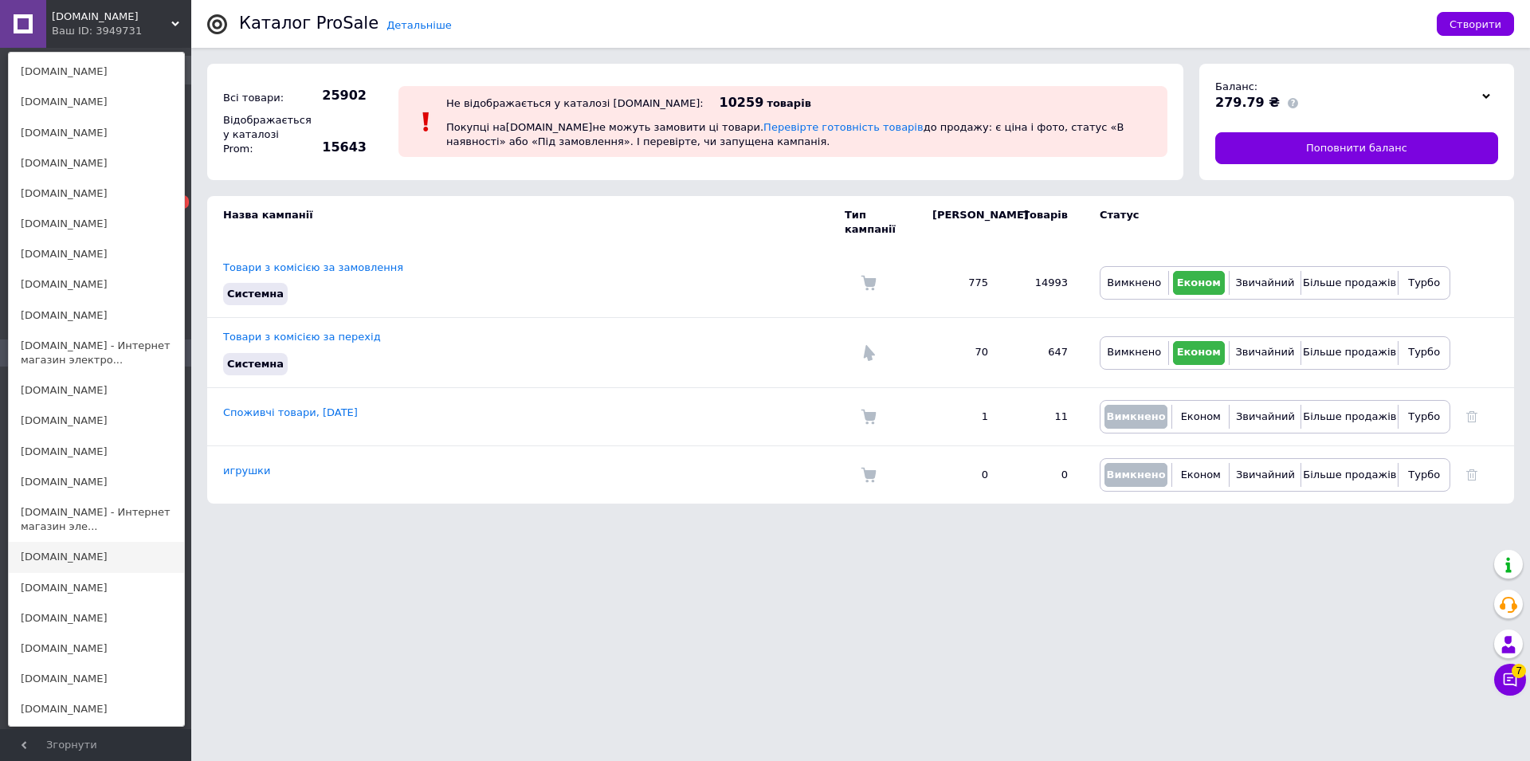
click at [75, 547] on link "[DOMAIN_NAME]" at bounding box center [96, 557] width 175 height 30
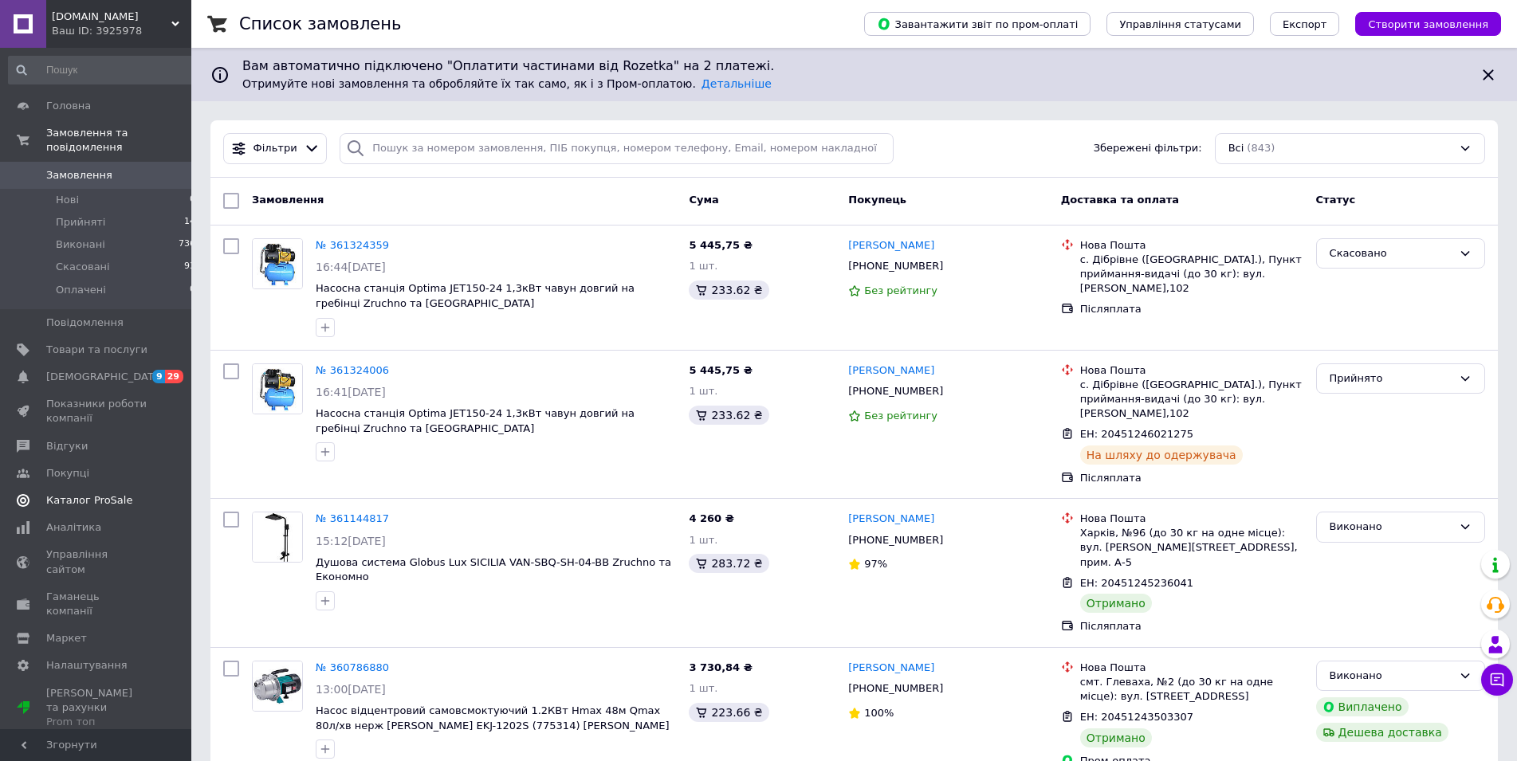
click at [100, 493] on span "Каталог ProSale" at bounding box center [89, 500] width 86 height 14
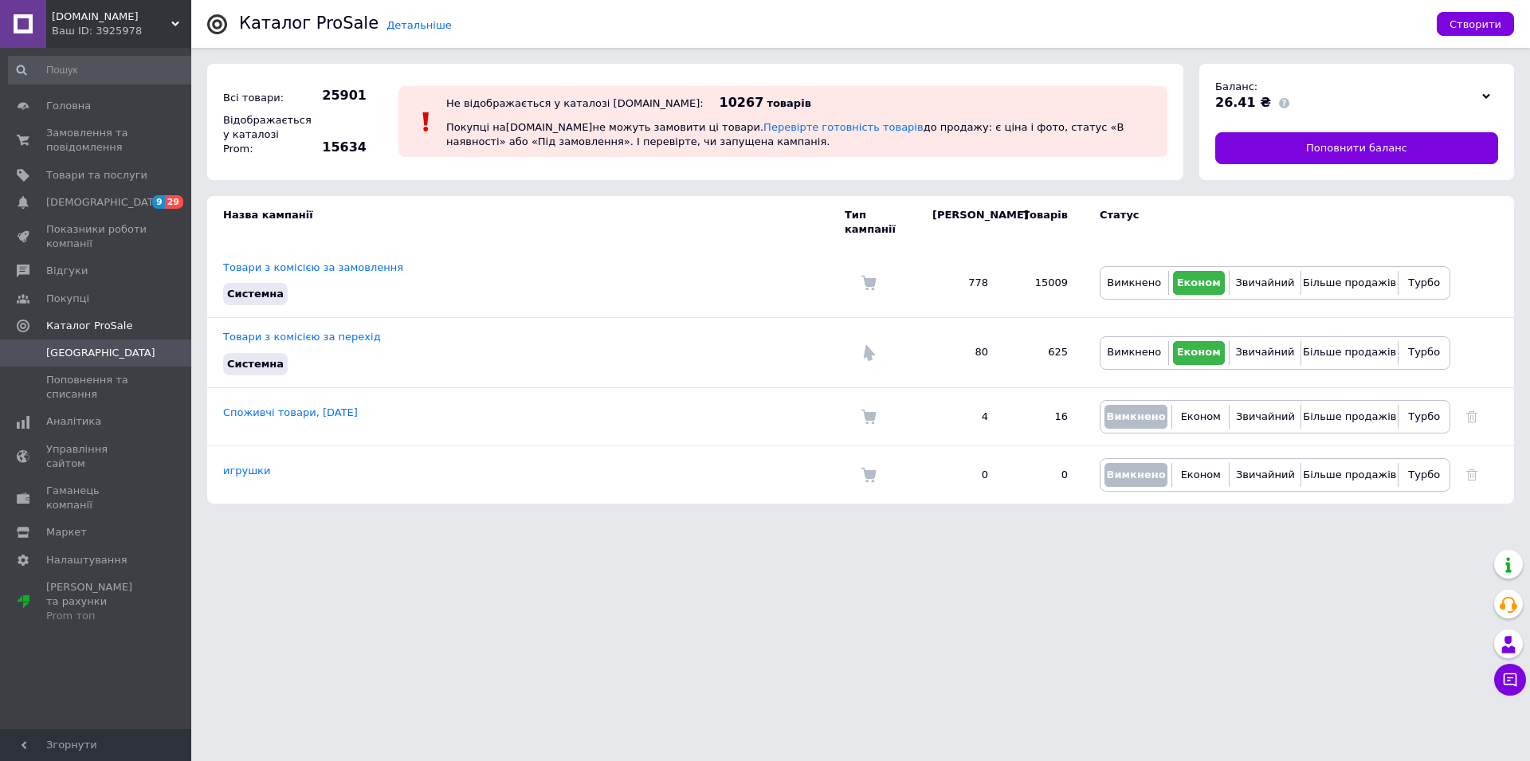
click at [49, 20] on div "[DOMAIN_NAME] Ваш ID: 3925978" at bounding box center [118, 24] width 145 height 48
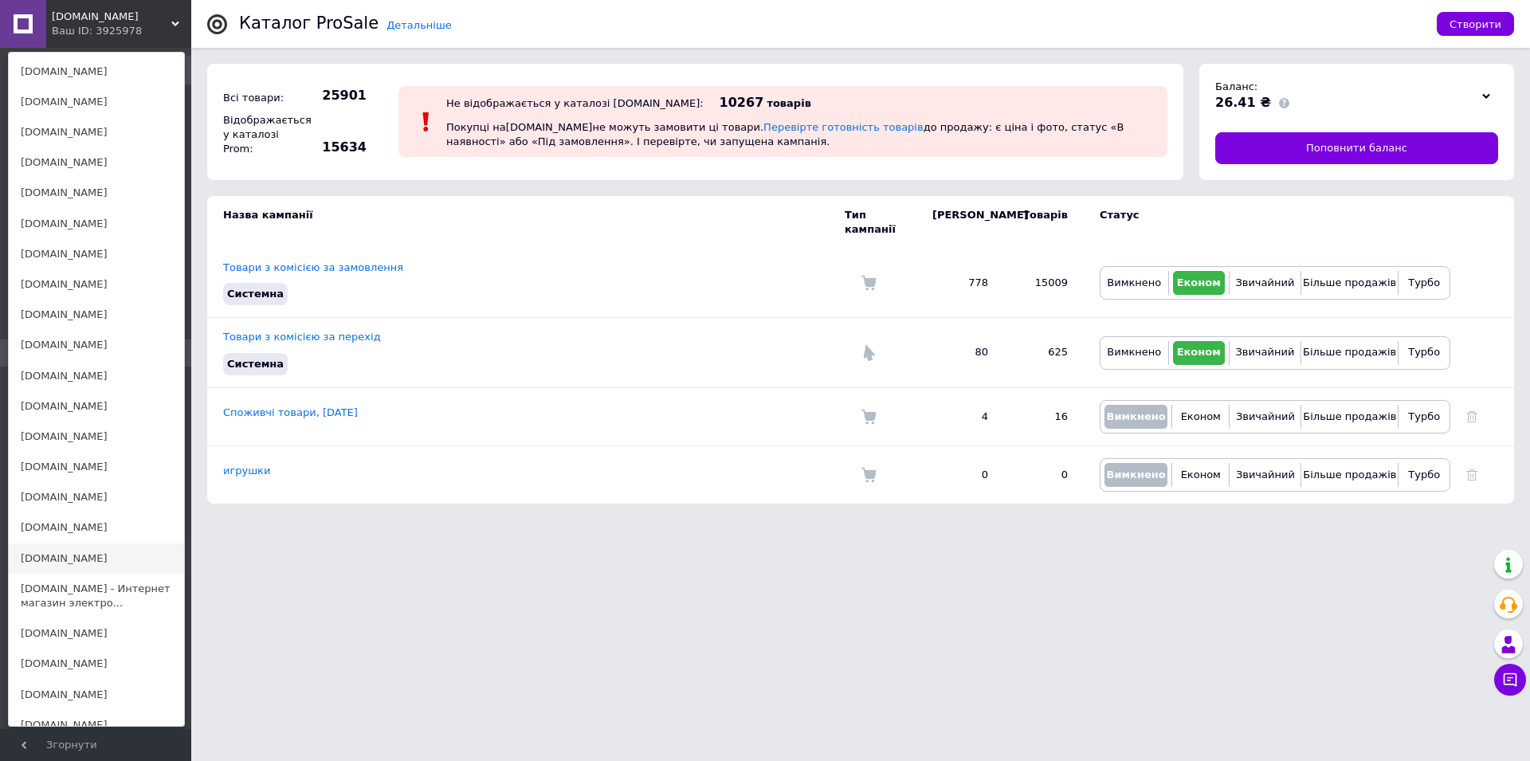
scroll to position [488, 0]
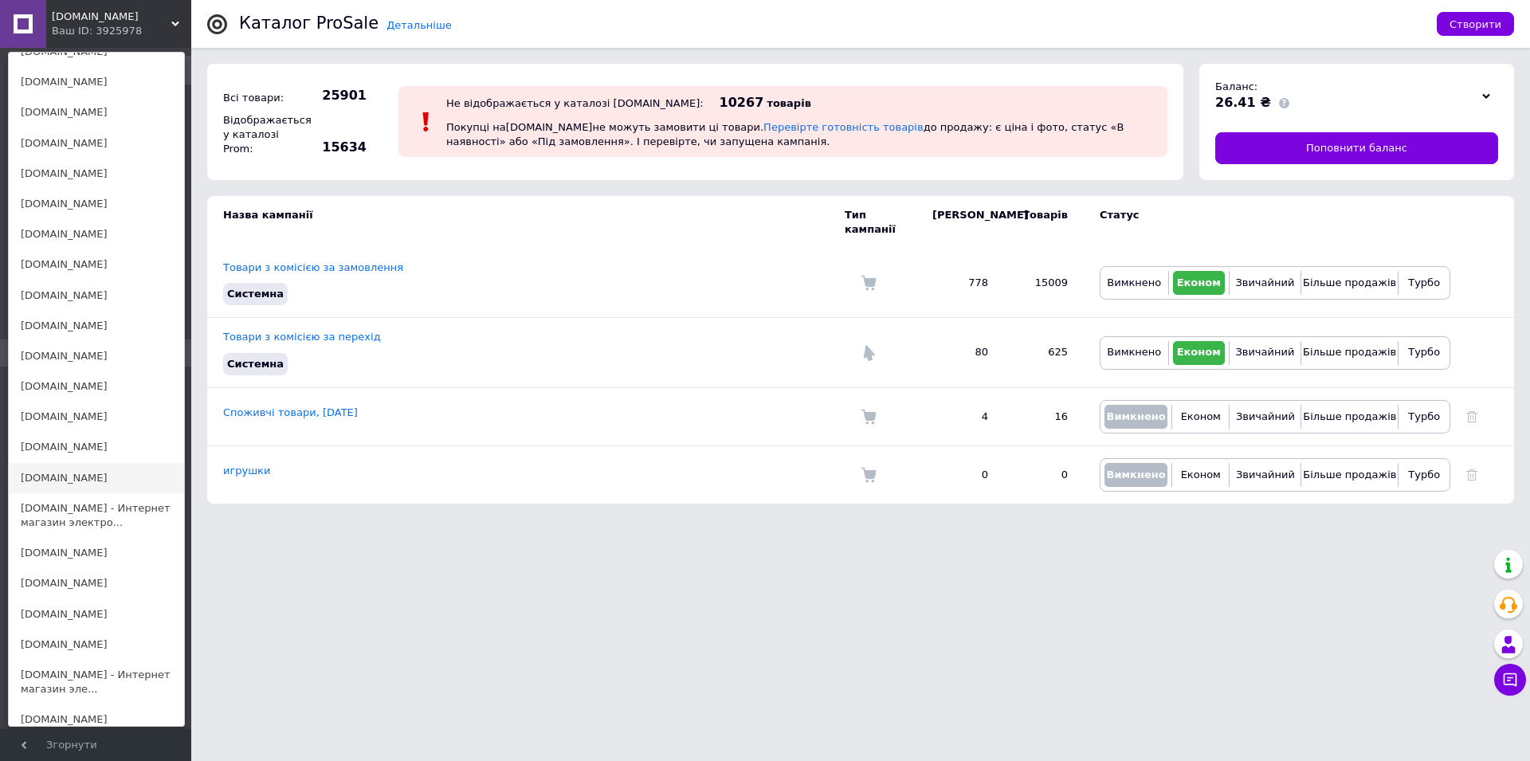
click at [37, 463] on link "[DOMAIN_NAME]" at bounding box center [96, 478] width 175 height 30
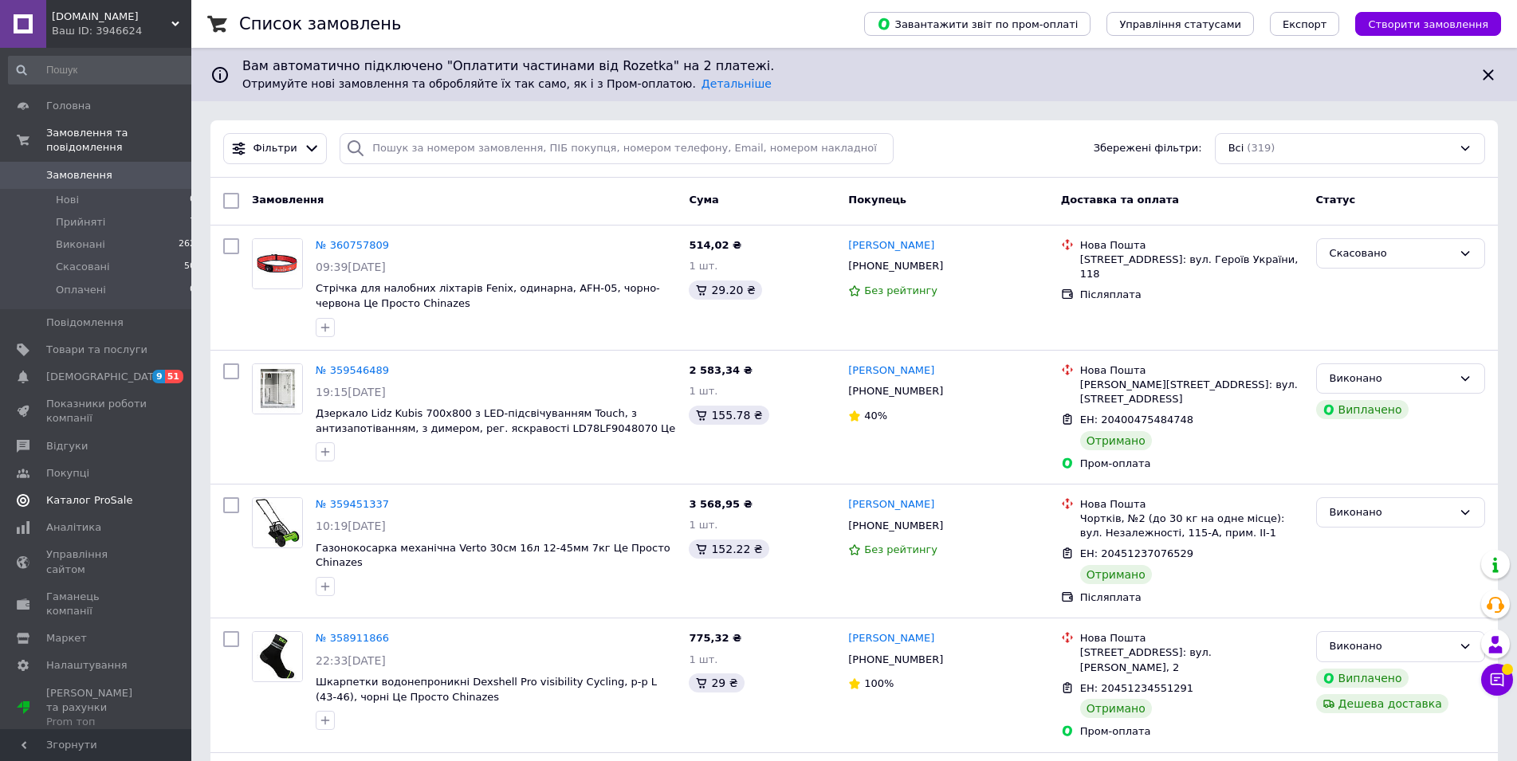
click at [92, 493] on span "Каталог ProSale" at bounding box center [89, 500] width 86 height 14
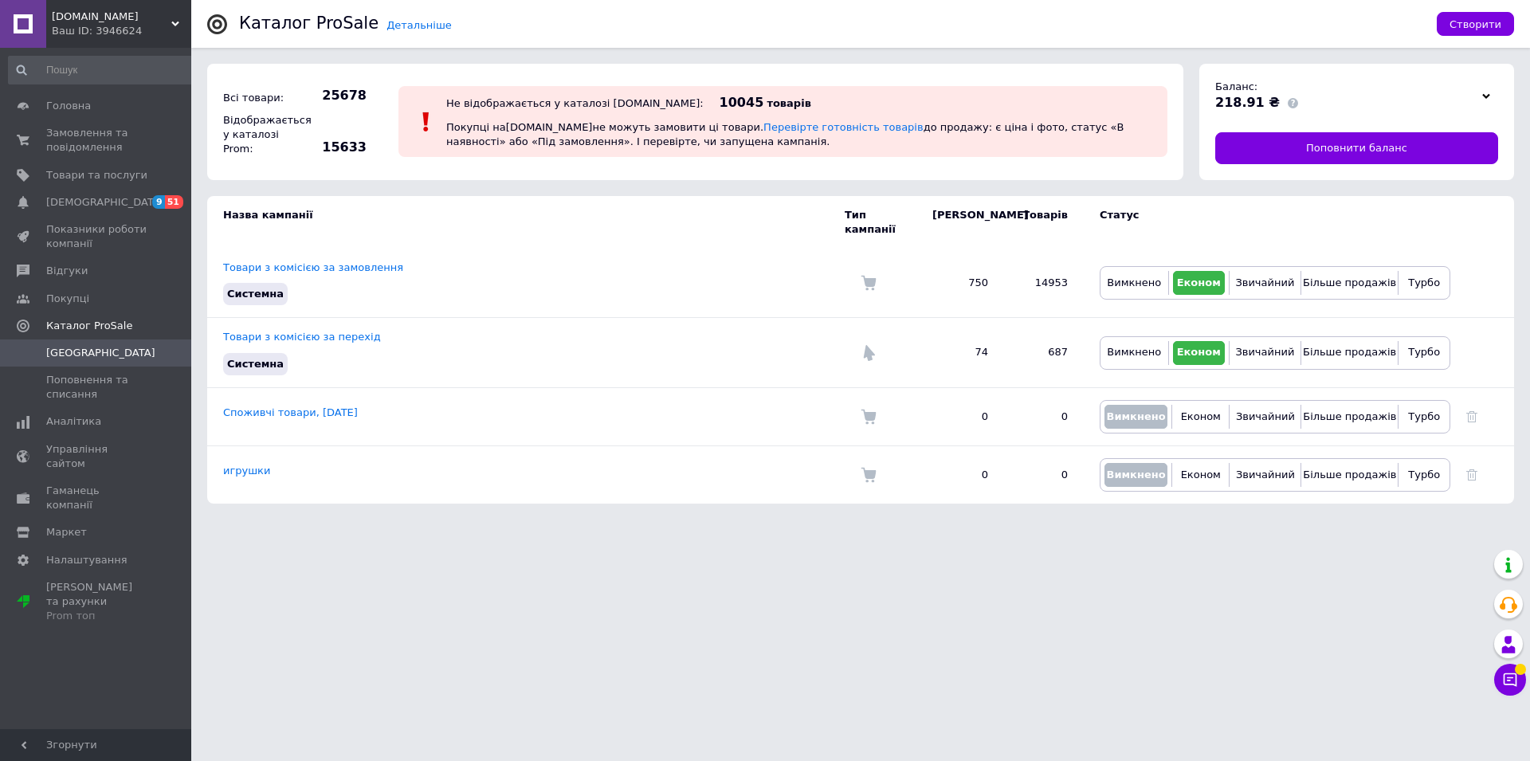
drag, startPoint x: 84, startPoint y: 23, endPoint x: 89, endPoint y: 8, distance: 15.9
click at [84, 22] on span "[DOMAIN_NAME]" at bounding box center [112, 17] width 120 height 14
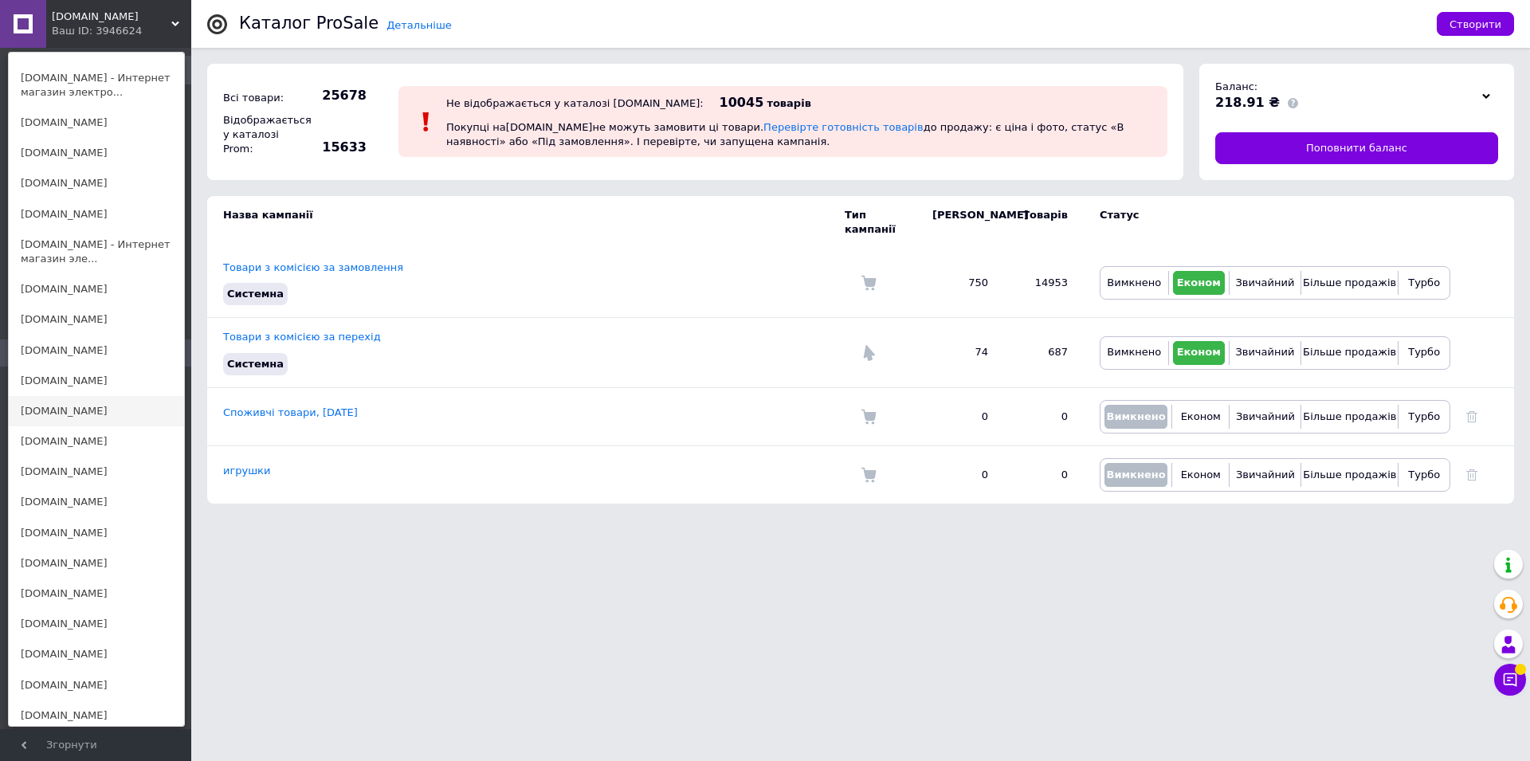
scroll to position [894, 0]
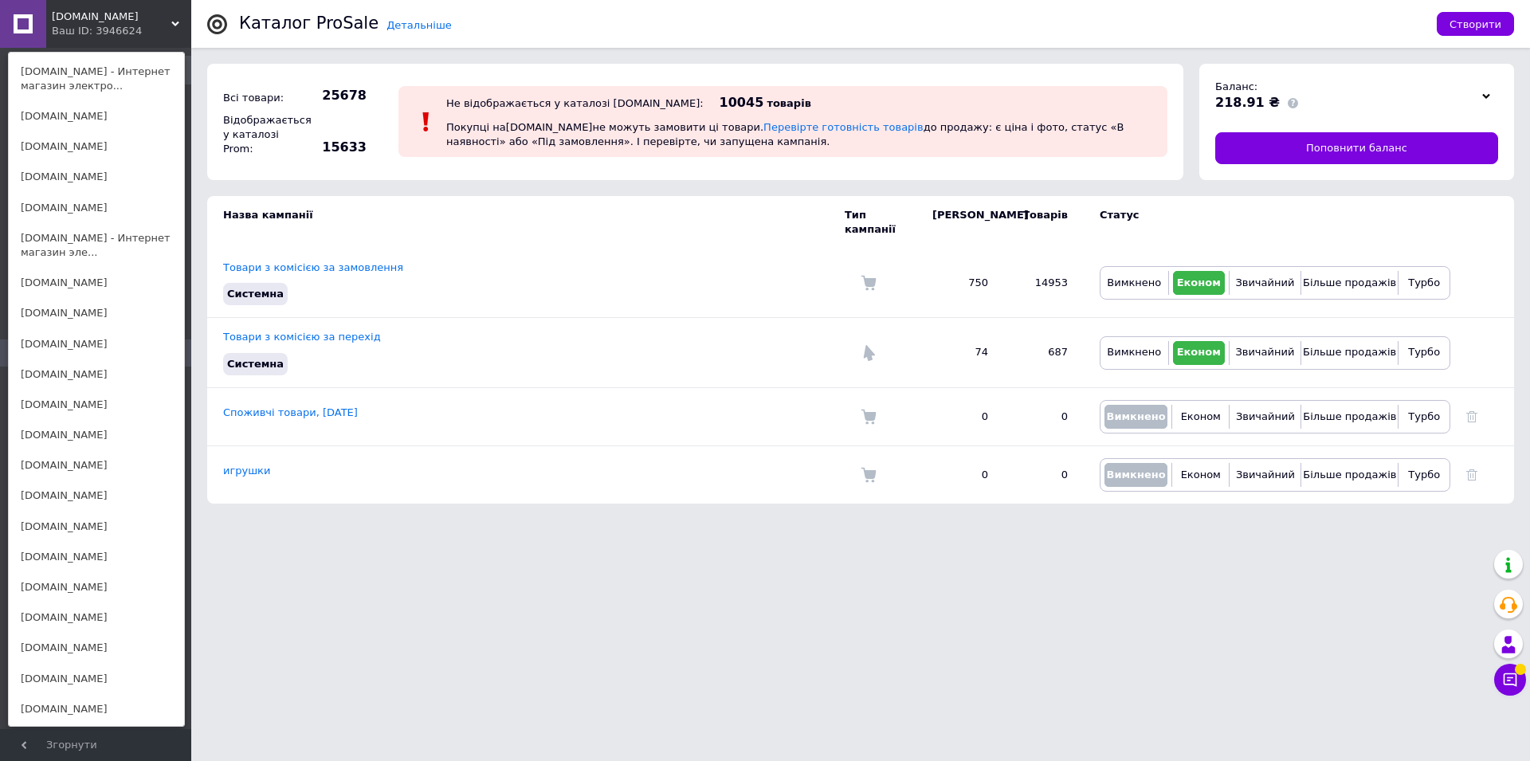
click at [61, 15] on span "[DOMAIN_NAME]" at bounding box center [112, 17] width 120 height 14
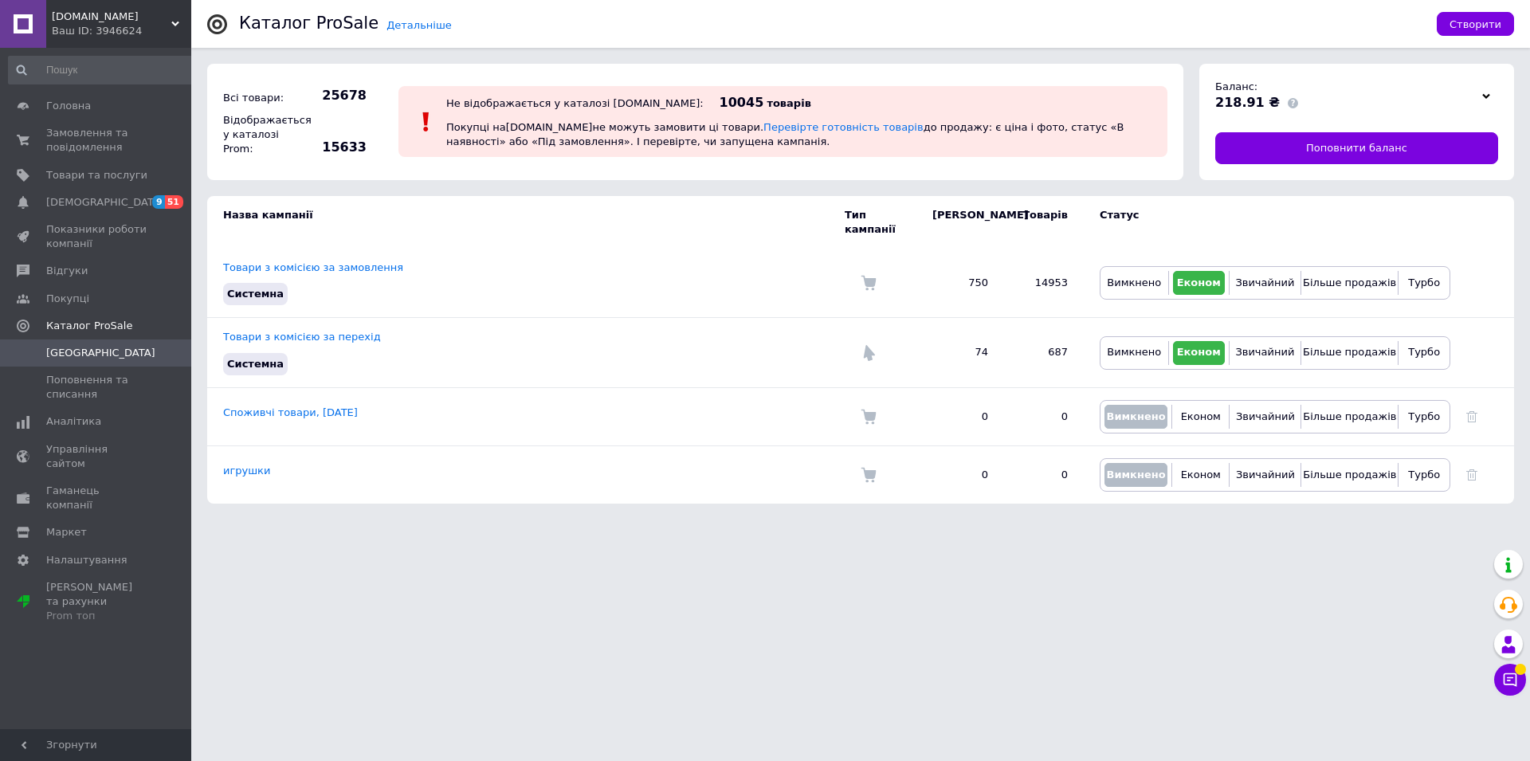
click at [69, 17] on span "[DOMAIN_NAME]" at bounding box center [112, 17] width 120 height 14
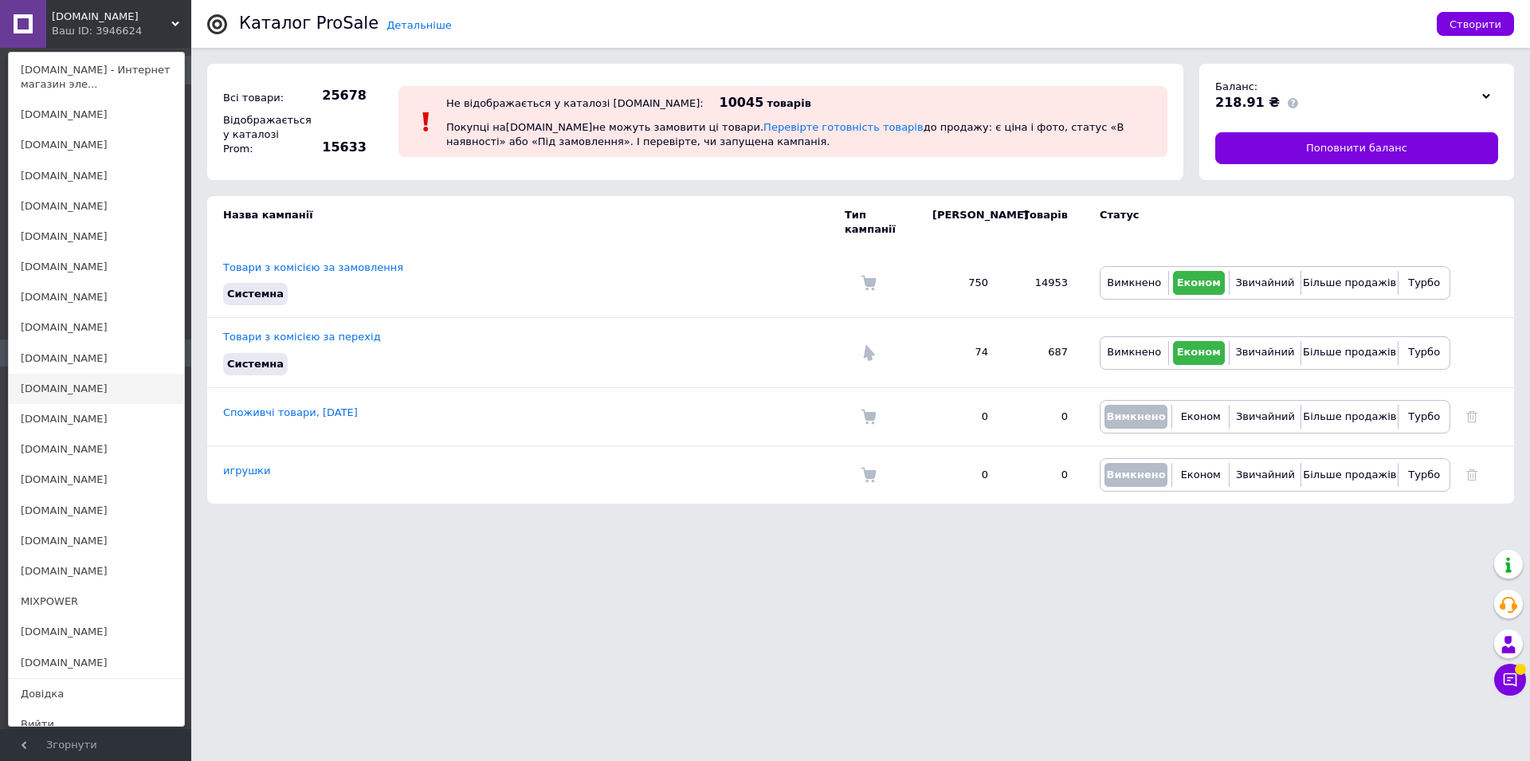
scroll to position [981, 0]
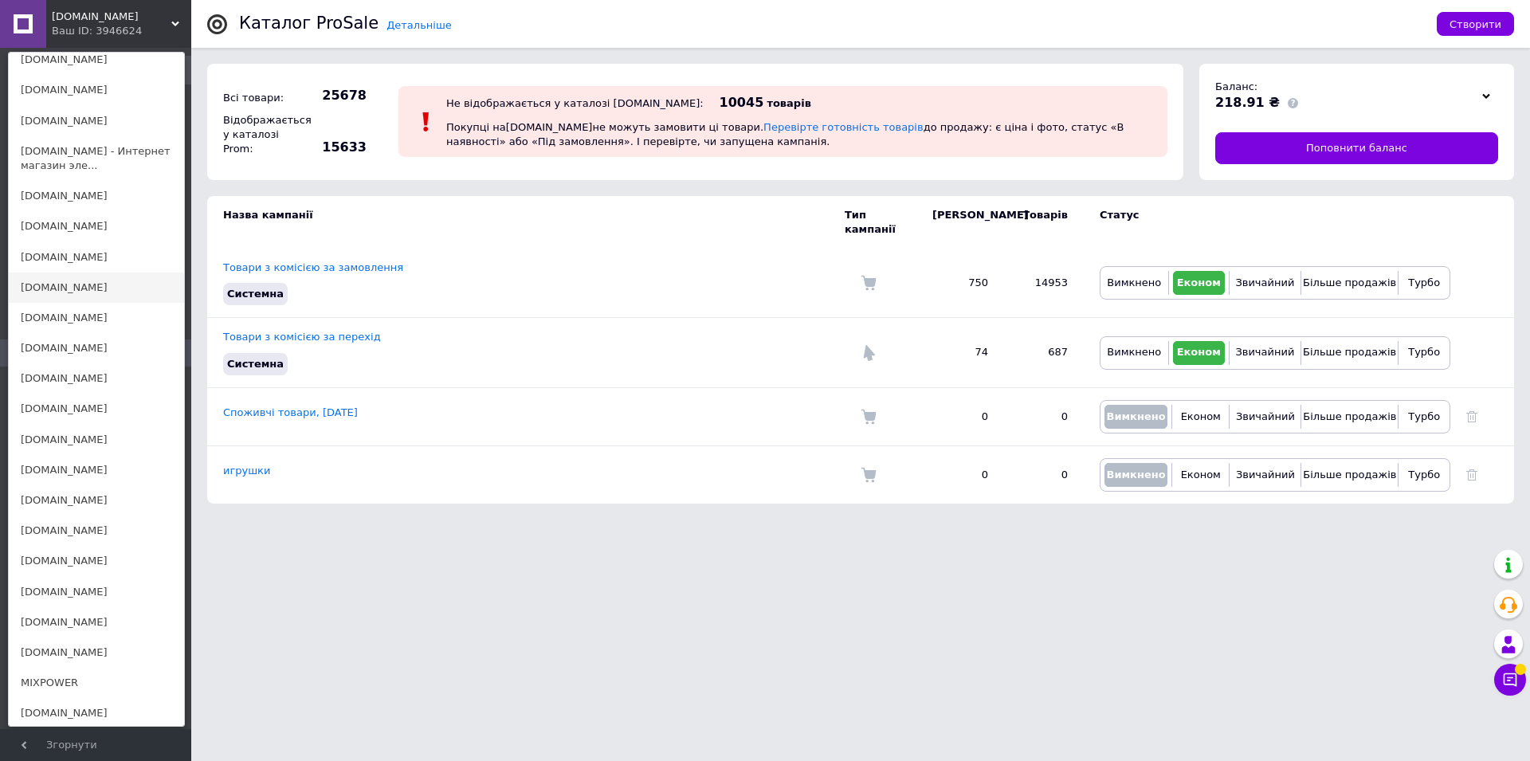
click at [57, 277] on link "[DOMAIN_NAME]" at bounding box center [96, 288] width 175 height 30
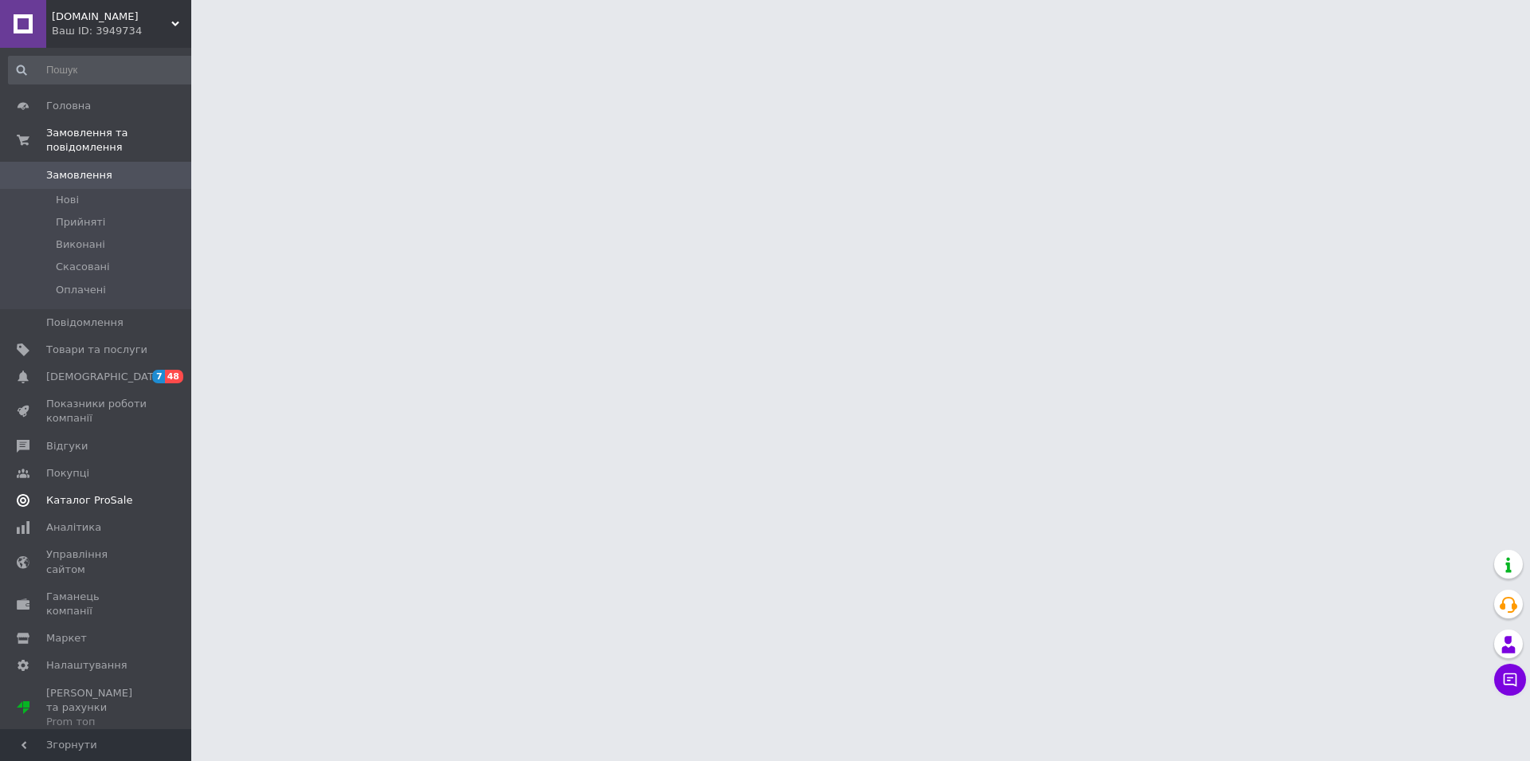
click at [105, 493] on span "Каталог ProSale" at bounding box center [89, 500] width 86 height 14
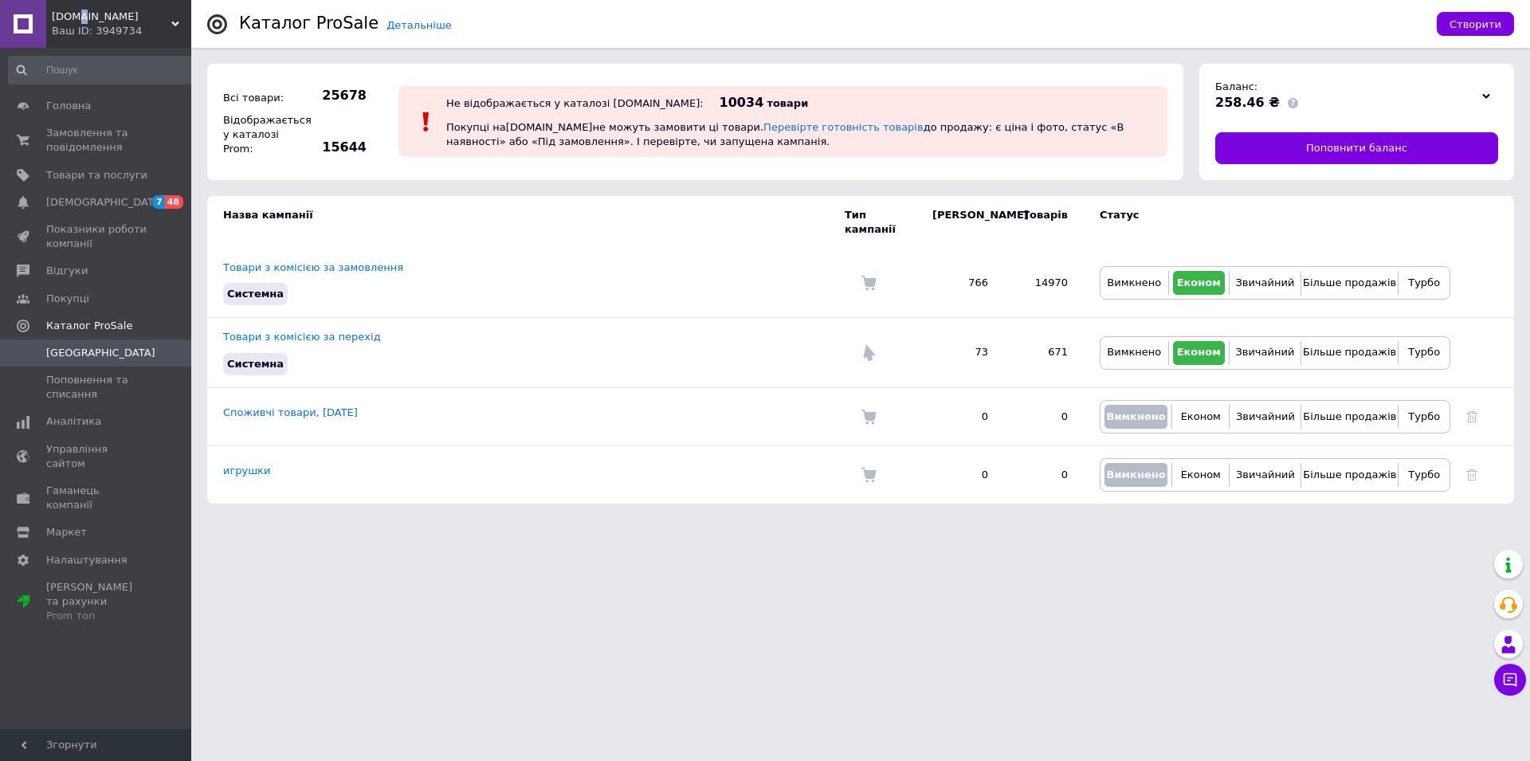
drag, startPoint x: 78, startPoint y: 14, endPoint x: 84, endPoint y: 8, distance: 8.5
click at [77, 13] on span "[DOMAIN_NAME]" at bounding box center [112, 17] width 120 height 14
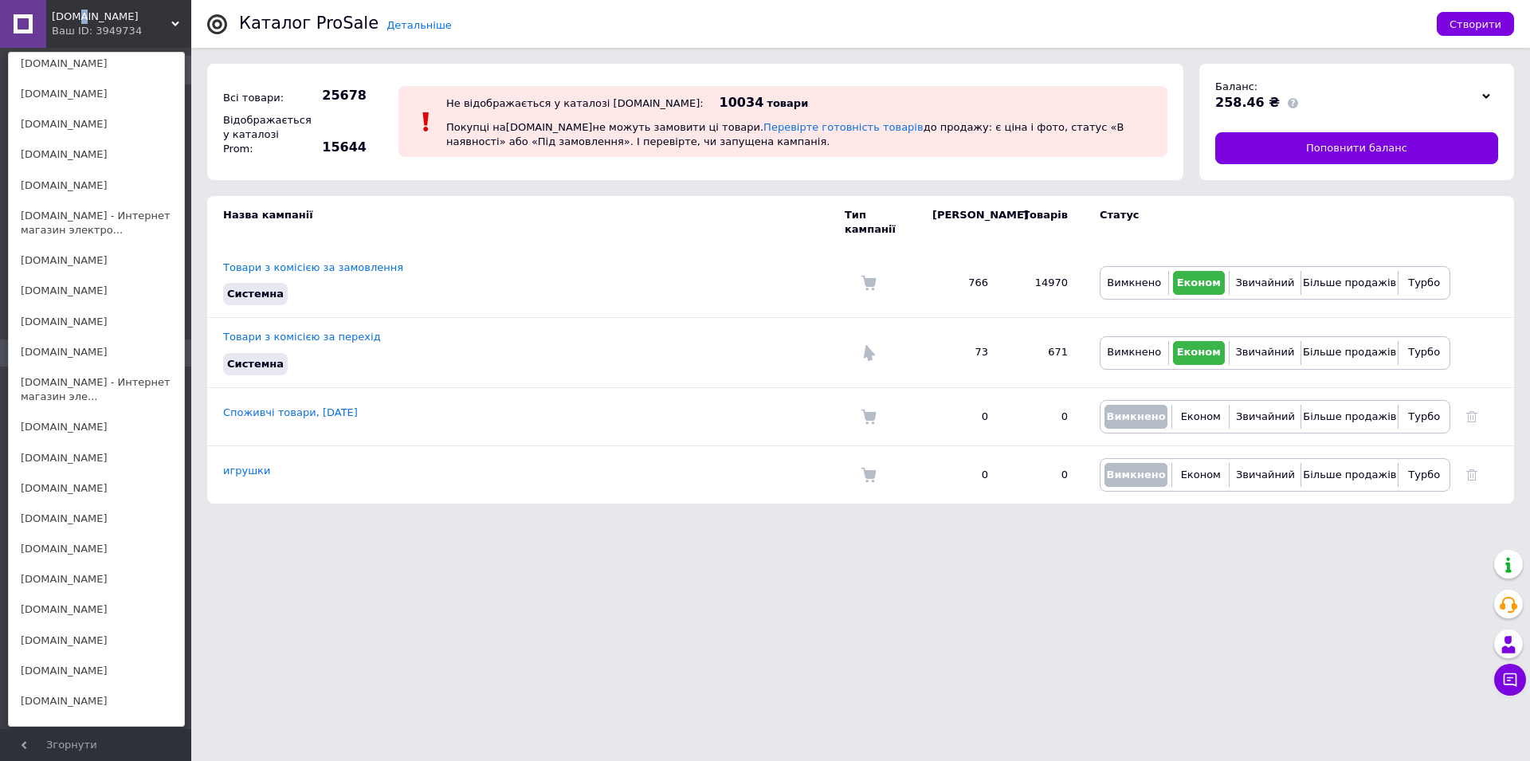
scroll to position [813, 0]
click at [57, 471] on link "[DOMAIN_NAME]" at bounding box center [96, 486] width 175 height 30
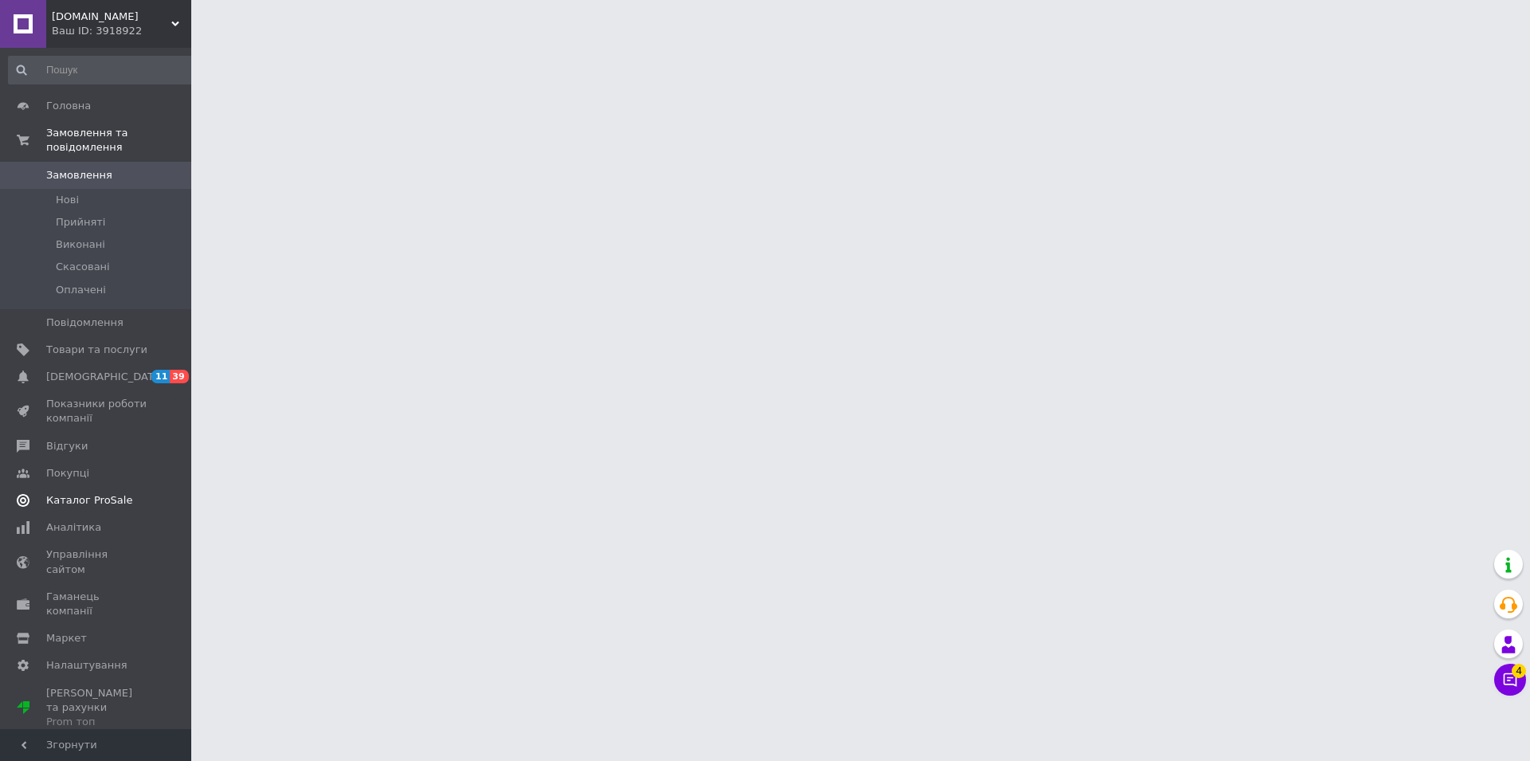
click at [84, 493] on span "Каталог ProSale" at bounding box center [89, 500] width 86 height 14
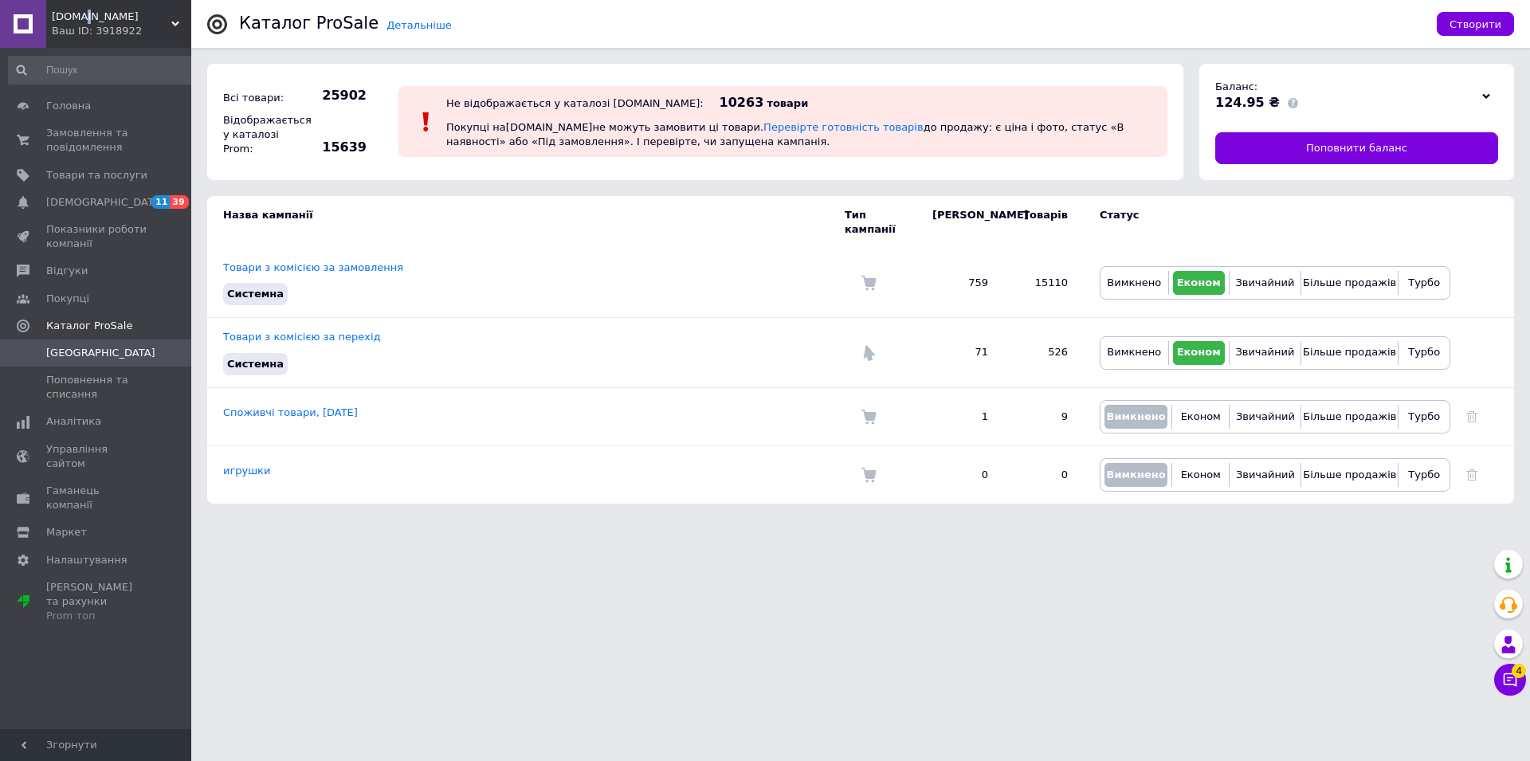
drag, startPoint x: 79, startPoint y: 18, endPoint x: 85, endPoint y: 6, distance: 13.5
click at [78, 18] on span "[DOMAIN_NAME]" at bounding box center [112, 17] width 120 height 14
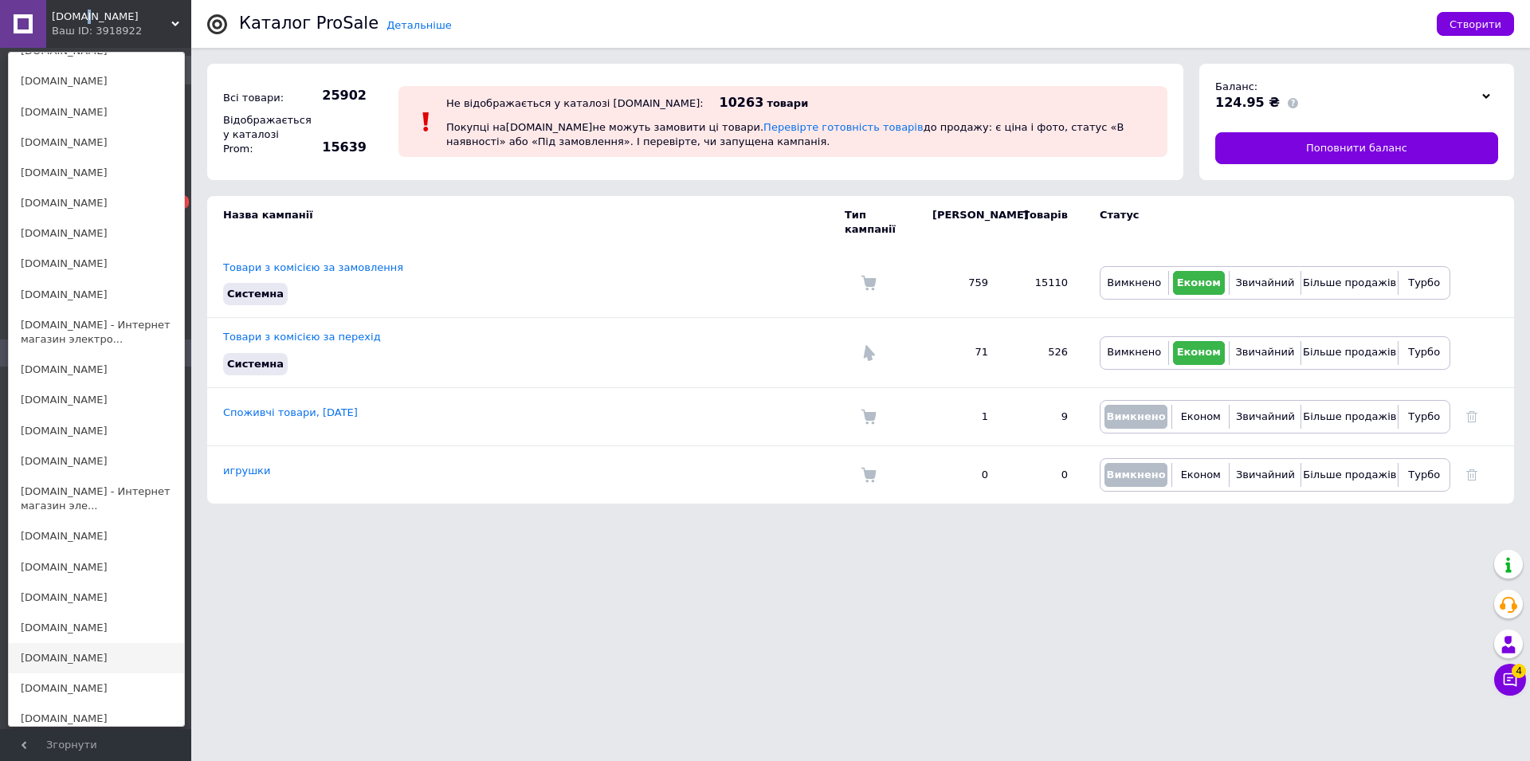
scroll to position [732, 0]
click at [57, 615] on link "[DOMAIN_NAME]" at bounding box center [96, 628] width 175 height 30
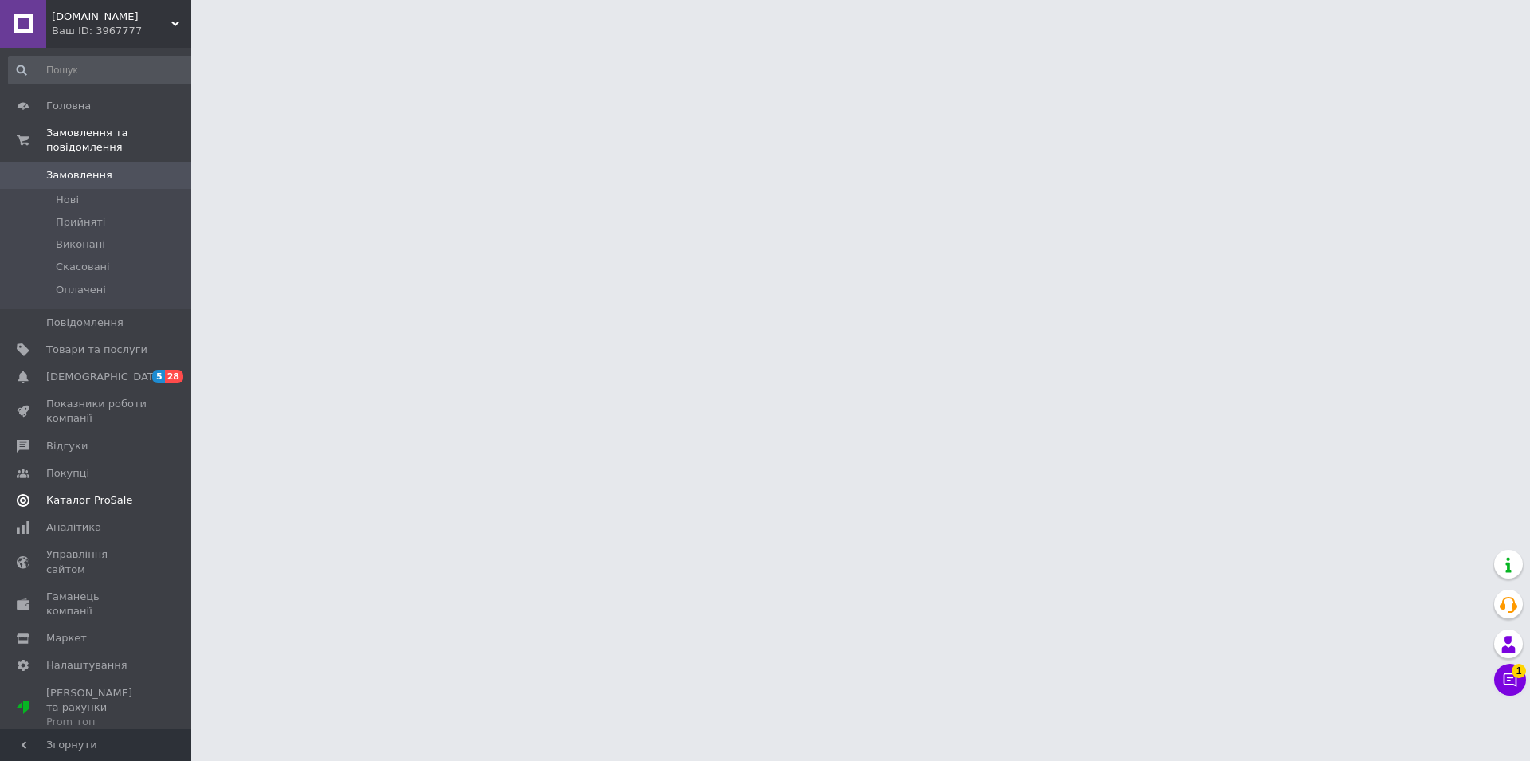
click at [103, 493] on span "Каталог ProSale" at bounding box center [89, 500] width 86 height 14
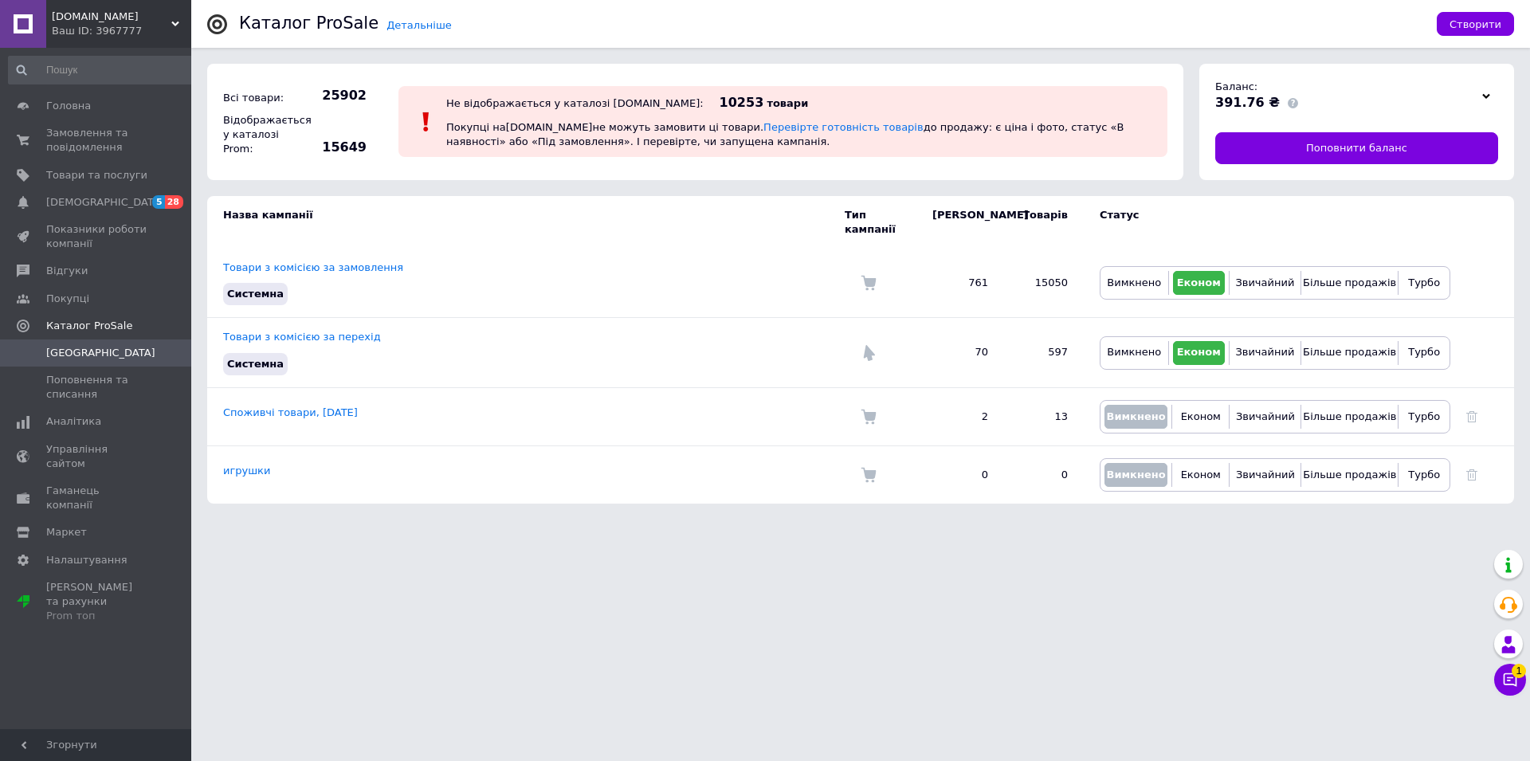
click at [67, 17] on span "[DOMAIN_NAME]" at bounding box center [112, 17] width 120 height 14
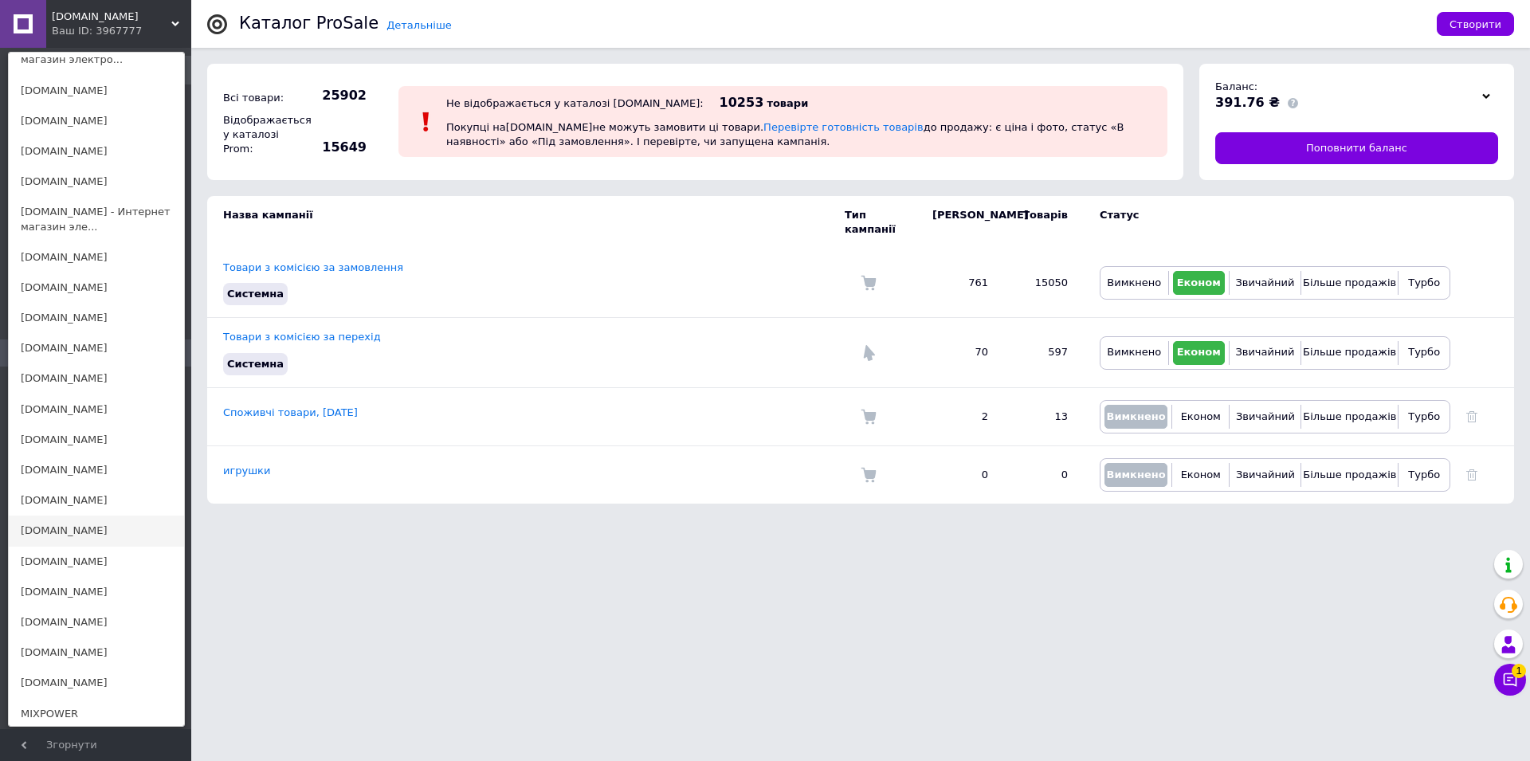
scroll to position [1057, 0]
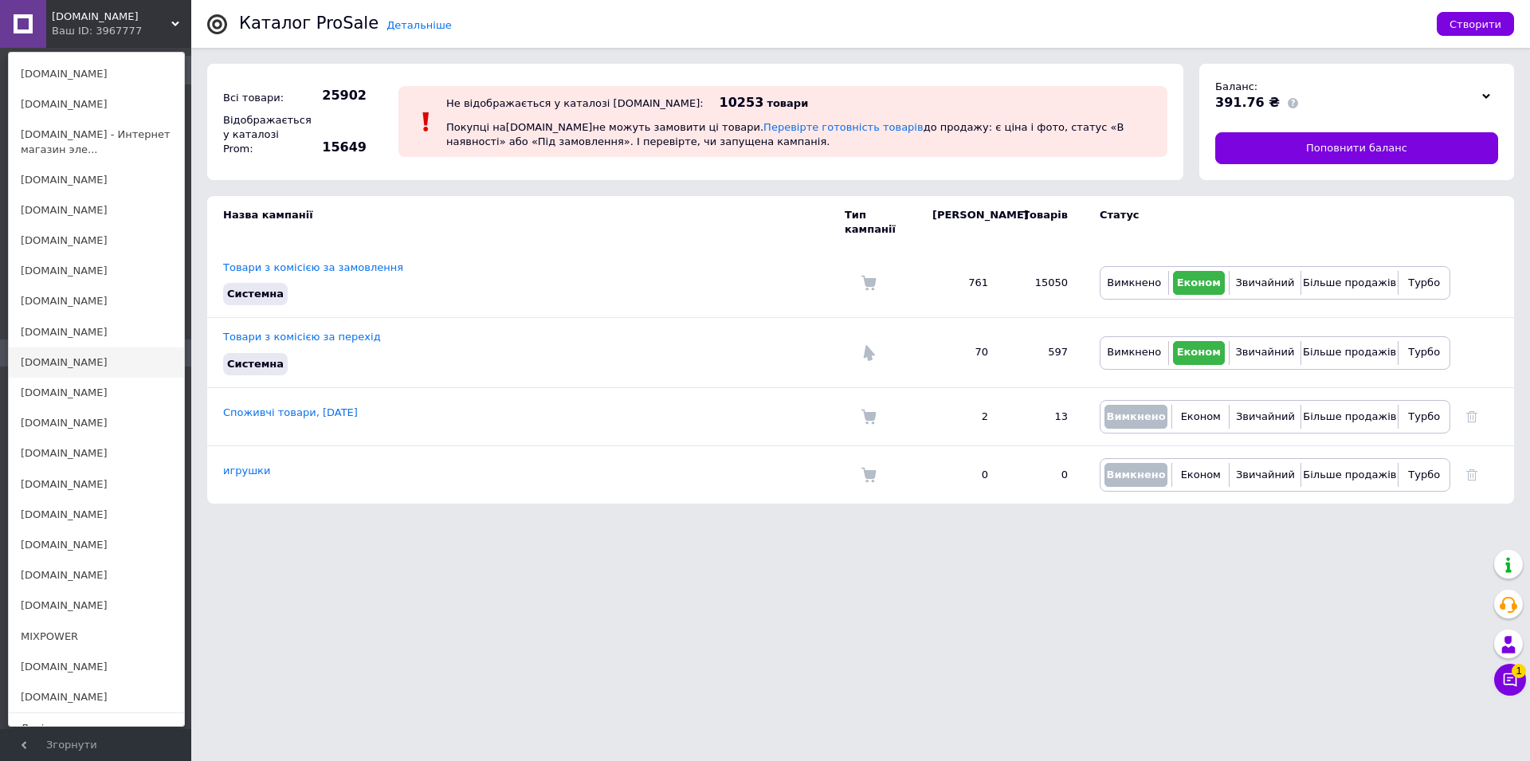
click at [71, 347] on link "[DOMAIN_NAME]" at bounding box center [96, 362] width 175 height 30
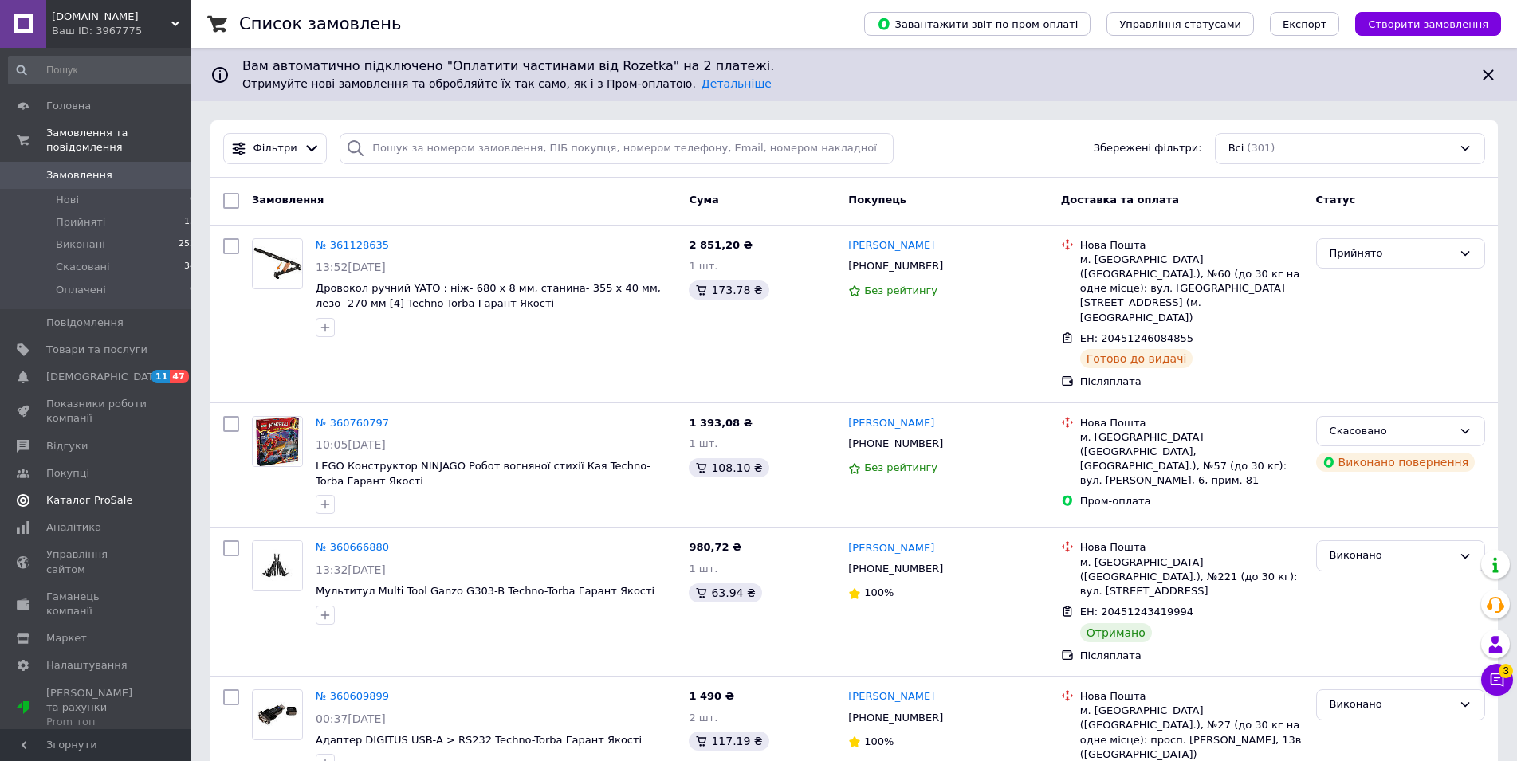
click at [85, 493] on span "Каталог ProSale" at bounding box center [89, 500] width 86 height 14
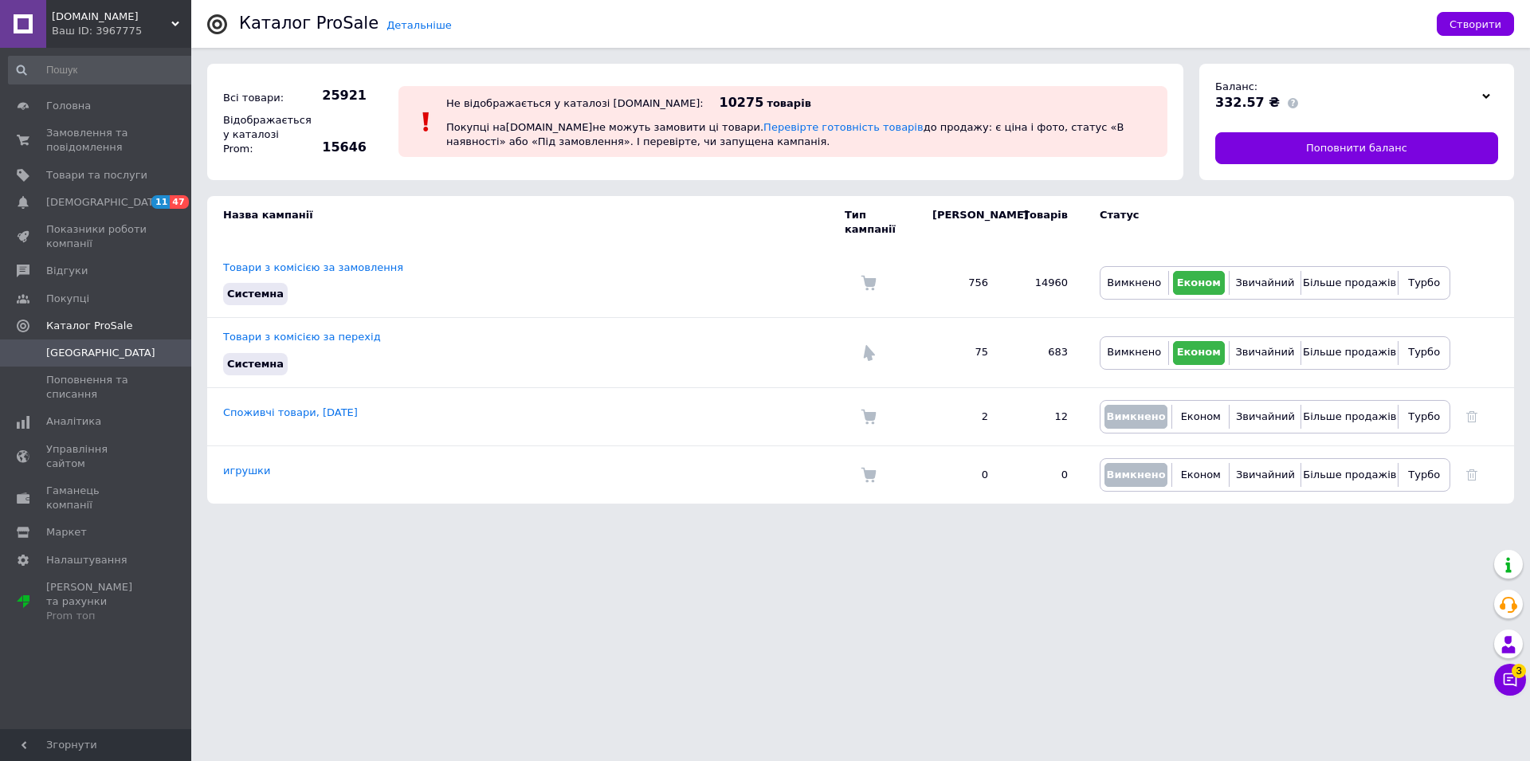
click at [66, 11] on span "[DOMAIN_NAME]" at bounding box center [112, 17] width 120 height 14
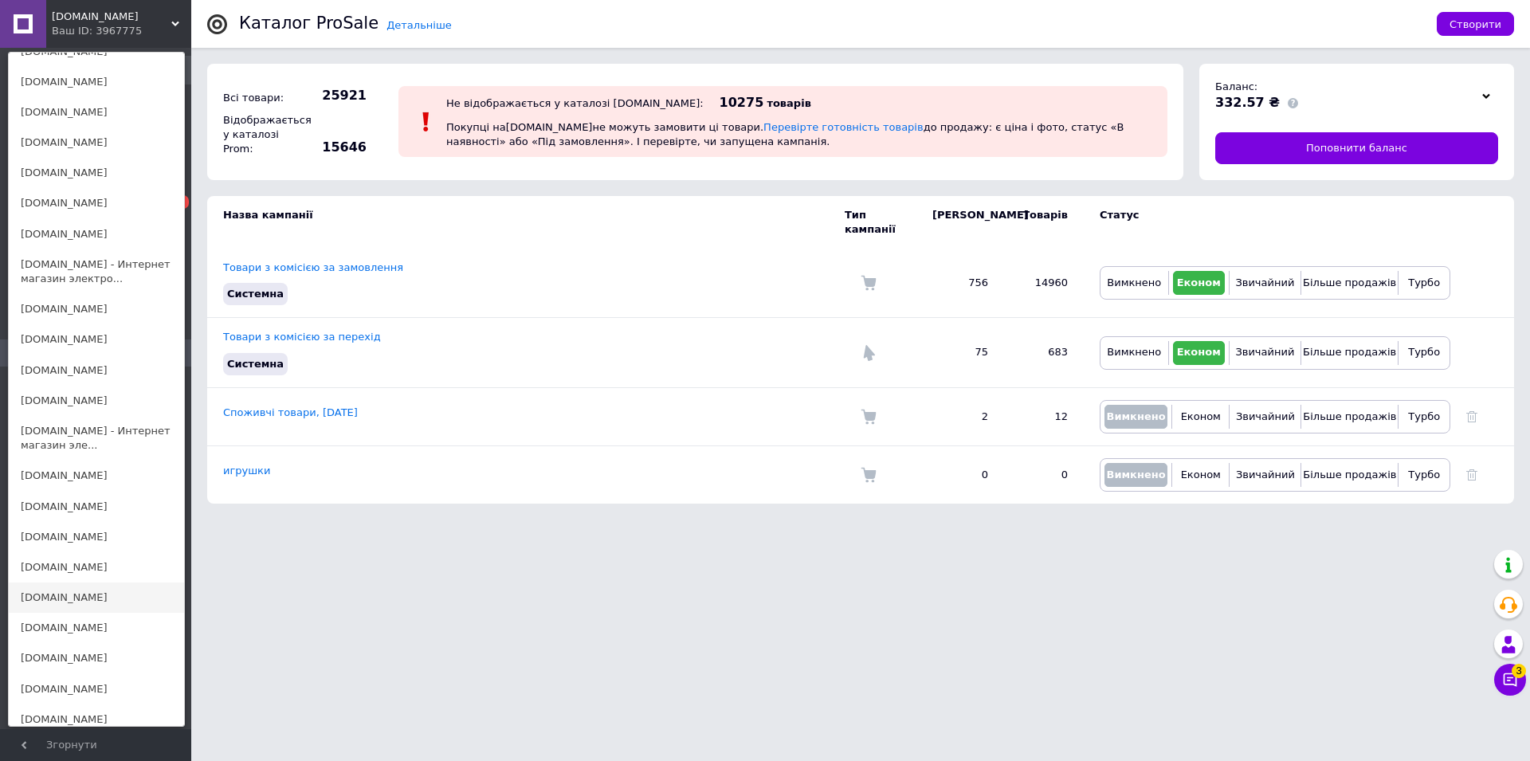
scroll to position [813, 0]
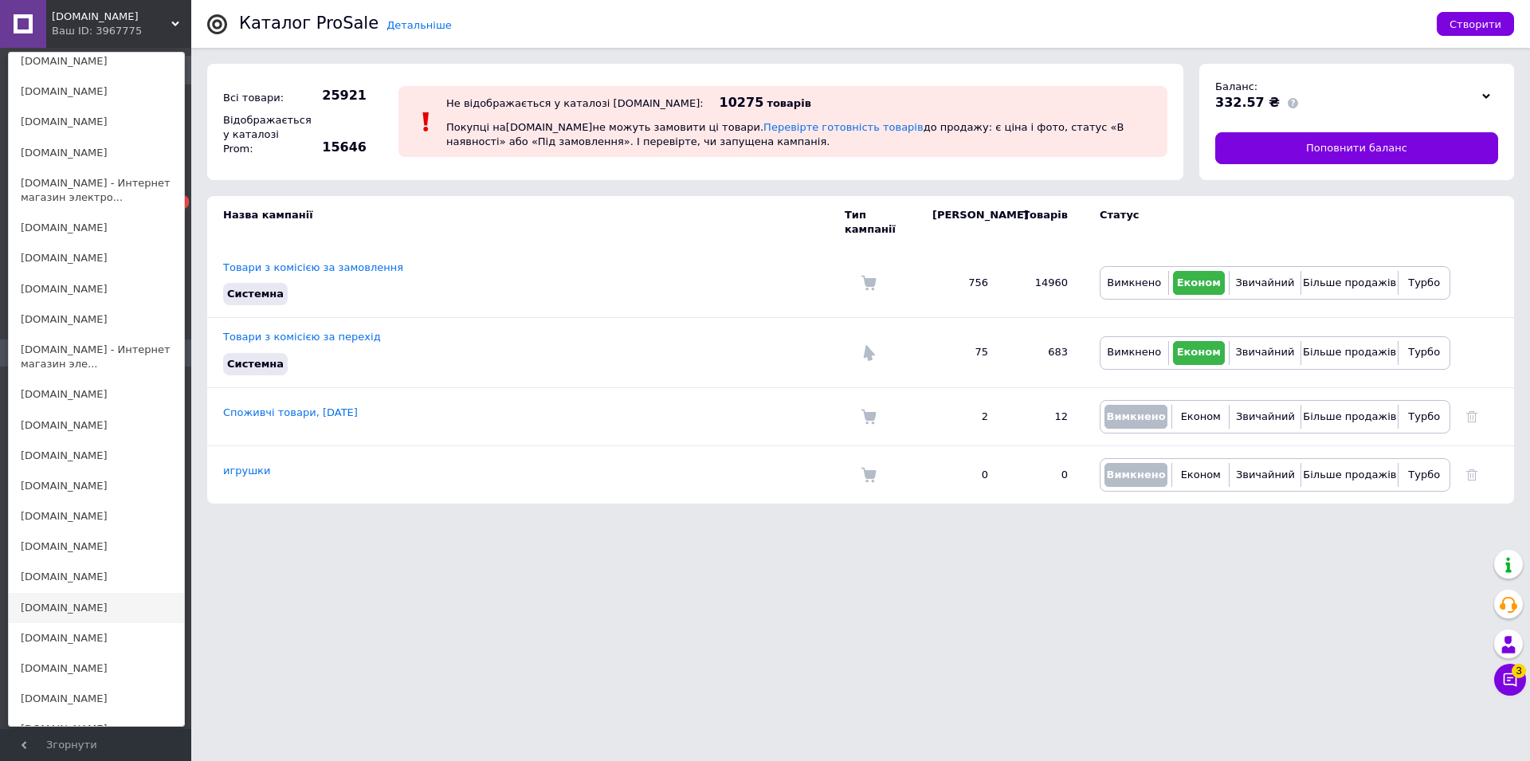
click at [62, 593] on link "[DOMAIN_NAME]" at bounding box center [96, 608] width 175 height 30
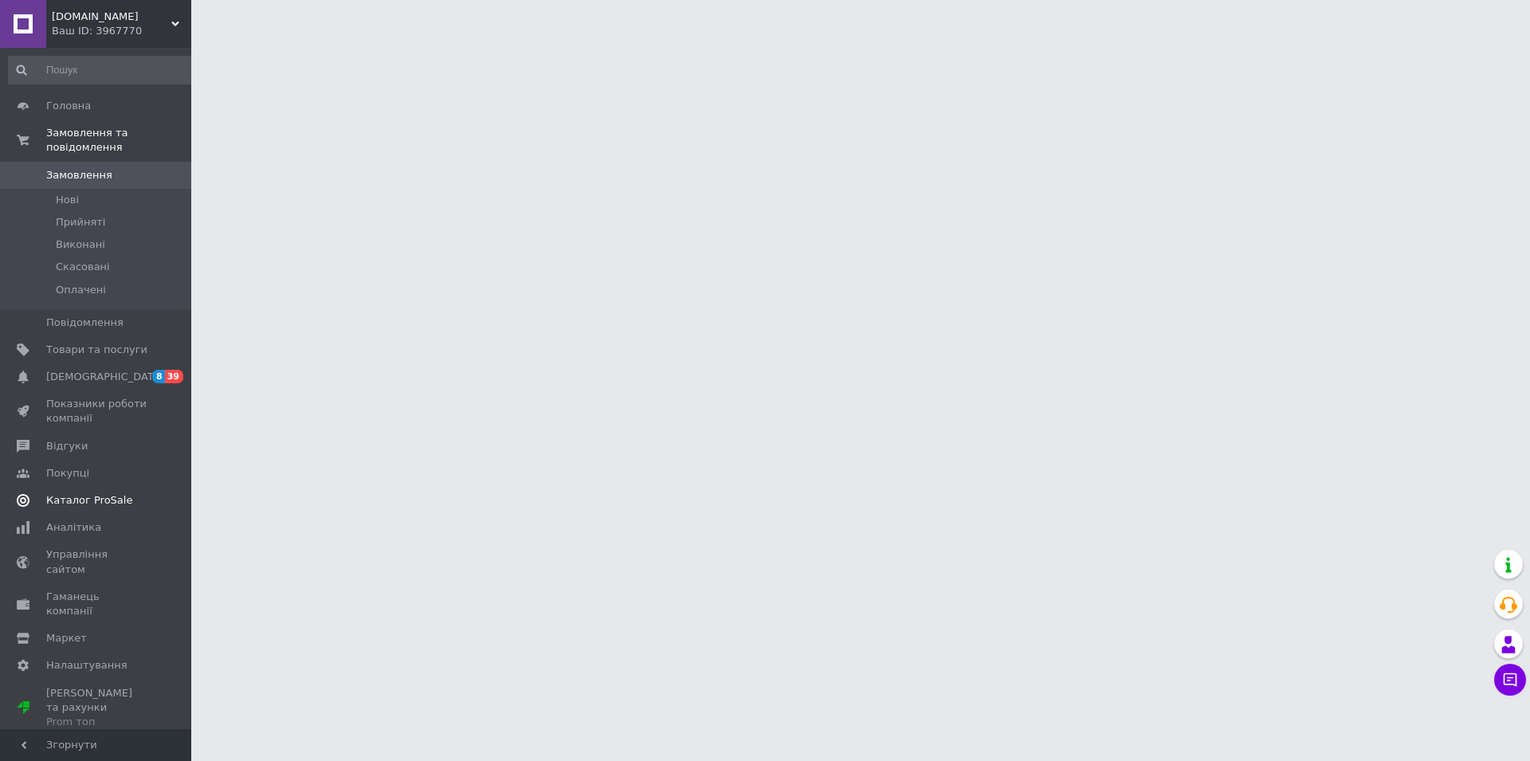
click at [92, 493] on span "Каталог ProSale" at bounding box center [89, 500] width 86 height 14
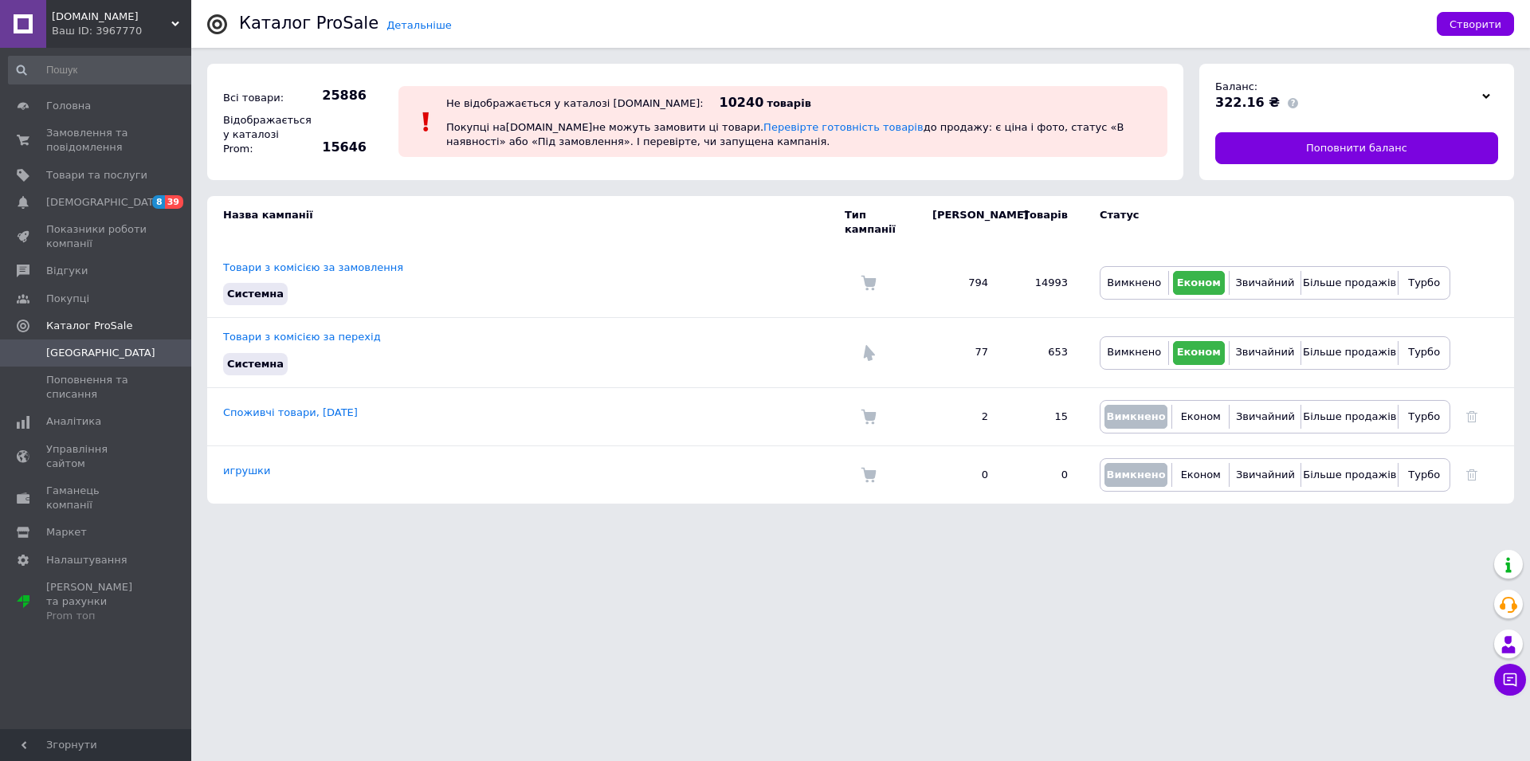
click span "[DOMAIN_NAME]"
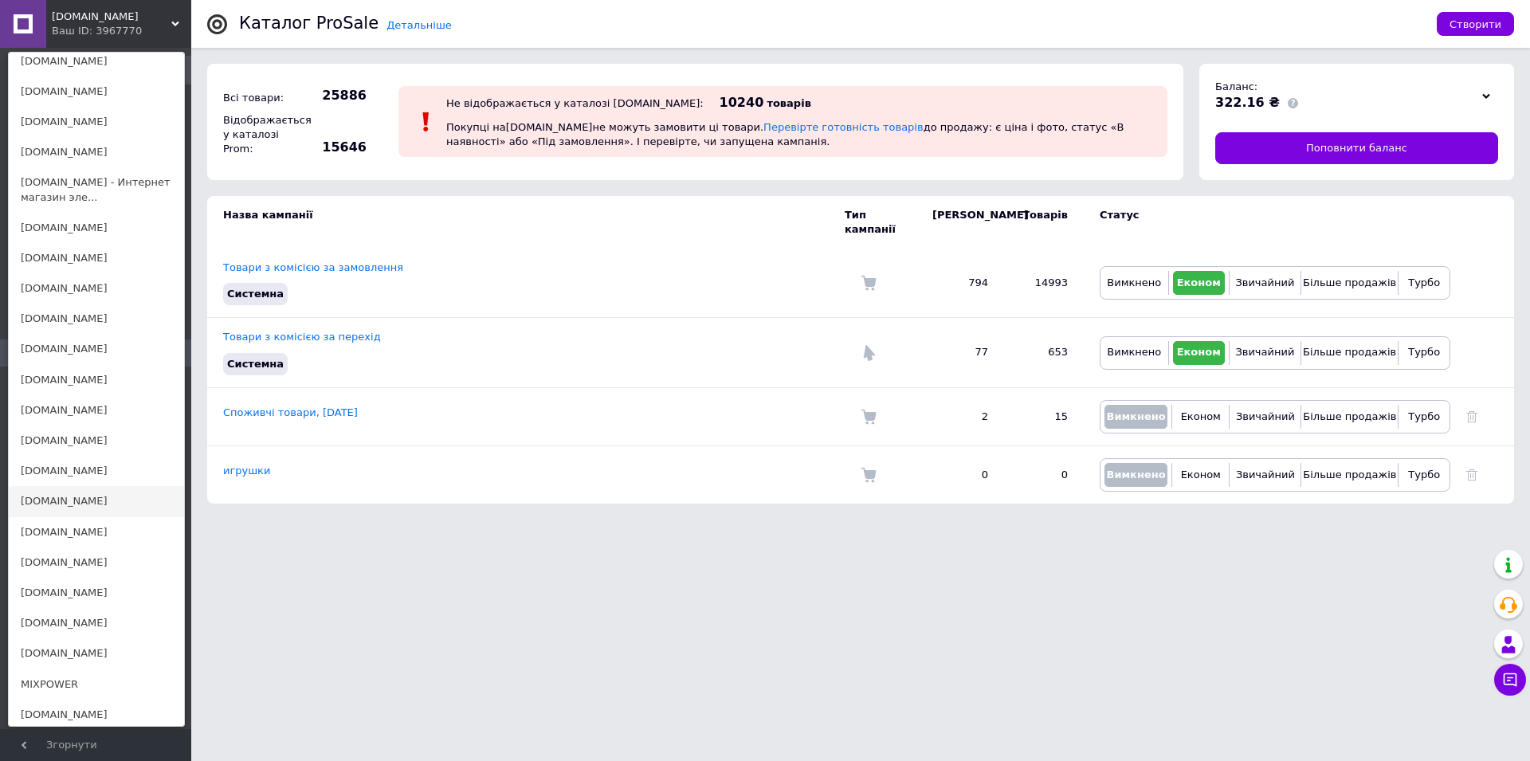
scroll to position [1062, 0]
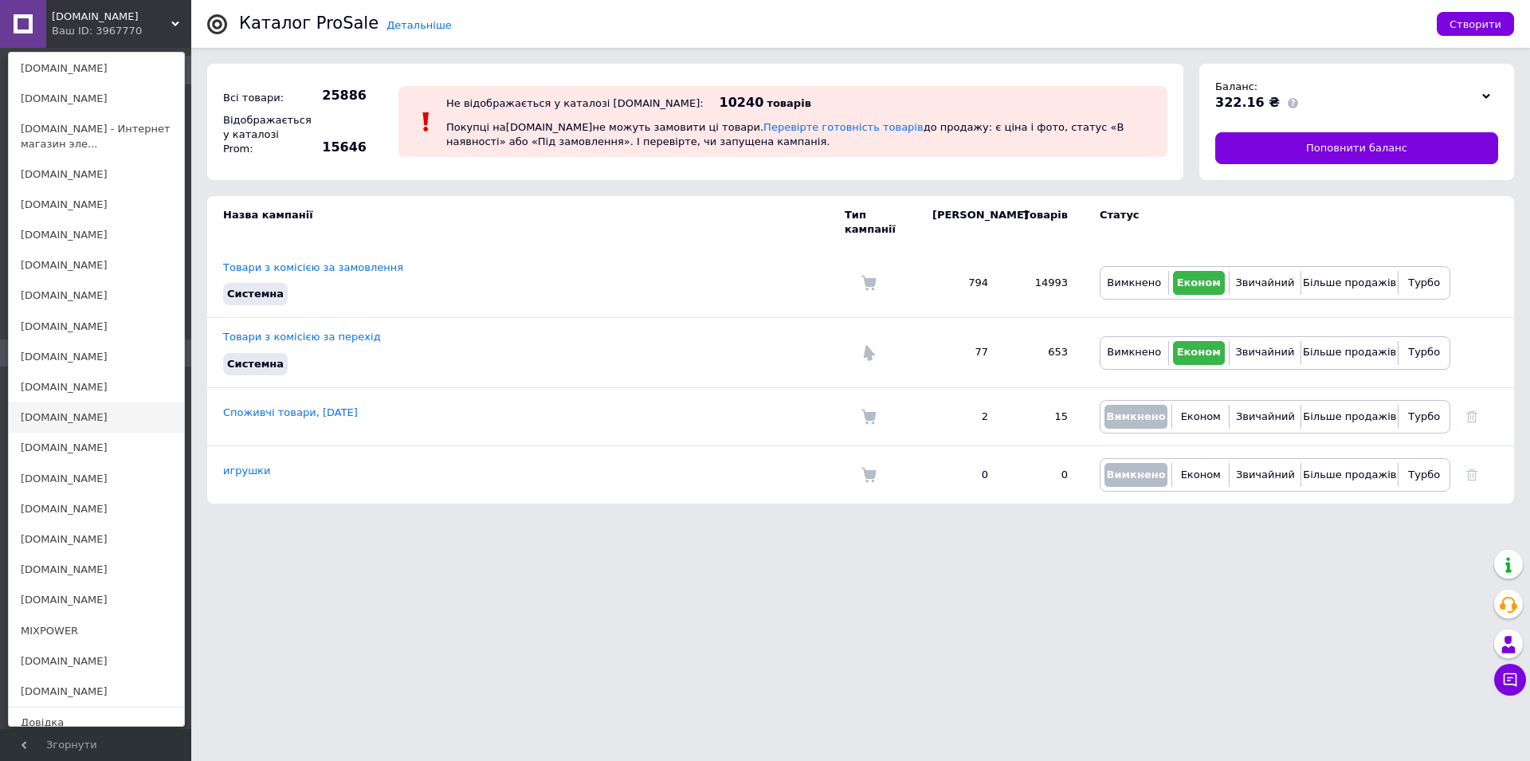
click link "[DOMAIN_NAME]"
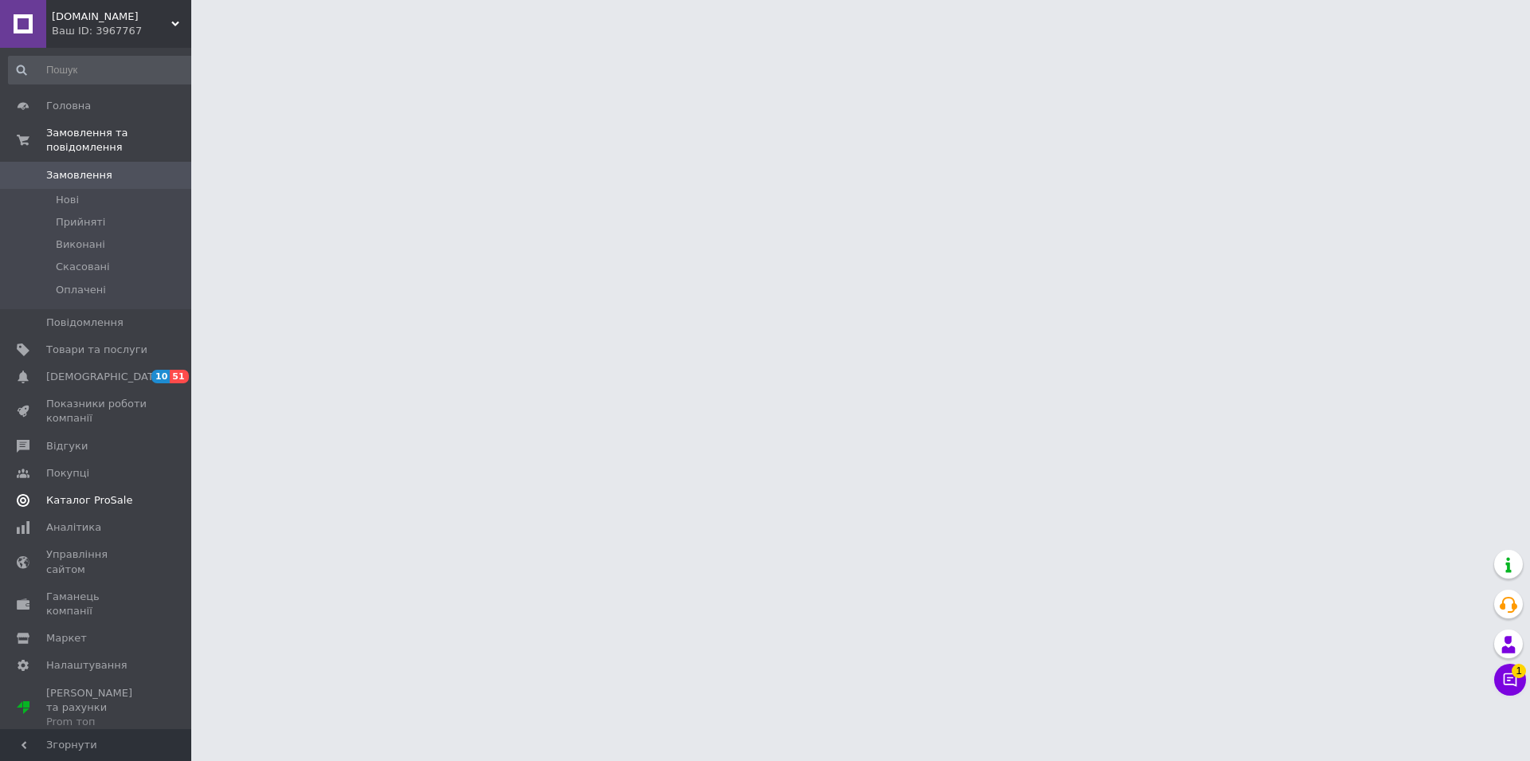
click at [100, 493] on span "Каталог ProSale" at bounding box center [89, 500] width 86 height 14
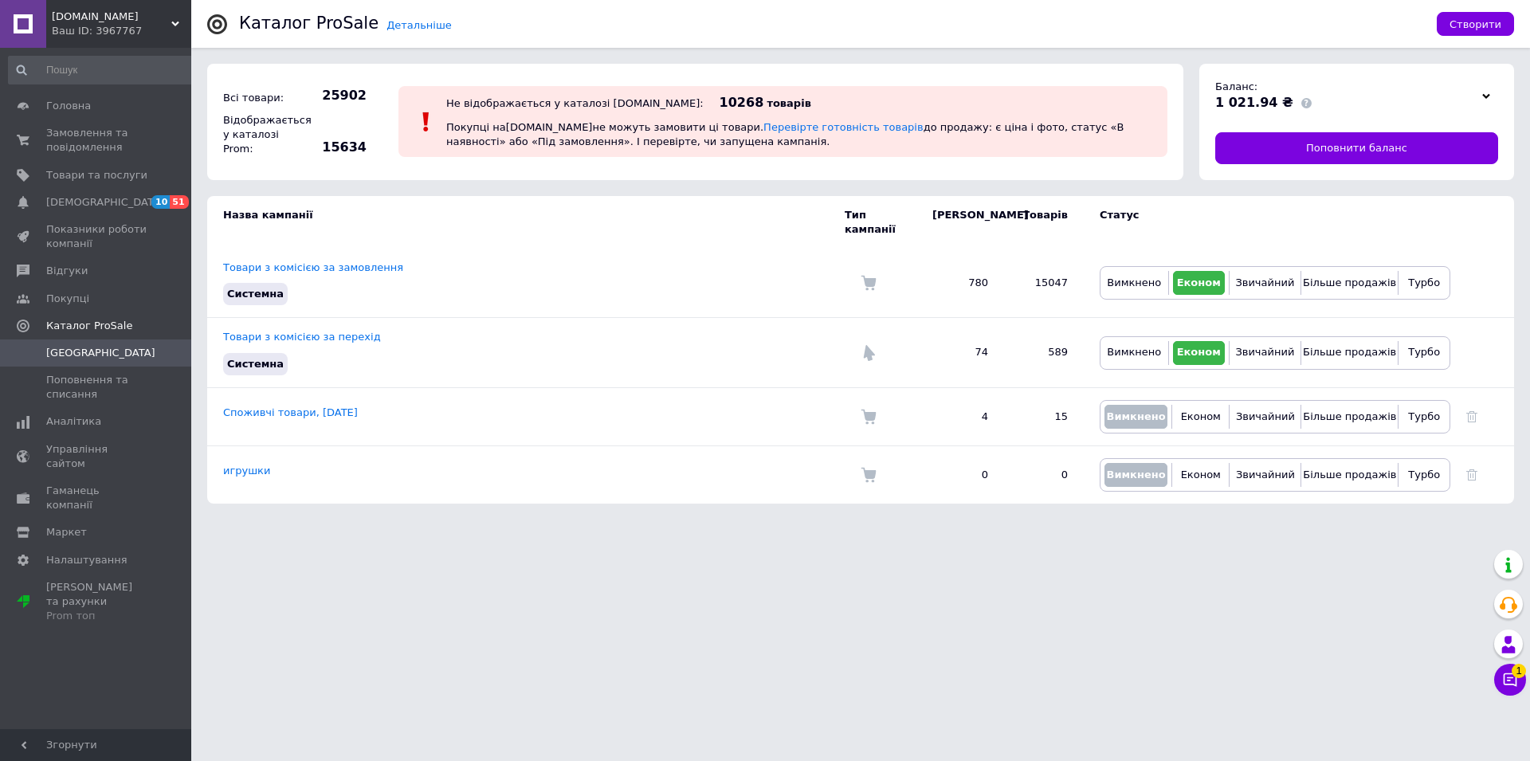
click at [101, 20] on span "[DOMAIN_NAME]" at bounding box center [112, 17] width 120 height 14
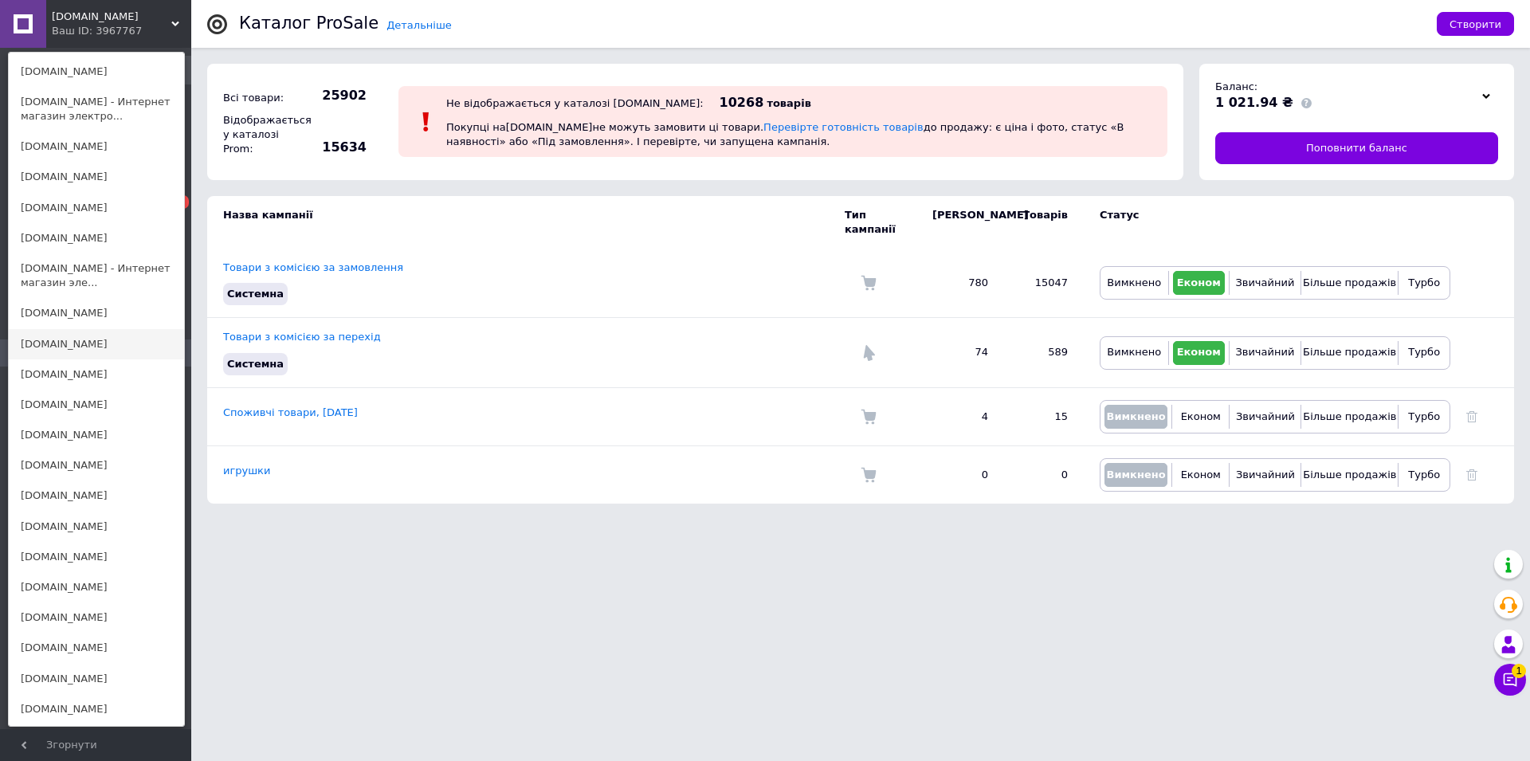
scroll to position [976, 0]
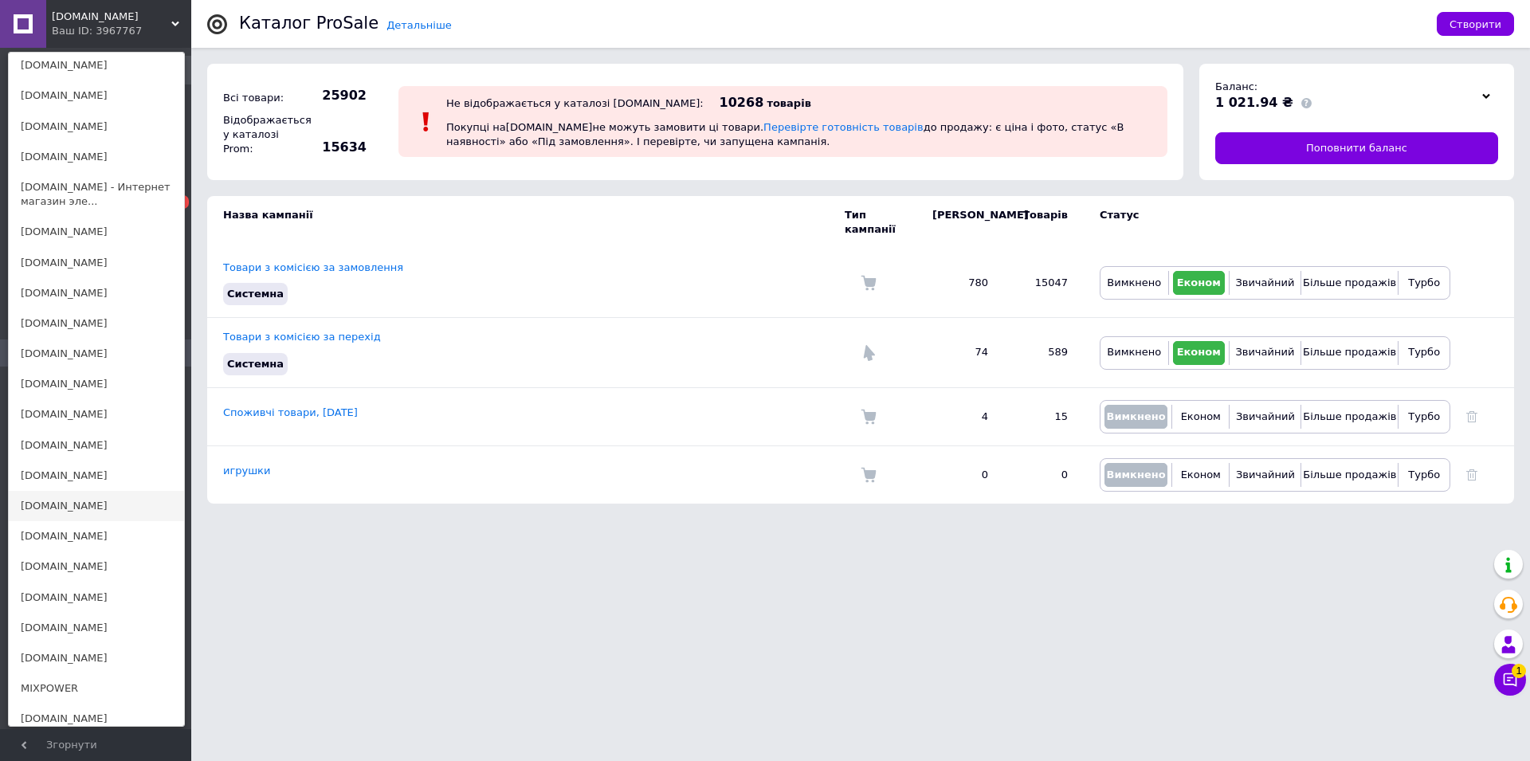
click at [65, 496] on link "[DOMAIN_NAME]" at bounding box center [96, 506] width 175 height 30
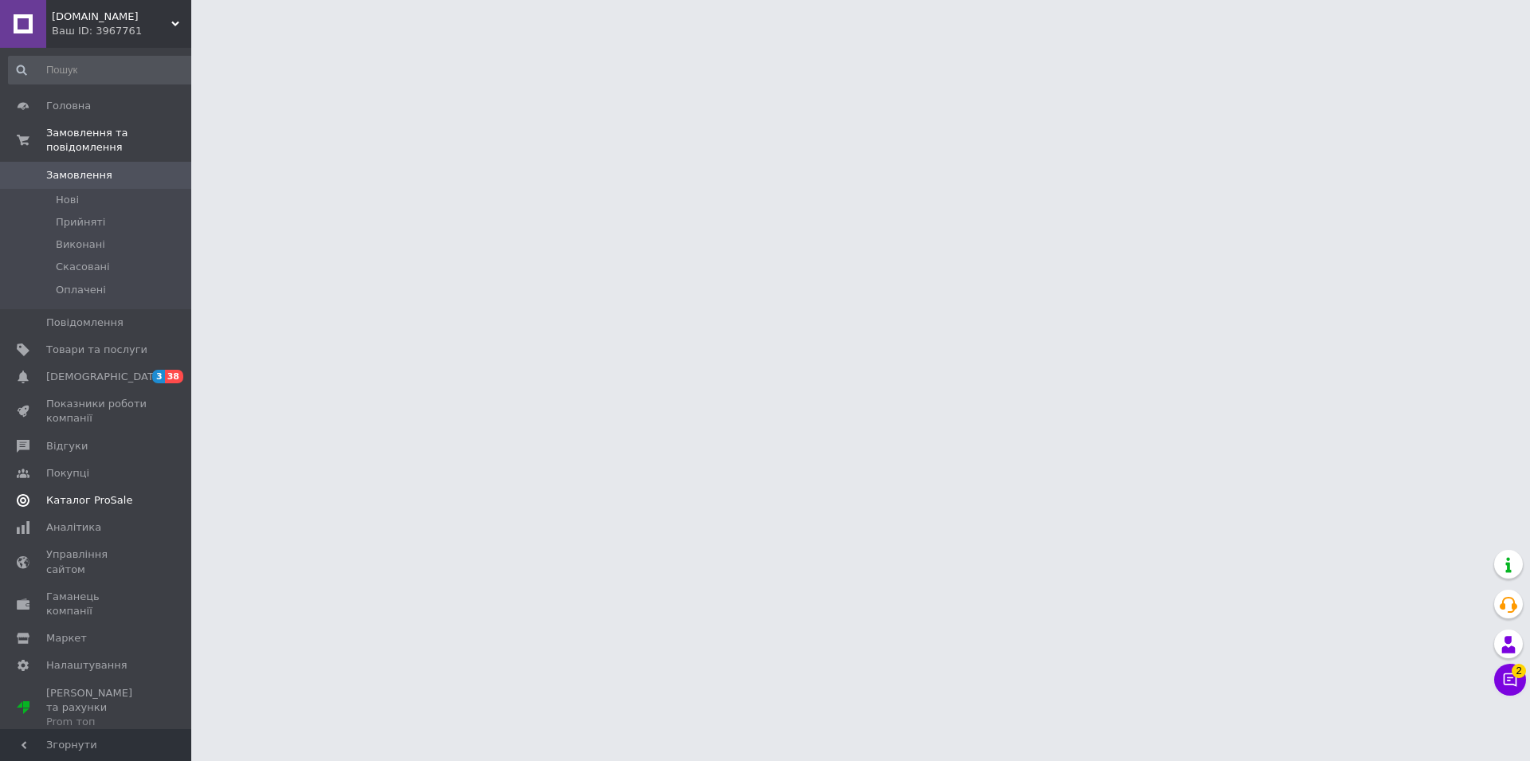
click at [97, 493] on span "Каталог ProSale" at bounding box center [89, 500] width 86 height 14
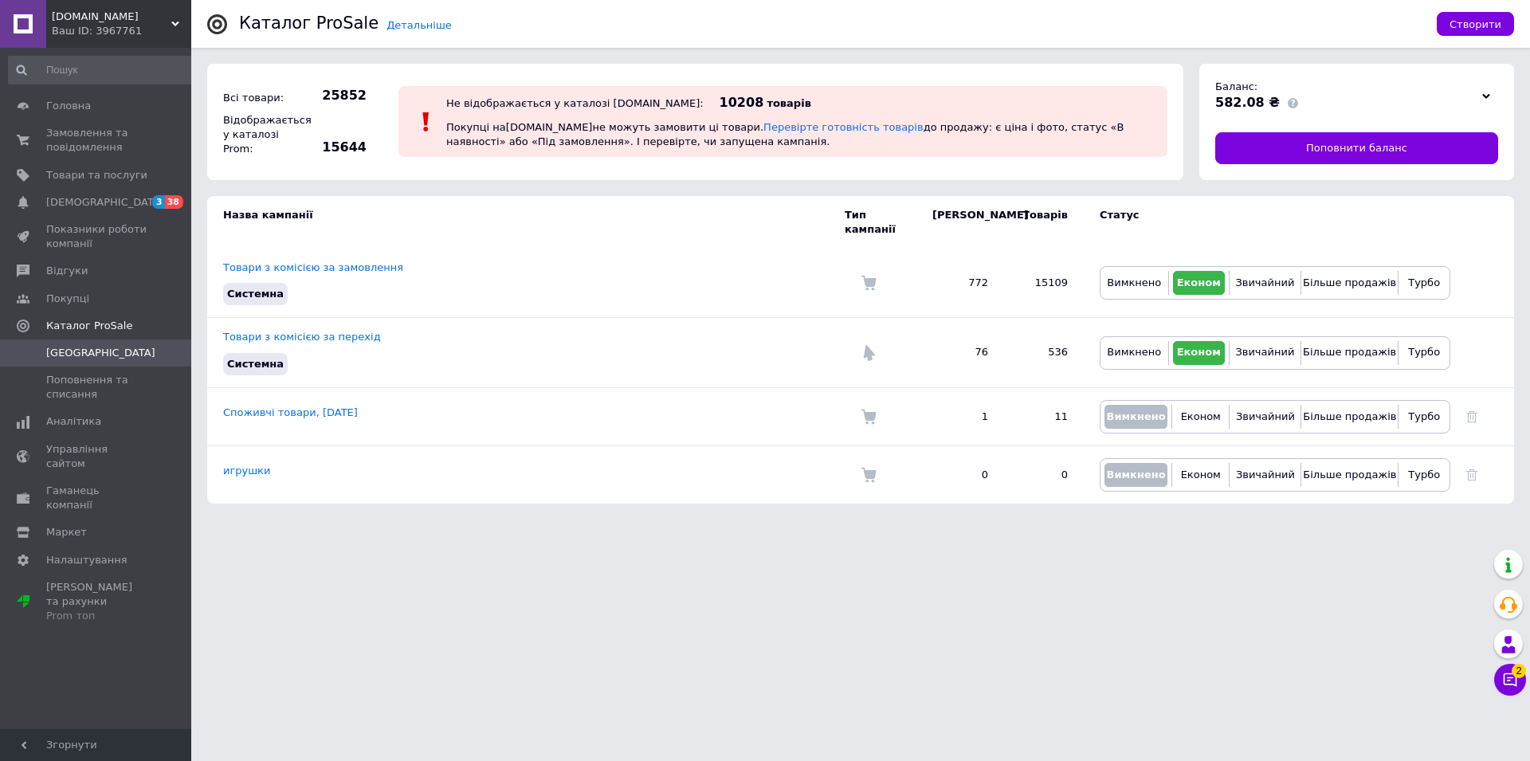
click at [77, 17] on span "[DOMAIN_NAME]" at bounding box center [112, 17] width 120 height 14
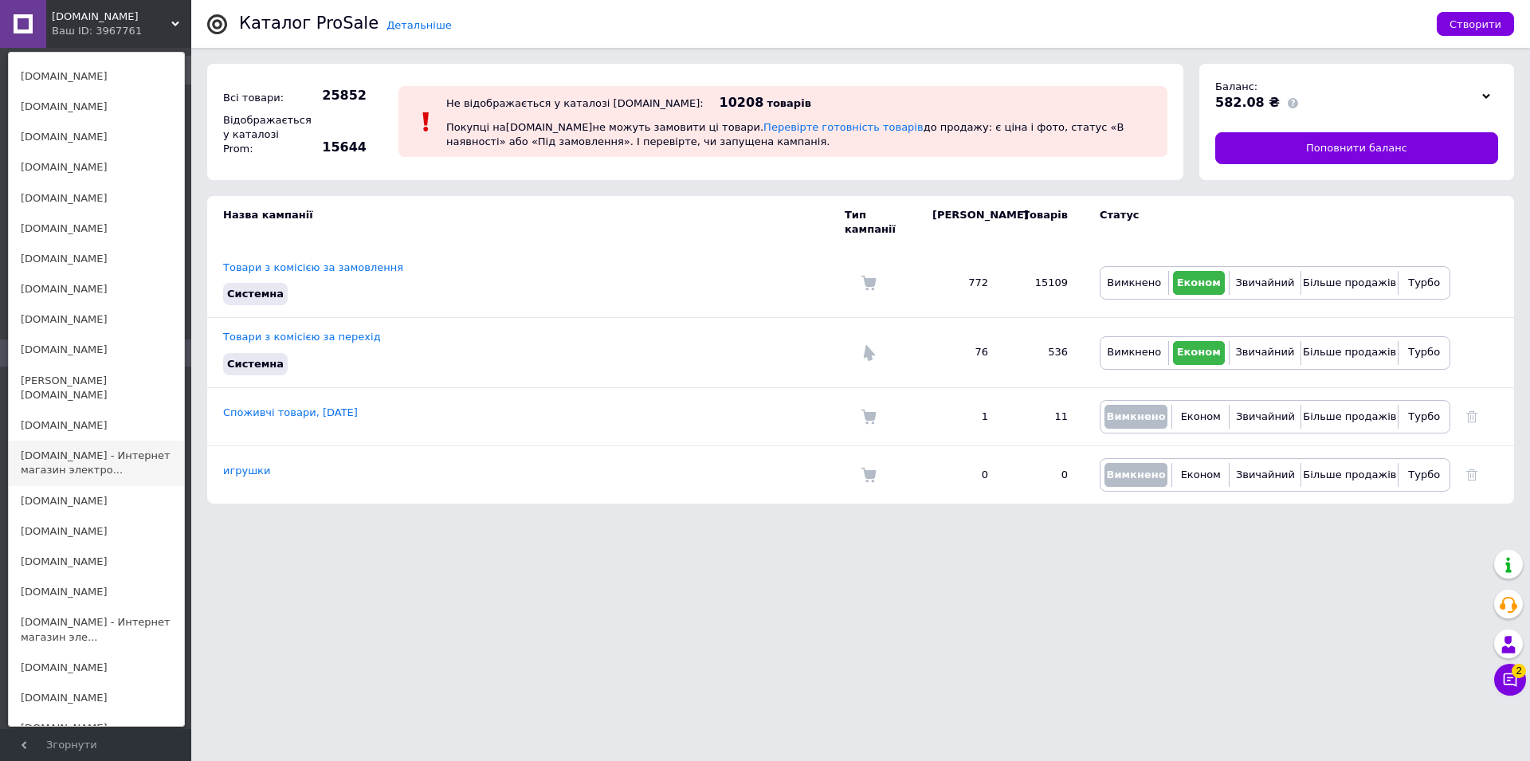
scroll to position [976, 0]
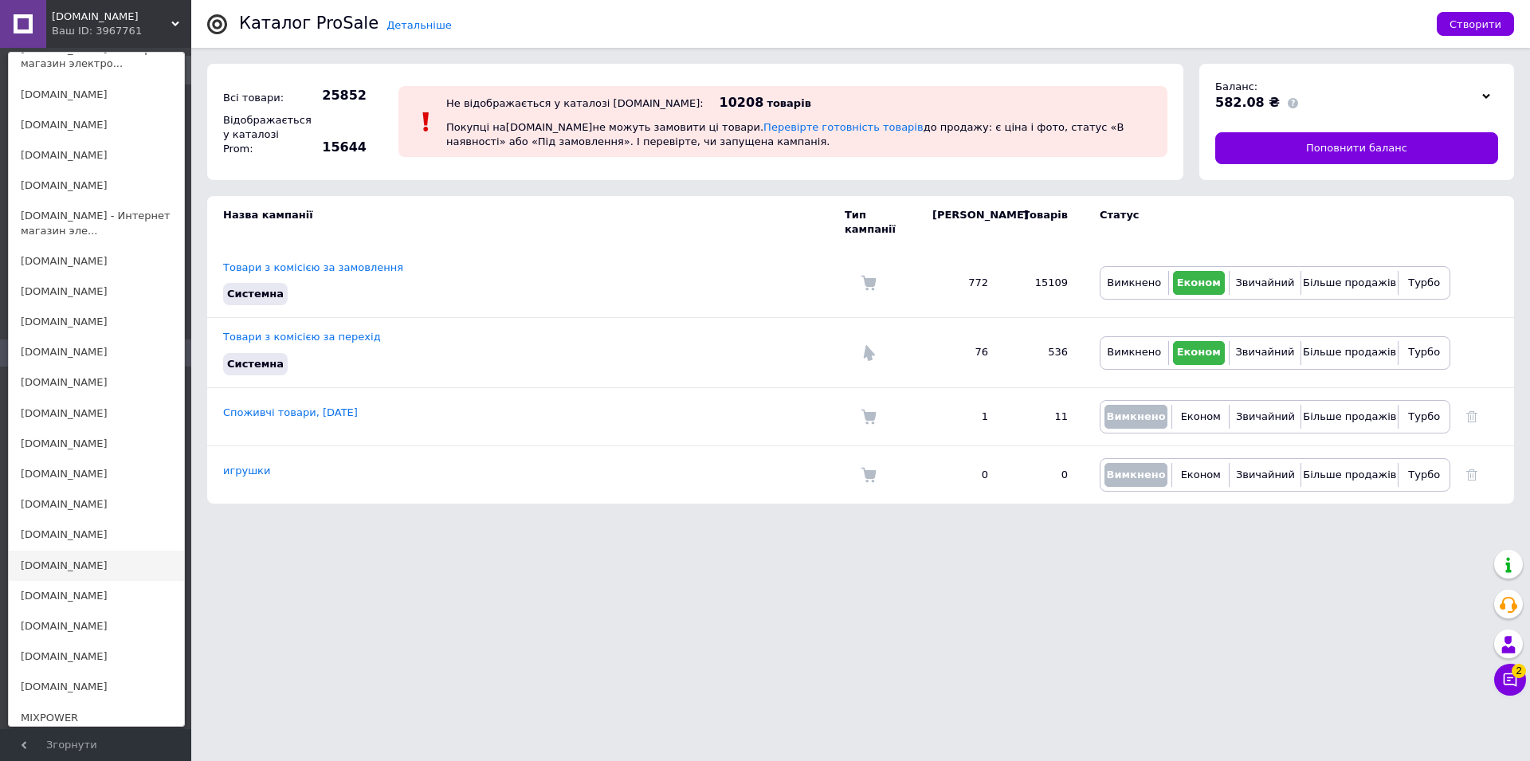
click at [69, 551] on link "[DOMAIN_NAME]" at bounding box center [96, 566] width 175 height 30
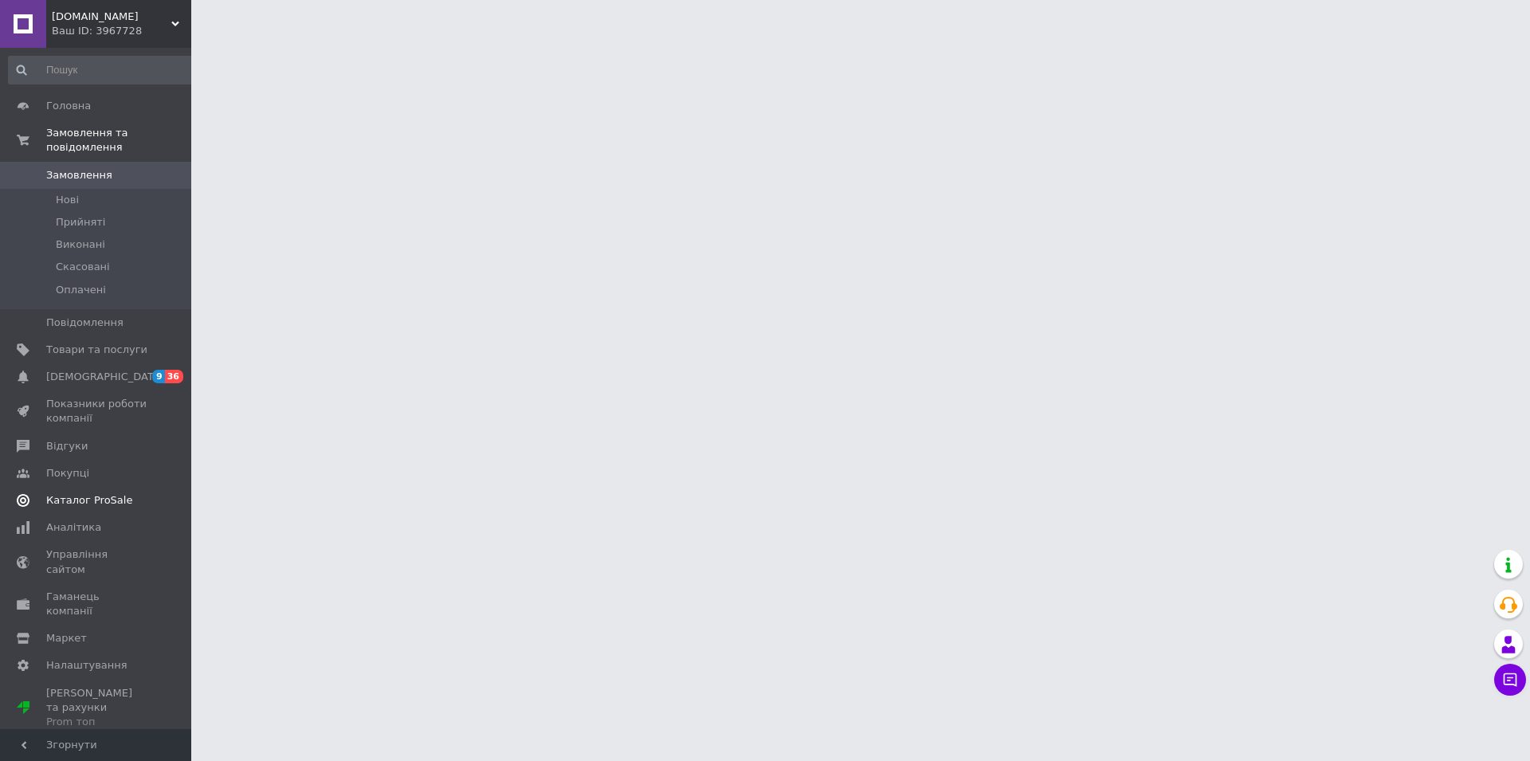
click at [97, 493] on span "Каталог ProSale" at bounding box center [89, 500] width 86 height 14
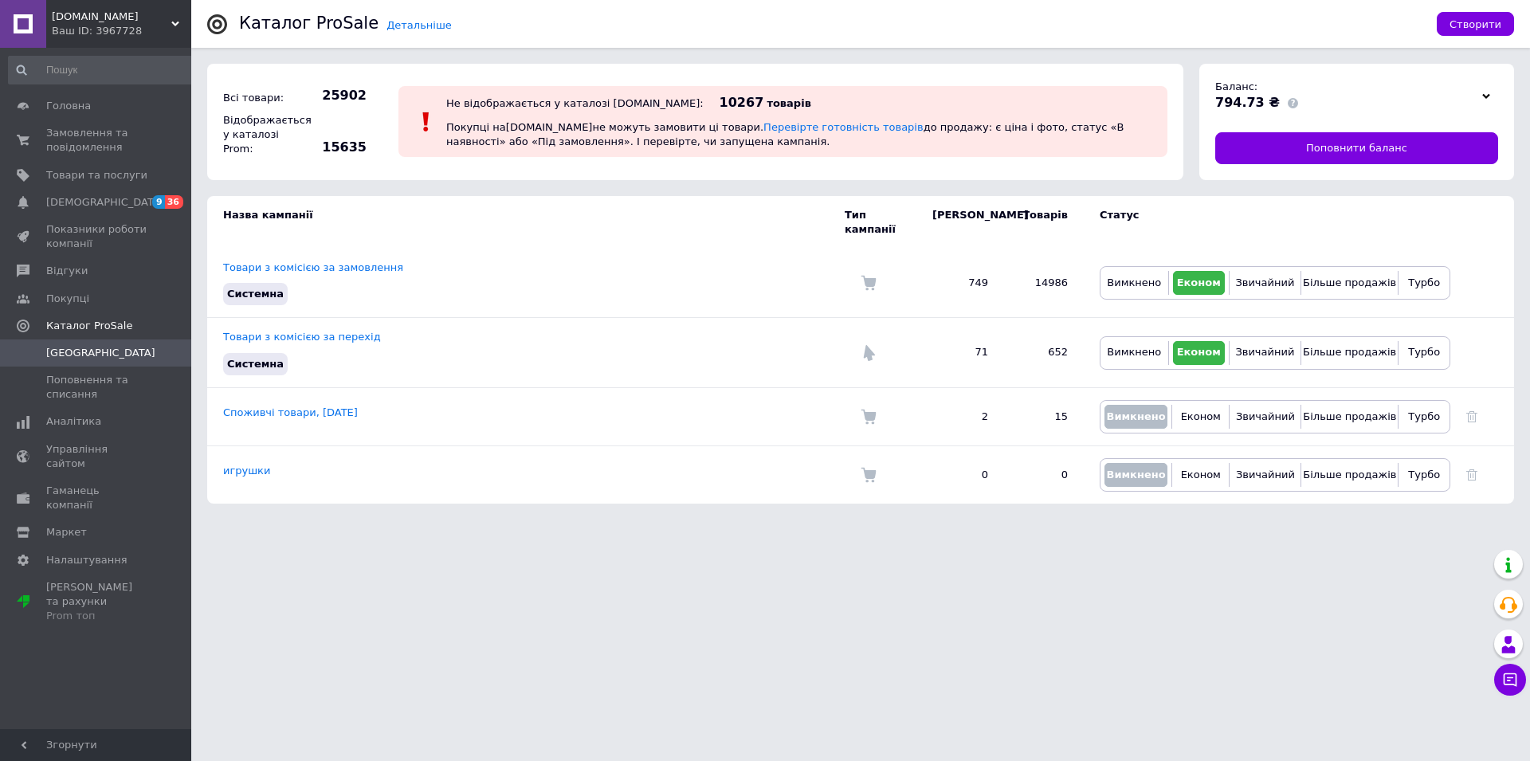
click at [66, 15] on span "[DOMAIN_NAME]" at bounding box center [112, 17] width 120 height 14
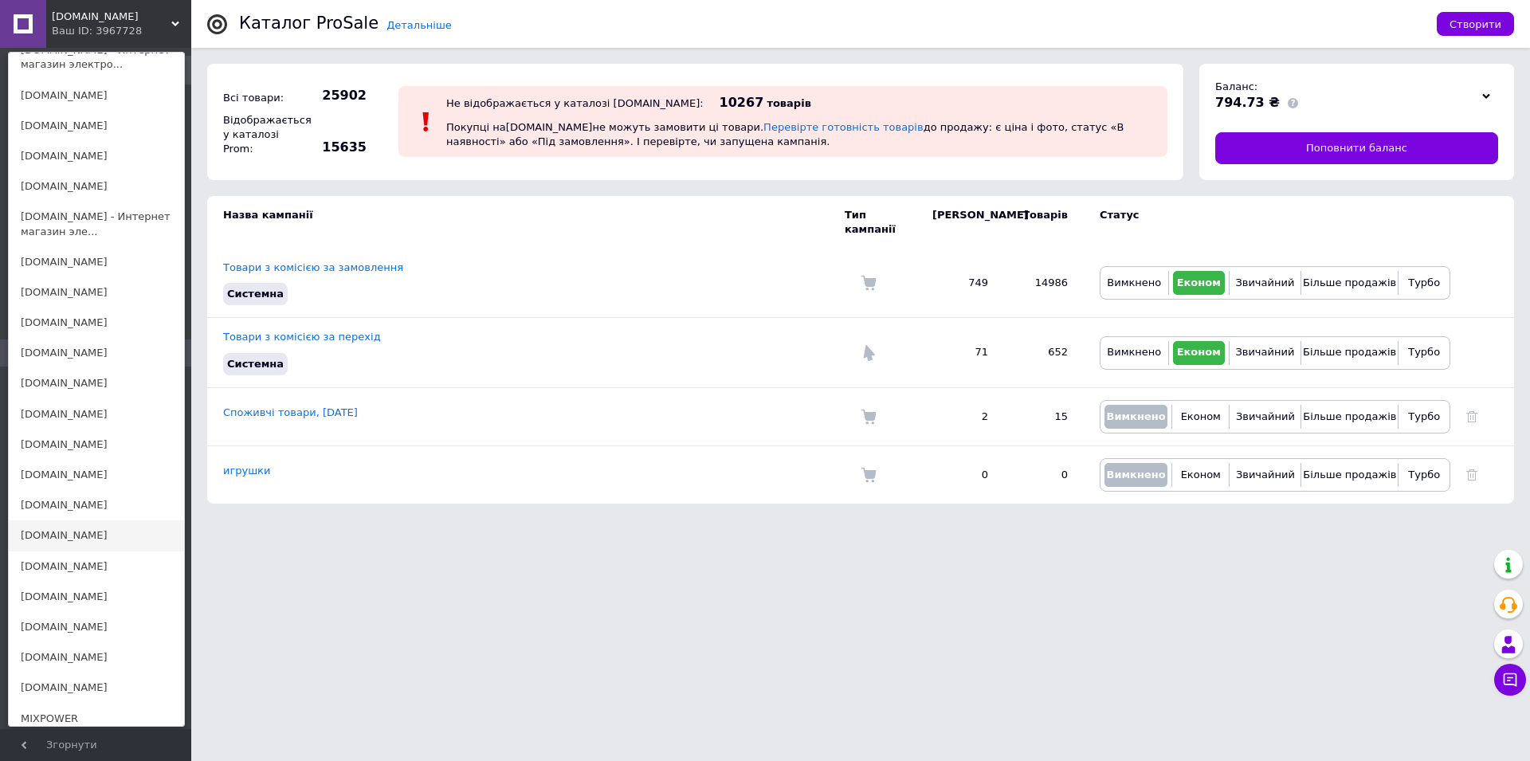
scroll to position [976, 0]
click at [74, 581] on link "[DOMAIN_NAME]" at bounding box center [96, 596] width 175 height 30
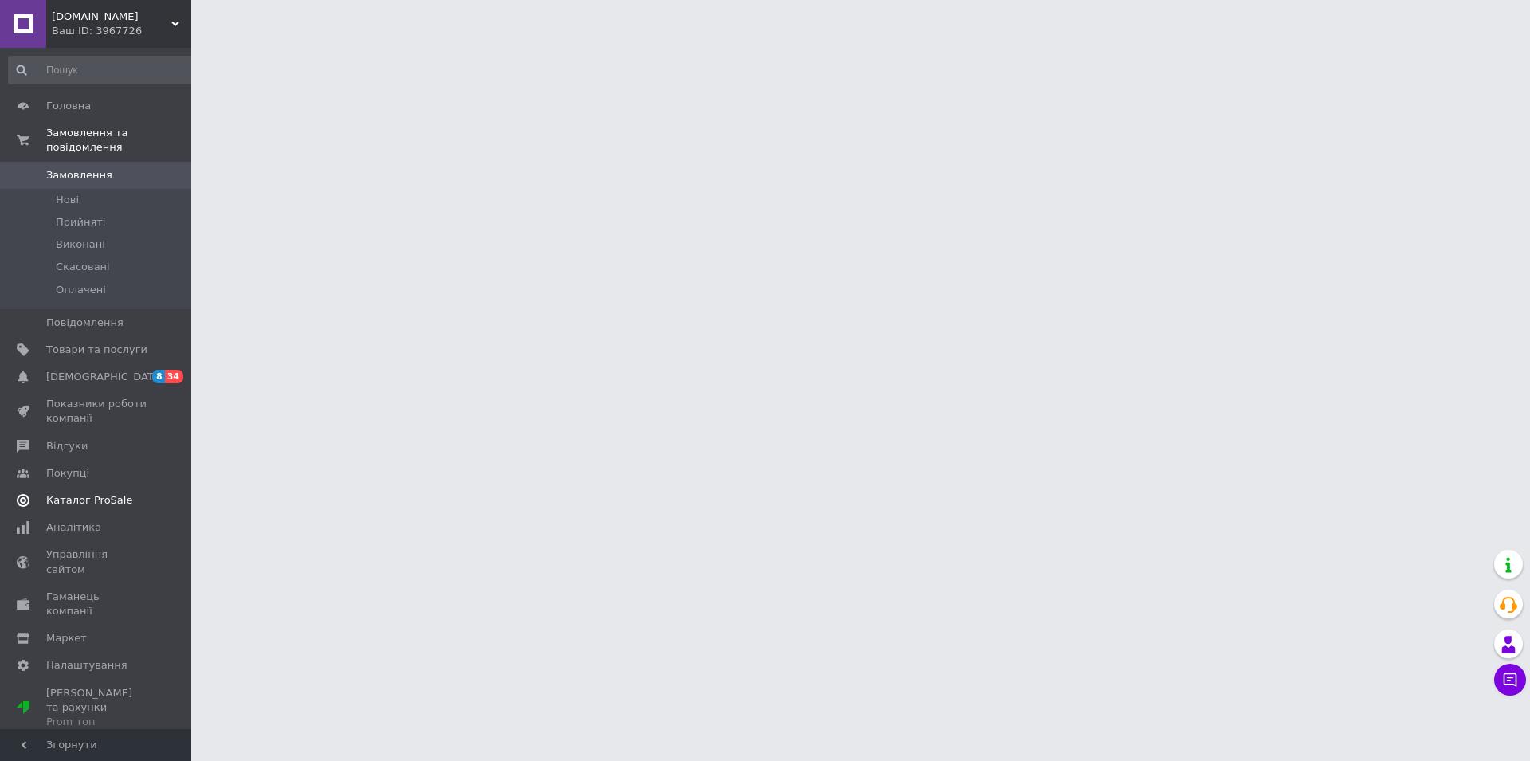
click at [101, 487] on link "Каталог ProSale" at bounding box center [102, 500] width 205 height 27
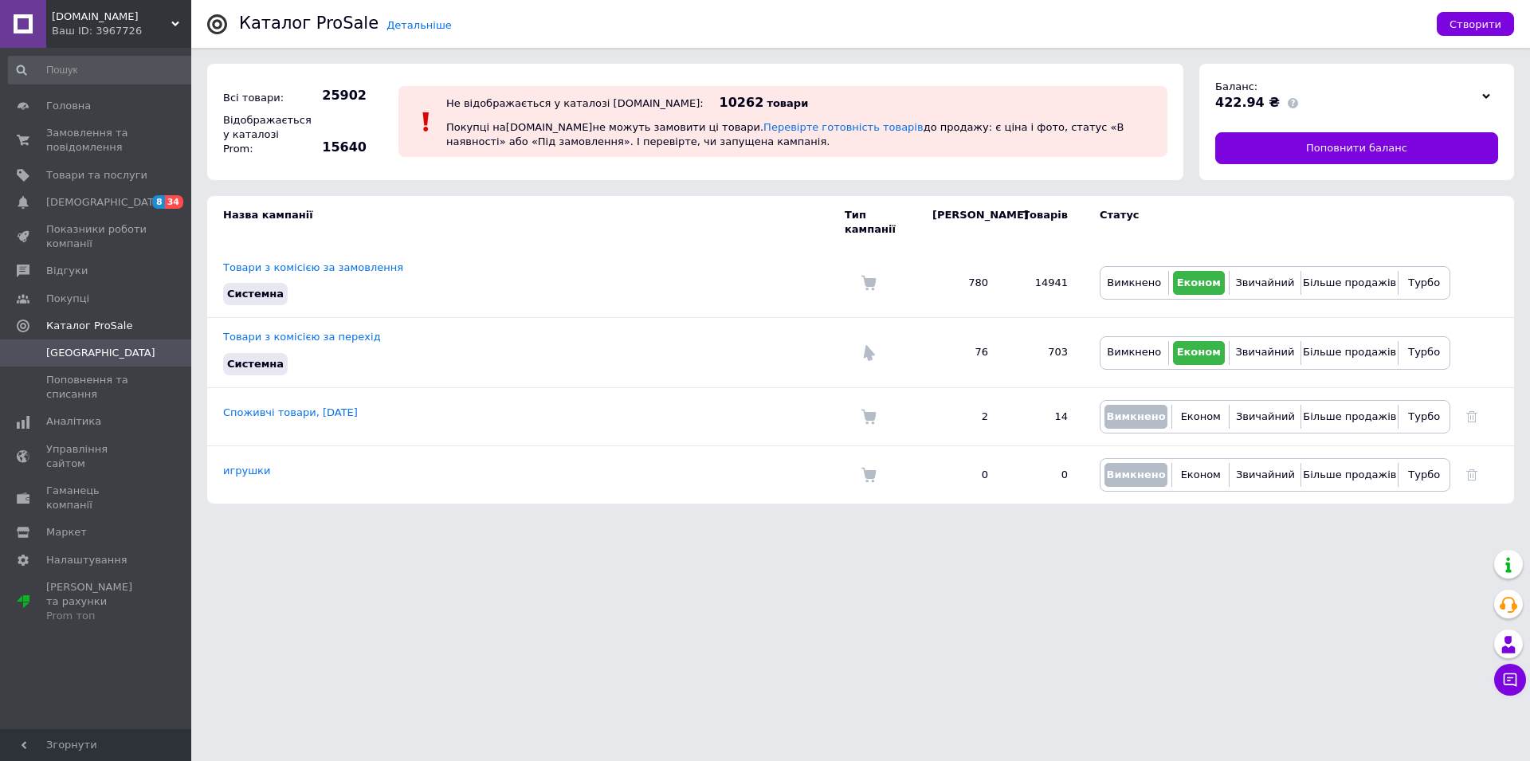
click at [78, 20] on span "[DOMAIN_NAME]" at bounding box center [112, 17] width 120 height 14
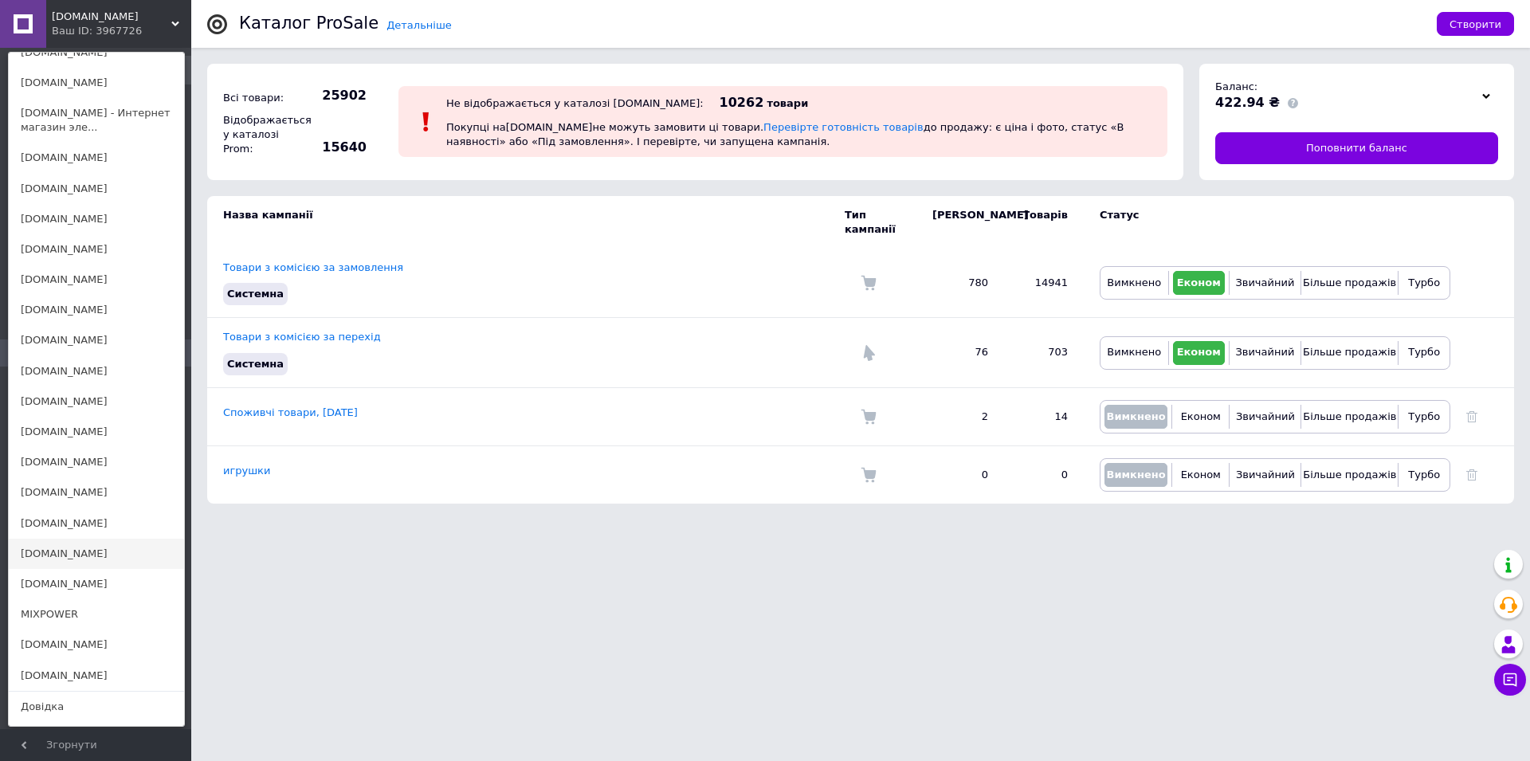
scroll to position [1057, 0]
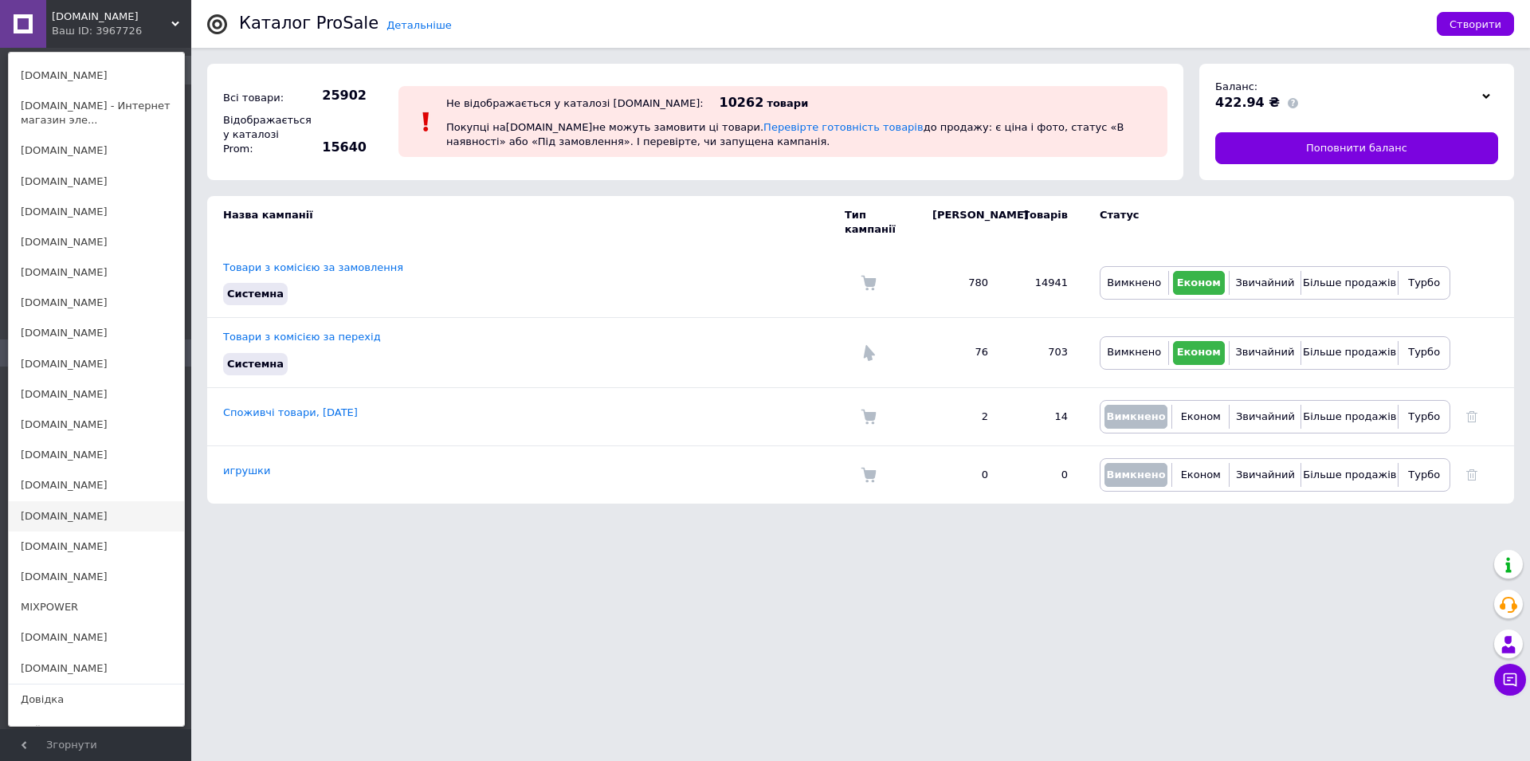
click at [65, 505] on link "[DOMAIN_NAME]" at bounding box center [96, 516] width 175 height 30
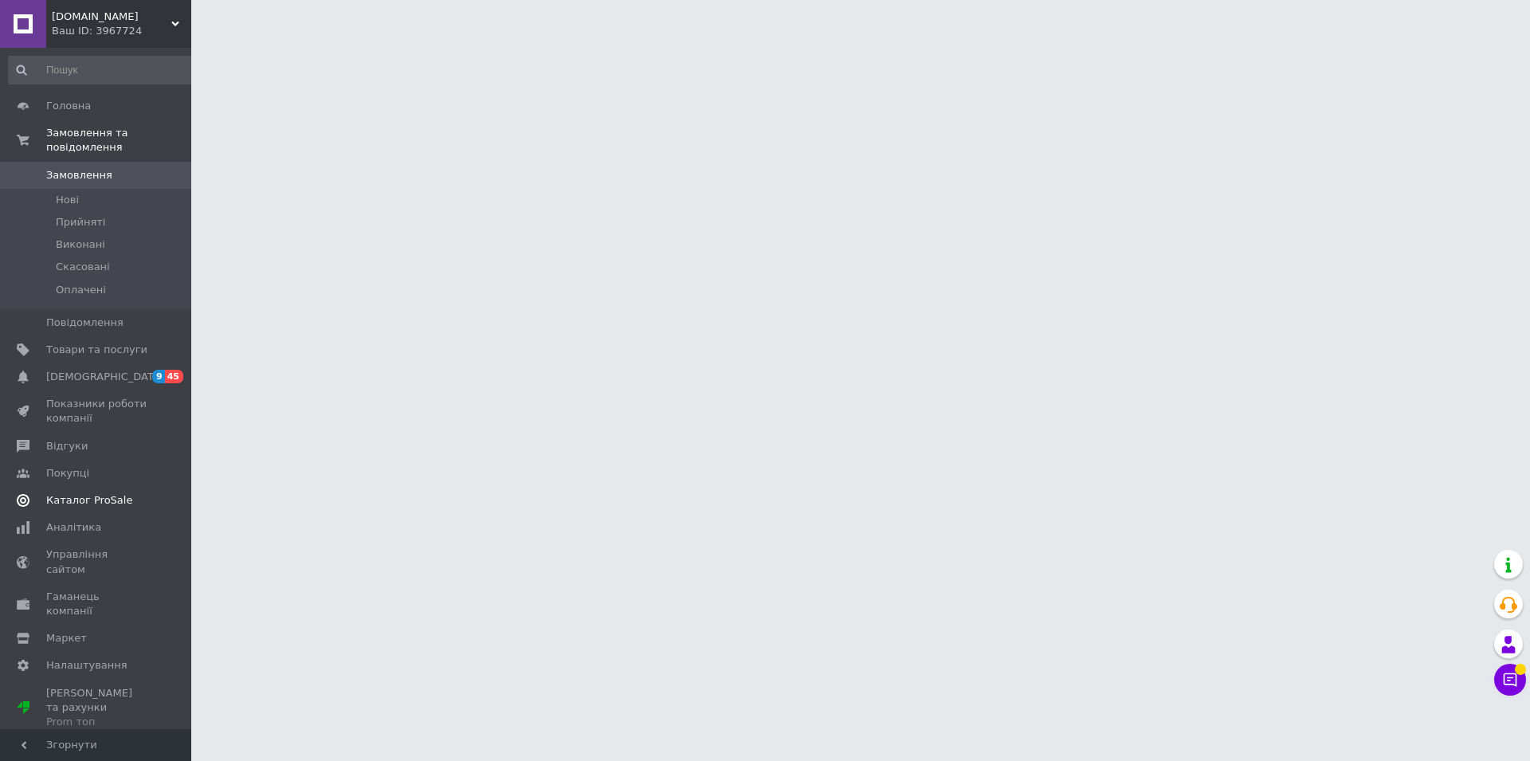
click at [108, 497] on link "Каталог ProSale" at bounding box center [102, 500] width 205 height 27
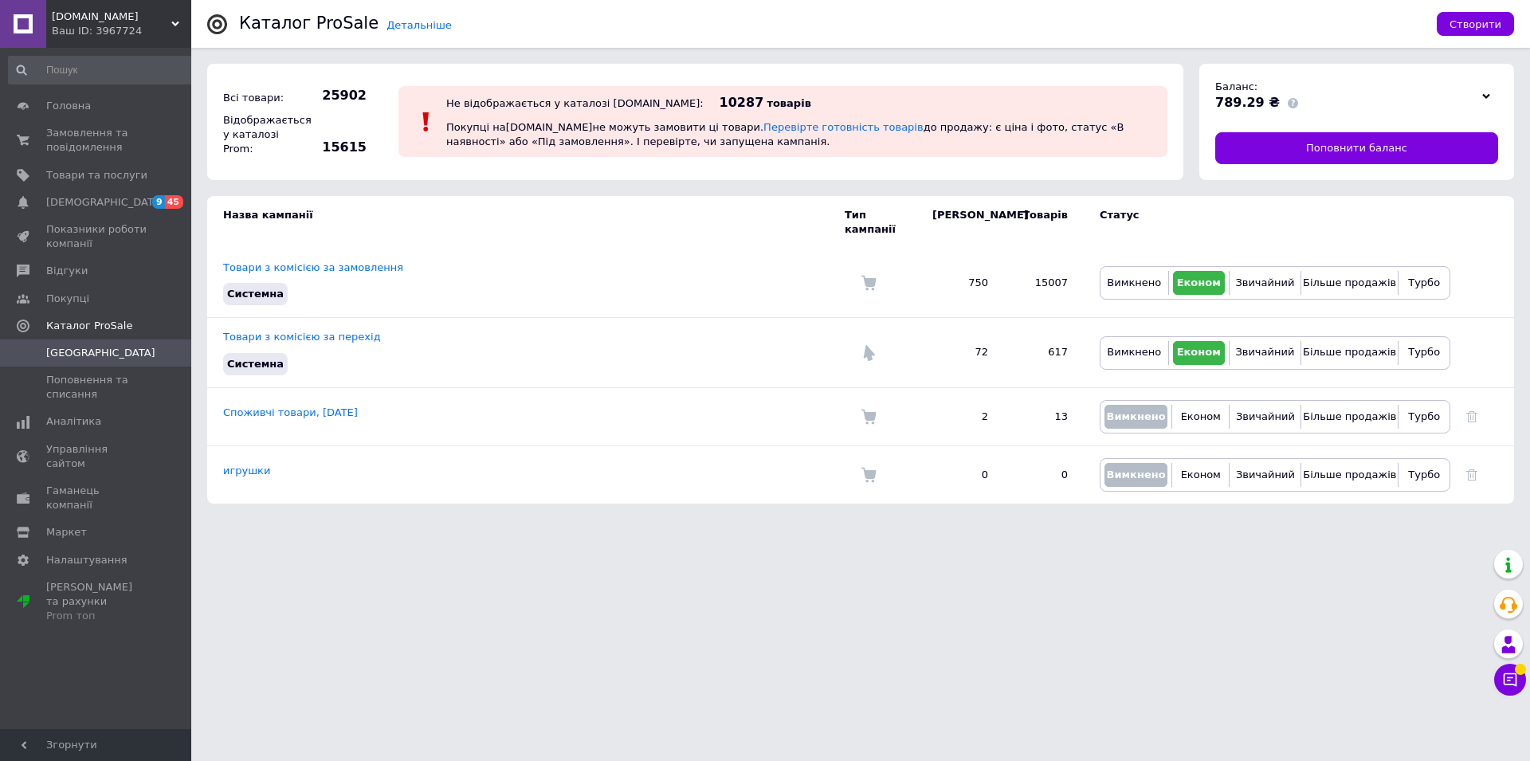
click at [102, 18] on span "[DOMAIN_NAME]" at bounding box center [112, 17] width 120 height 14
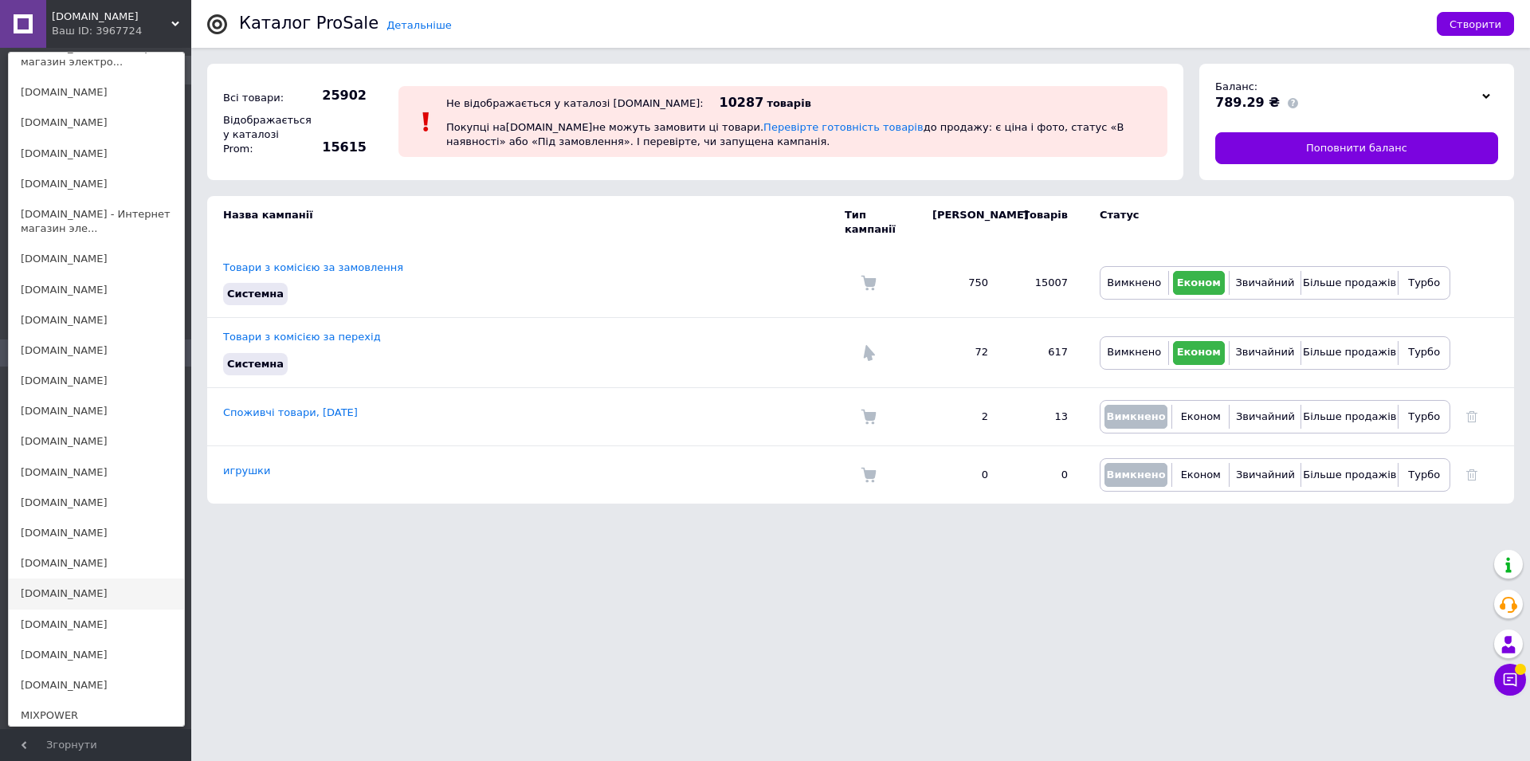
scroll to position [976, 0]
click at [66, 614] on link "[DOMAIN_NAME]" at bounding box center [96, 628] width 175 height 30
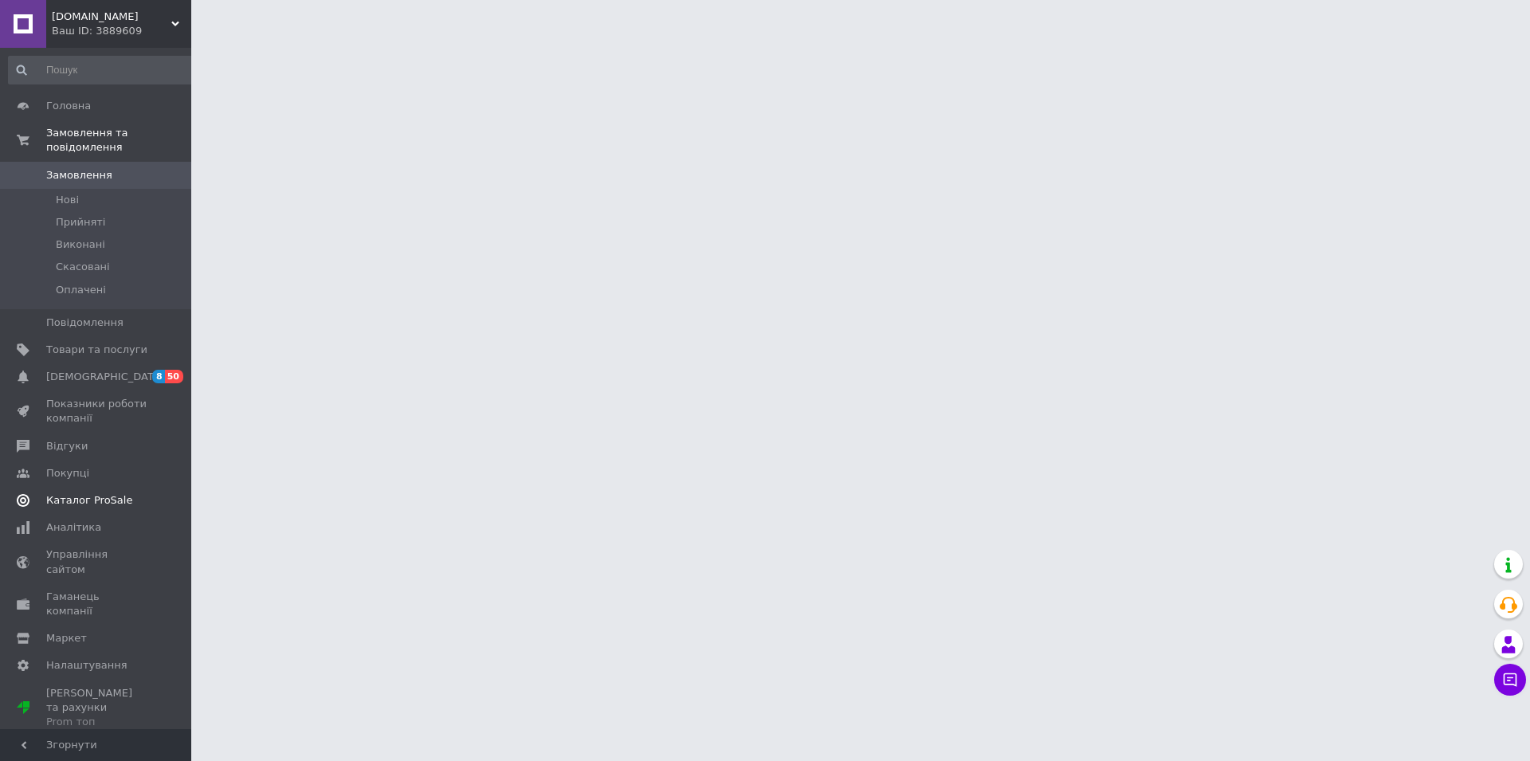
click at [104, 493] on span "Каталог ProSale" at bounding box center [89, 500] width 86 height 14
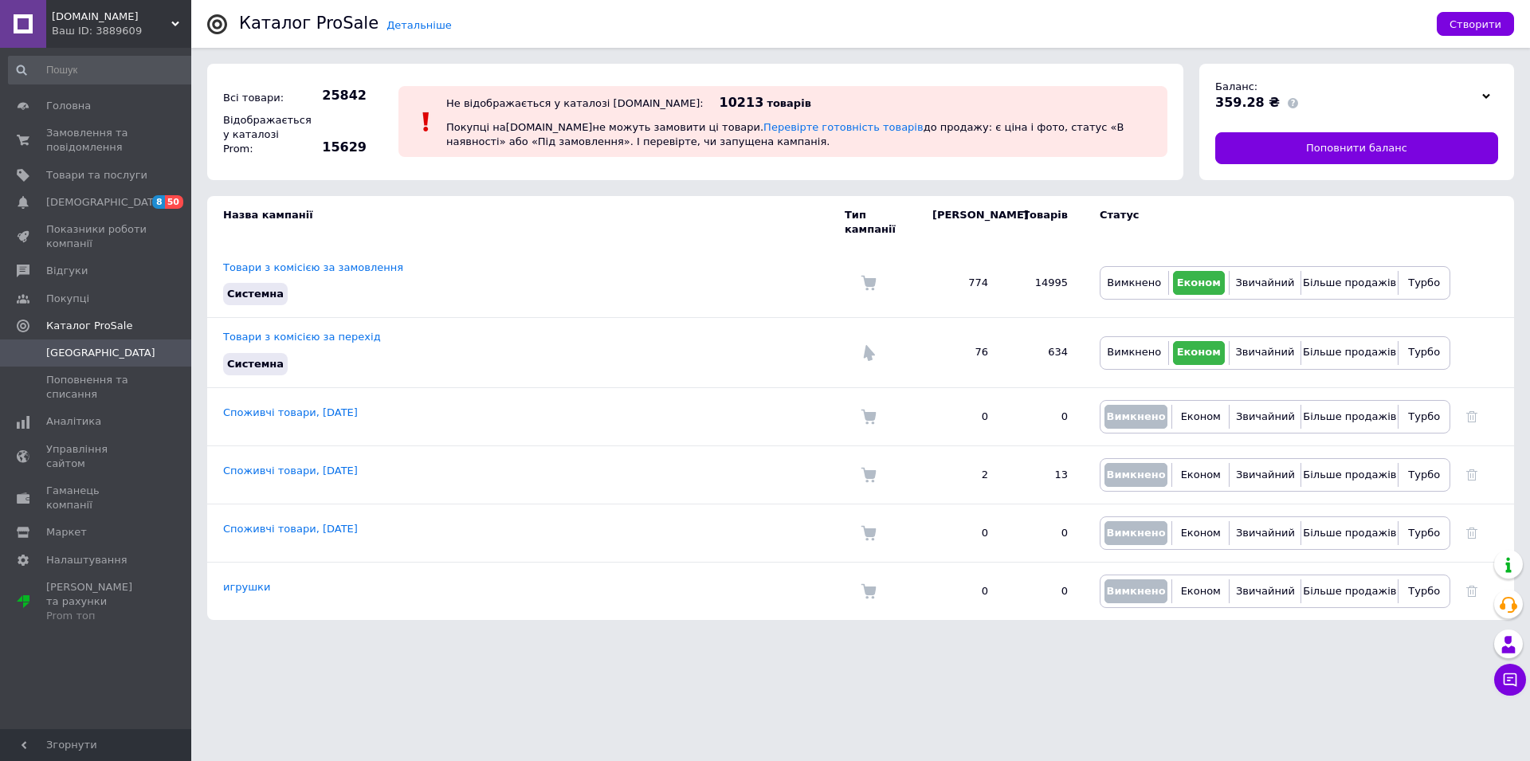
drag, startPoint x: 92, startPoint y: 21, endPoint x: 97, endPoint y: 14, distance: 8.6
click at [92, 21] on span "[DOMAIN_NAME]" at bounding box center [112, 17] width 120 height 14
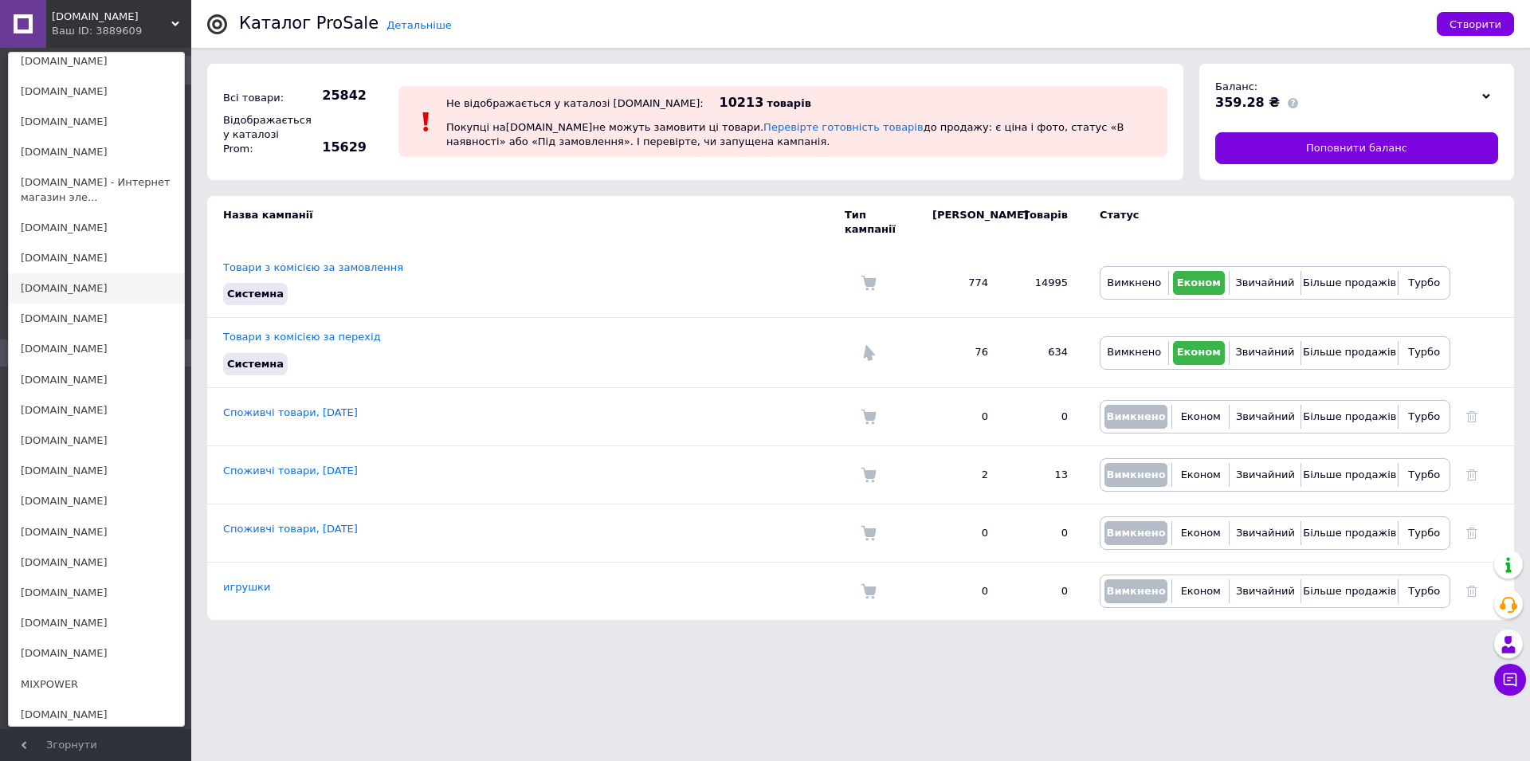
scroll to position [1057, 0]
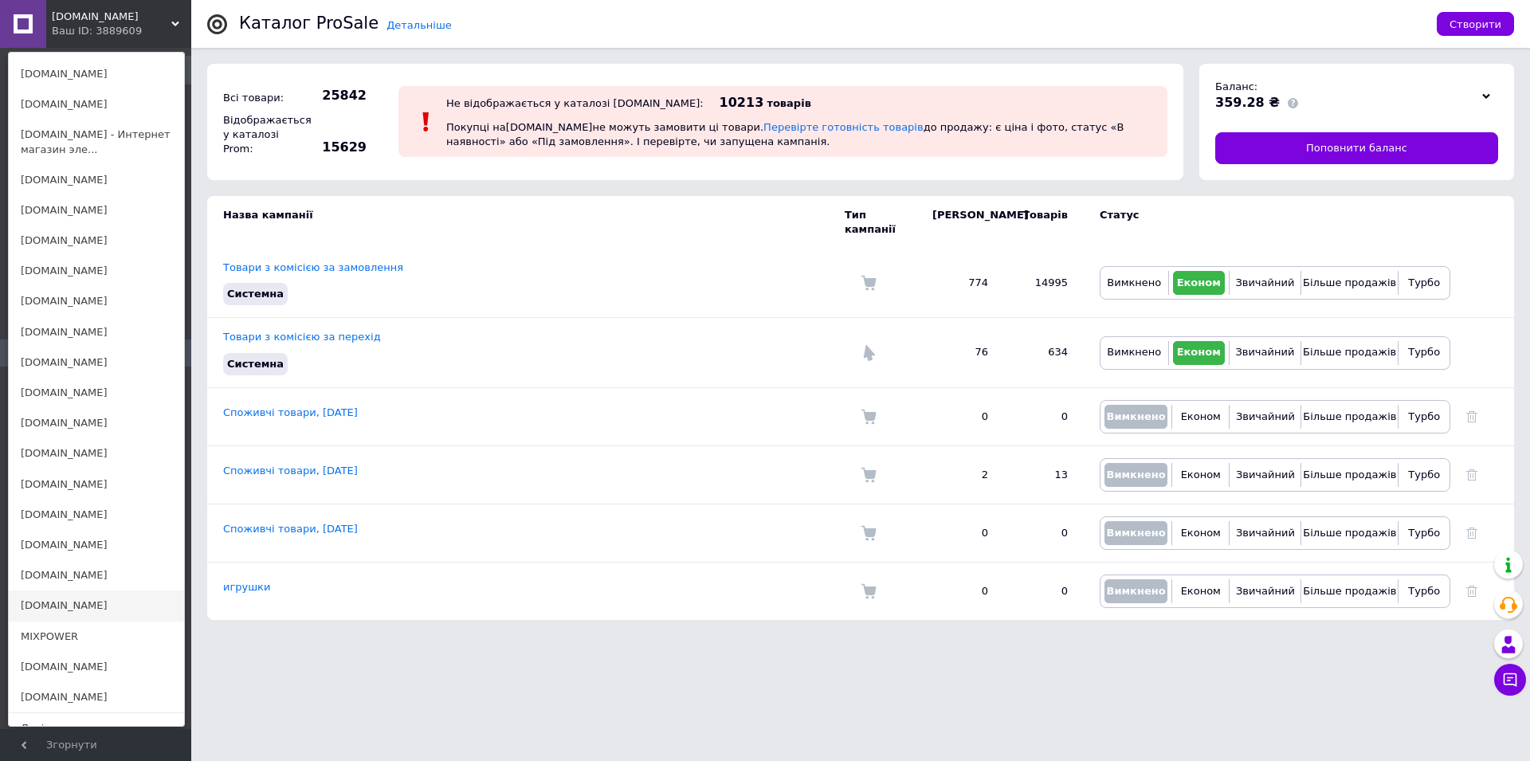
click at [62, 591] on link "[DOMAIN_NAME]" at bounding box center [96, 606] width 175 height 30
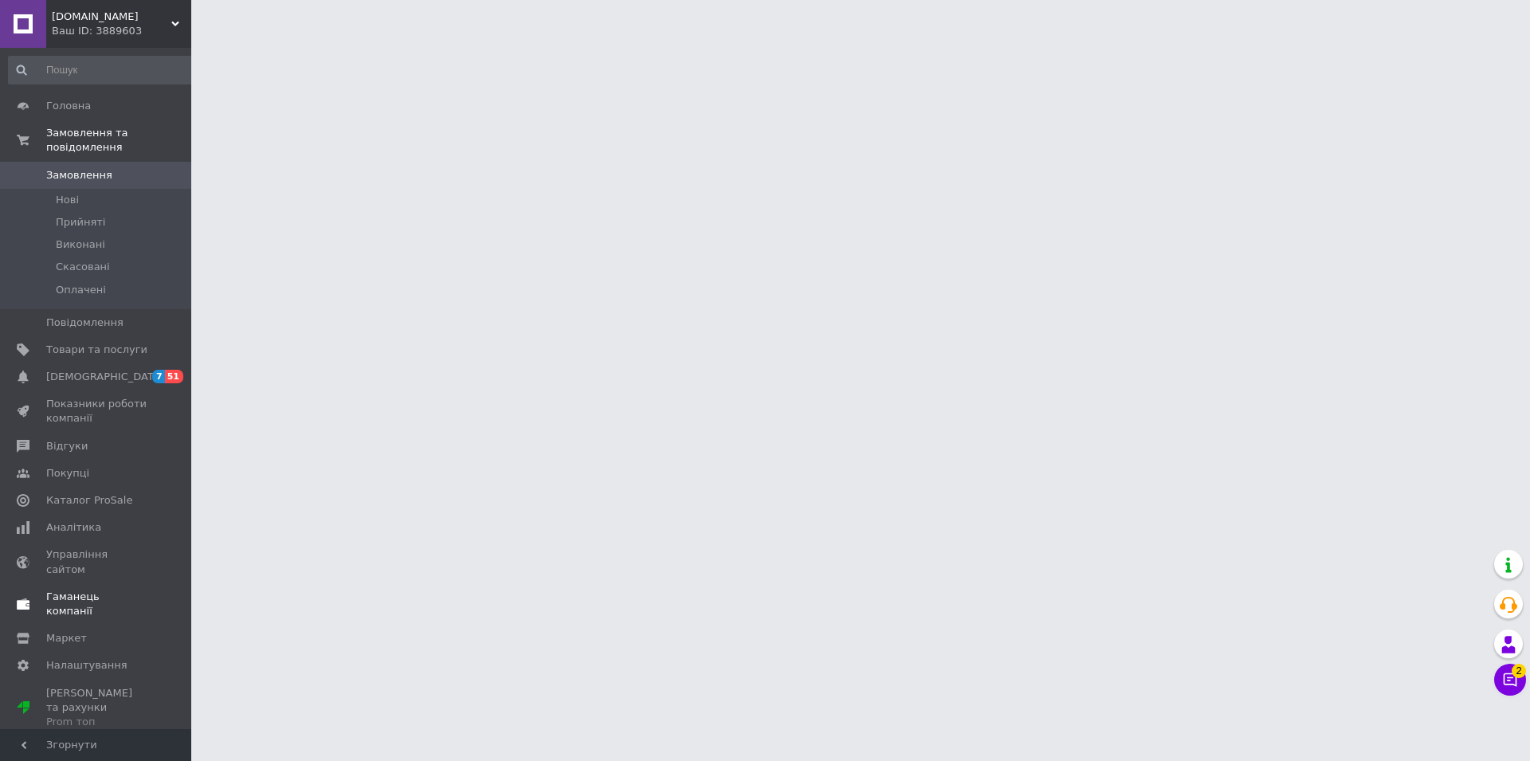
drag, startPoint x: 94, startPoint y: 487, endPoint x: 155, endPoint y: 485, distance: 61.4
click at [94, 493] on span "Каталог ProSale" at bounding box center [89, 500] width 86 height 14
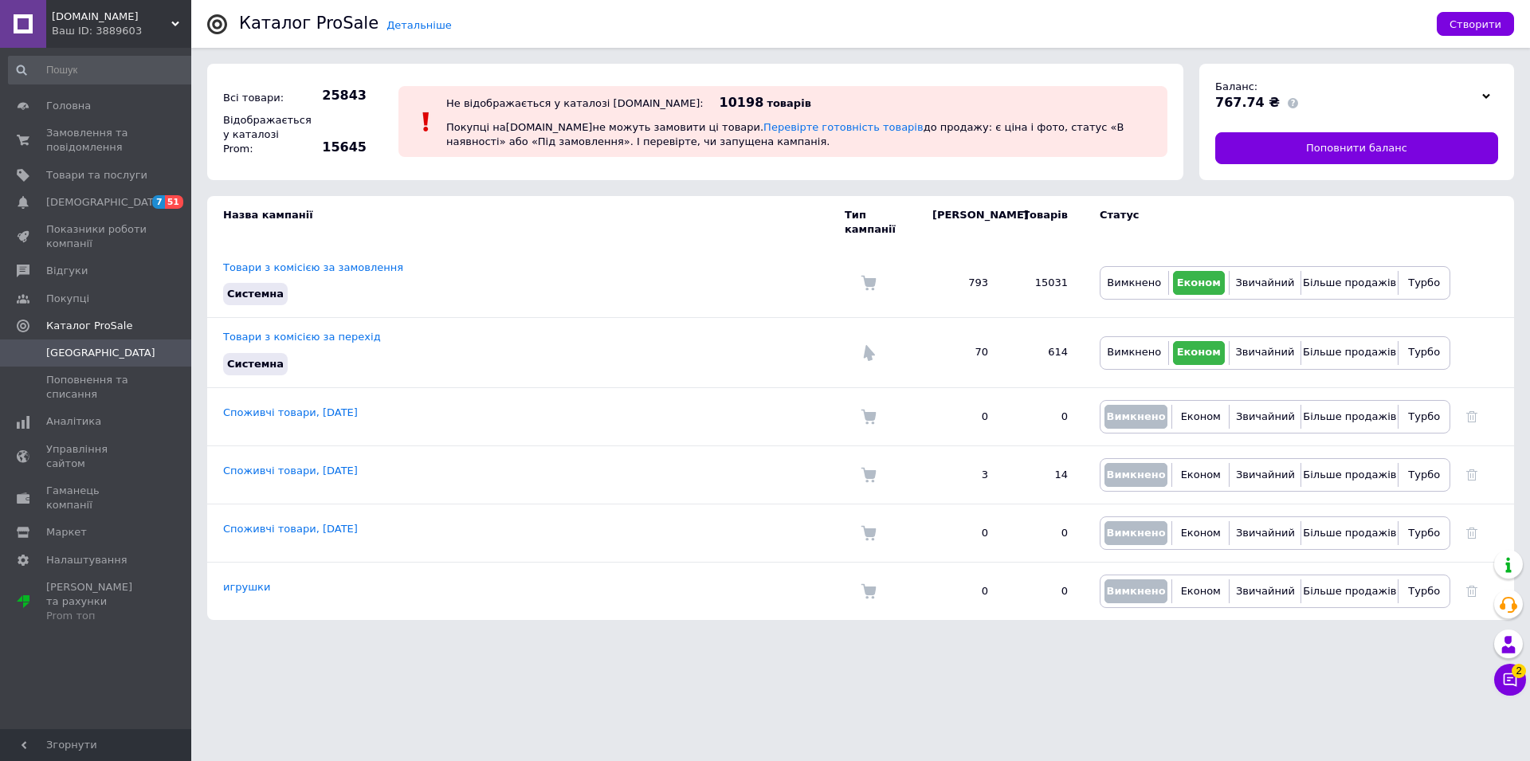
click at [66, 21] on span "[DOMAIN_NAME]" at bounding box center [112, 17] width 120 height 14
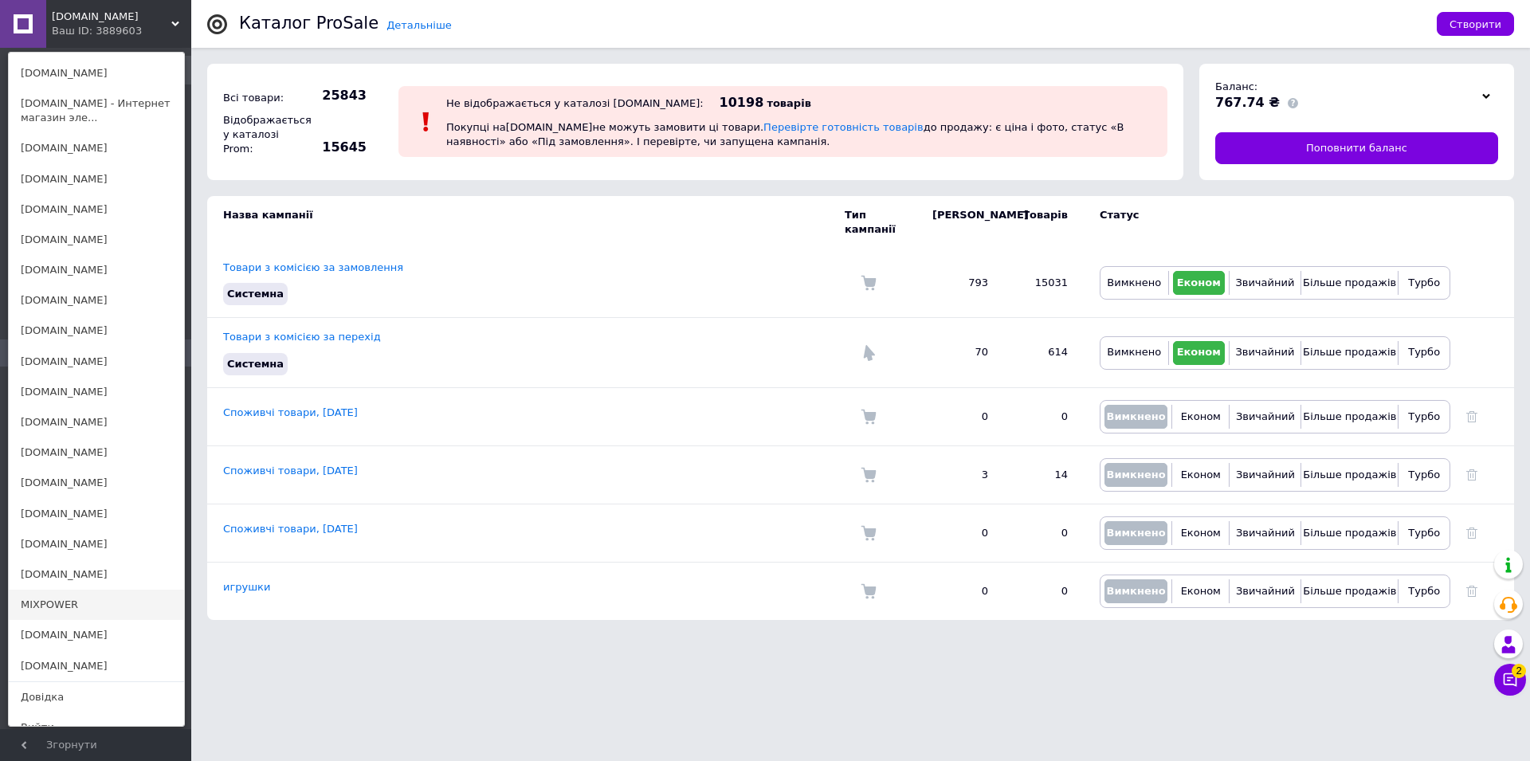
scroll to position [1062, 0]
click at [61, 618] on link "[DOMAIN_NAME]" at bounding box center [96, 632] width 175 height 30
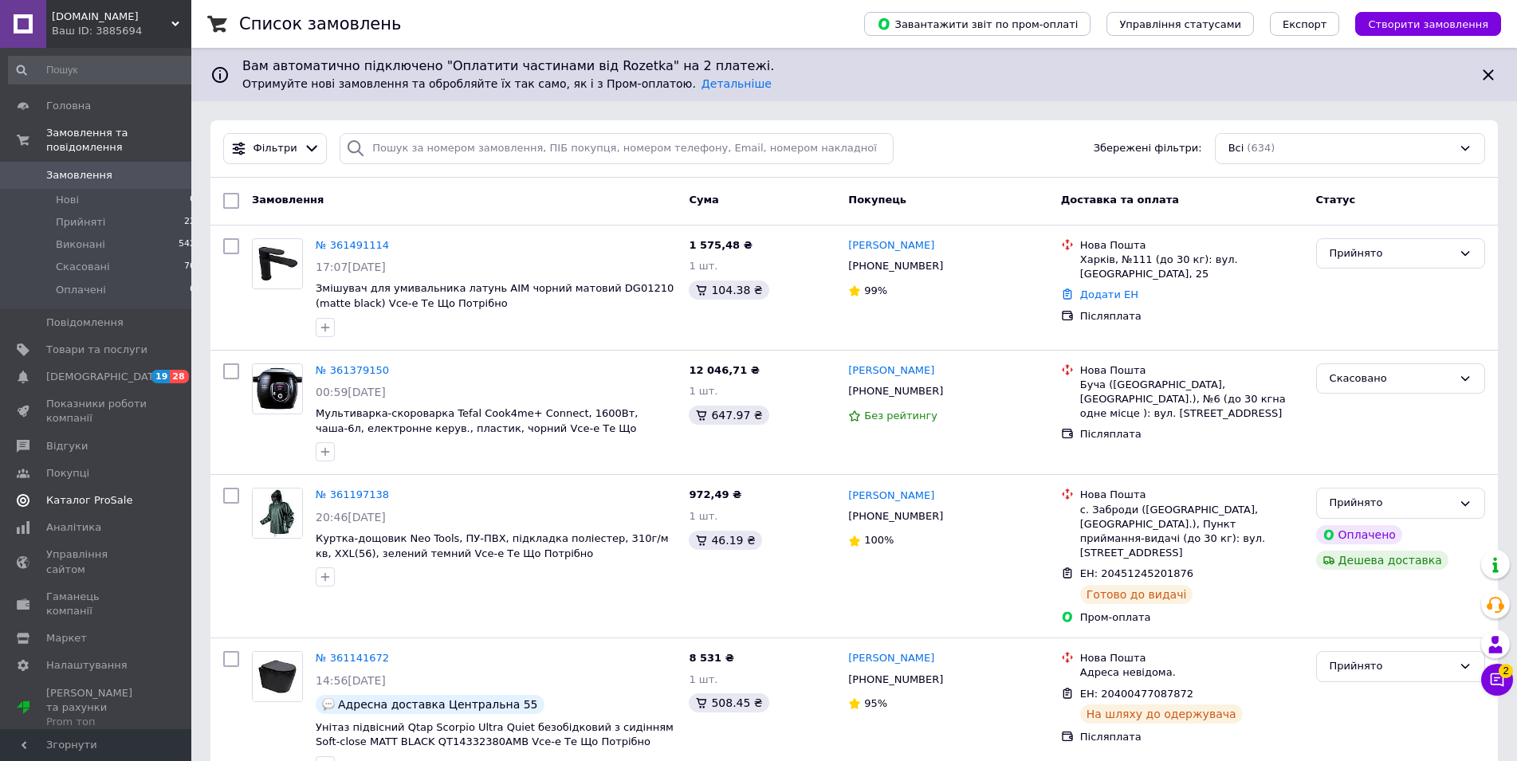
click at [92, 493] on span "Каталог ProSale" at bounding box center [89, 500] width 86 height 14
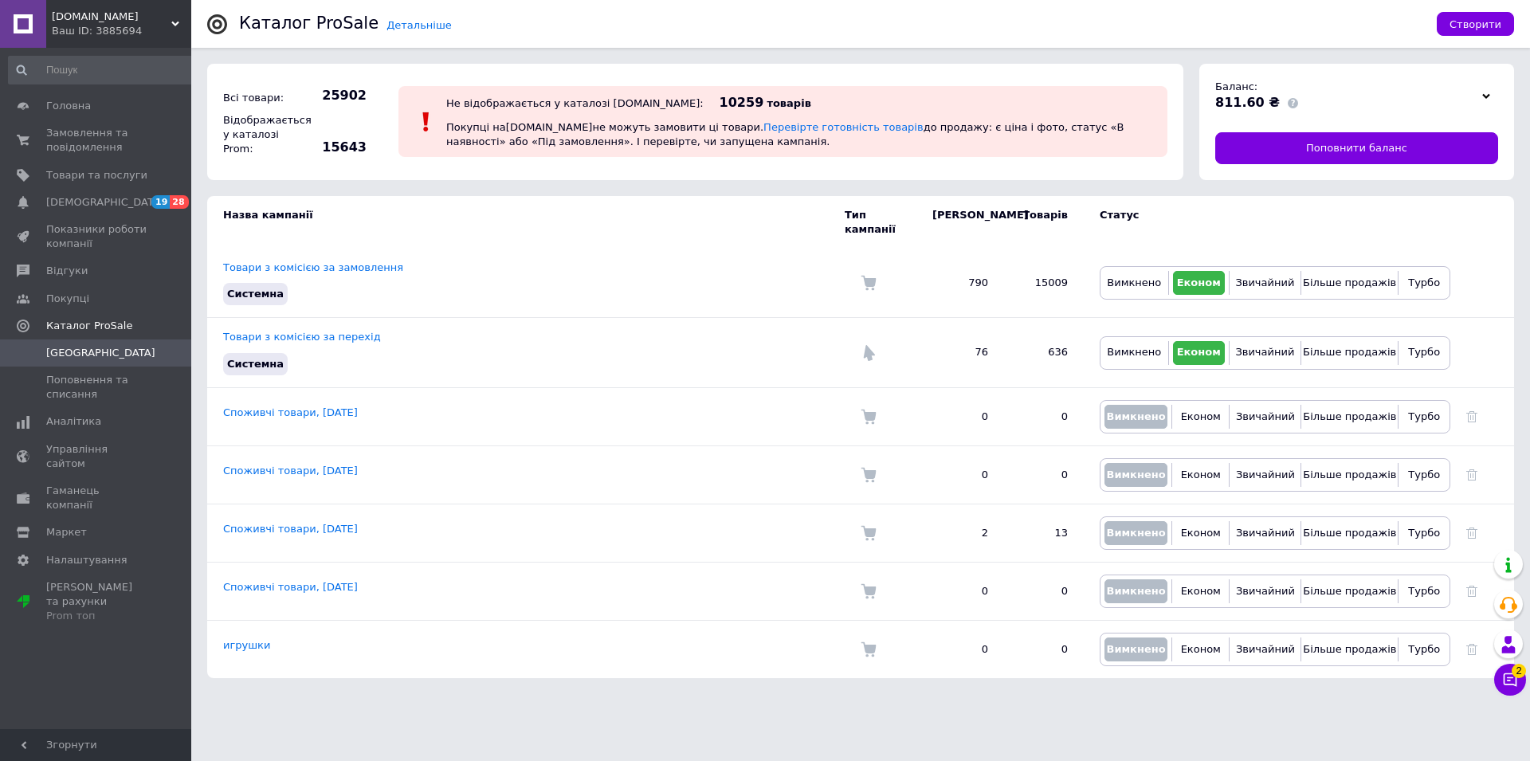
click at [76, 16] on span "[DOMAIN_NAME]" at bounding box center [112, 17] width 120 height 14
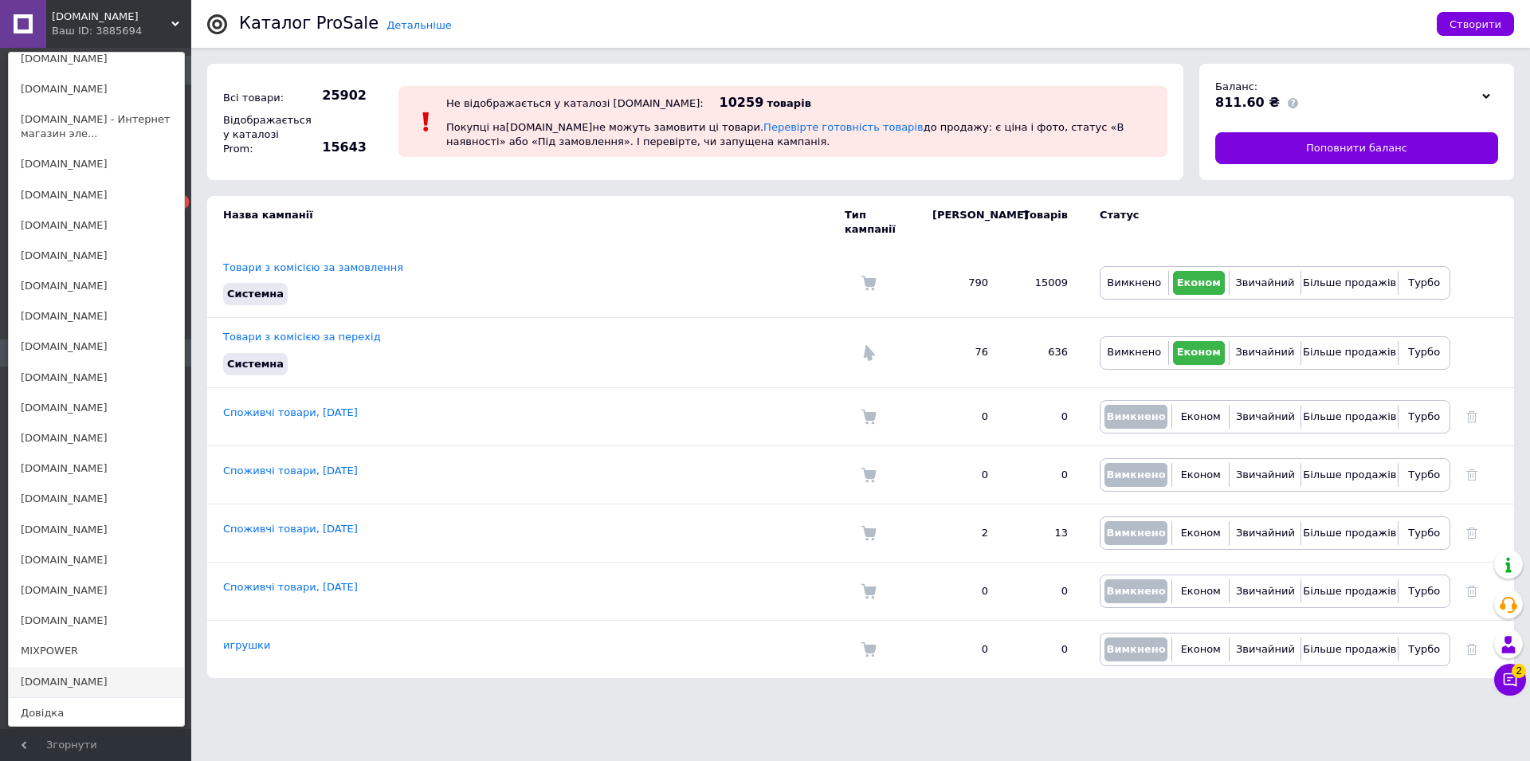
scroll to position [1062, 0]
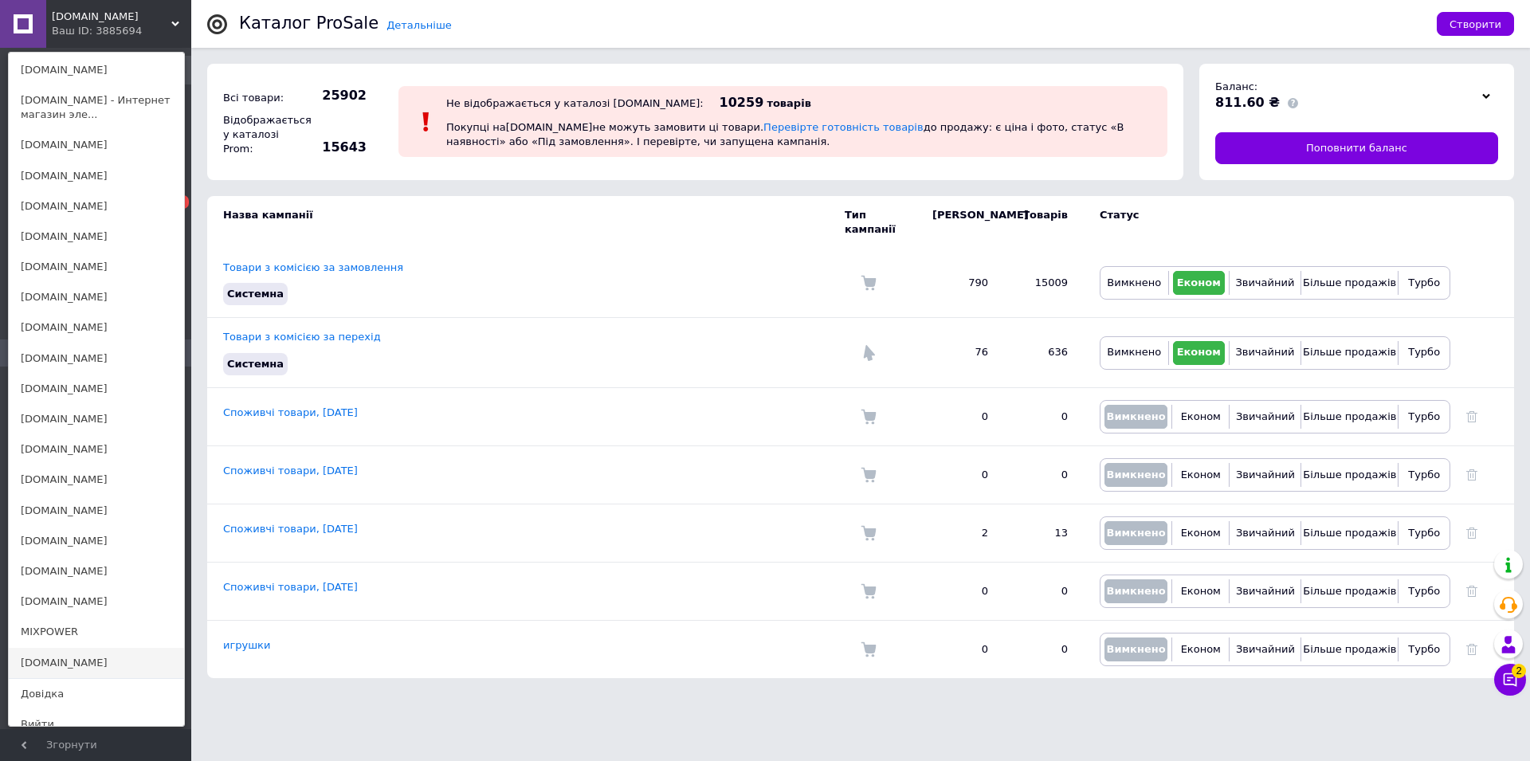
click at [49, 653] on link "[DOMAIN_NAME]" at bounding box center [96, 663] width 175 height 30
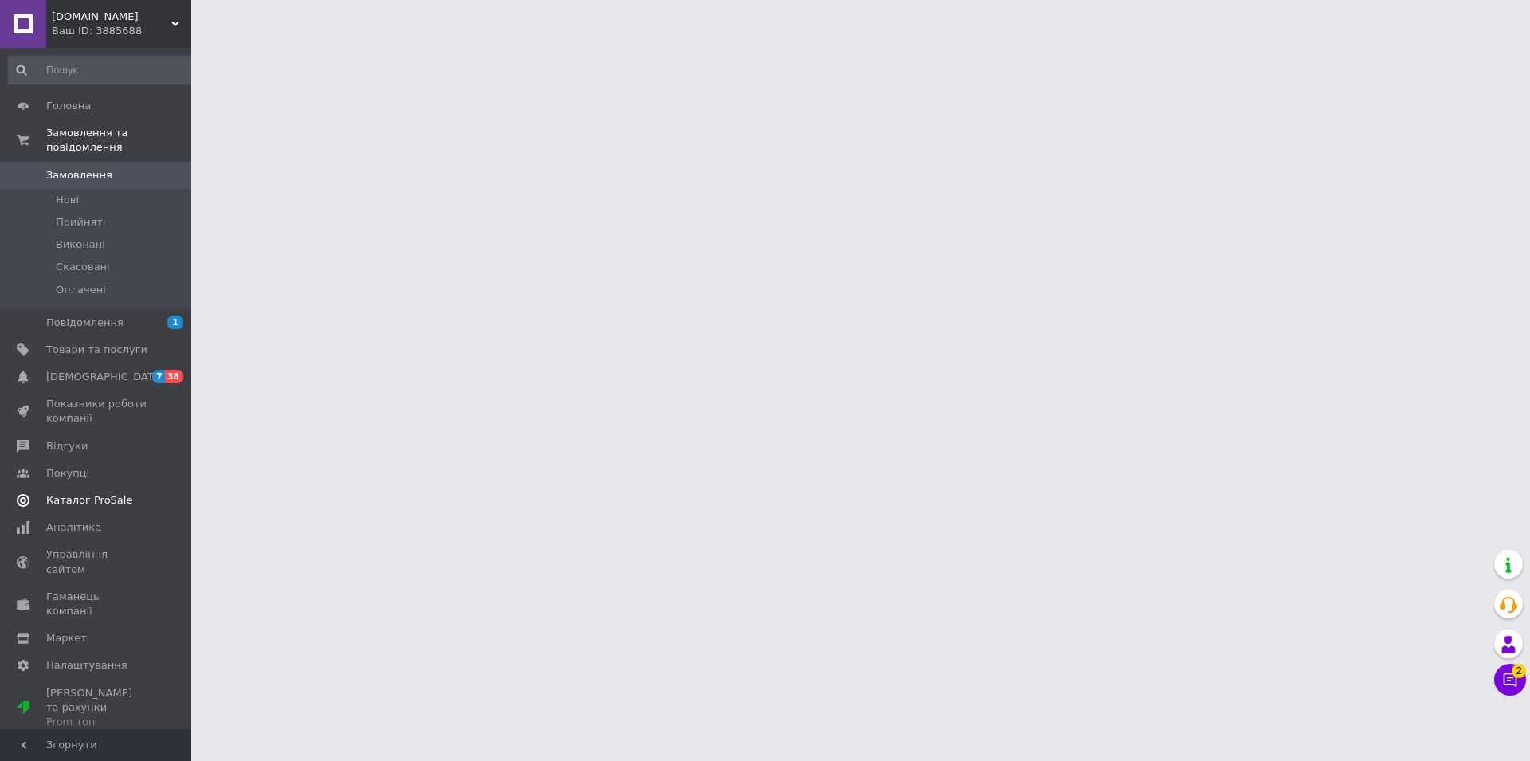
click at [96, 493] on span "Каталог ProSale" at bounding box center [89, 500] width 86 height 14
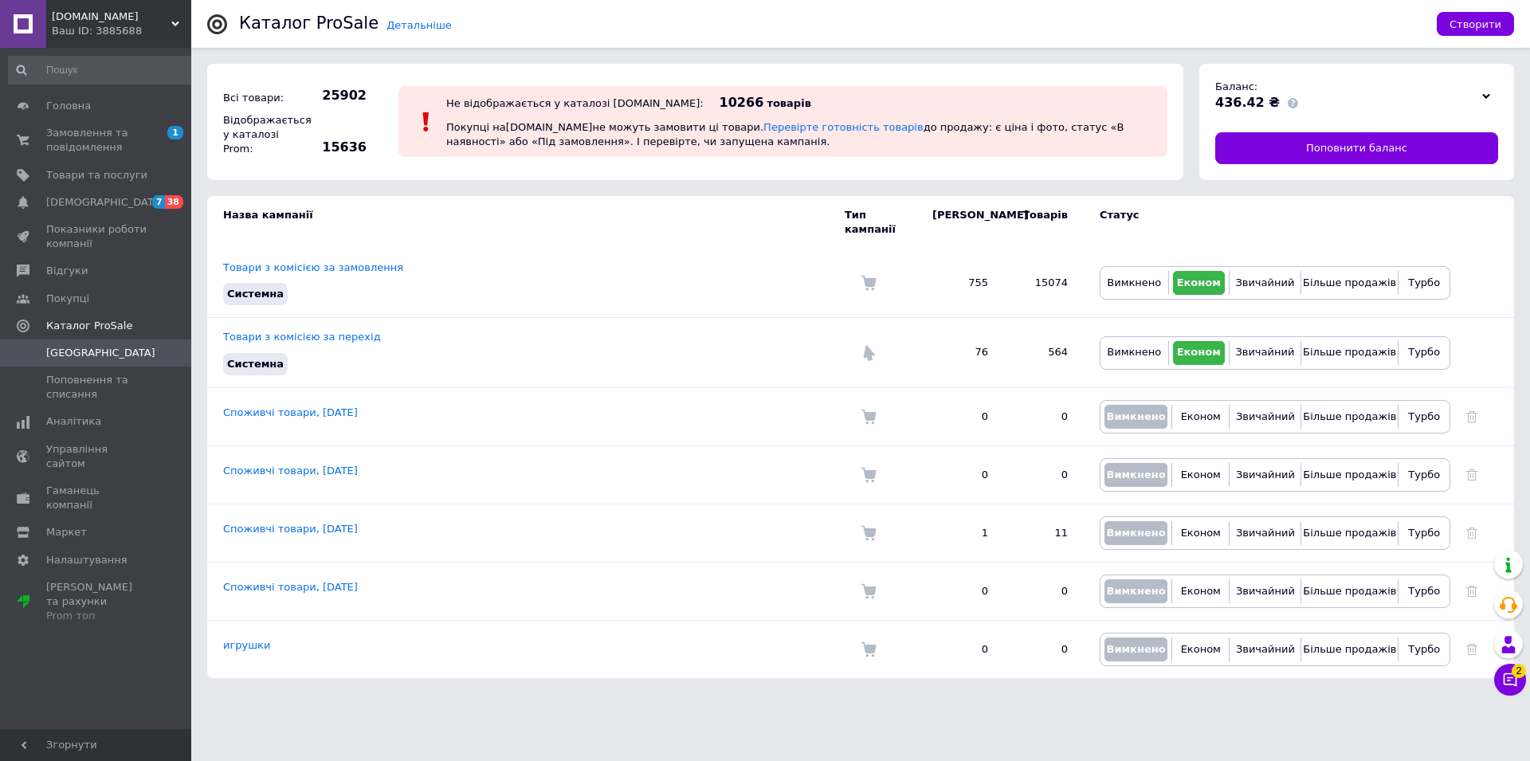
drag, startPoint x: 72, startPoint y: 11, endPoint x: 84, endPoint y: 29, distance: 21.2
click at [72, 12] on span "[DOMAIN_NAME]" at bounding box center [112, 17] width 120 height 14
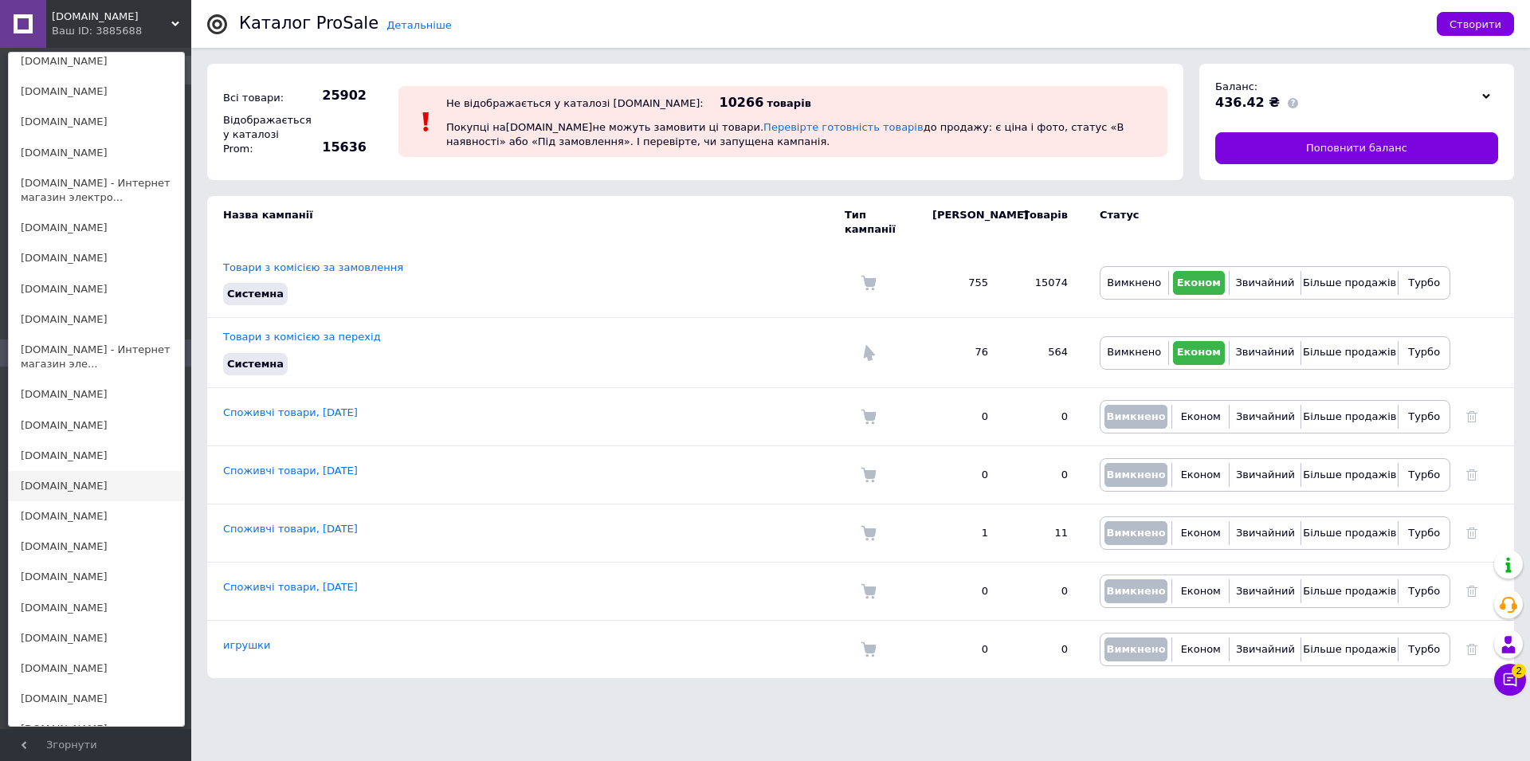
scroll to position [894, 0]
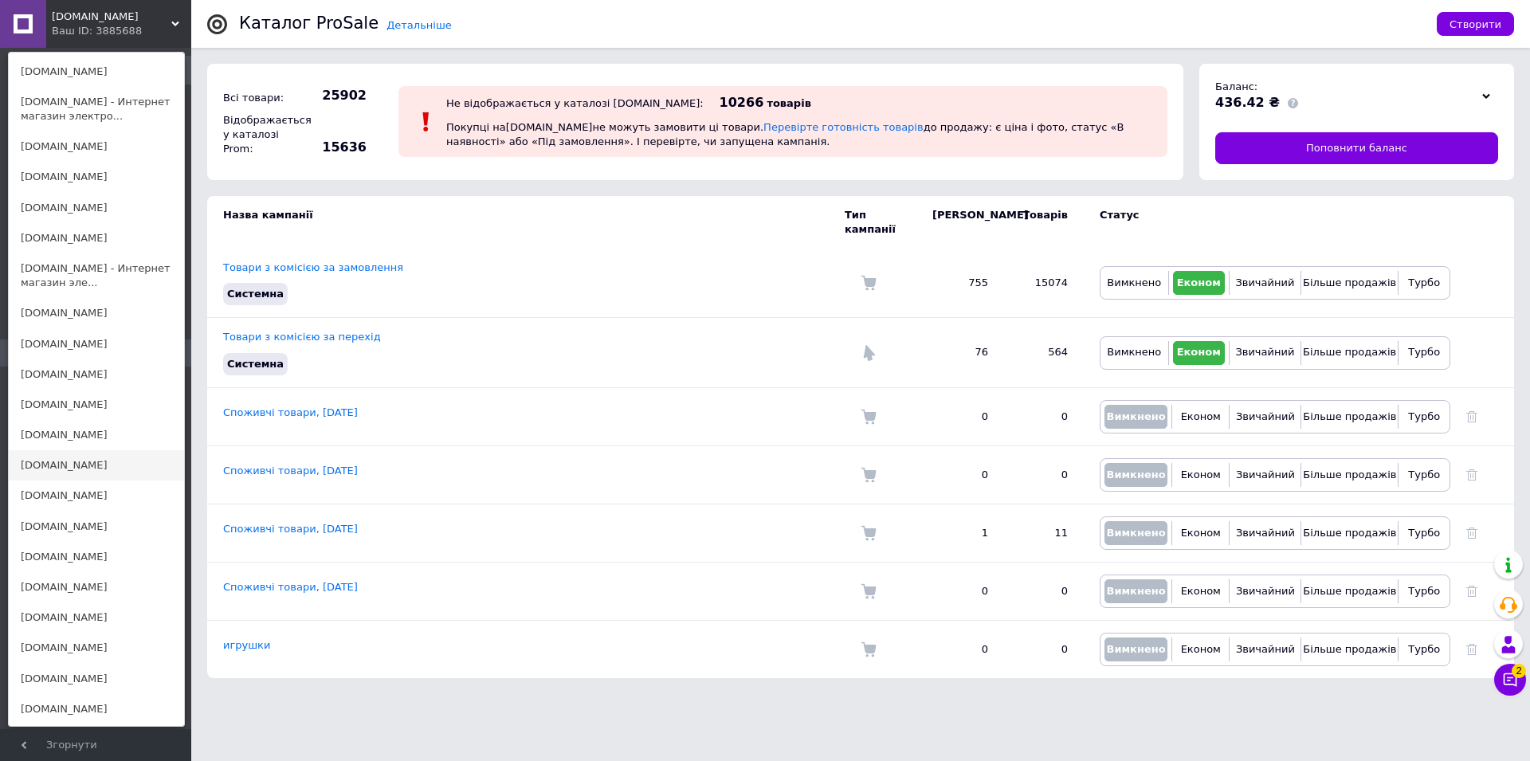
click at [59, 450] on link "[DOMAIN_NAME]" at bounding box center [96, 465] width 175 height 30
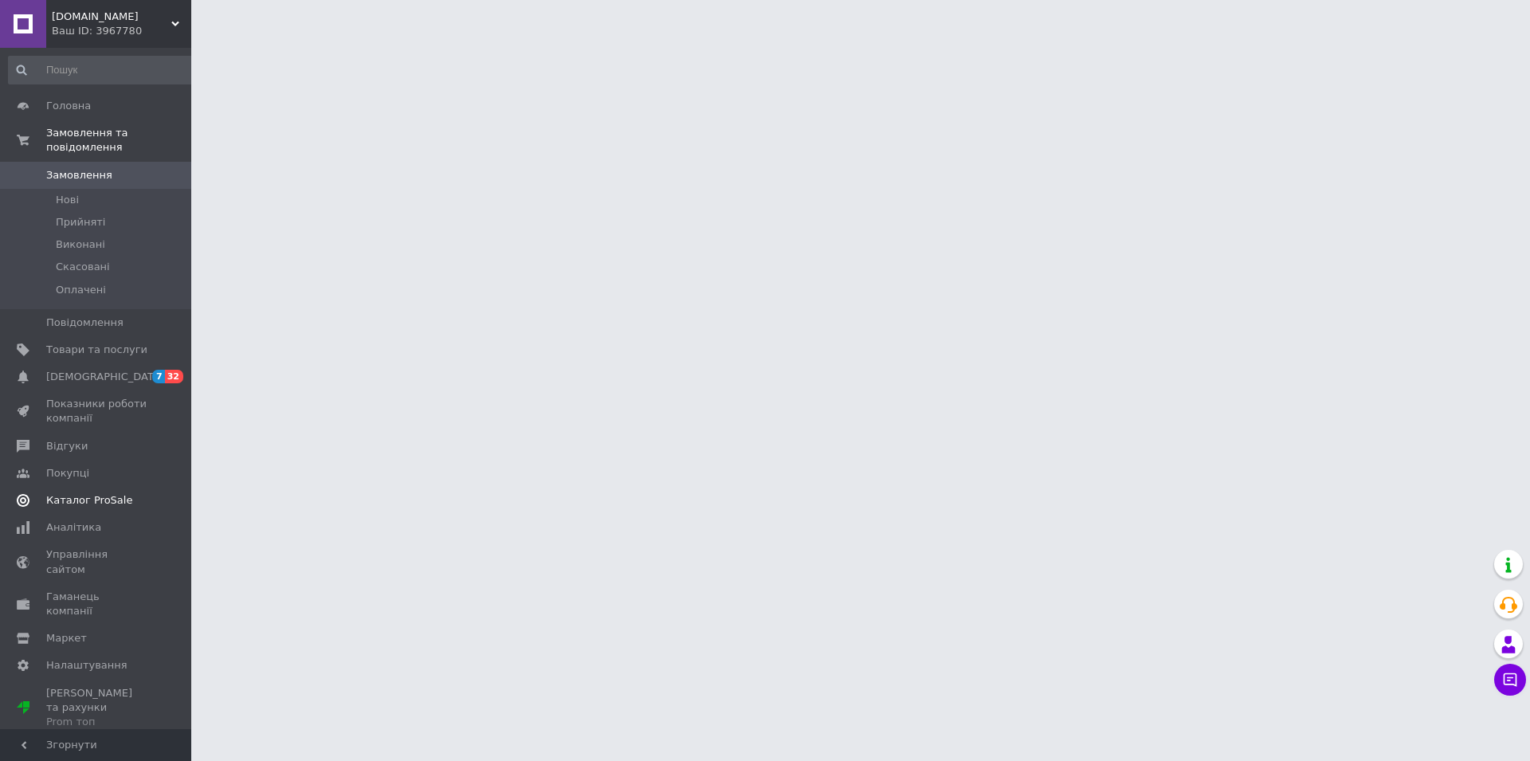
click at [110, 493] on span "Каталог ProSale" at bounding box center [89, 500] width 86 height 14
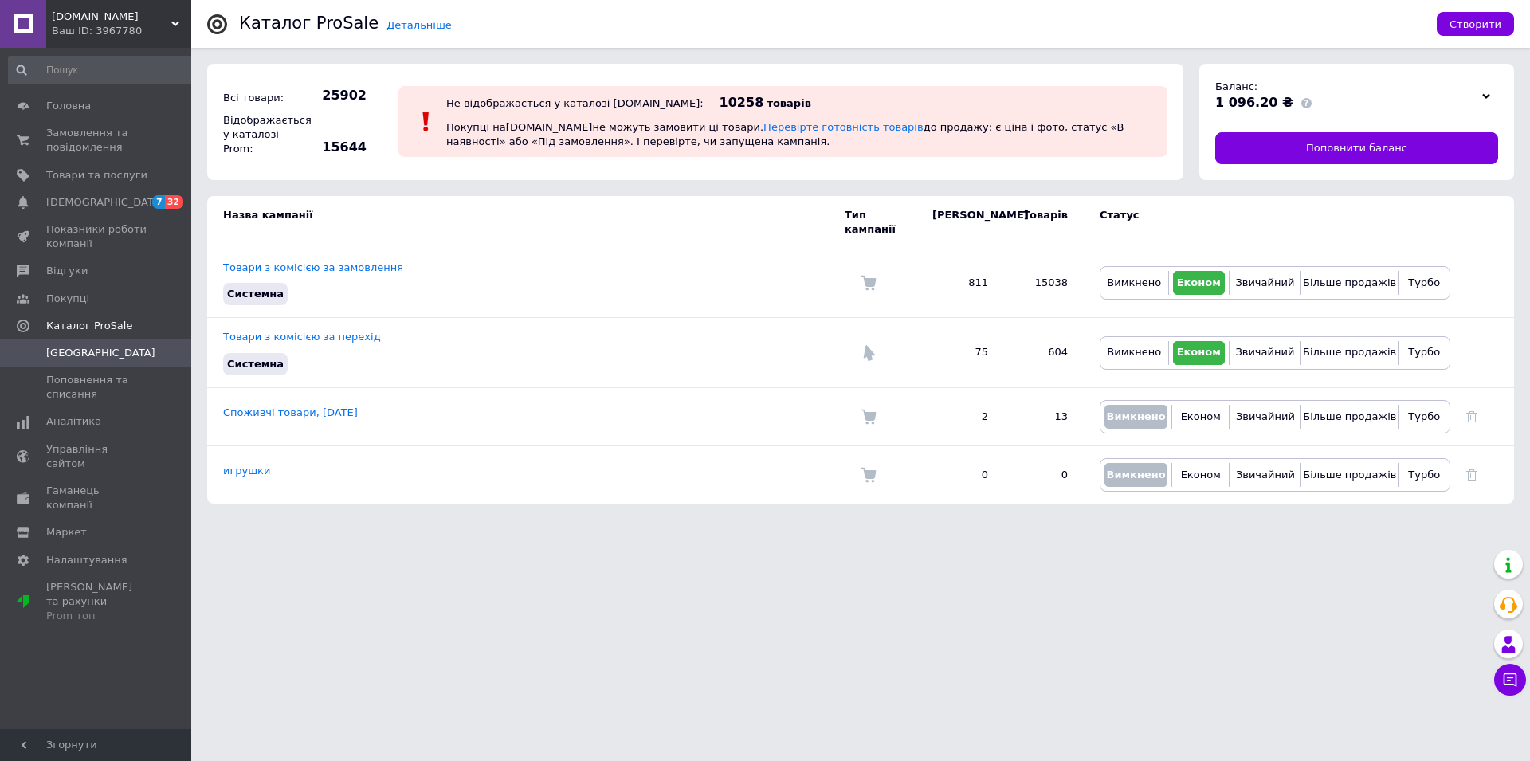
click at [61, 11] on span "[DOMAIN_NAME]" at bounding box center [112, 17] width 120 height 14
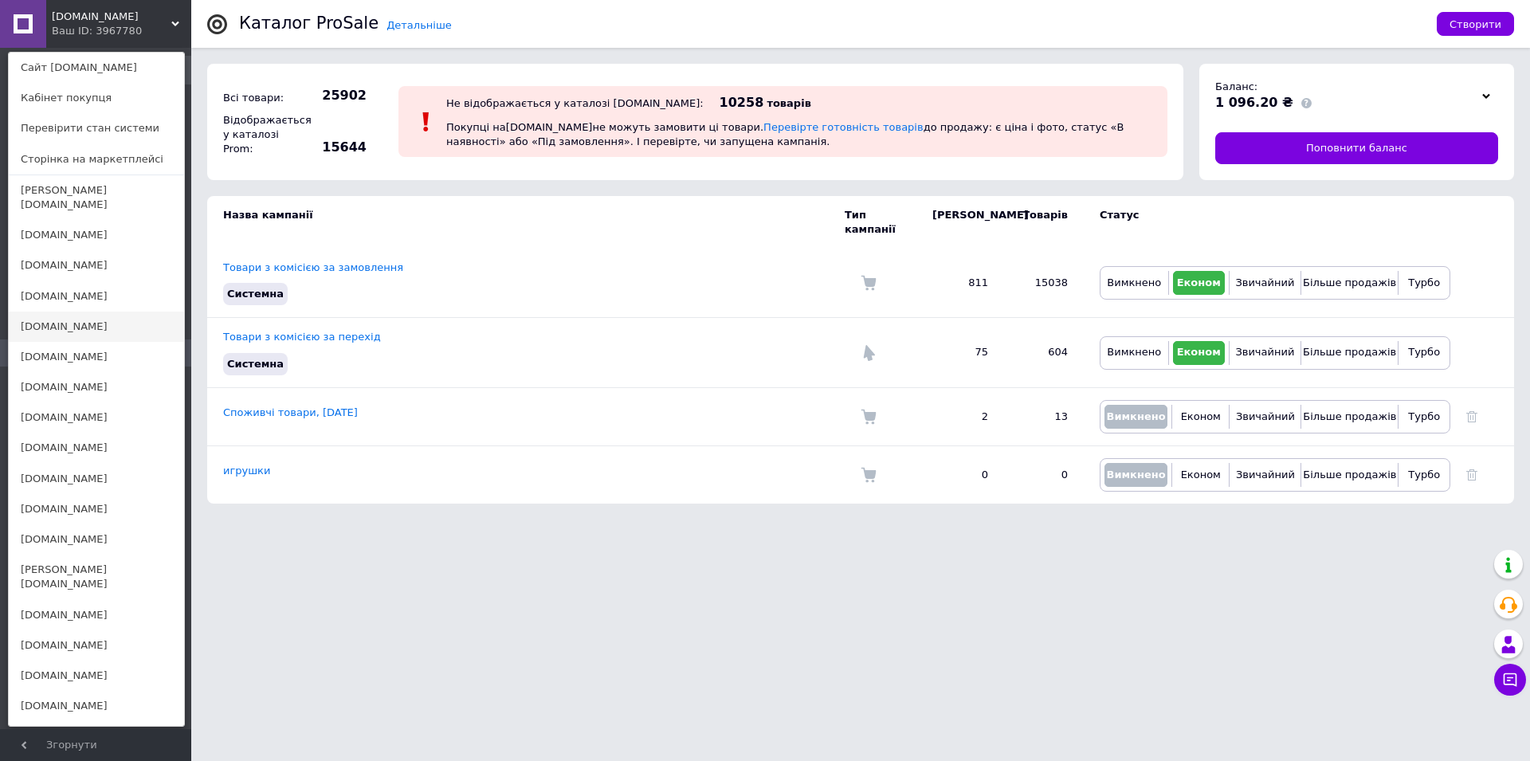
click at [75, 313] on link "[PERSON_NAME][DOMAIN_NAME]" at bounding box center [96, 327] width 175 height 30
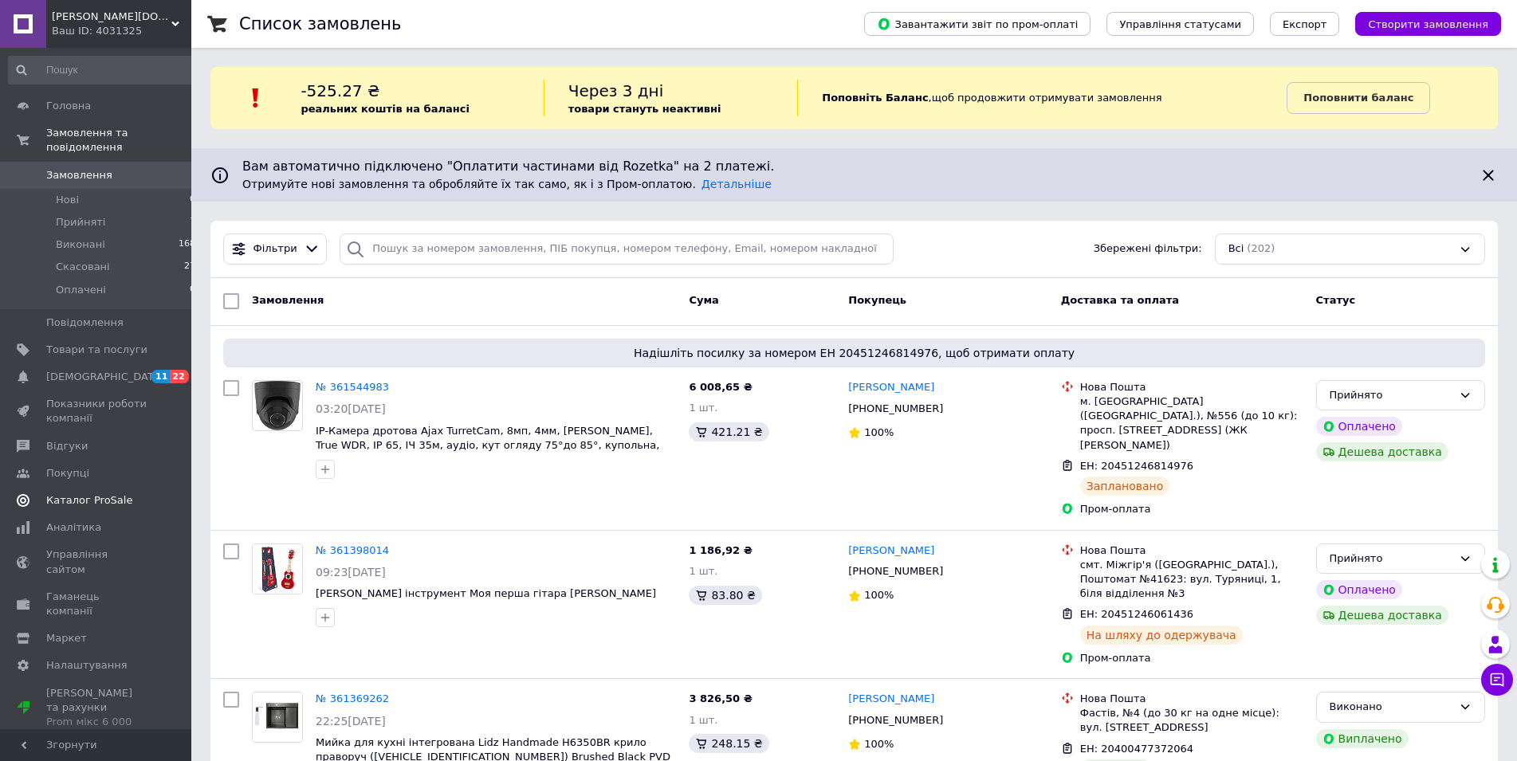
click at [88, 493] on span "Каталог ProSale" at bounding box center [89, 500] width 86 height 14
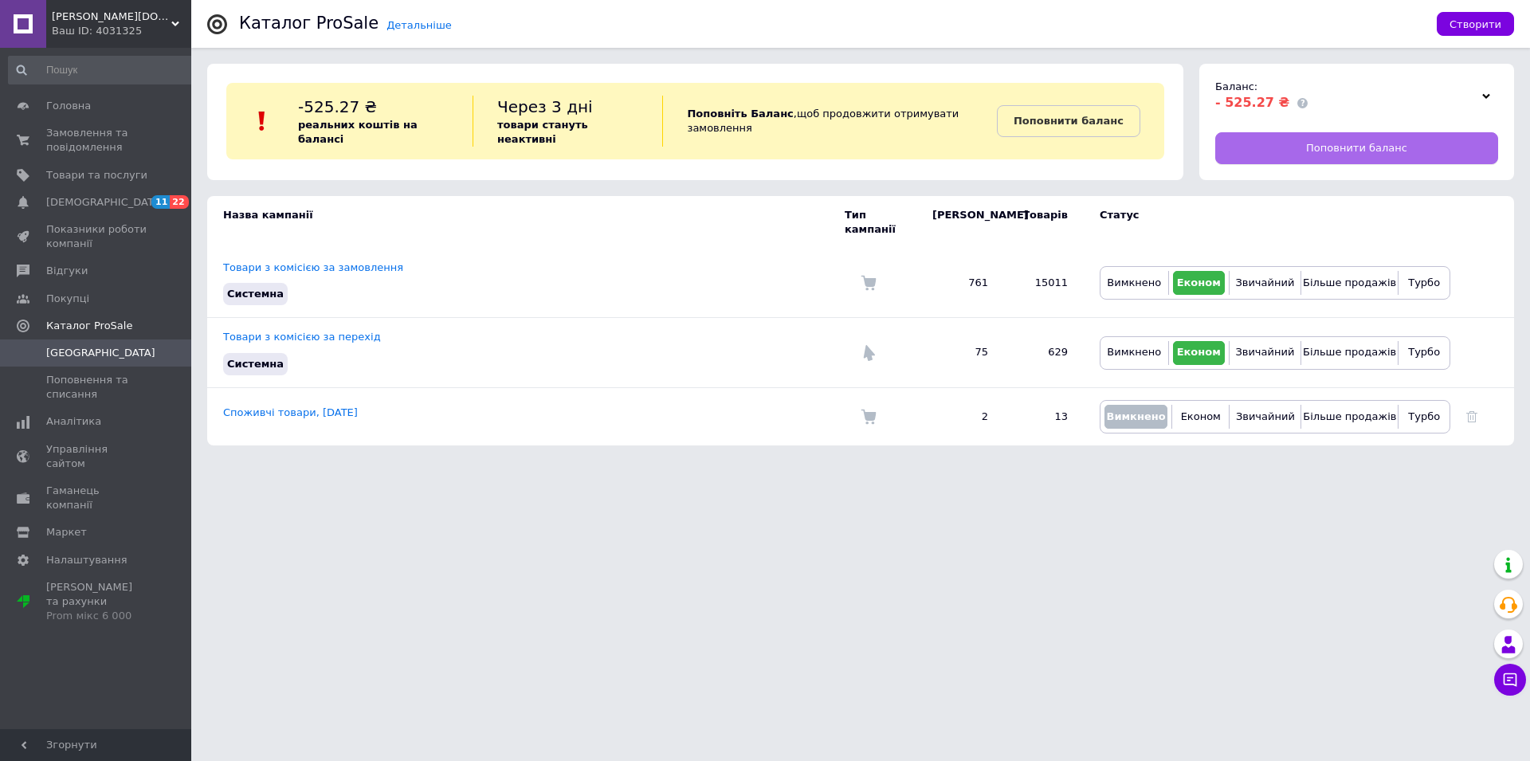
click at [1337, 143] on span "Поповнити баланс" at bounding box center [1356, 148] width 101 height 14
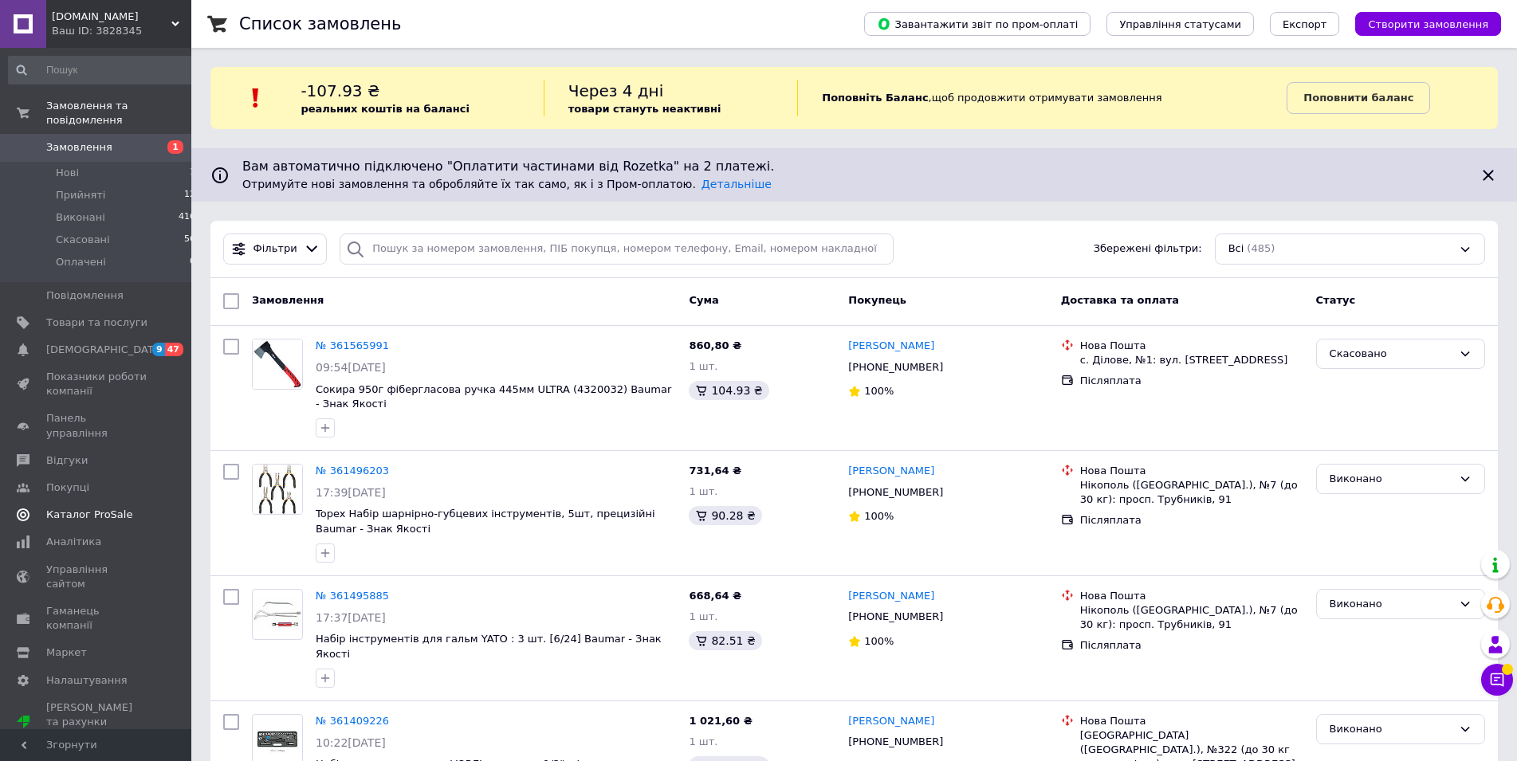
click at [116, 508] on span "Каталог ProSale" at bounding box center [89, 515] width 86 height 14
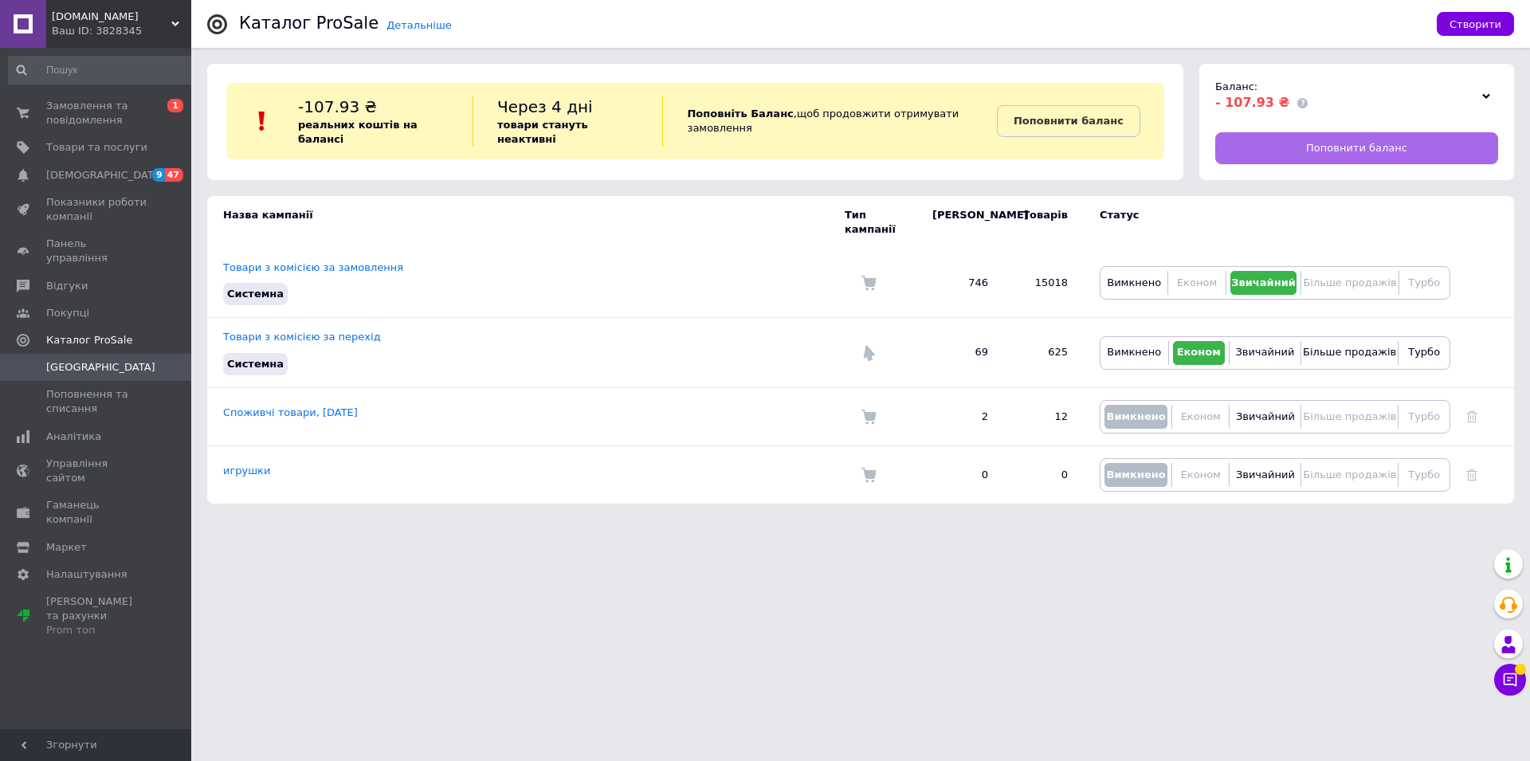
click at [1343, 145] on span "Поповнити баланс" at bounding box center [1356, 148] width 101 height 14
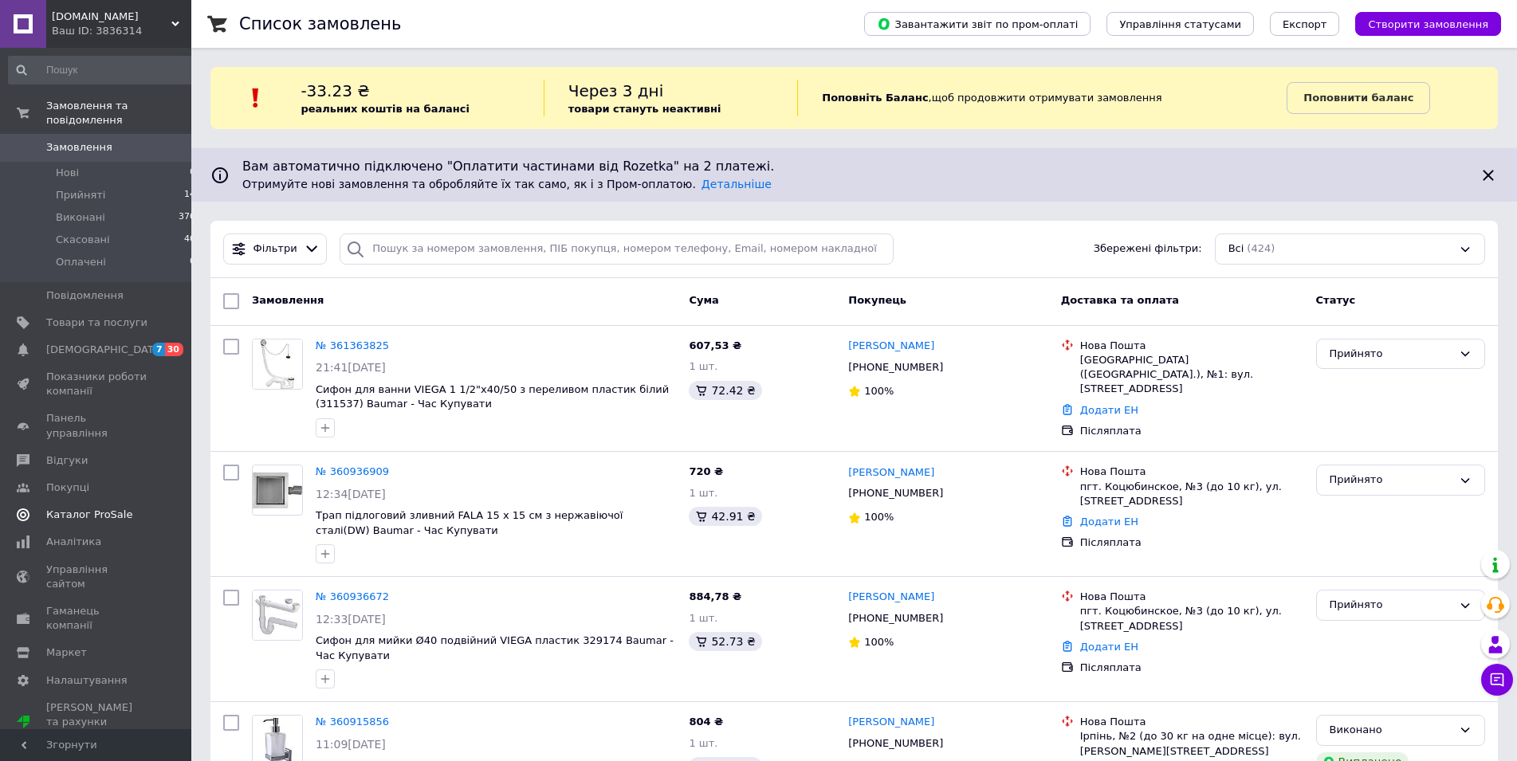
click at [108, 508] on span "Каталог ProSale" at bounding box center [89, 515] width 86 height 14
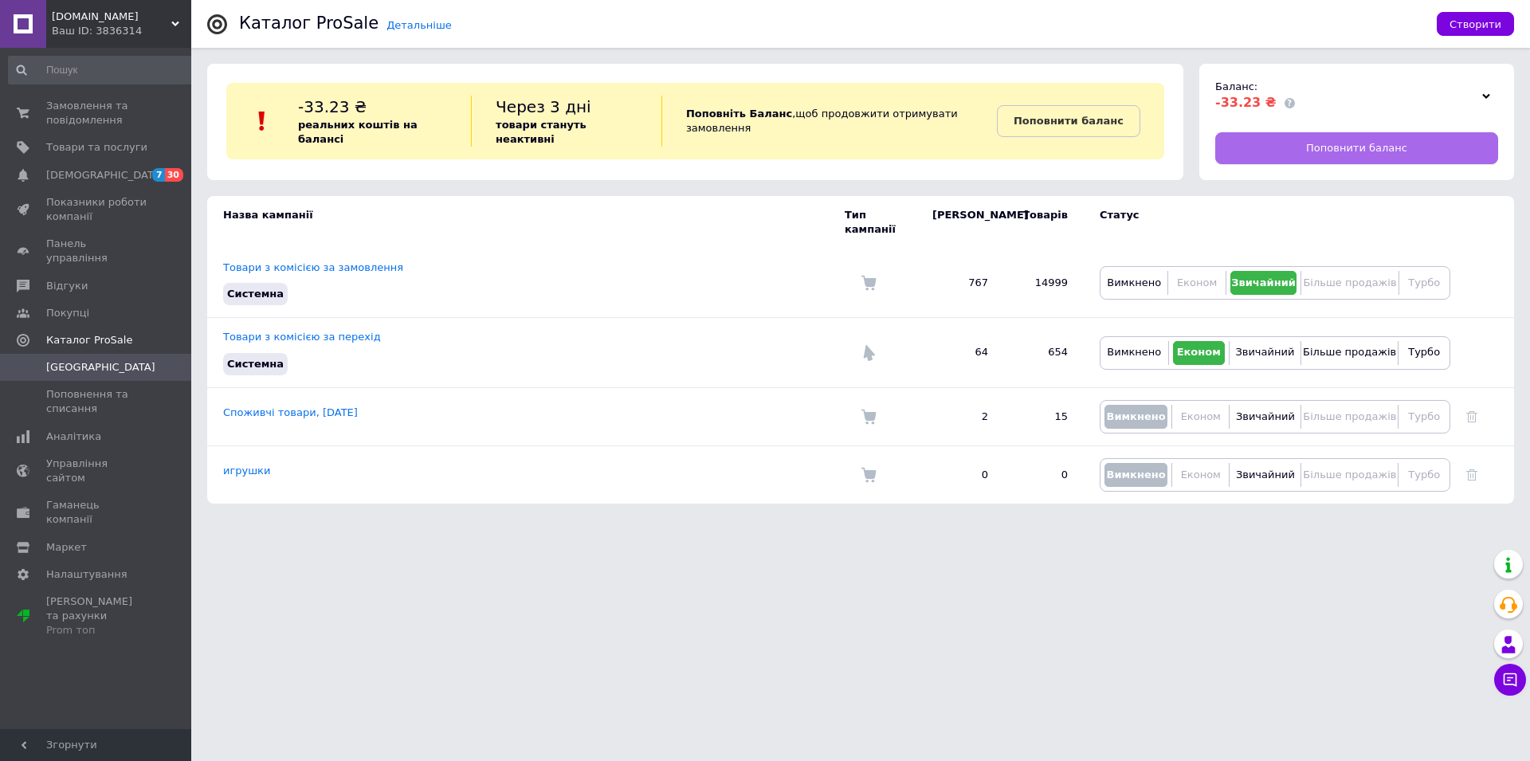
click at [1403, 145] on link "Поповнити баланс" at bounding box center [1356, 148] width 283 height 32
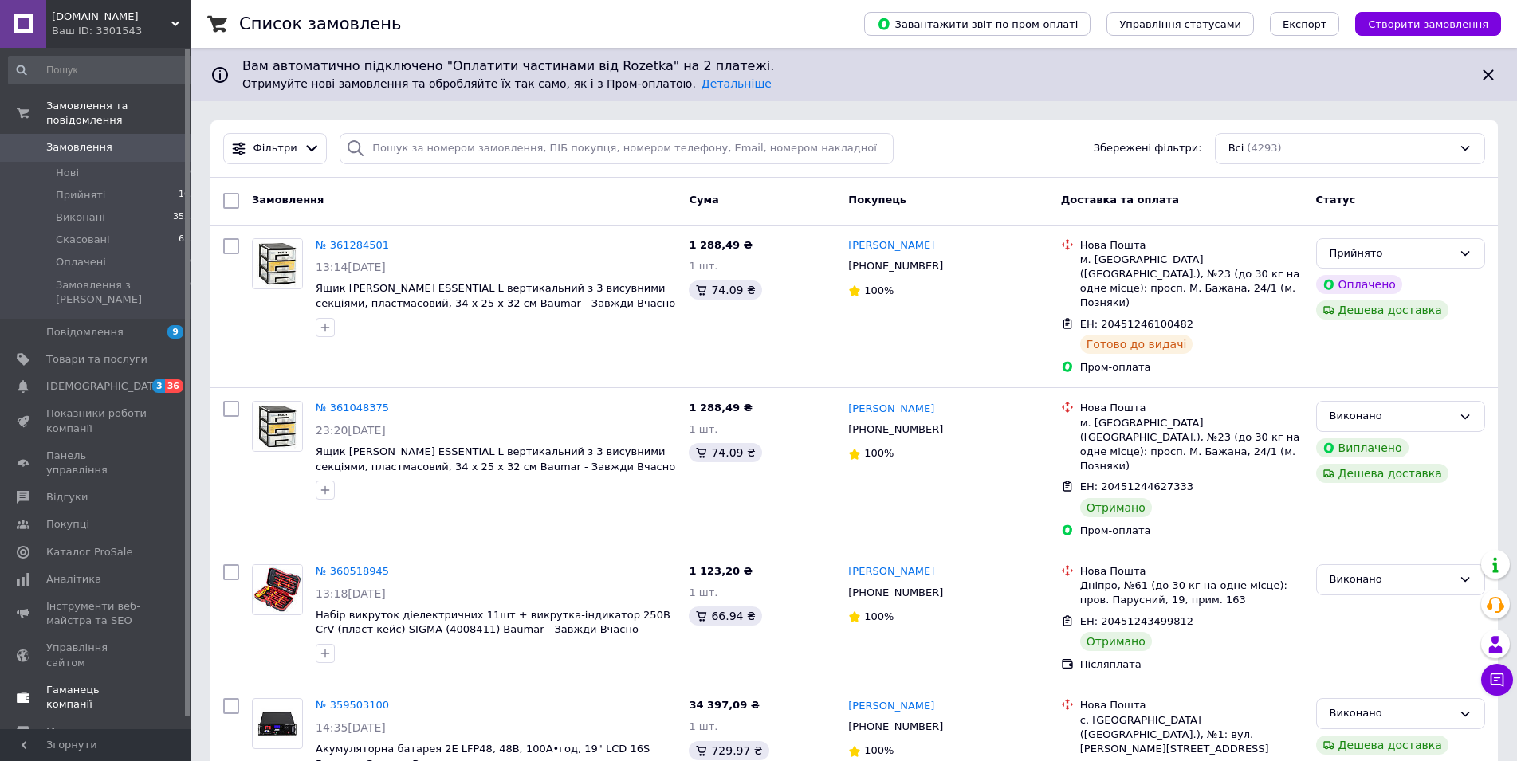
click at [90, 545] on span "Каталог ProSale" at bounding box center [89, 552] width 86 height 14
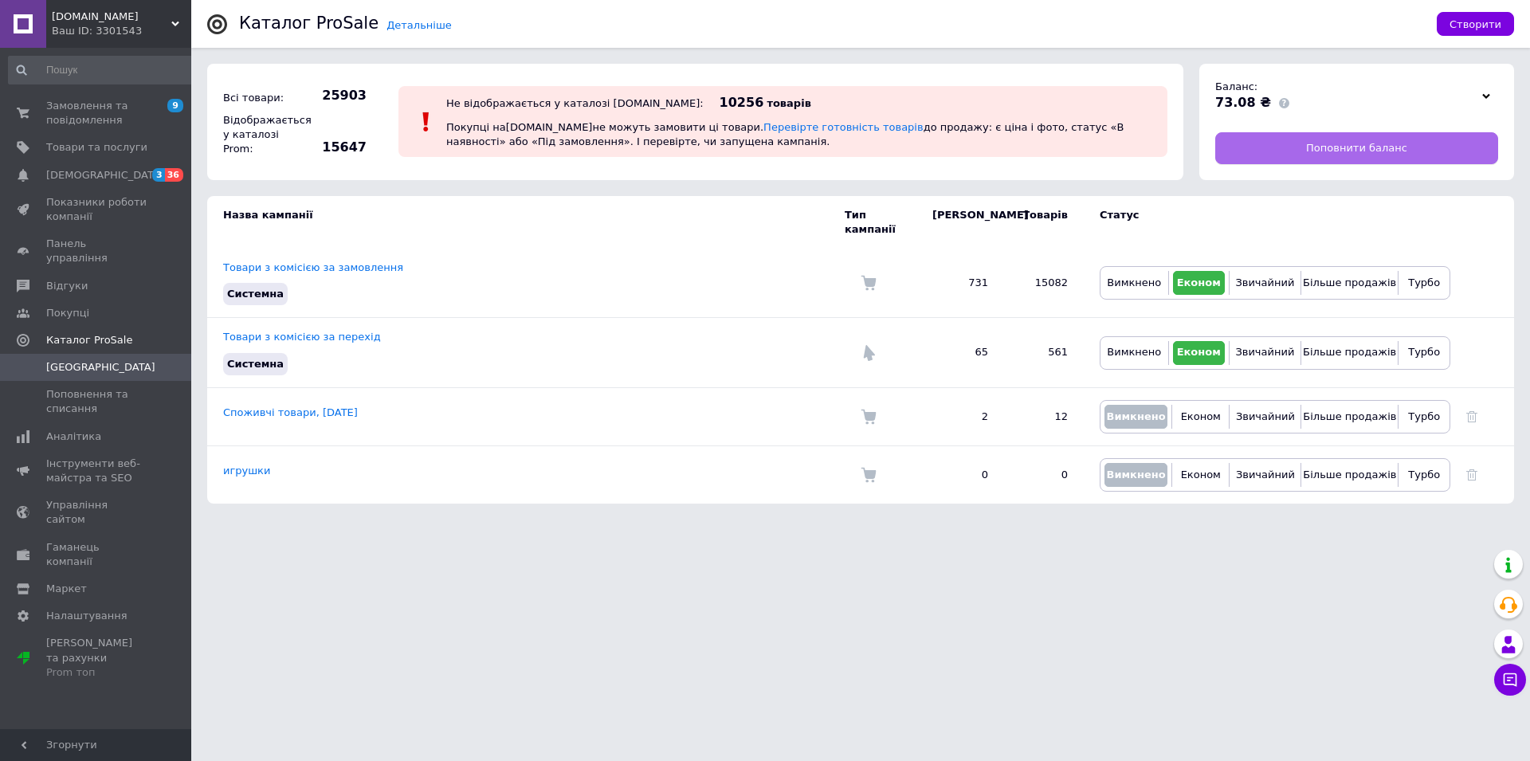
click at [1349, 155] on span "Поповнити баланс" at bounding box center [1356, 148] width 101 height 14
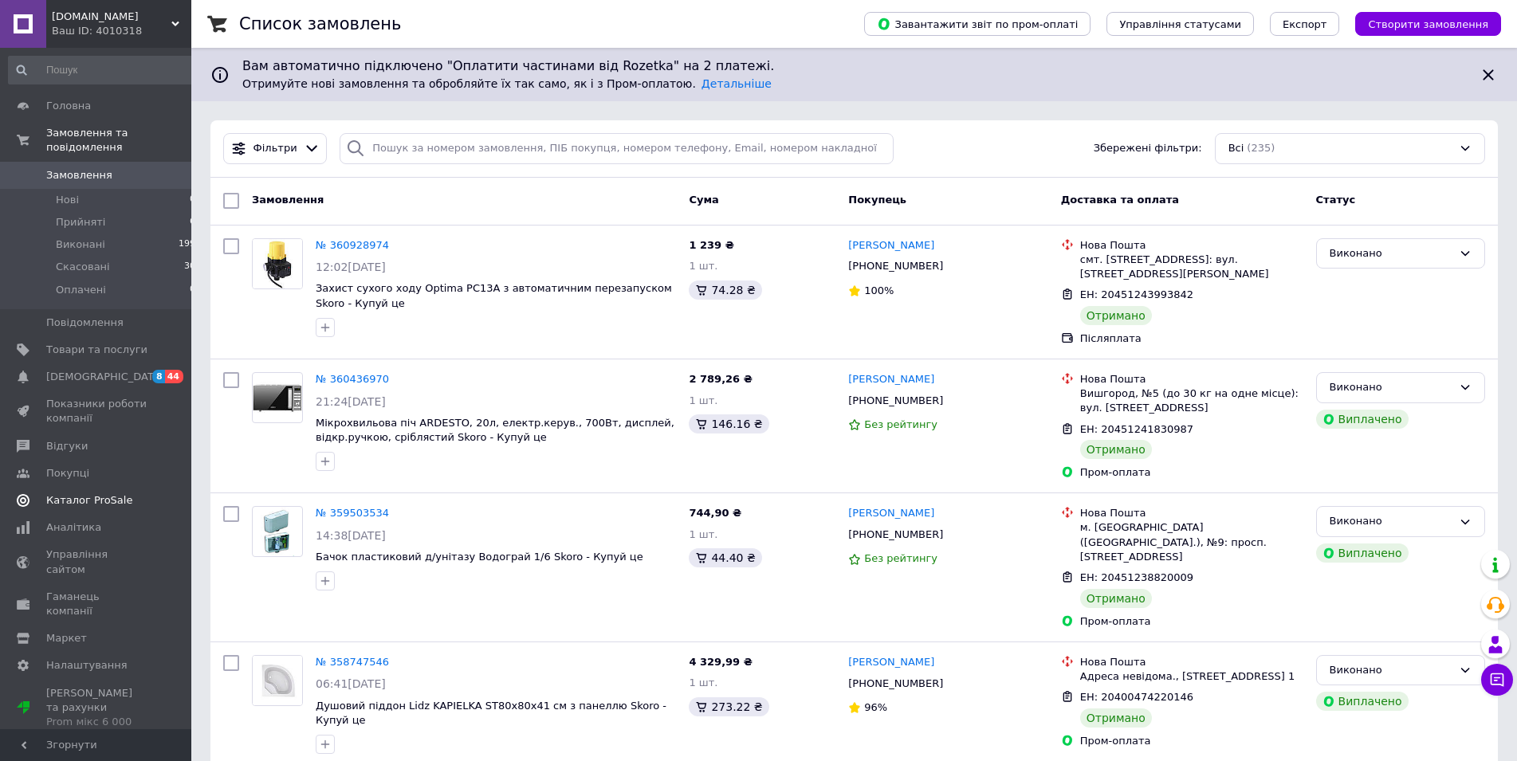
click at [88, 493] on span "Каталог ProSale" at bounding box center [89, 500] width 86 height 14
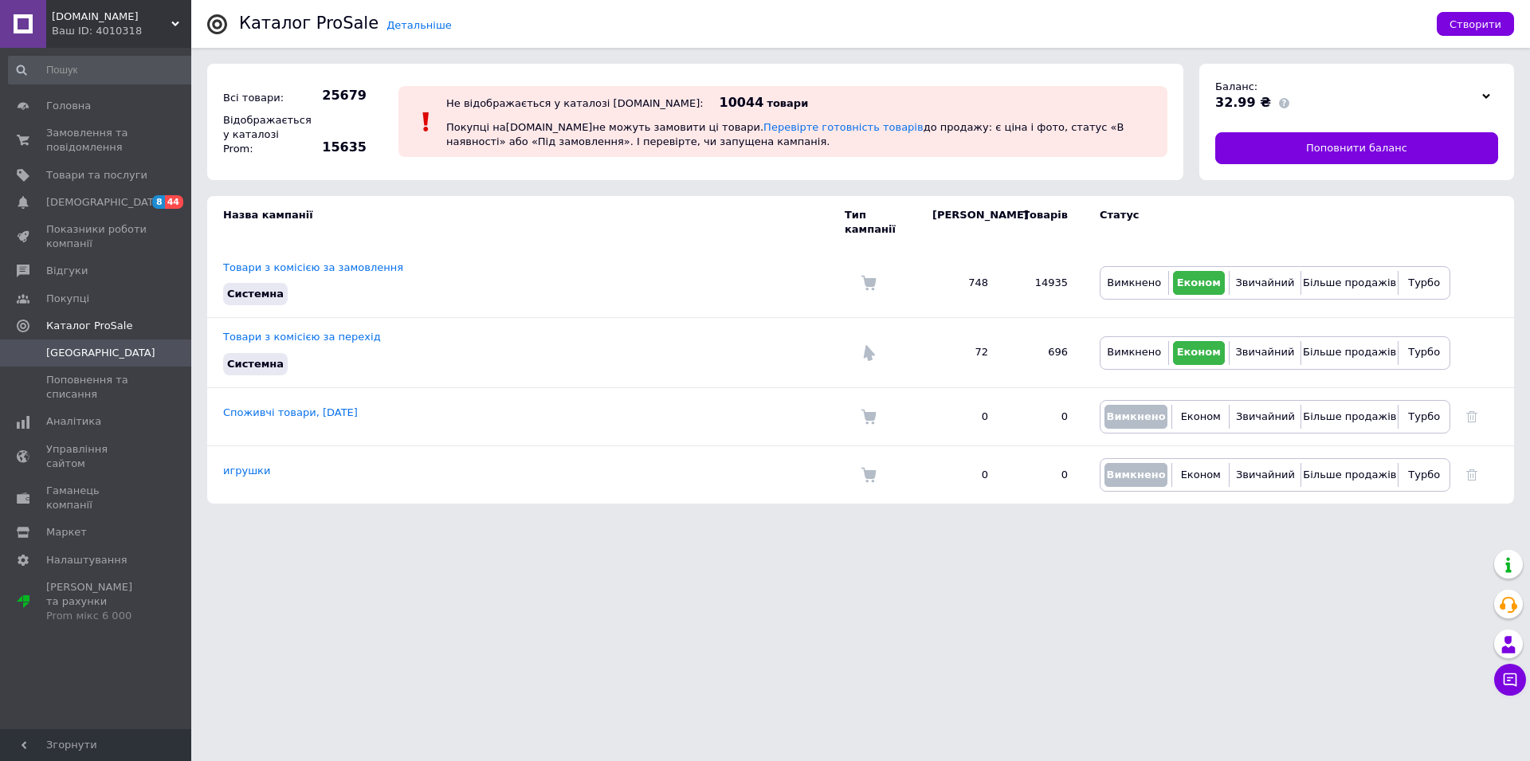
click at [83, 14] on span "[DOMAIN_NAME]" at bounding box center [112, 17] width 120 height 14
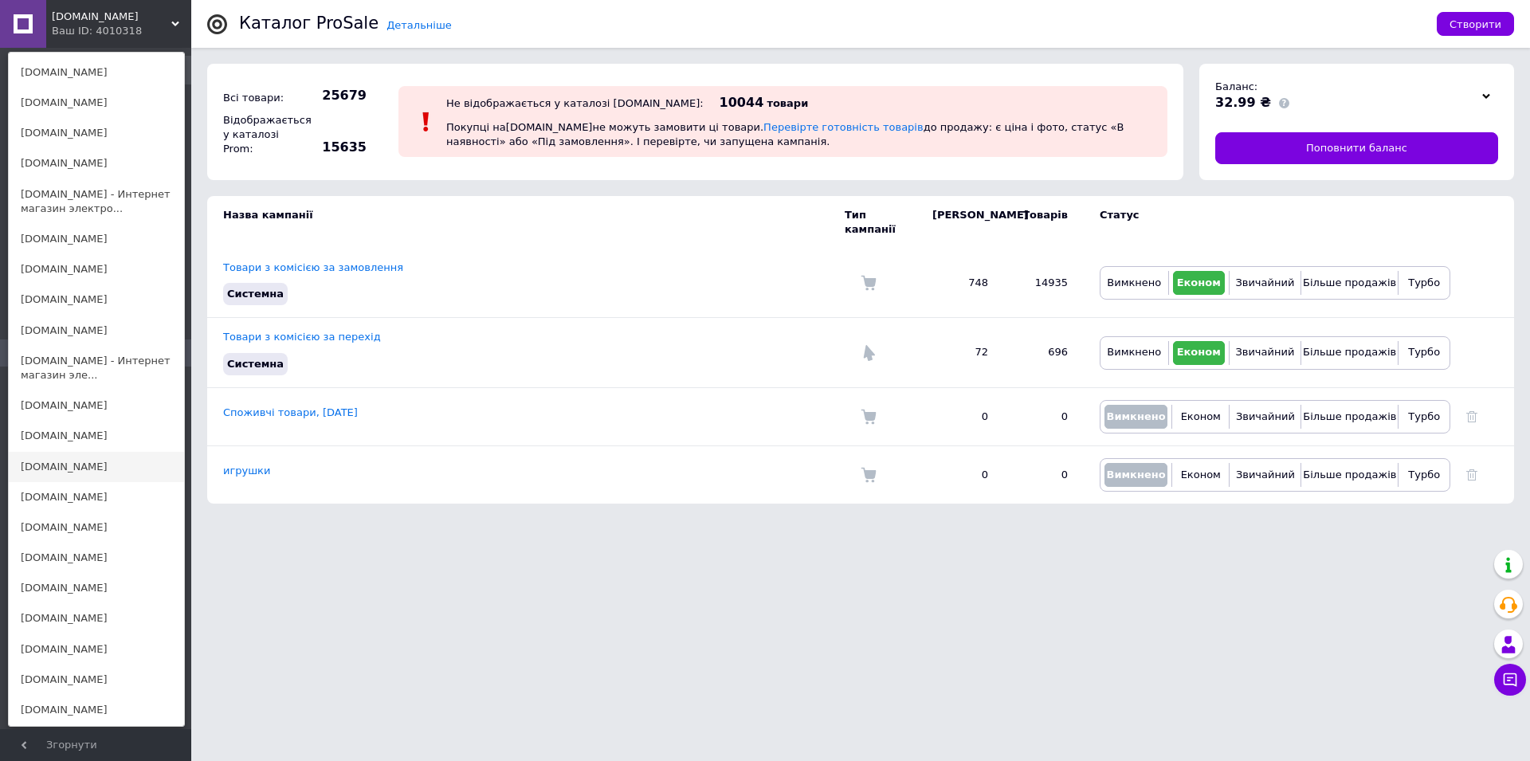
scroll to position [813, 0]
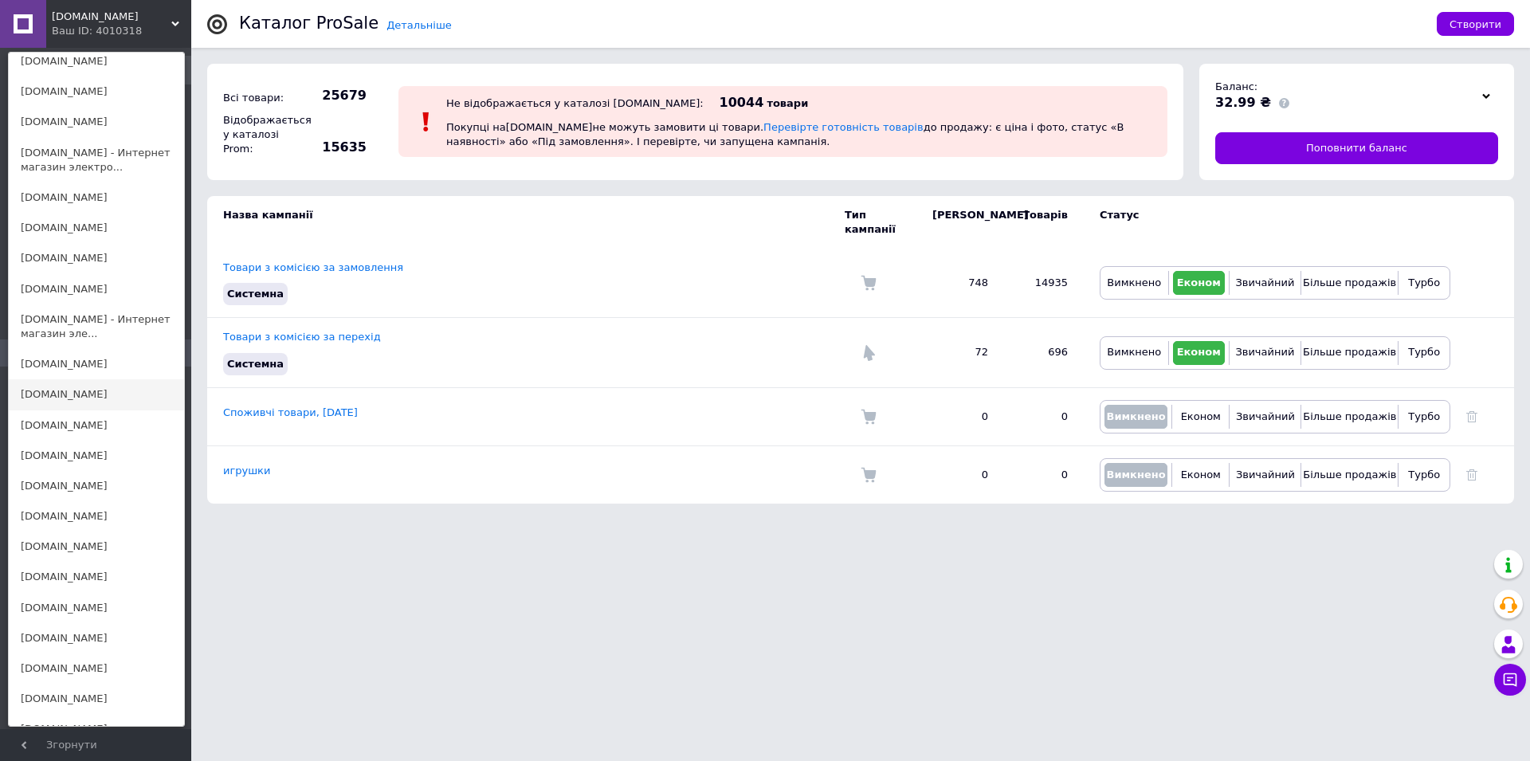
click at [84, 381] on link "[DOMAIN_NAME]" at bounding box center [96, 394] width 175 height 30
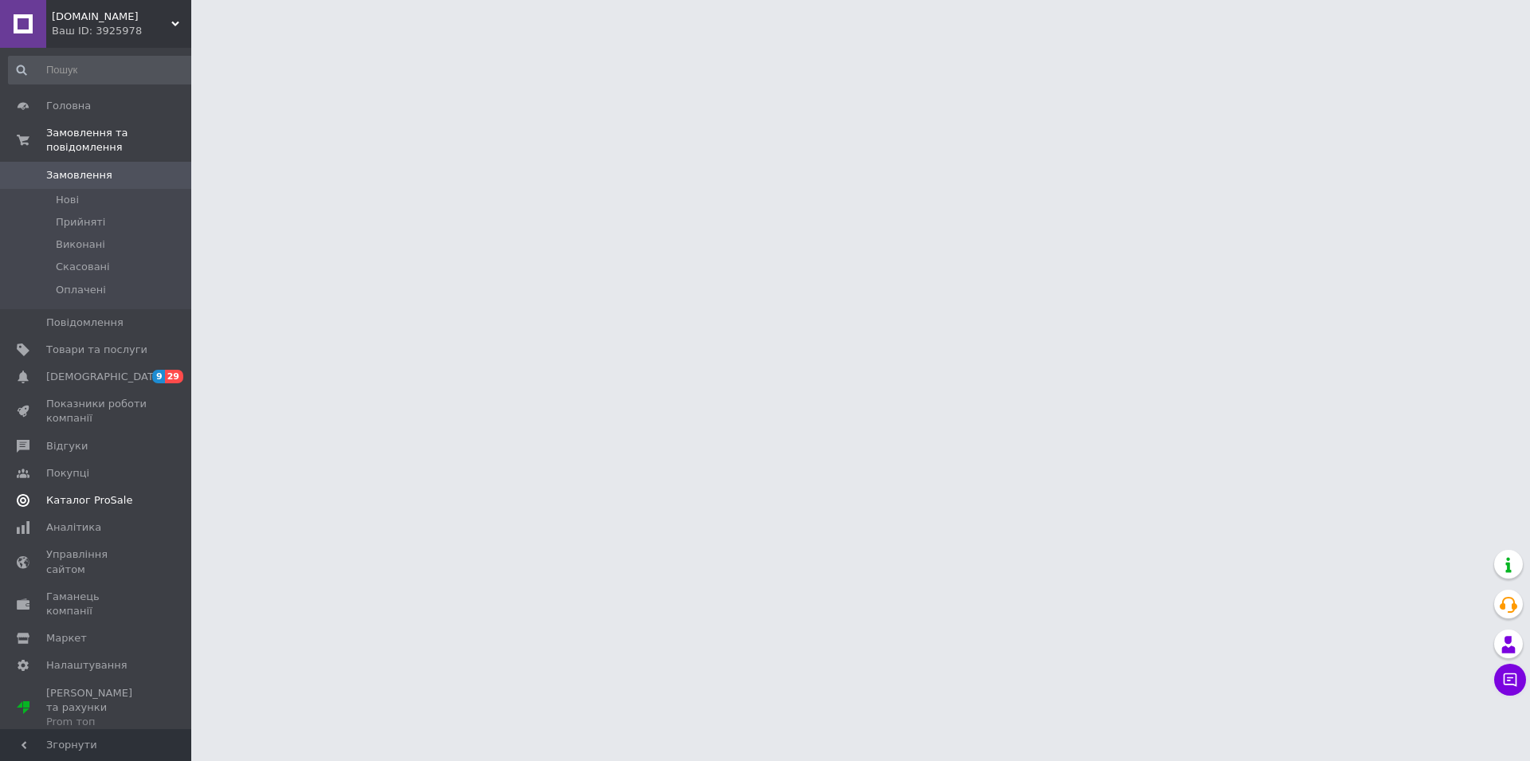
click at [112, 493] on span "Каталог ProSale" at bounding box center [89, 500] width 86 height 14
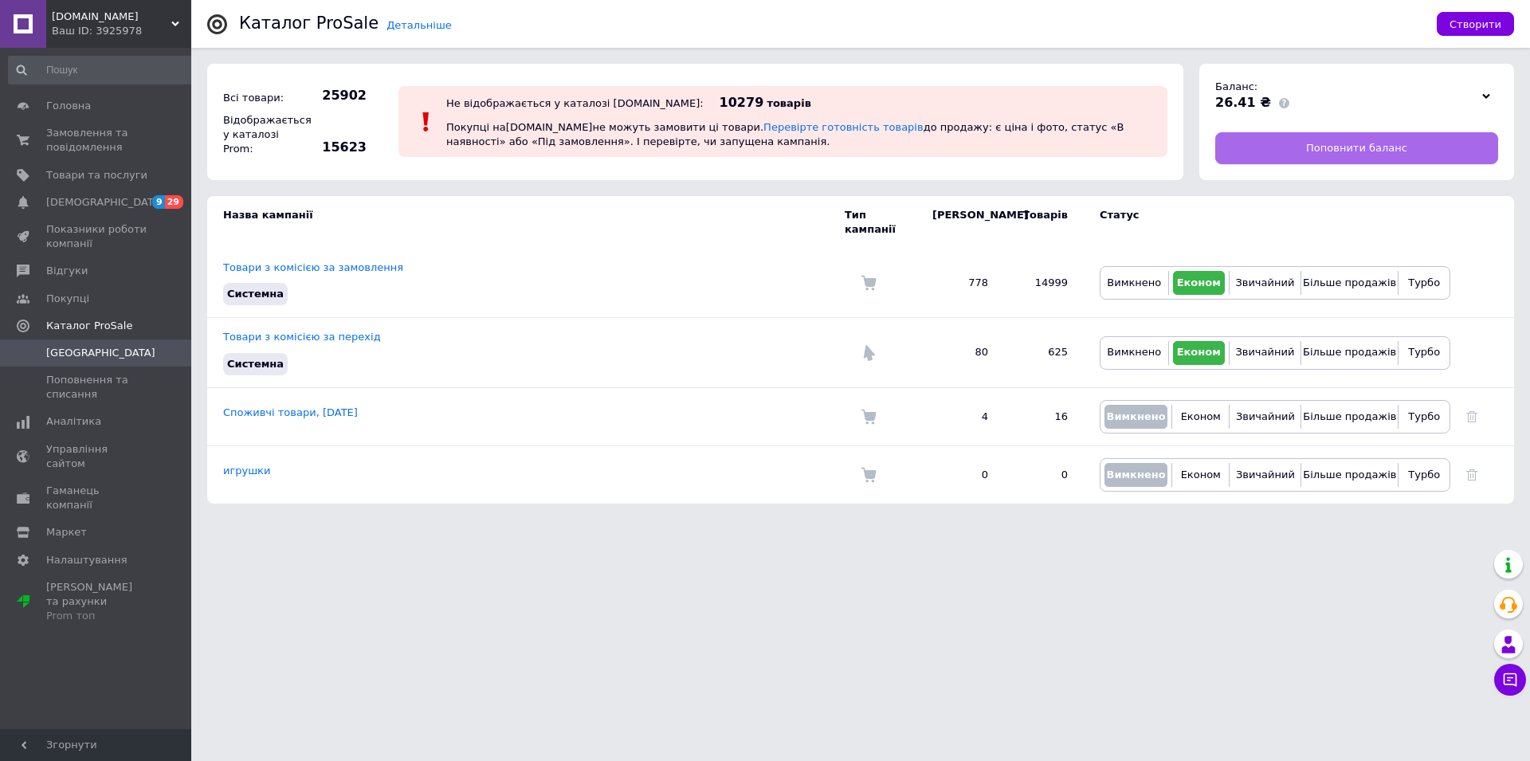
click at [1353, 151] on span "Поповнити баланс" at bounding box center [1356, 148] width 101 height 14
